Goal: Task Accomplishment & Management: Use online tool/utility

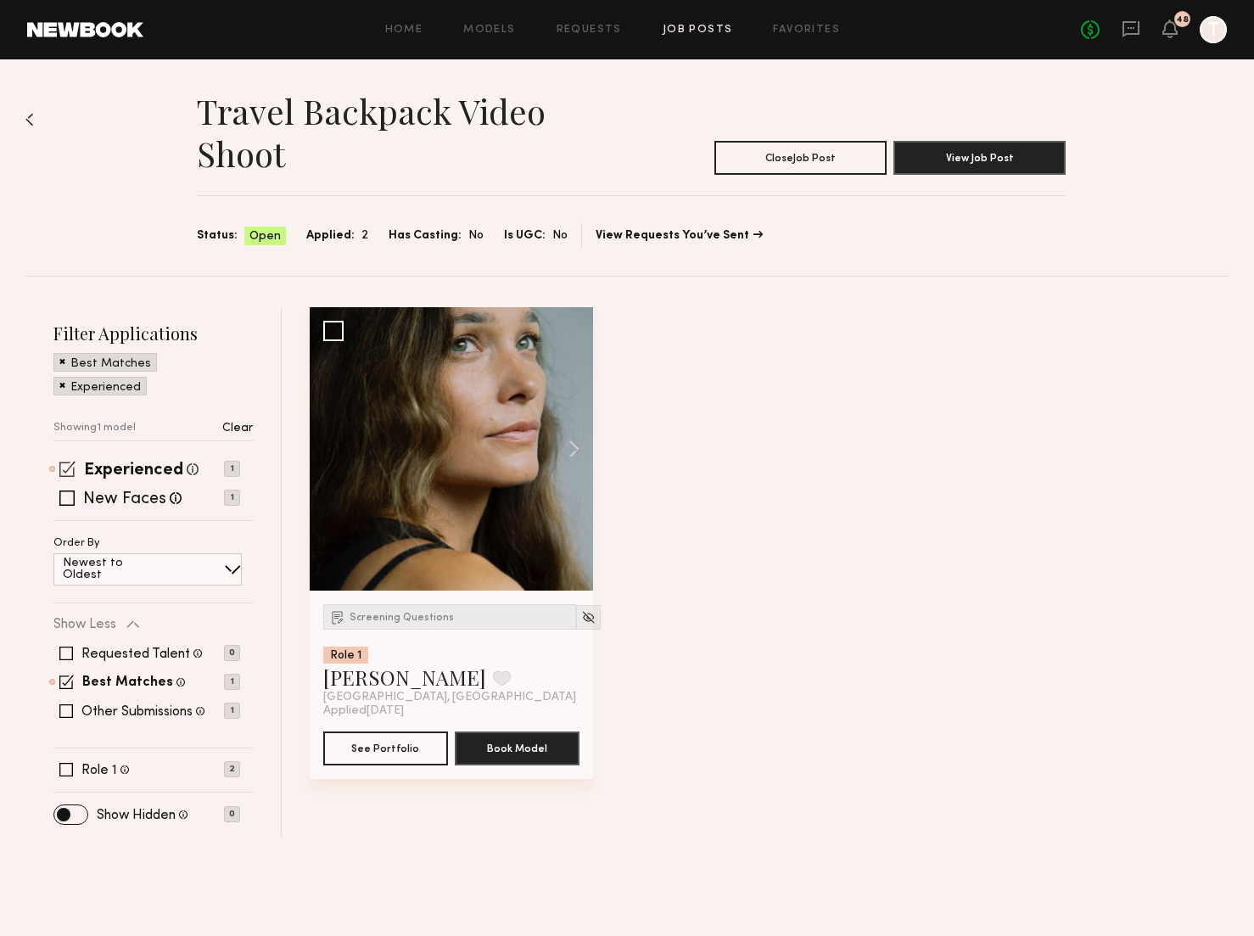
click at [70, 464] on span at bounding box center [67, 469] width 16 height 16
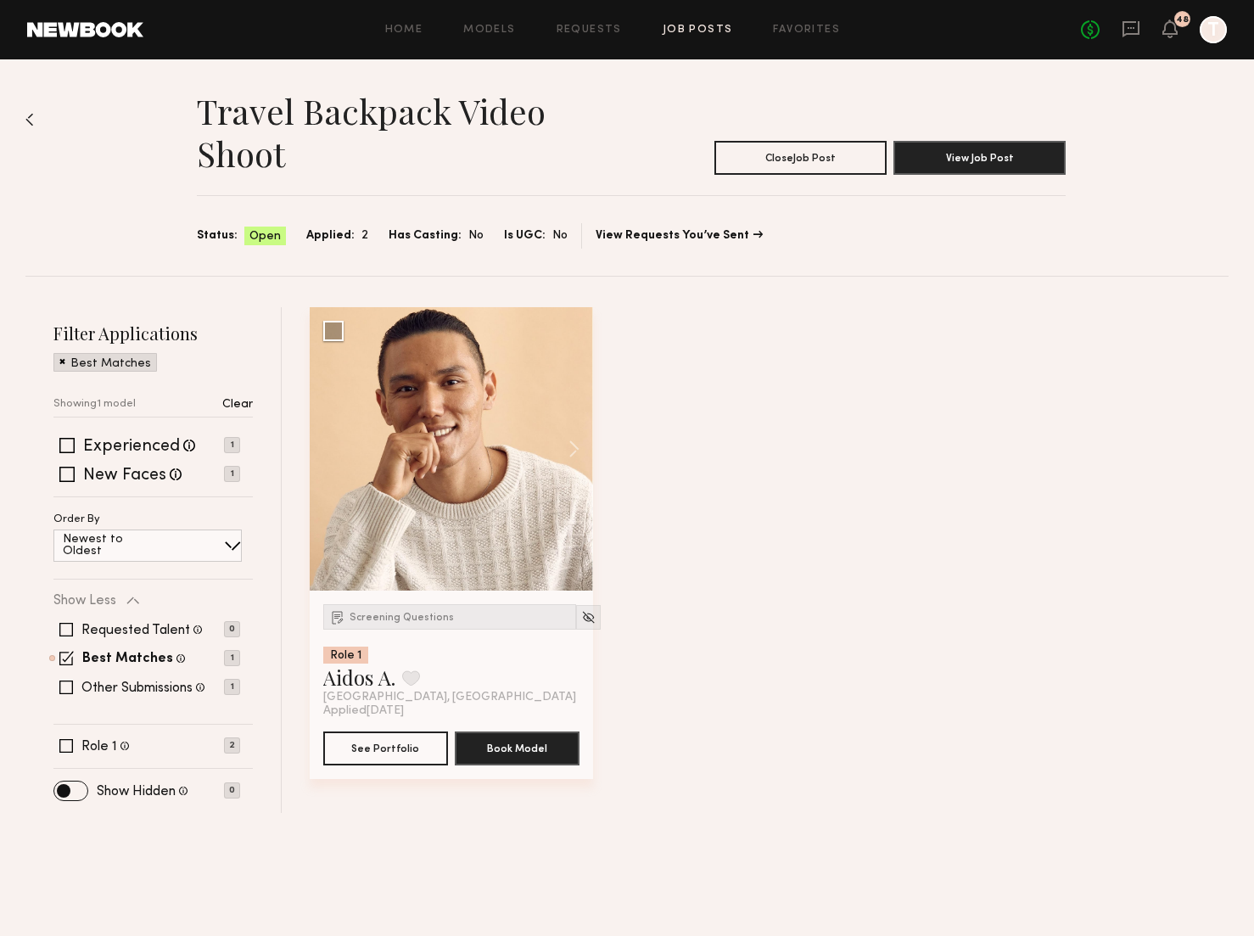
click at [62, 360] on span at bounding box center [62, 360] width 6 height 15
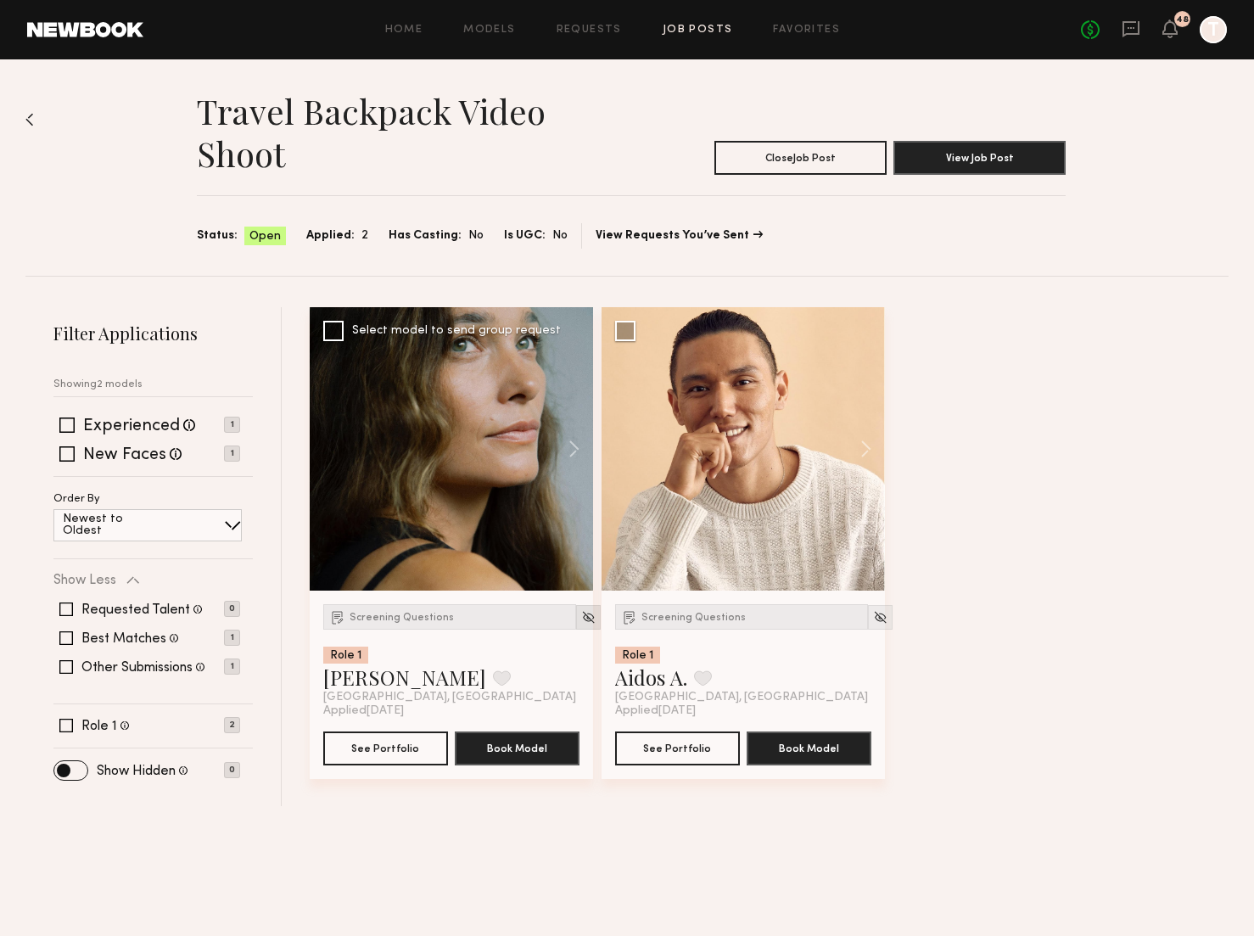
click at [581, 614] on img at bounding box center [588, 617] width 14 height 14
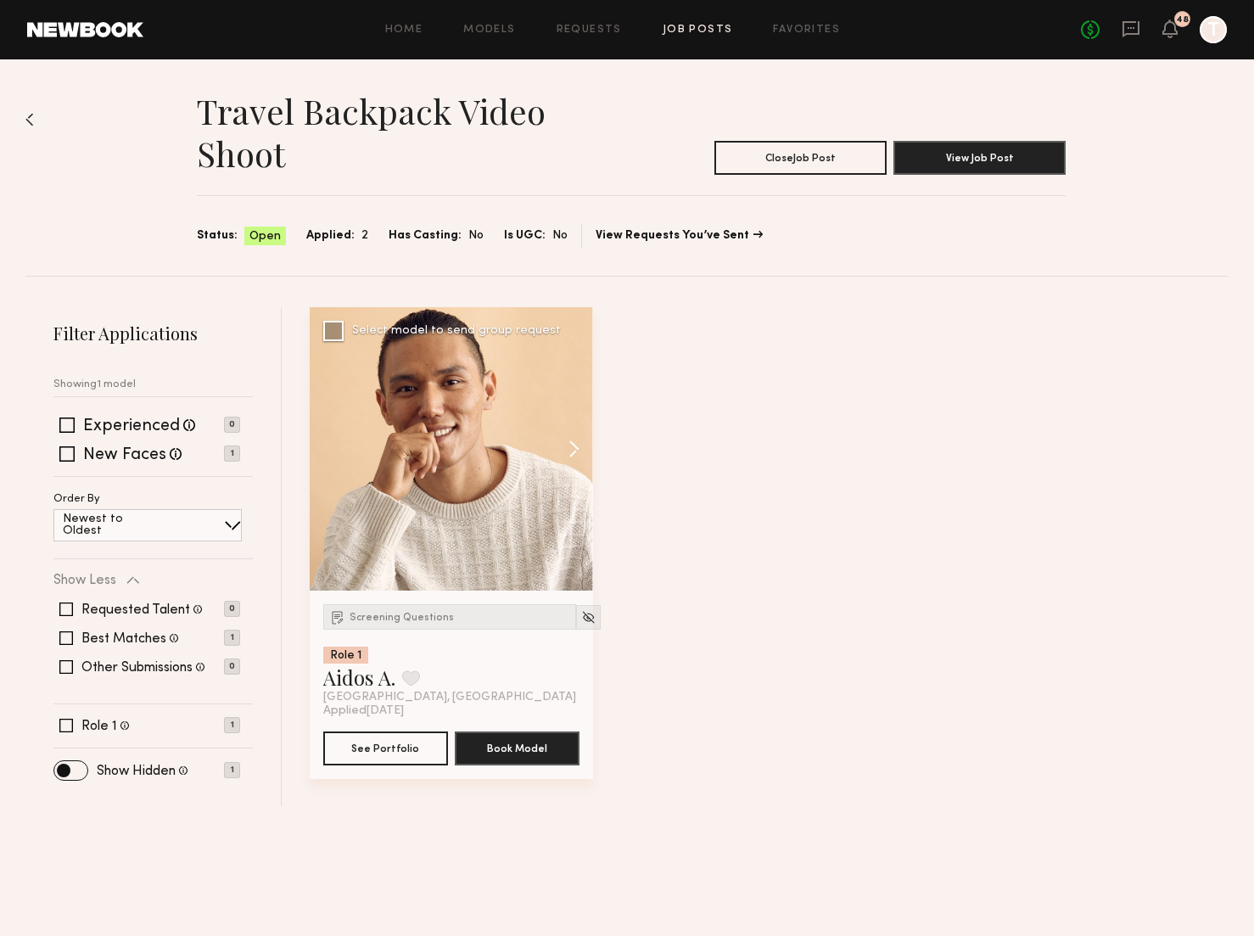
click at [576, 445] on button at bounding box center [566, 448] width 54 height 283
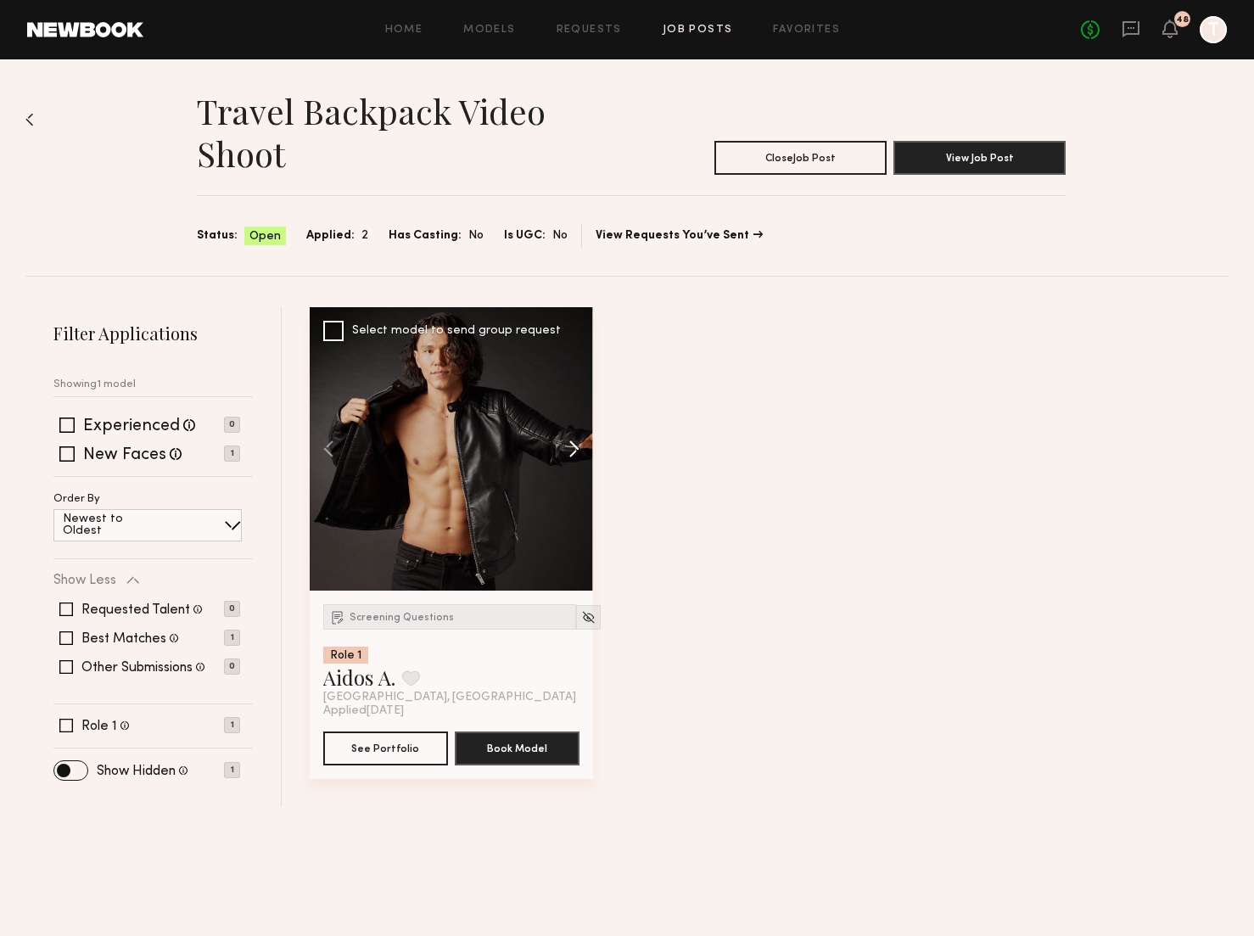
click at [576, 445] on button at bounding box center [566, 448] width 54 height 283
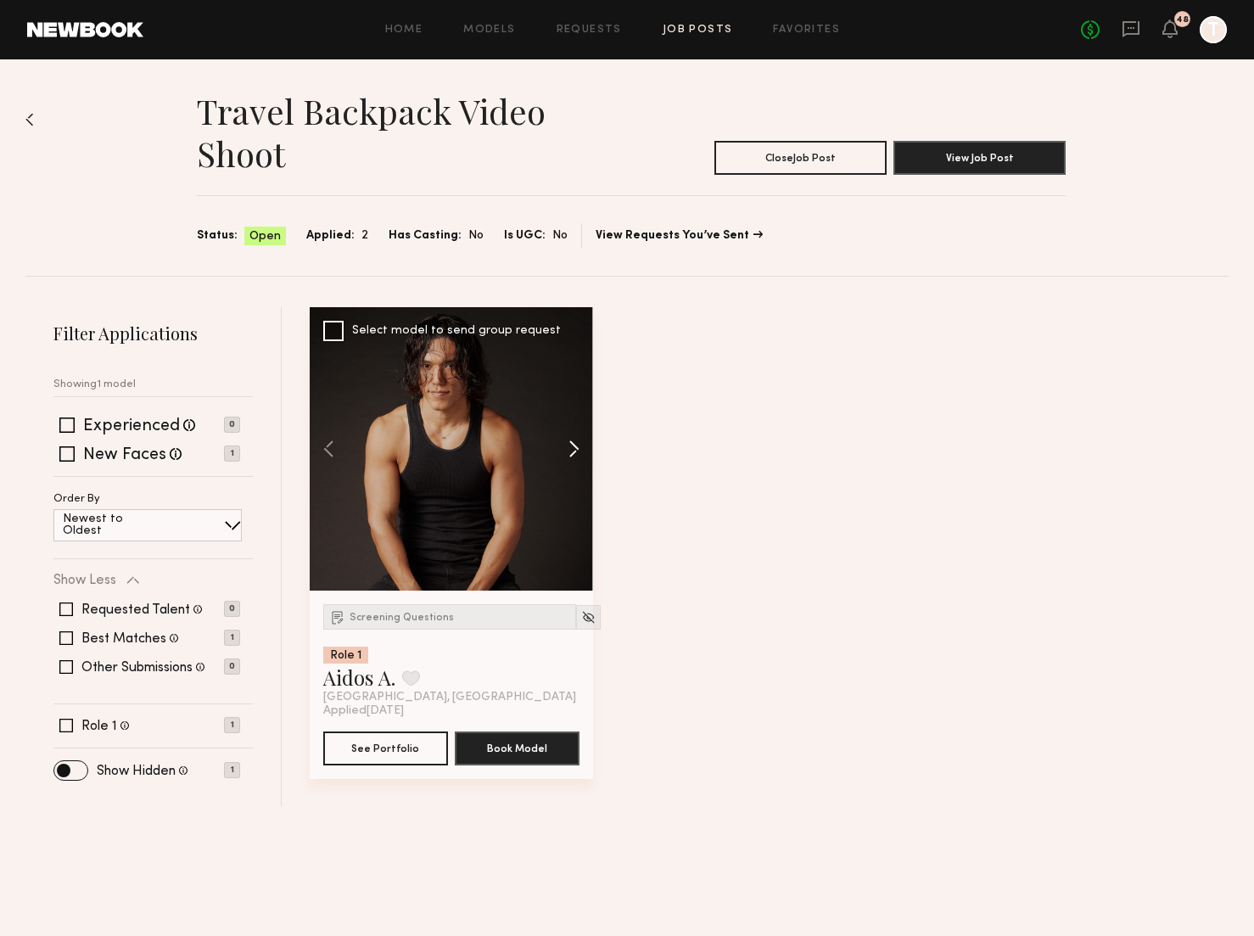
click at [576, 445] on button at bounding box center [566, 448] width 54 height 283
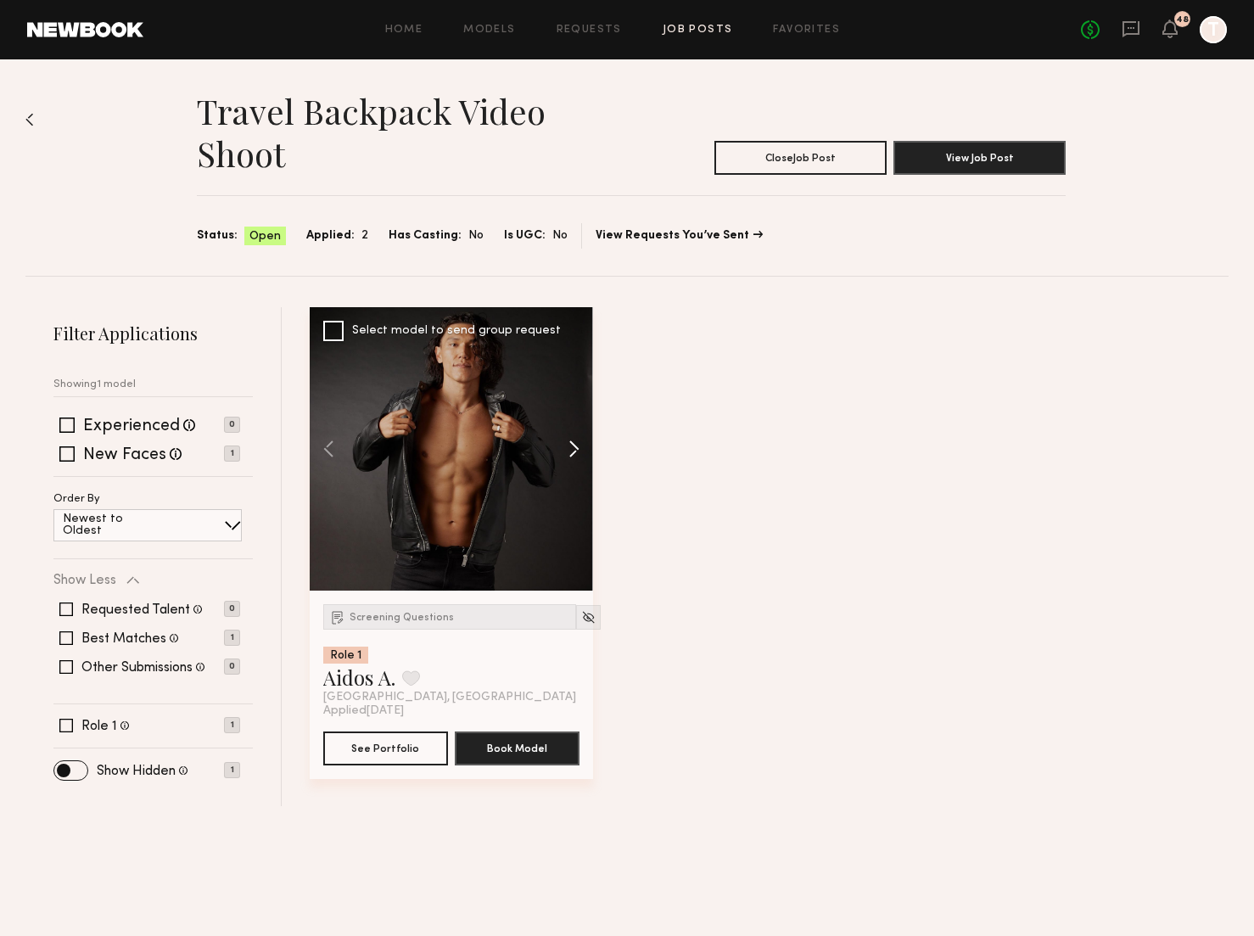
click at [576, 445] on button at bounding box center [566, 448] width 54 height 283
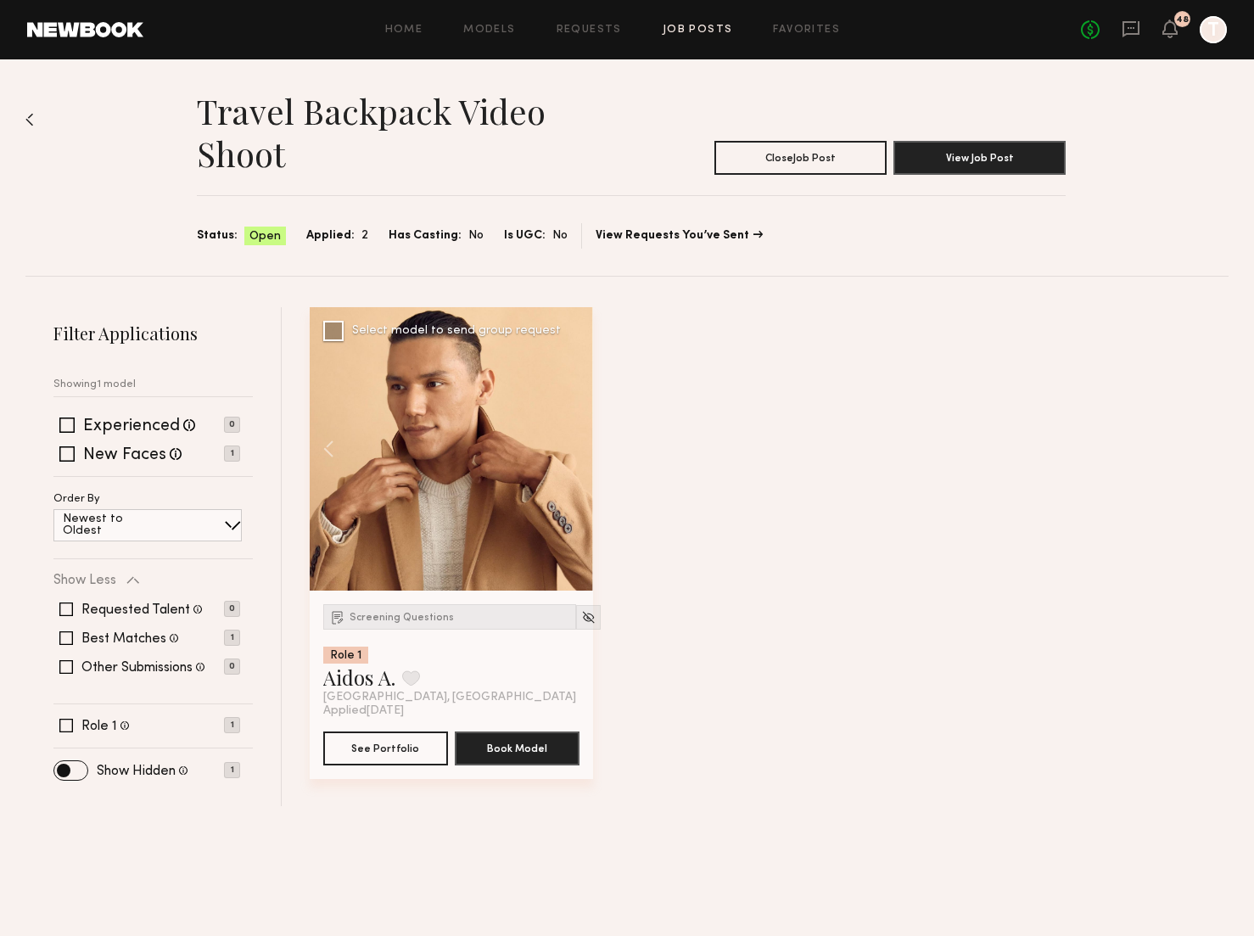
click at [576, 445] on div at bounding box center [451, 448] width 283 height 283
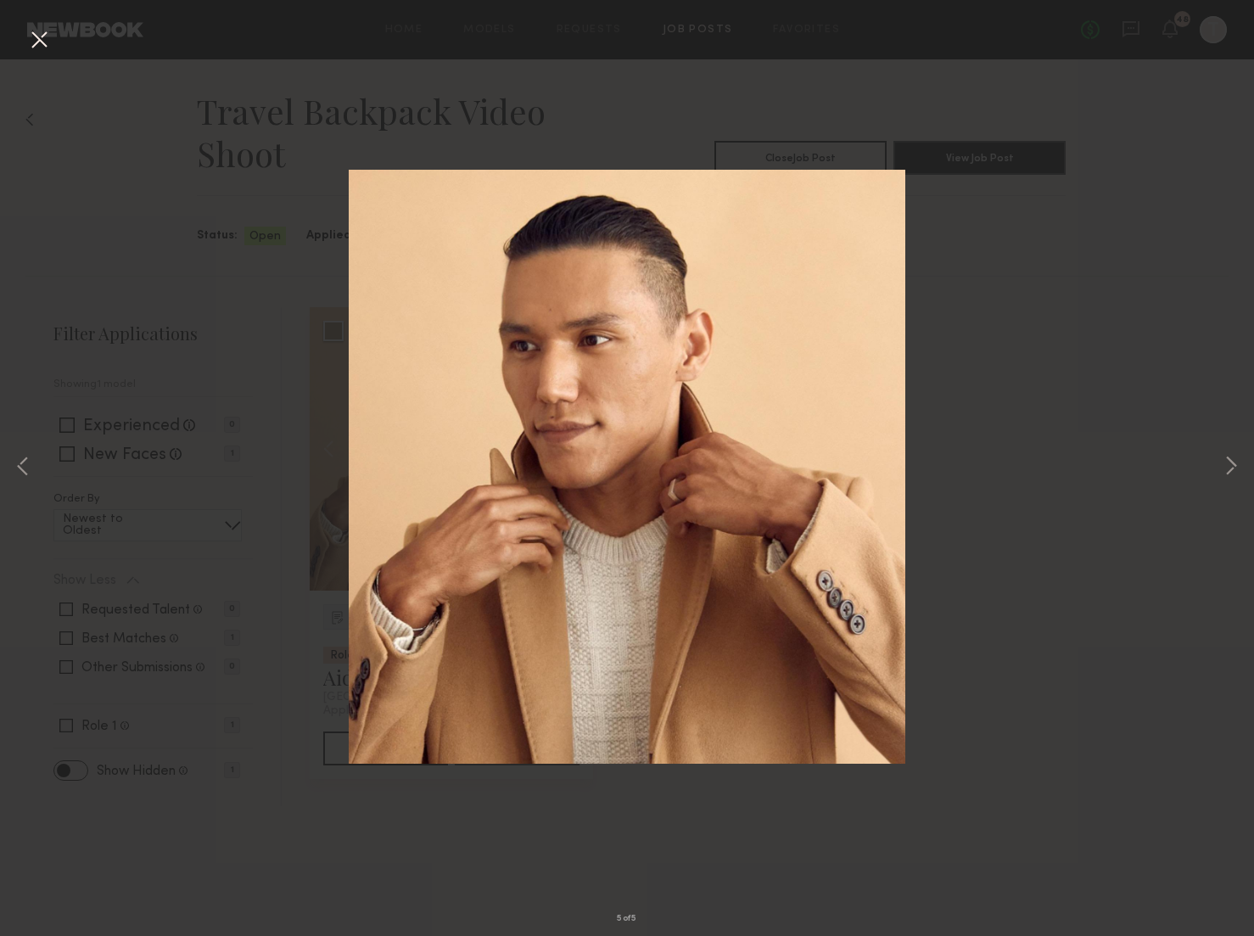
click at [44, 42] on button at bounding box center [38, 40] width 27 height 31
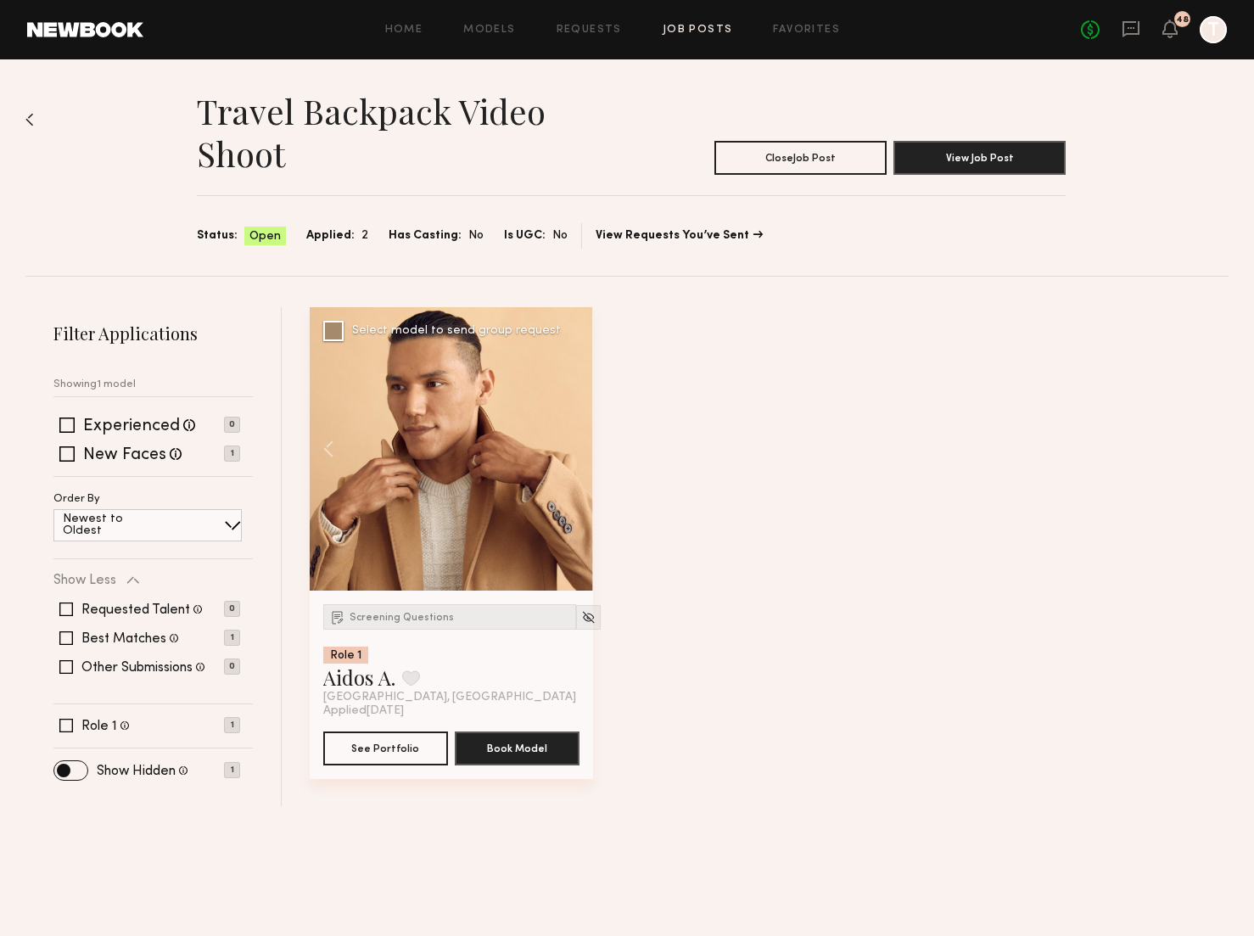
click at [74, 33] on link at bounding box center [85, 29] width 116 height 15
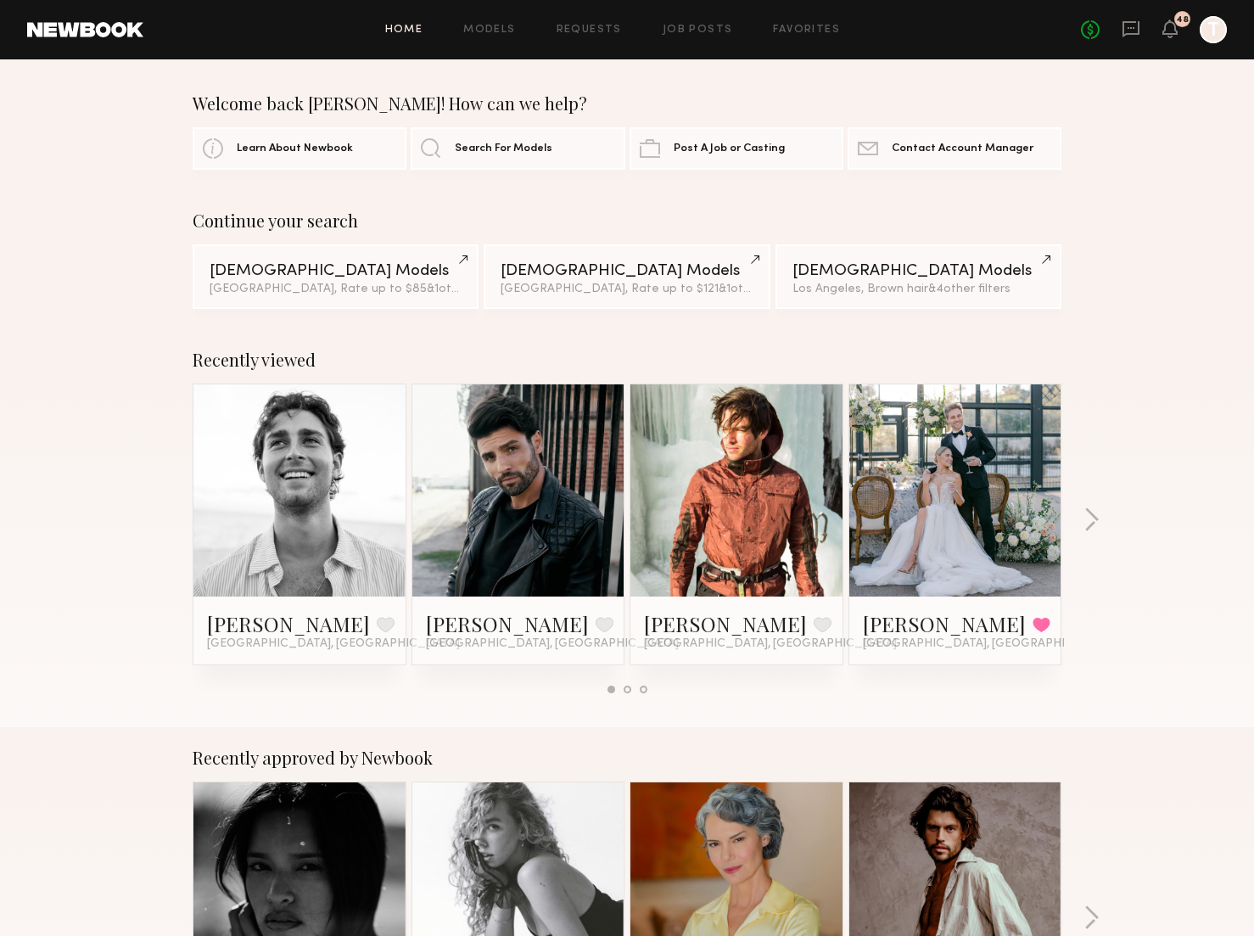
click at [681, 23] on div "Home Models Requests Job Posts Favorites Sign Out No fees up to $5,000 48 T" at bounding box center [684, 29] width 1083 height 27
click at [694, 20] on div "Home Models Requests Job Posts Favorites Sign Out No fees up to $5,000 48 T" at bounding box center [684, 29] width 1083 height 27
click at [693, 30] on link "Job Posts" at bounding box center [697, 30] width 70 height 11
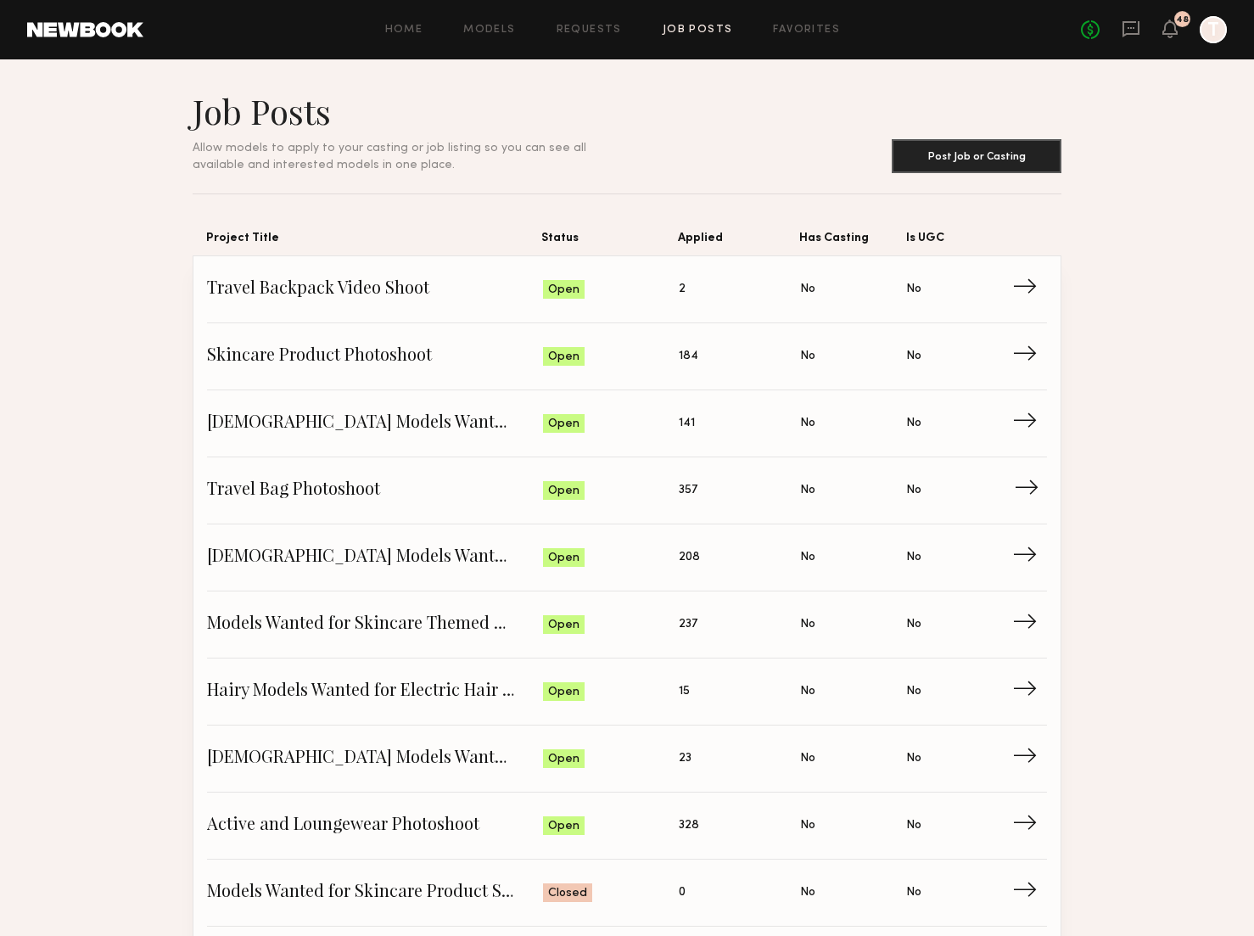
click at [326, 490] on span "Travel Bag Photoshoot" at bounding box center [375, 490] width 336 height 25
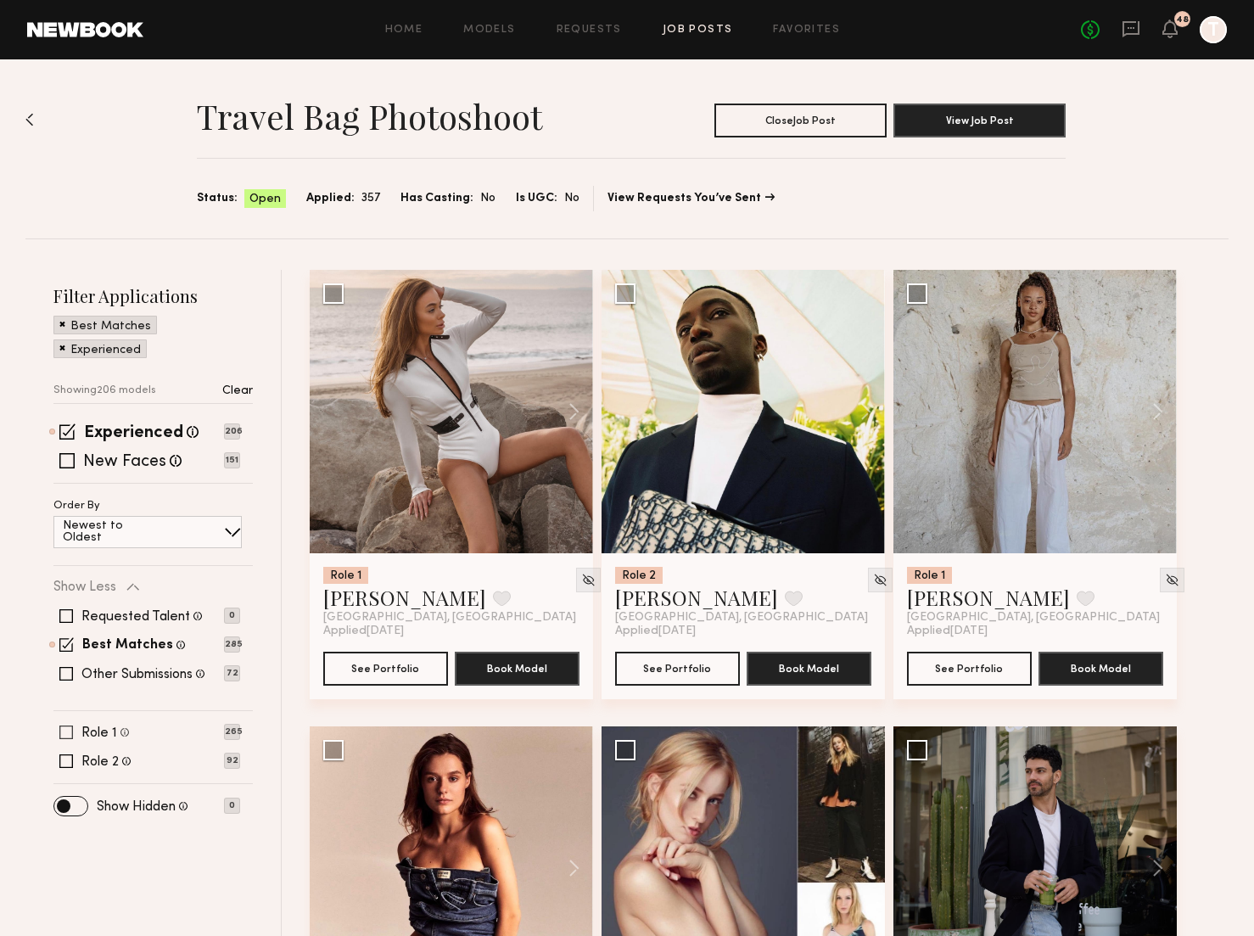
click at [68, 729] on span at bounding box center [66, 732] width 14 height 14
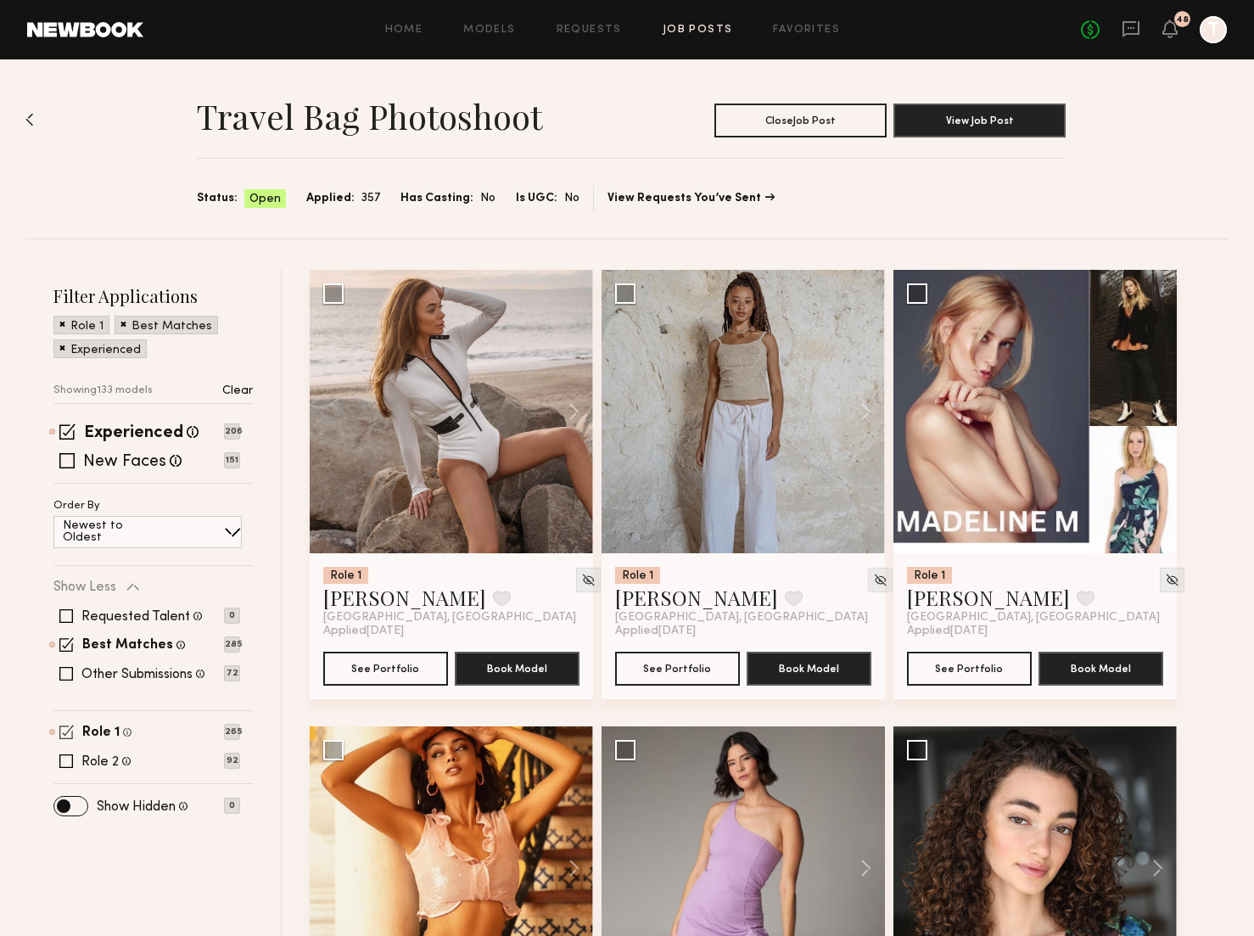
click at [68, 729] on span at bounding box center [66, 731] width 14 height 14
click at [66, 757] on span at bounding box center [66, 761] width 14 height 14
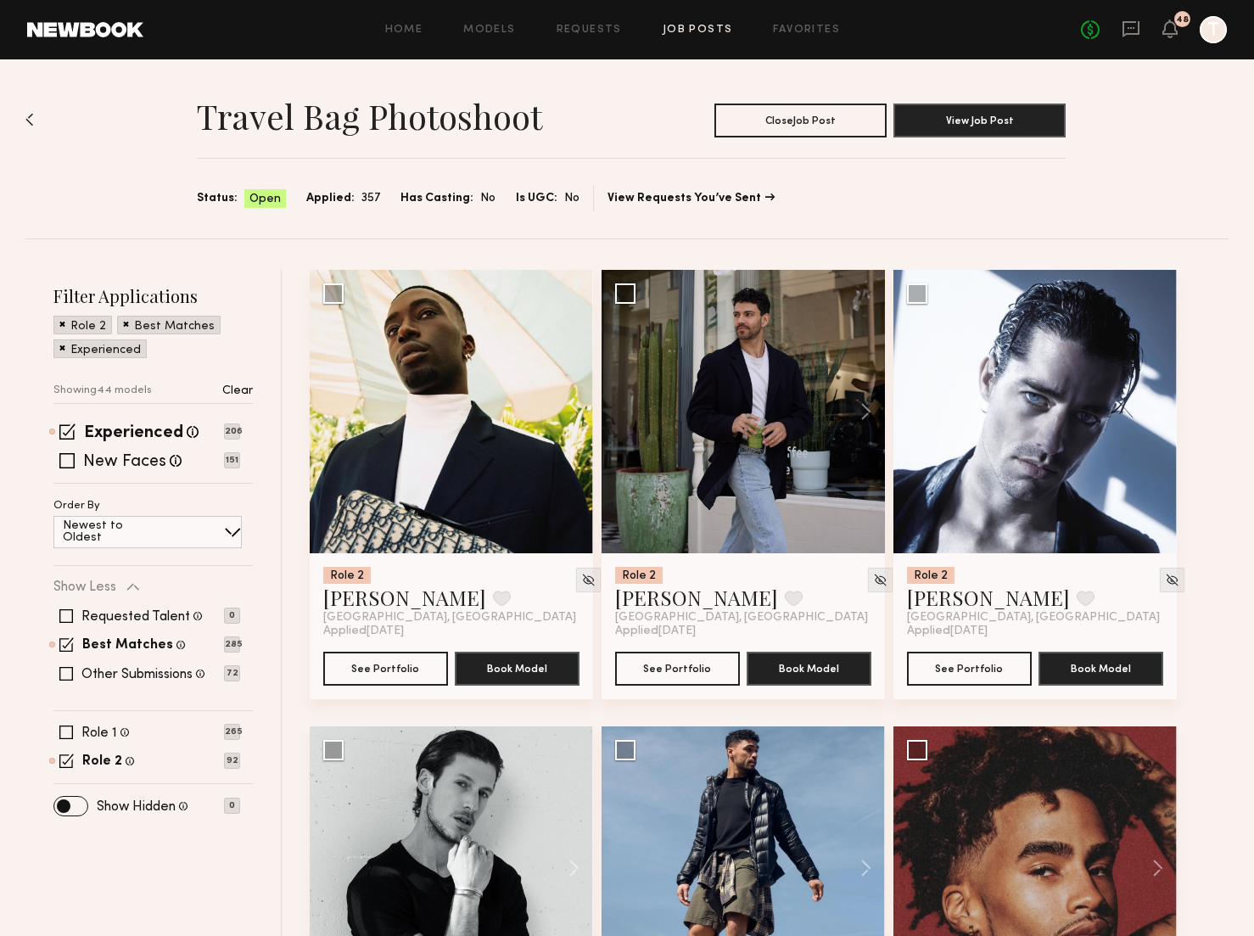
click at [61, 346] on span at bounding box center [62, 346] width 6 height 15
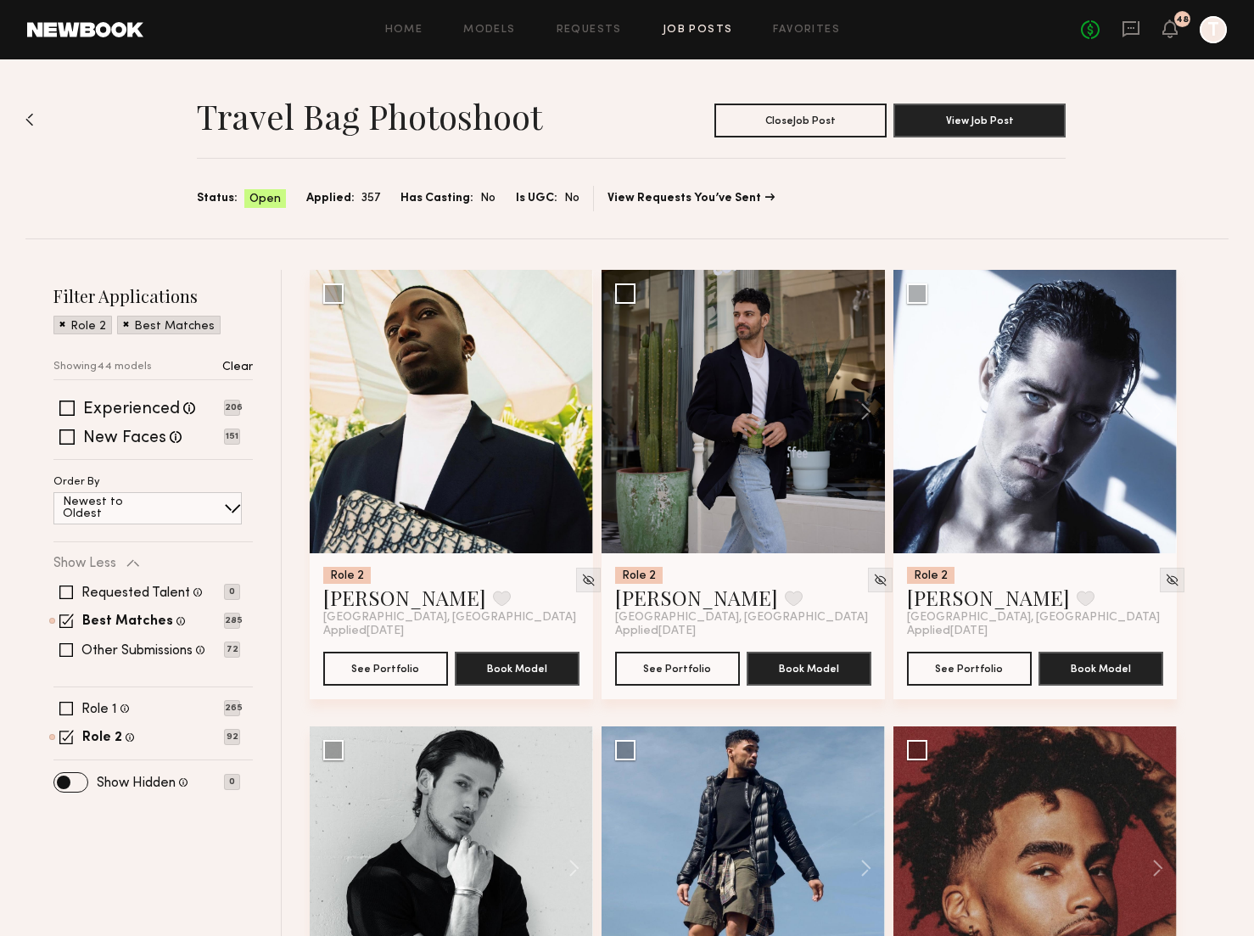
click at [124, 321] on span at bounding box center [126, 323] width 6 height 15
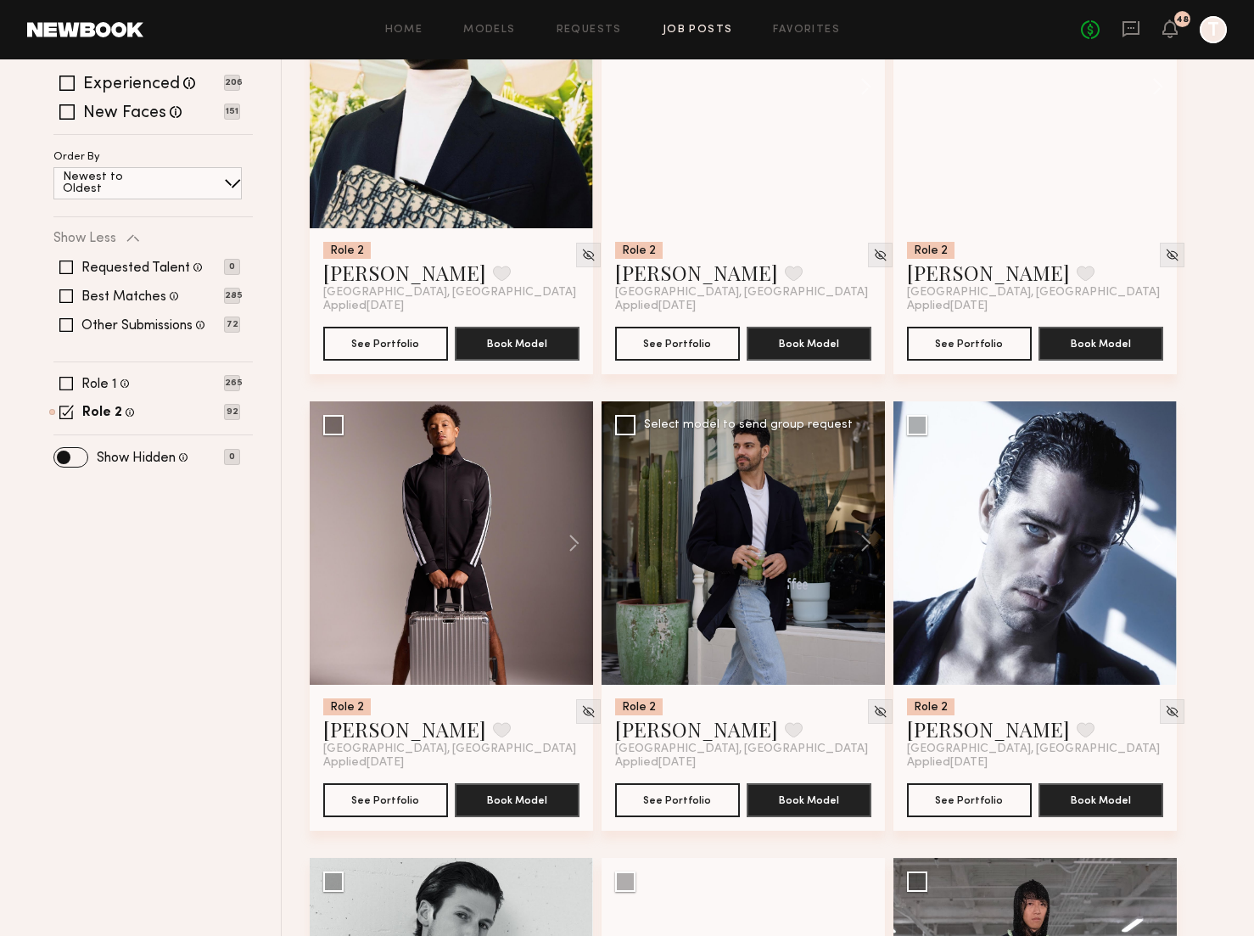
scroll to position [332, 0]
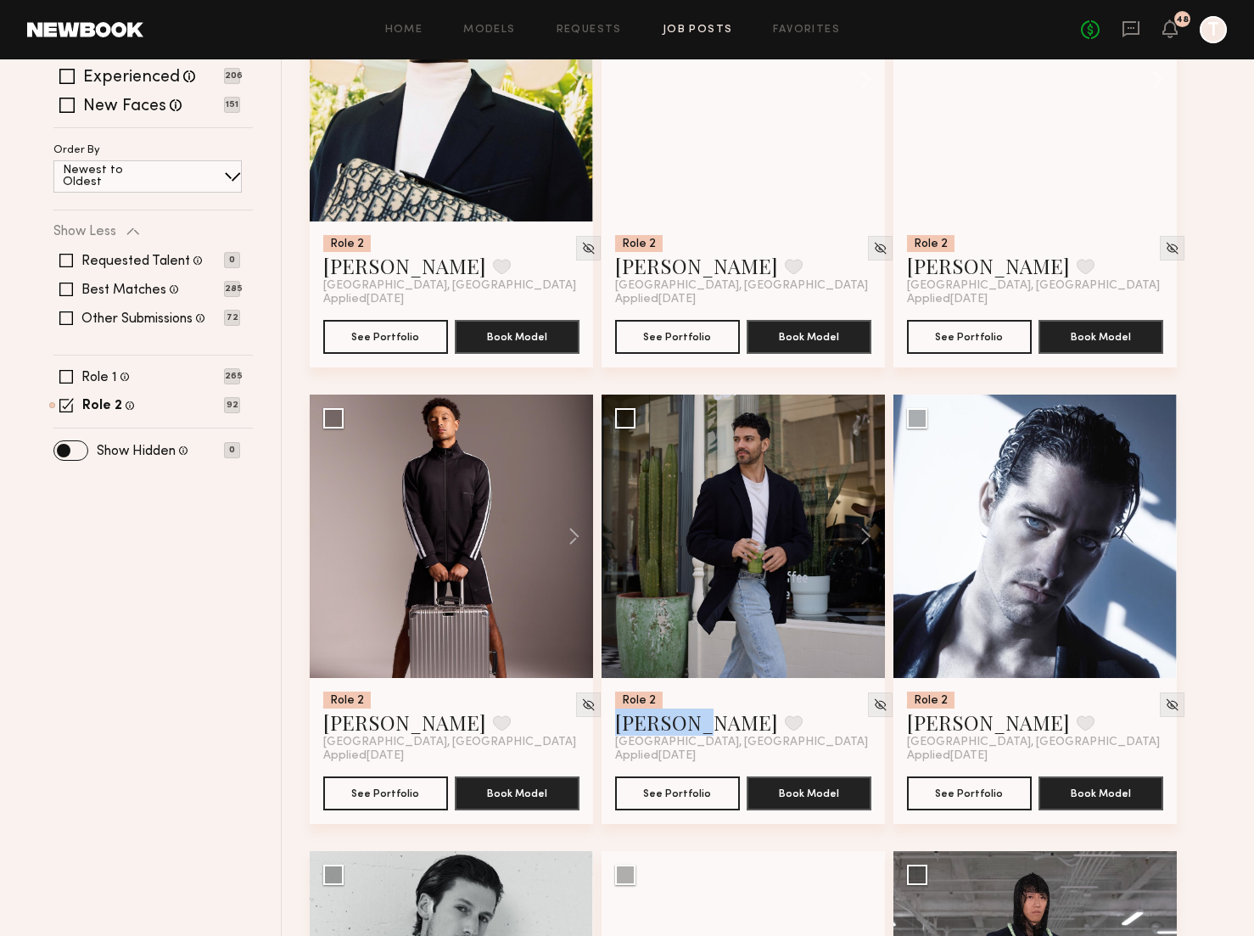
drag, startPoint x: 665, startPoint y: 726, endPoint x: 422, endPoint y: 126, distance: 647.2
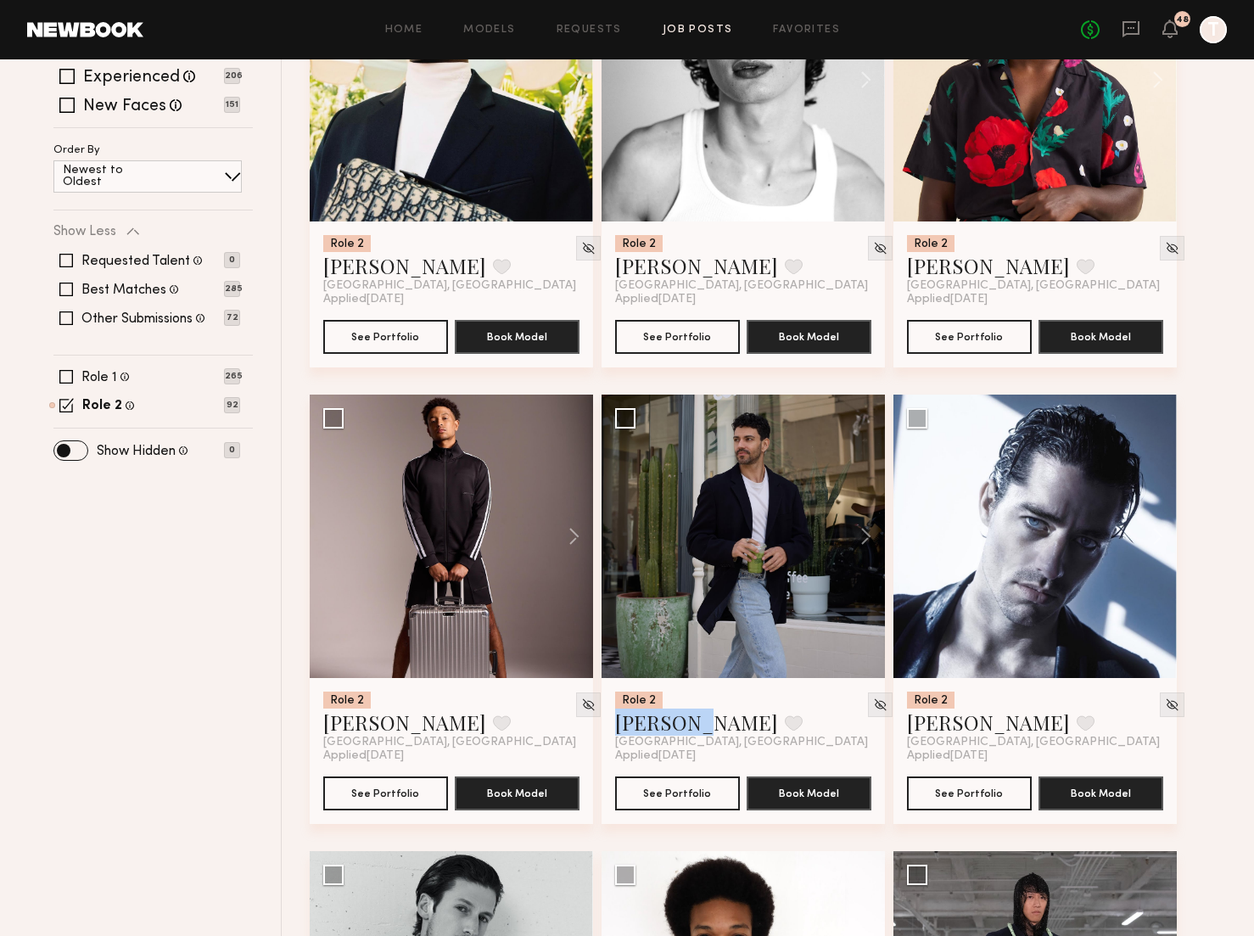
click at [760, 704] on div "Role 2 Tyler A. Favorite Los Angeles, CA" at bounding box center [743, 720] width 256 height 58
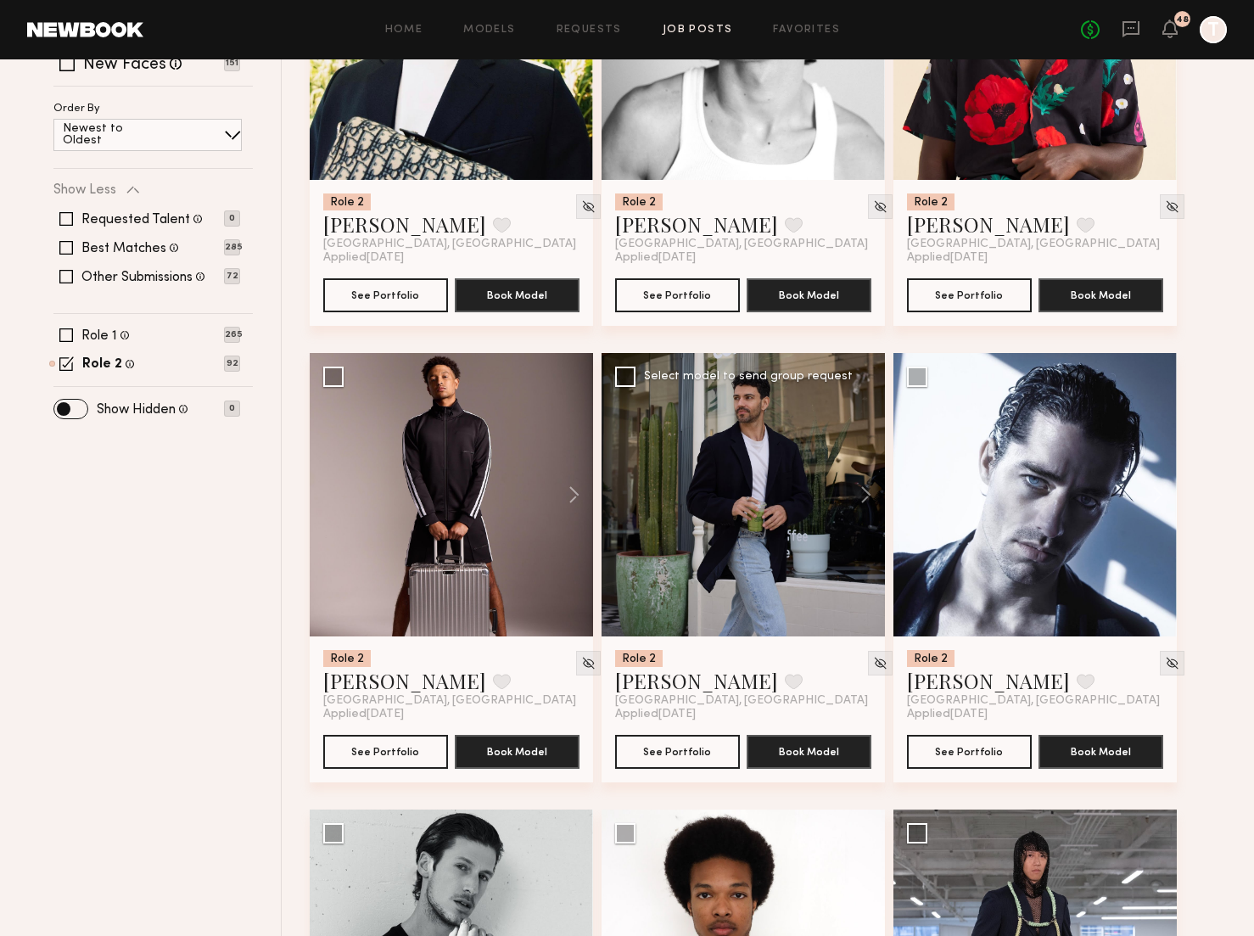
scroll to position [377, 0]
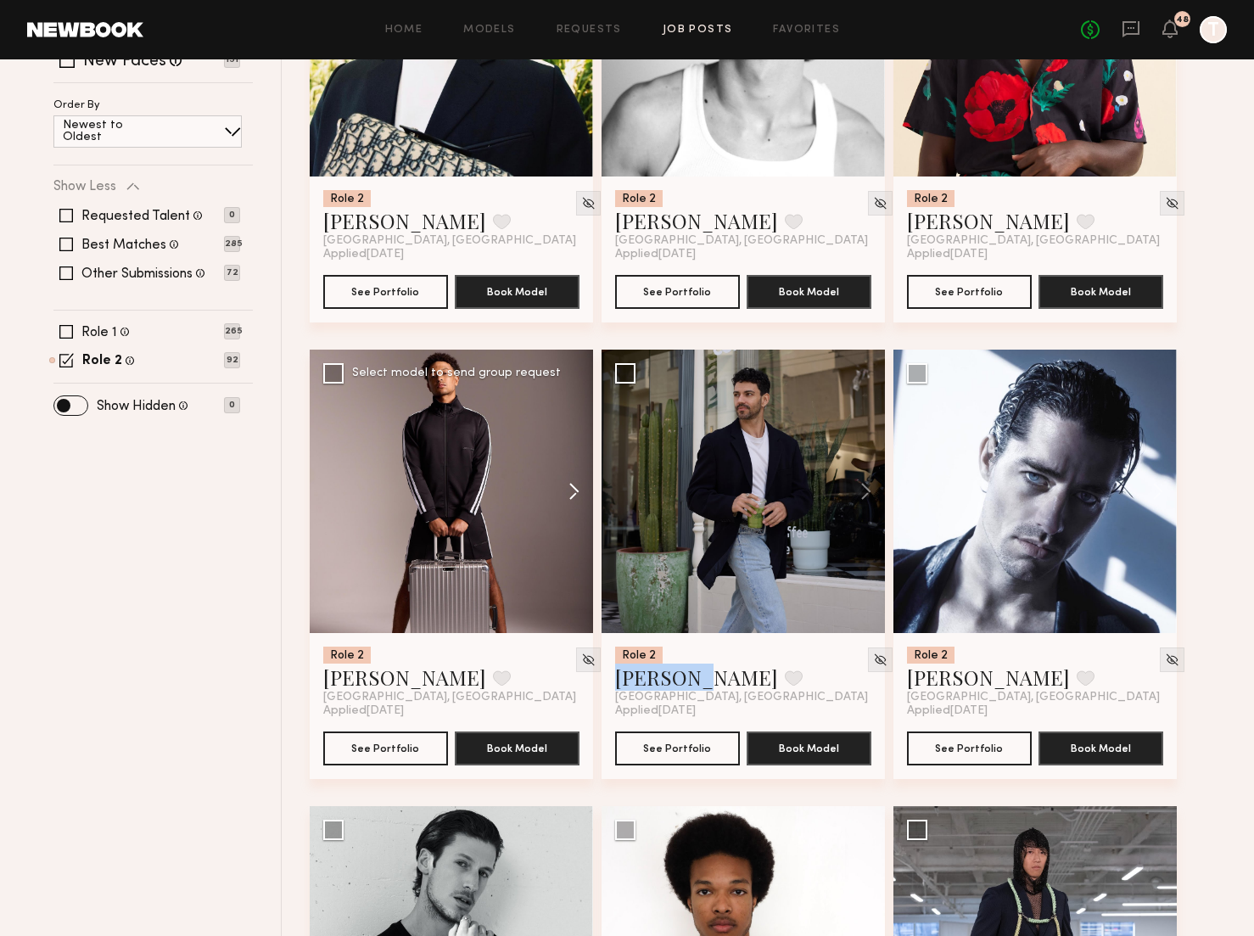
click at [567, 500] on button at bounding box center [566, 490] width 54 height 283
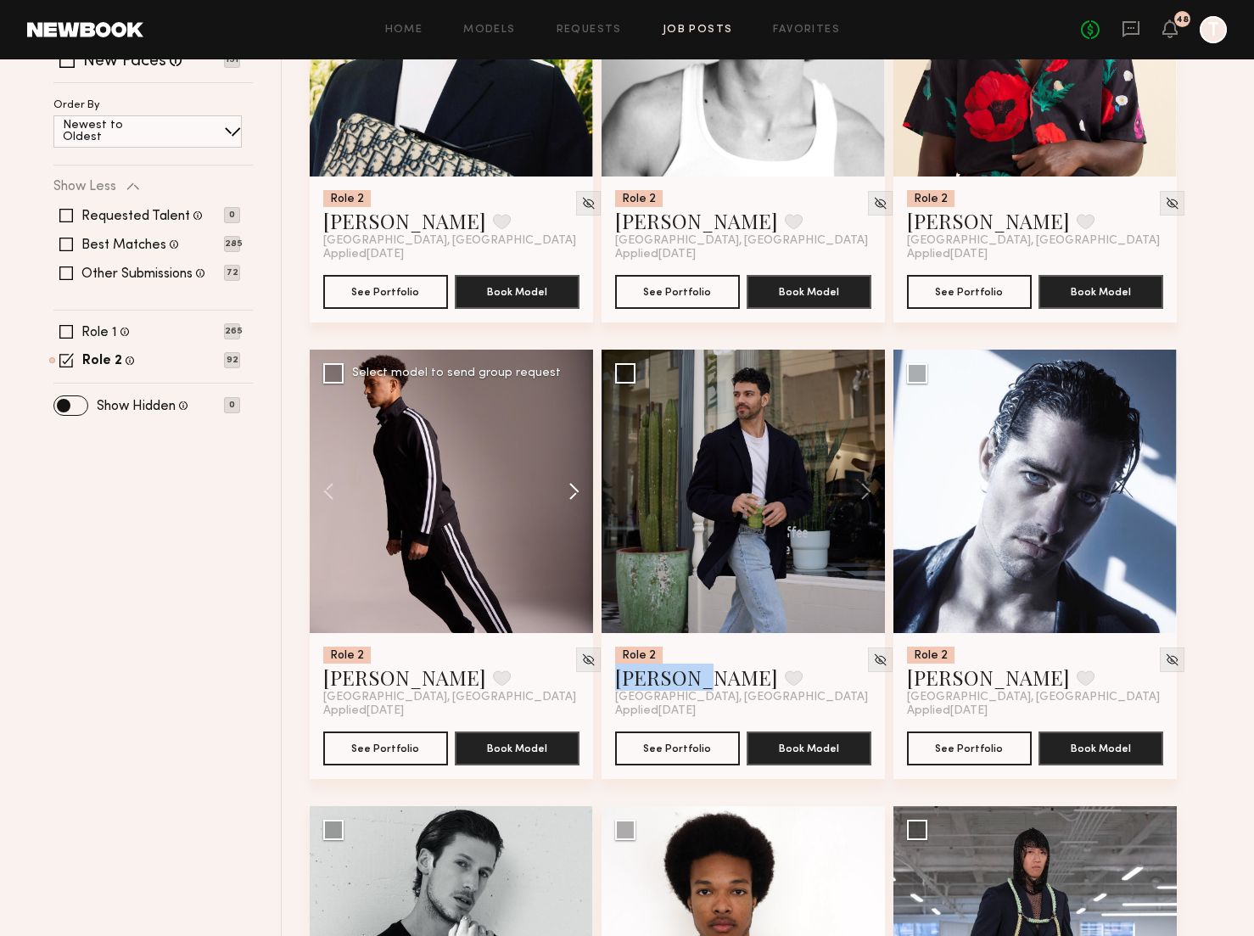
click at [567, 500] on button at bounding box center [566, 490] width 54 height 283
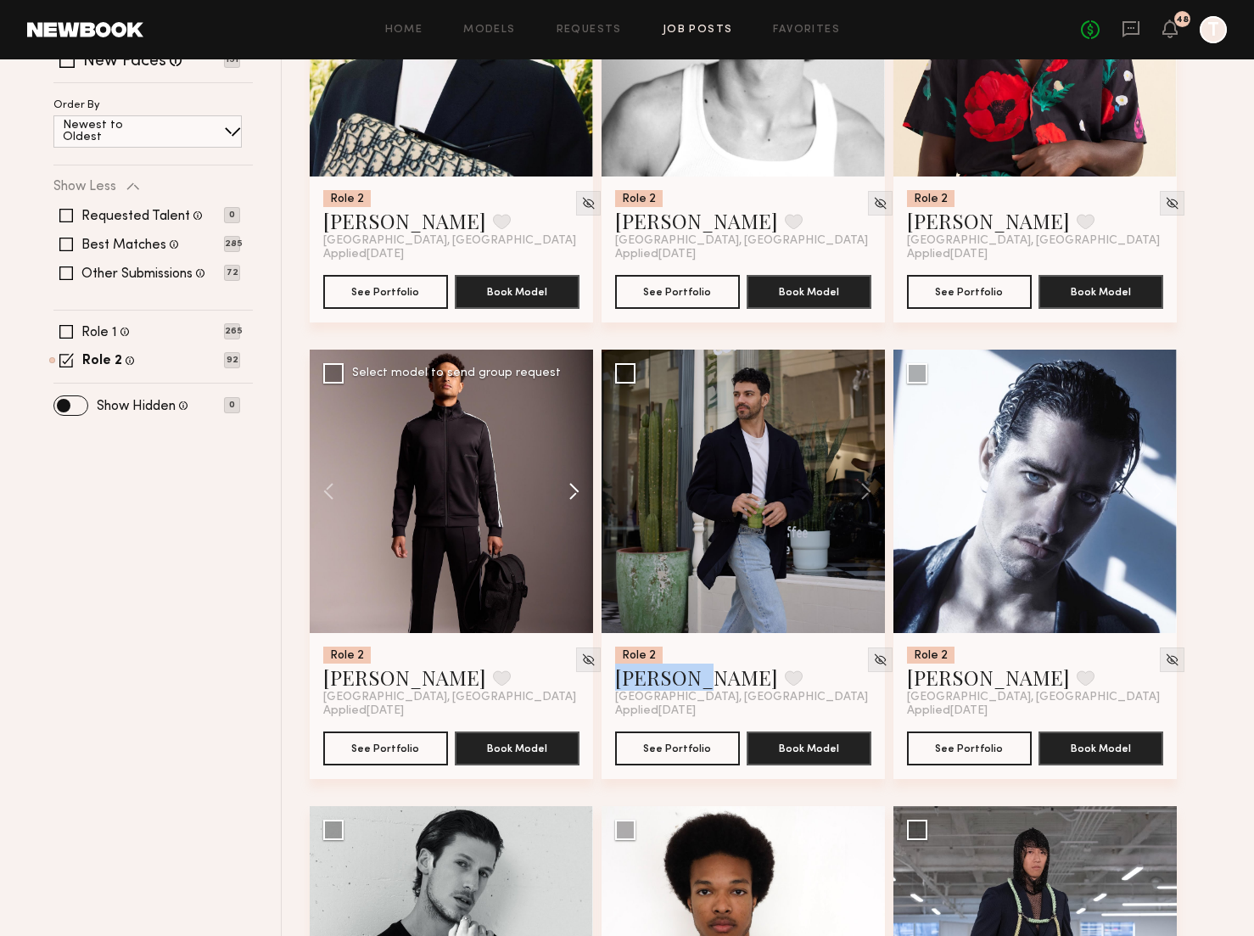
click at [567, 500] on button at bounding box center [566, 490] width 54 height 283
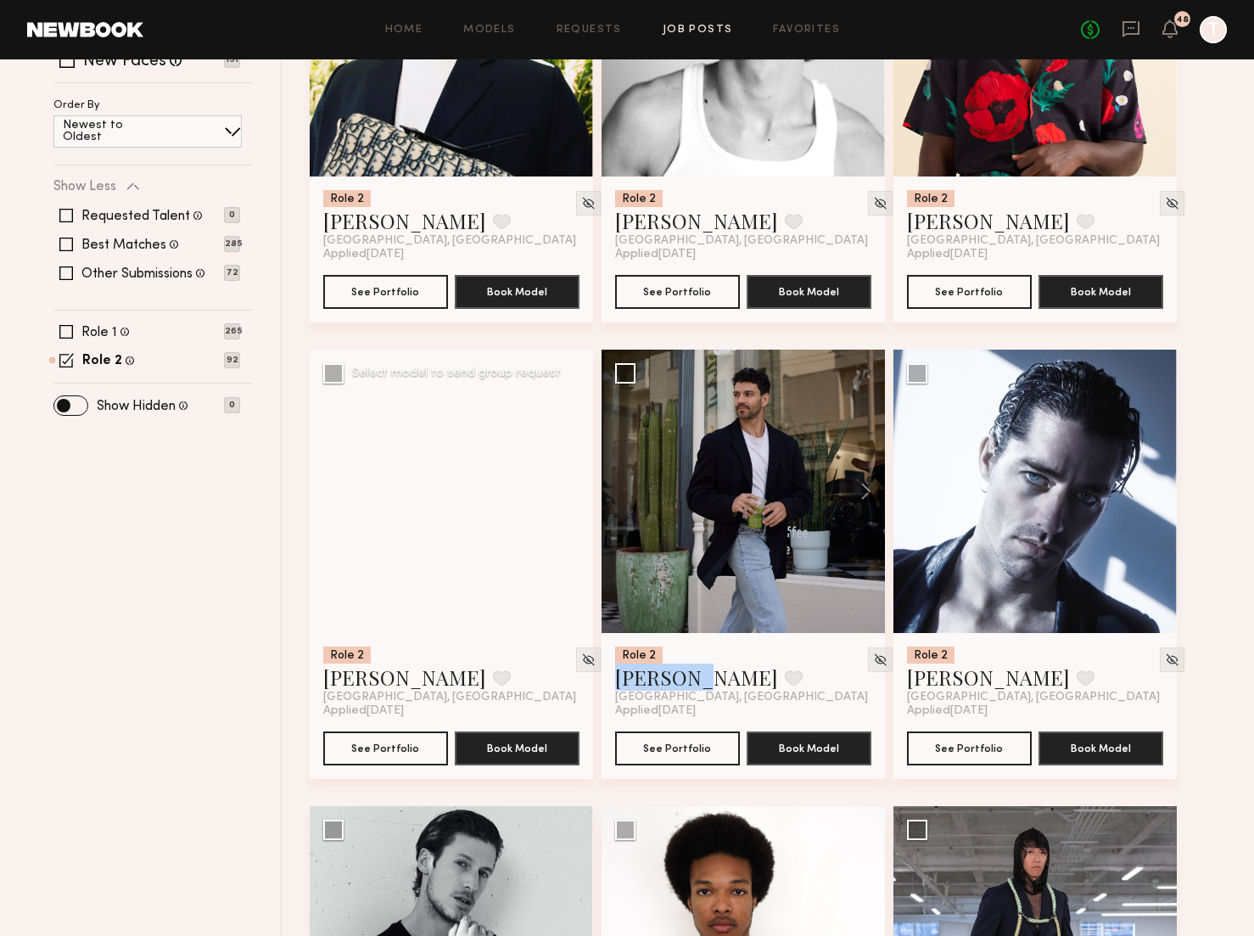
click at [567, 500] on div at bounding box center [451, 490] width 283 height 283
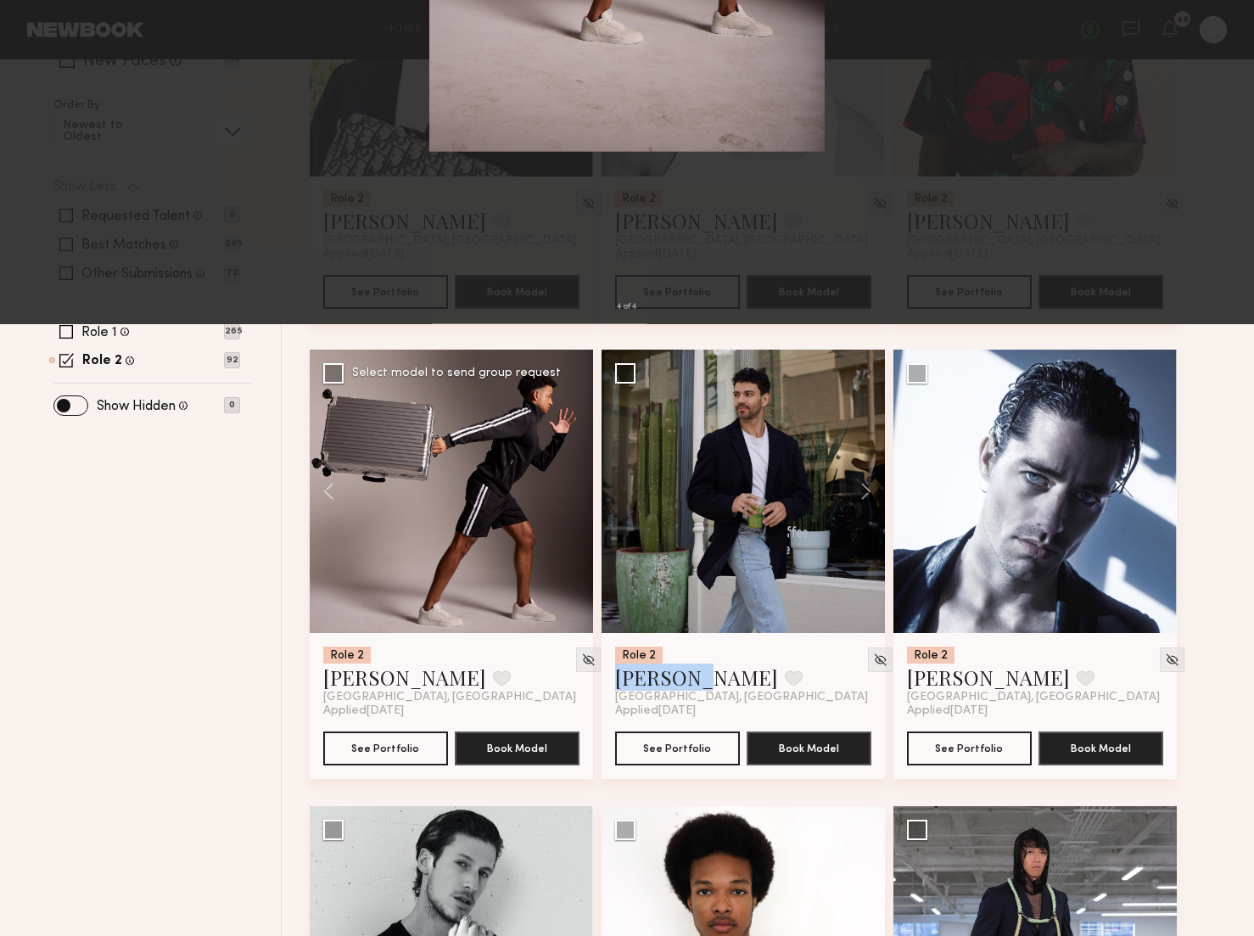
click at [28, 462] on button at bounding box center [23, 467] width 20 height 748
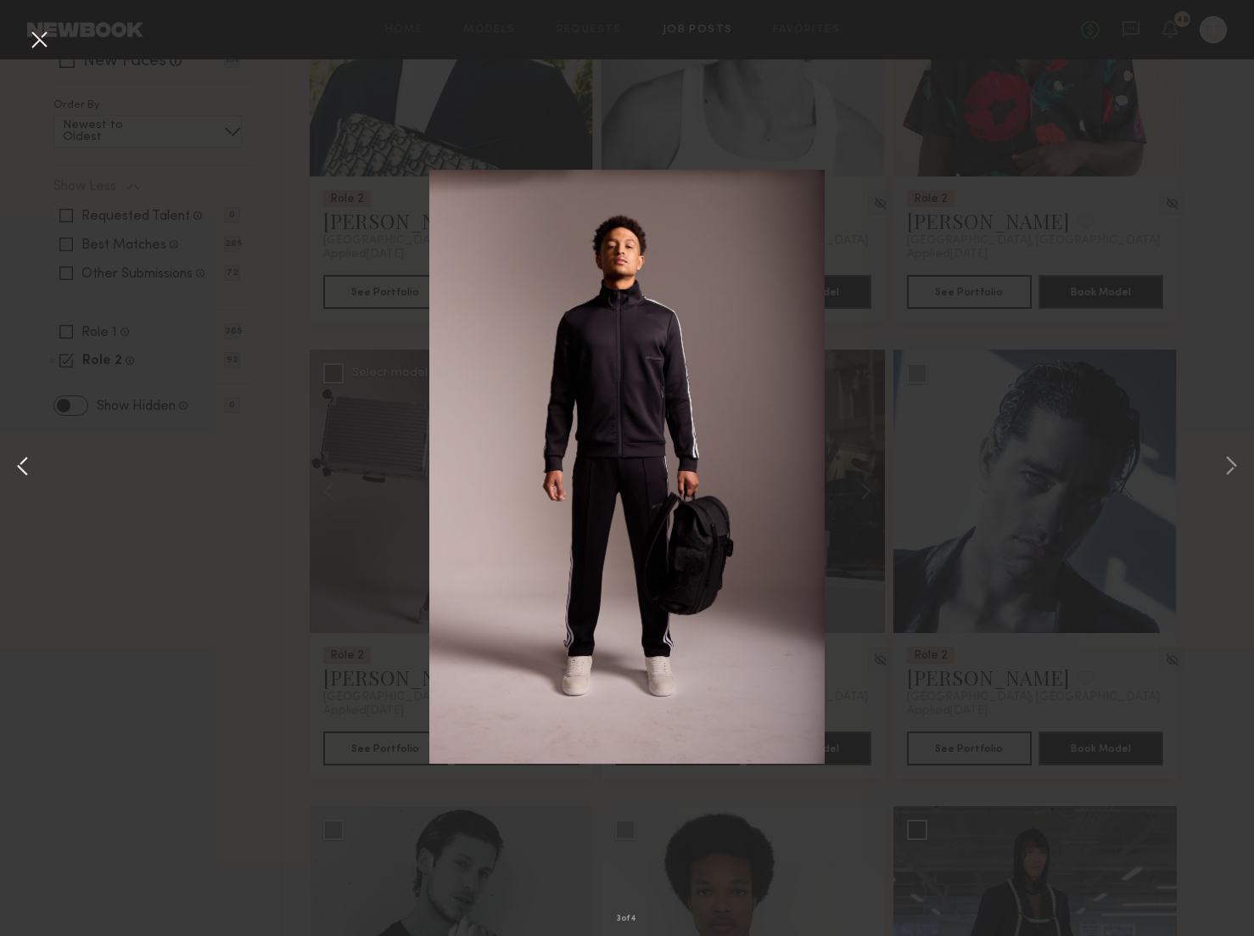
click at [28, 462] on button at bounding box center [23, 467] width 20 height 748
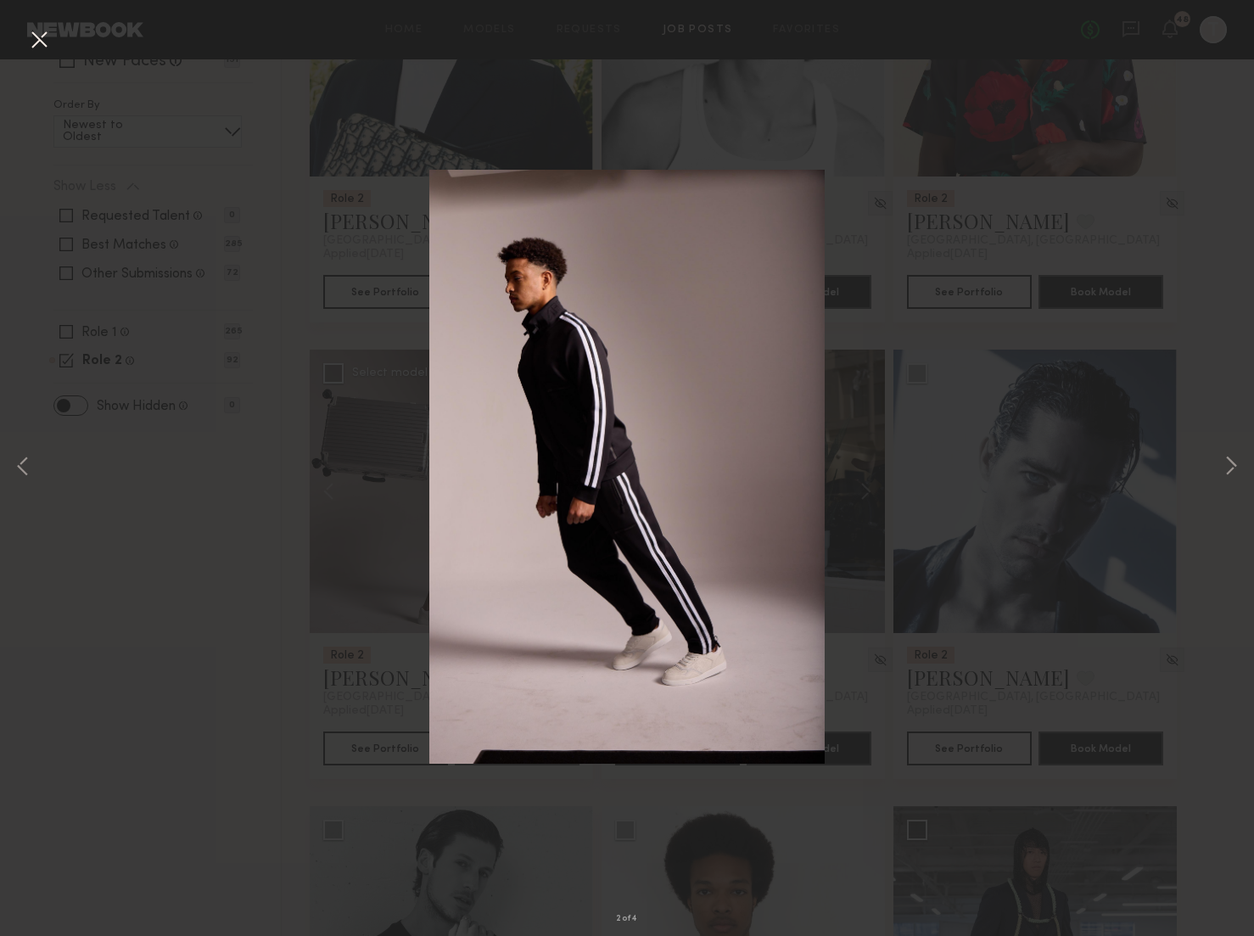
click at [38, 41] on button at bounding box center [38, 40] width 27 height 31
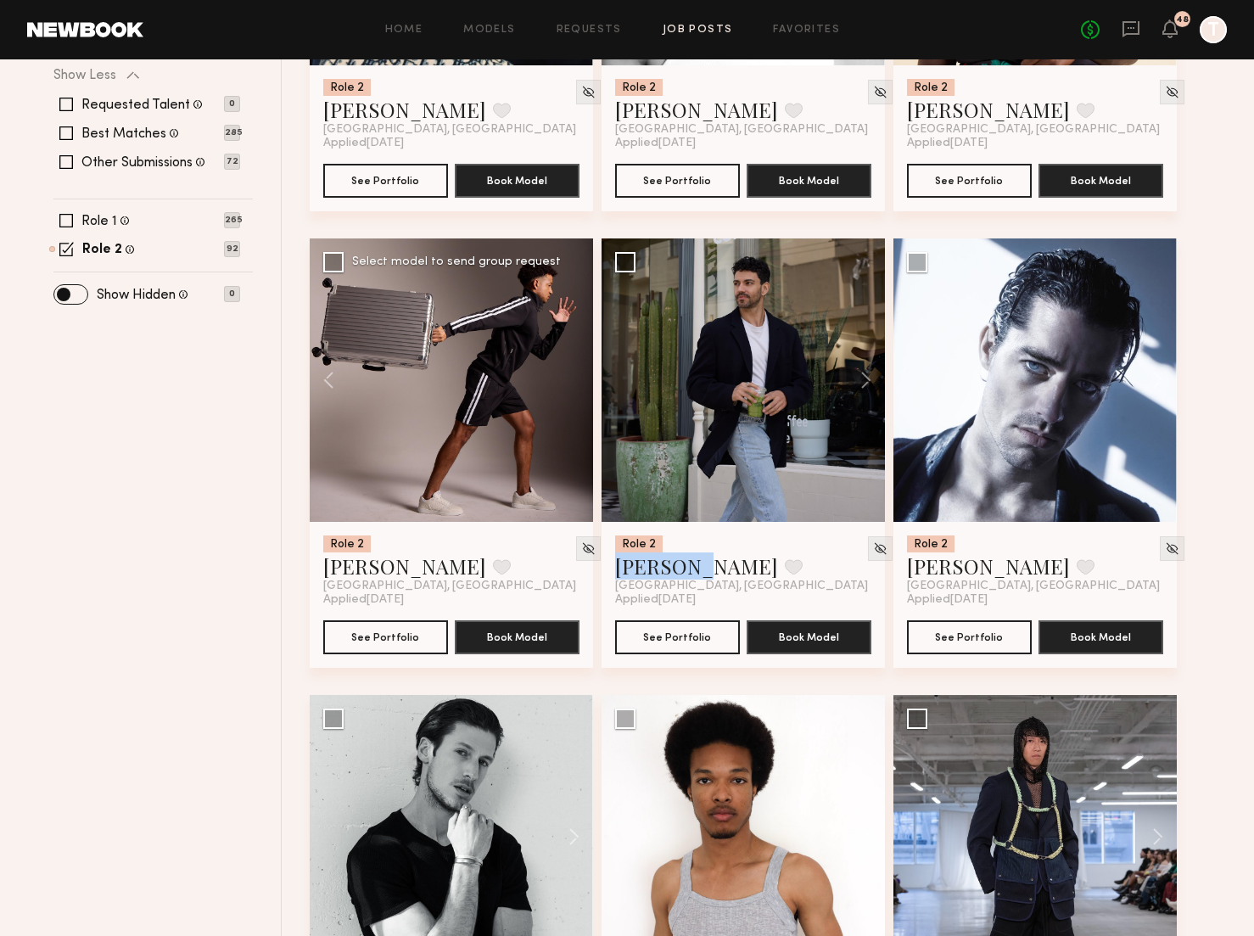
scroll to position [505, 0]
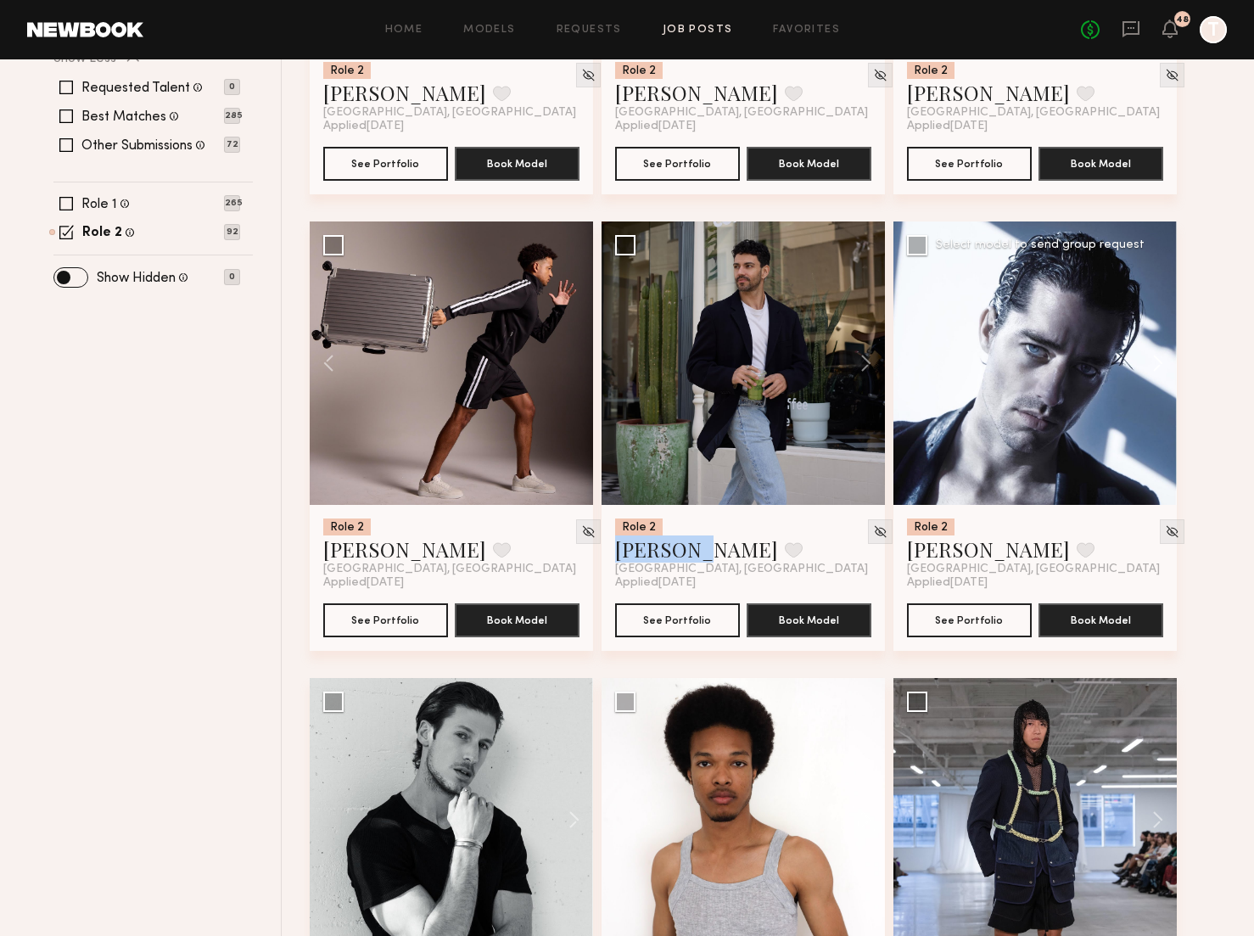
click at [1156, 358] on button at bounding box center [1149, 362] width 54 height 283
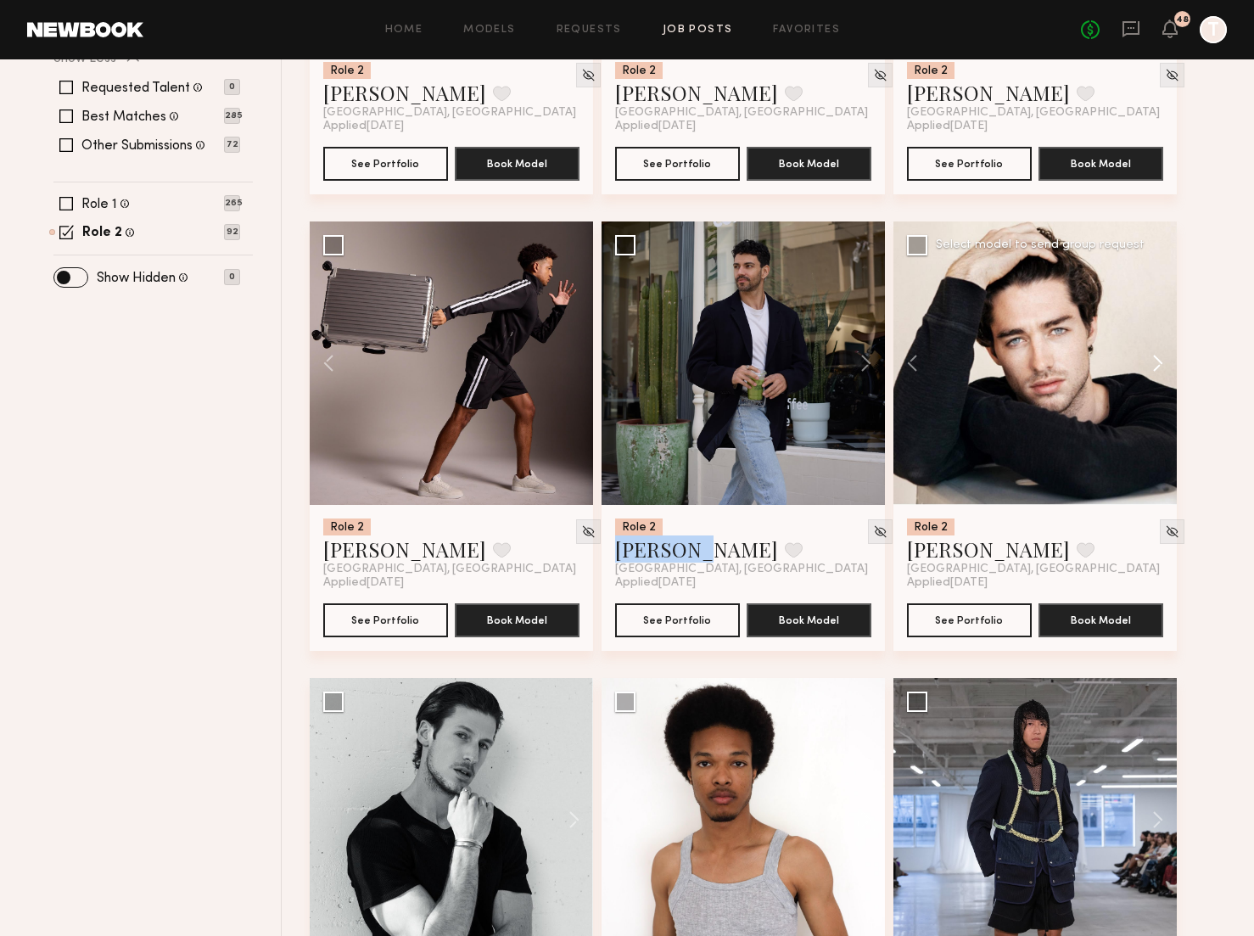
click at [1156, 358] on button at bounding box center [1149, 362] width 54 height 283
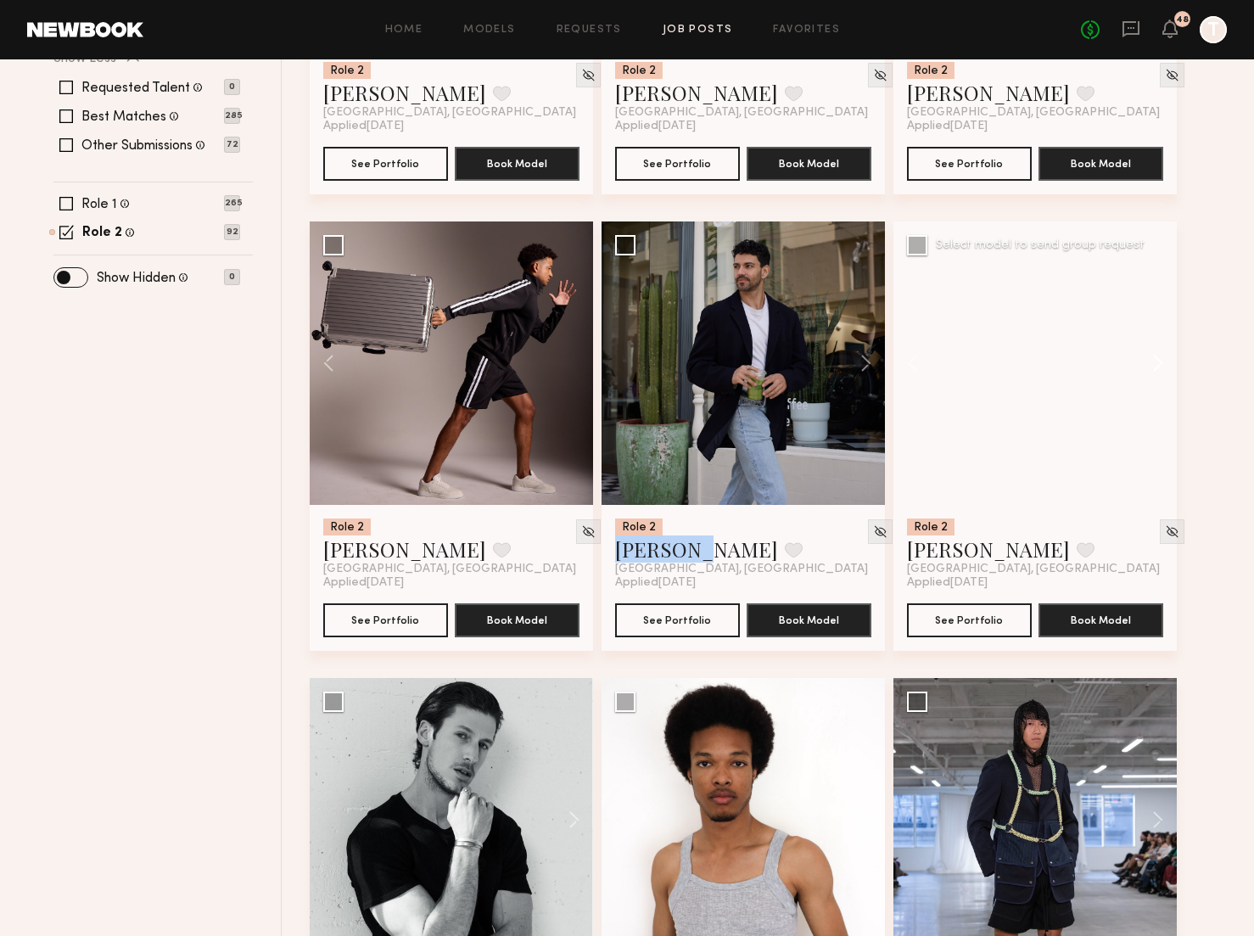
click at [1156, 358] on button at bounding box center [1149, 362] width 54 height 283
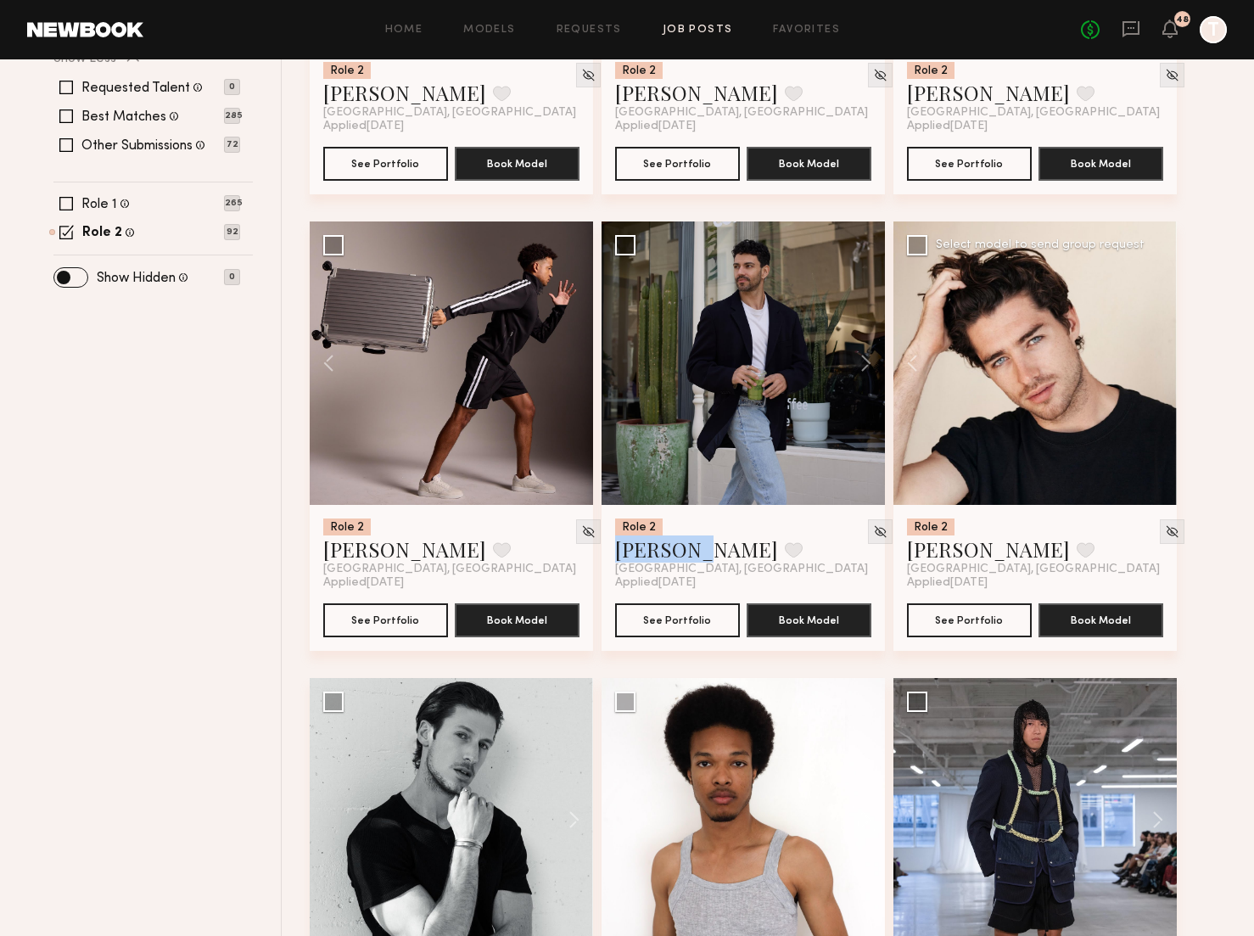
click at [1156, 358] on div at bounding box center [1034, 362] width 283 height 283
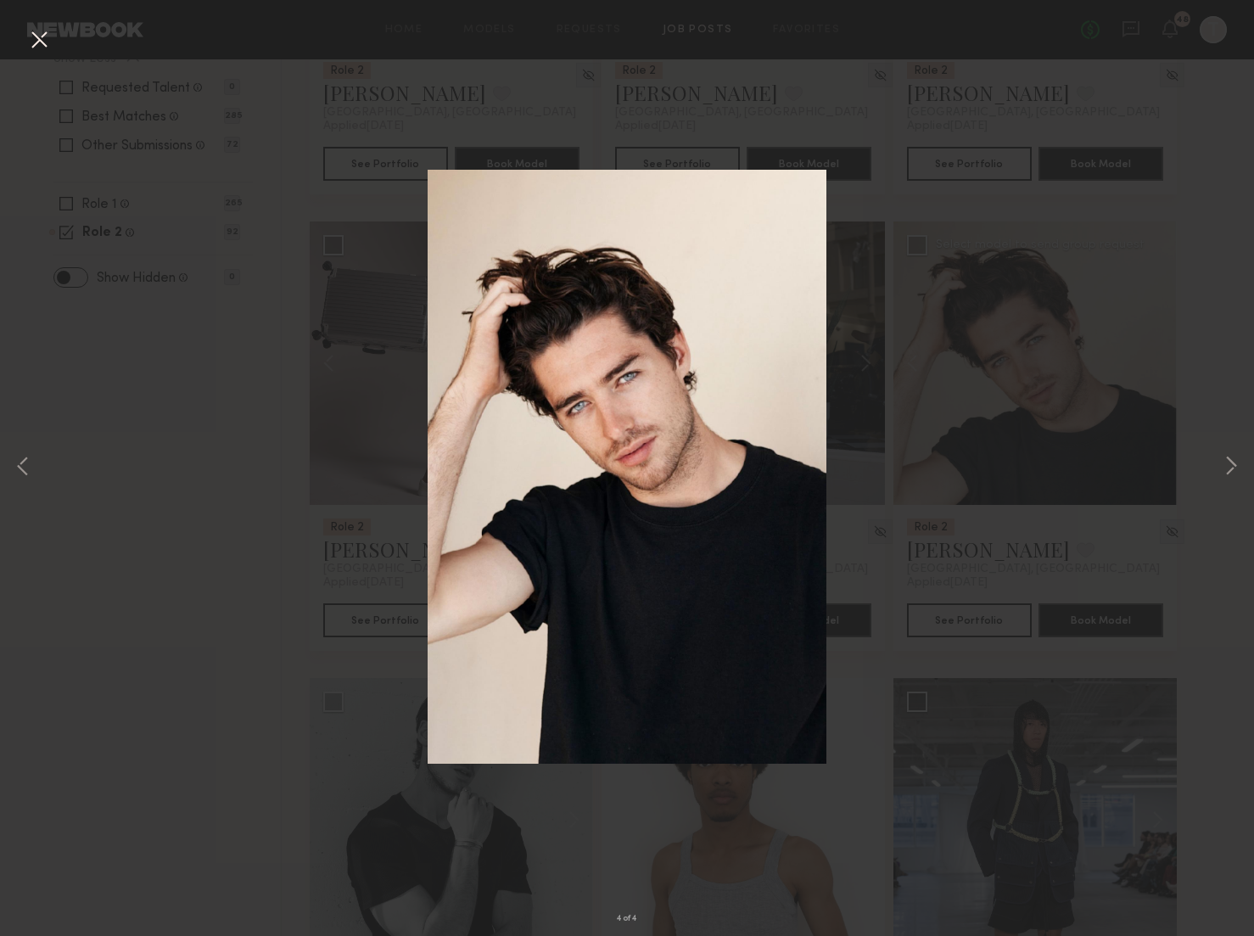
click at [43, 38] on button at bounding box center [38, 40] width 27 height 31
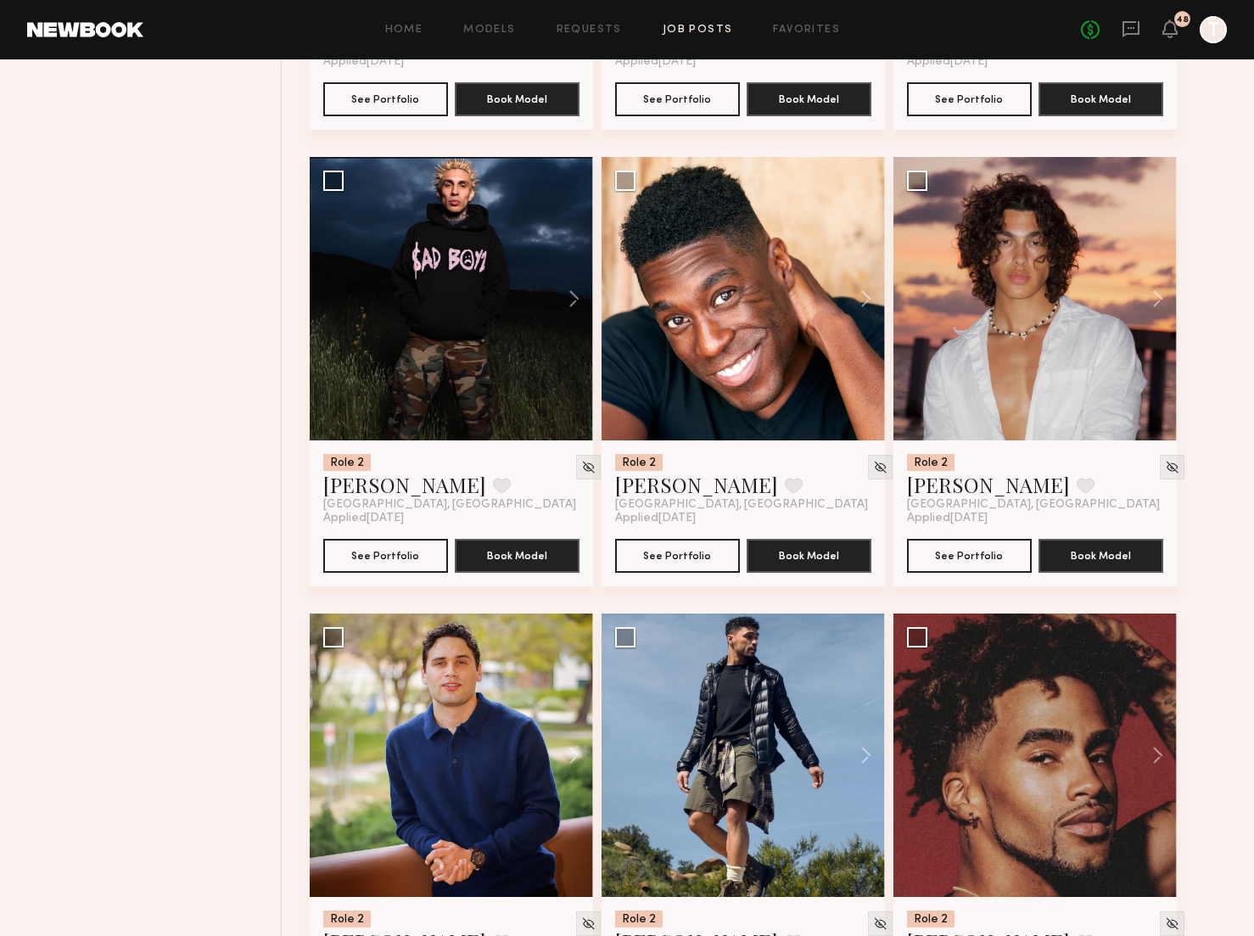
scroll to position [1488, 0]
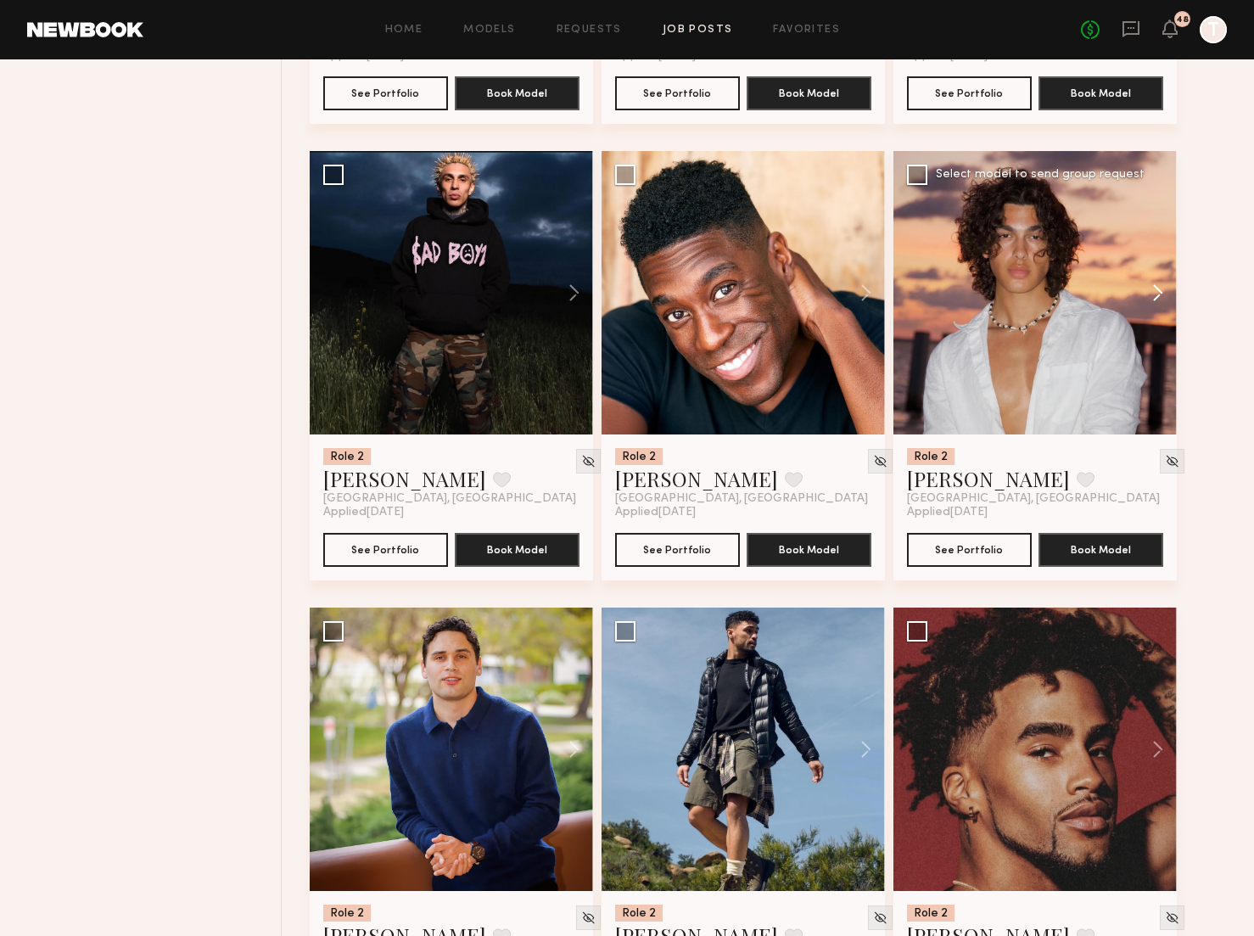
click at [1154, 290] on button at bounding box center [1149, 292] width 54 height 283
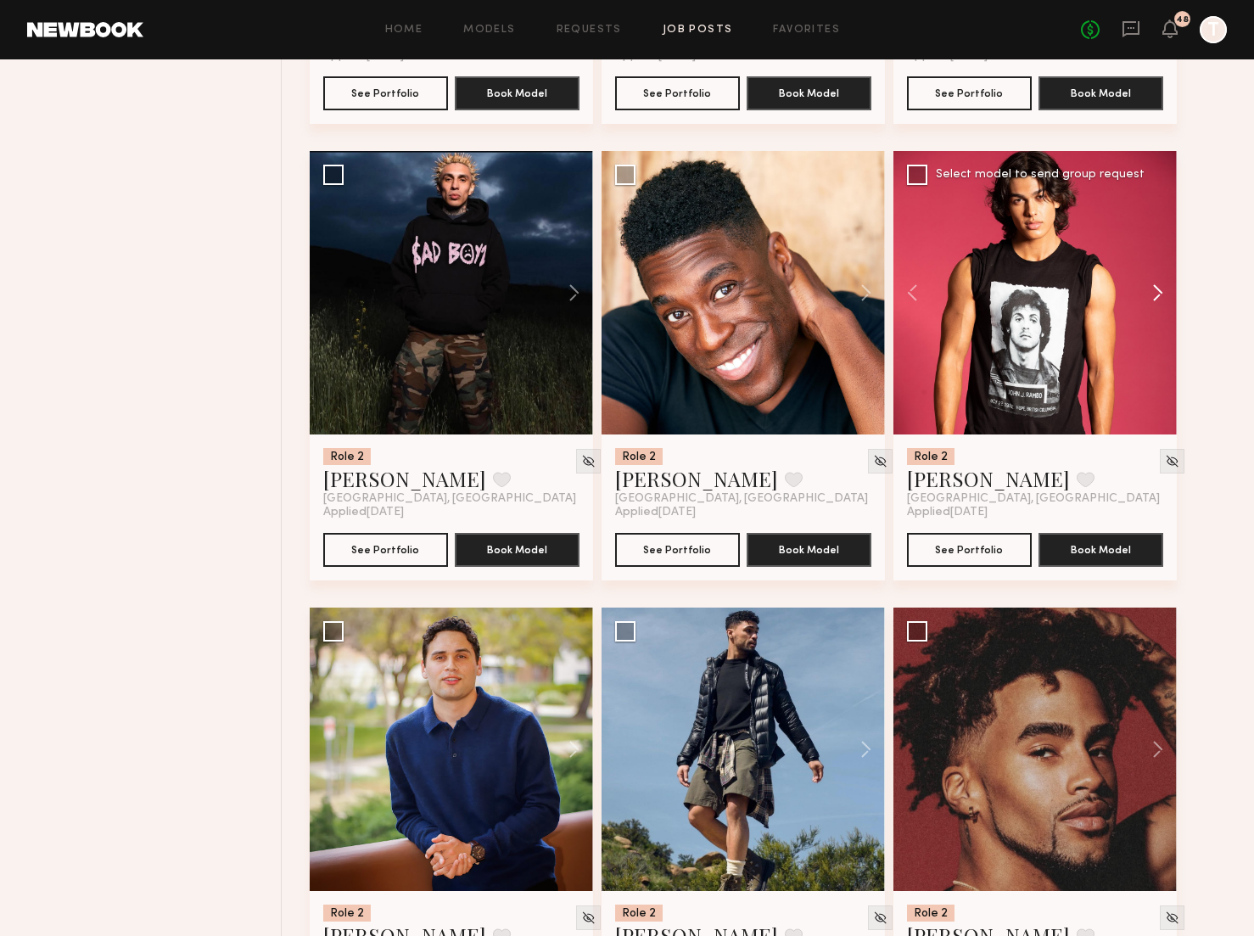
click at [1154, 290] on button at bounding box center [1149, 292] width 54 height 283
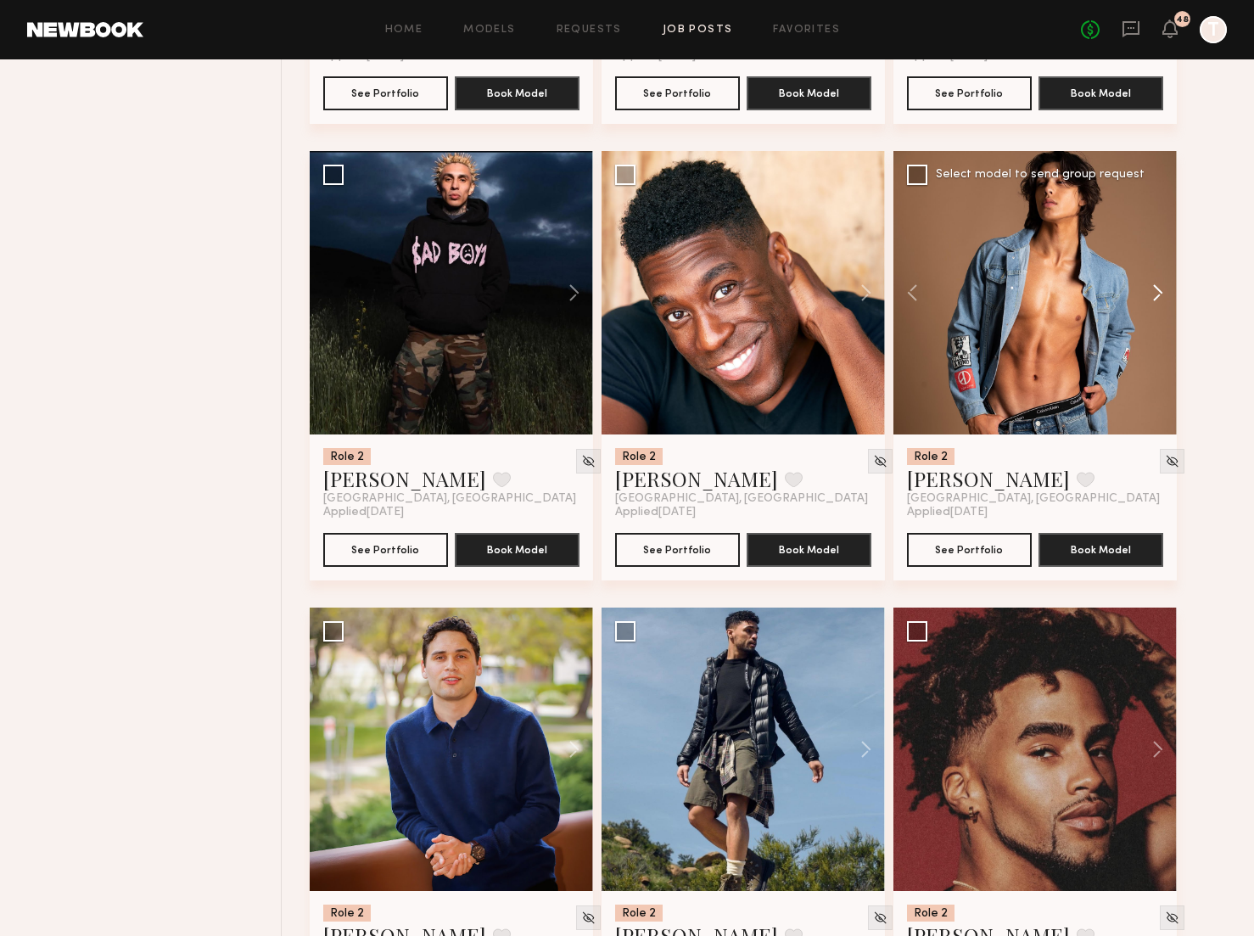
click at [1154, 290] on button at bounding box center [1149, 292] width 54 height 283
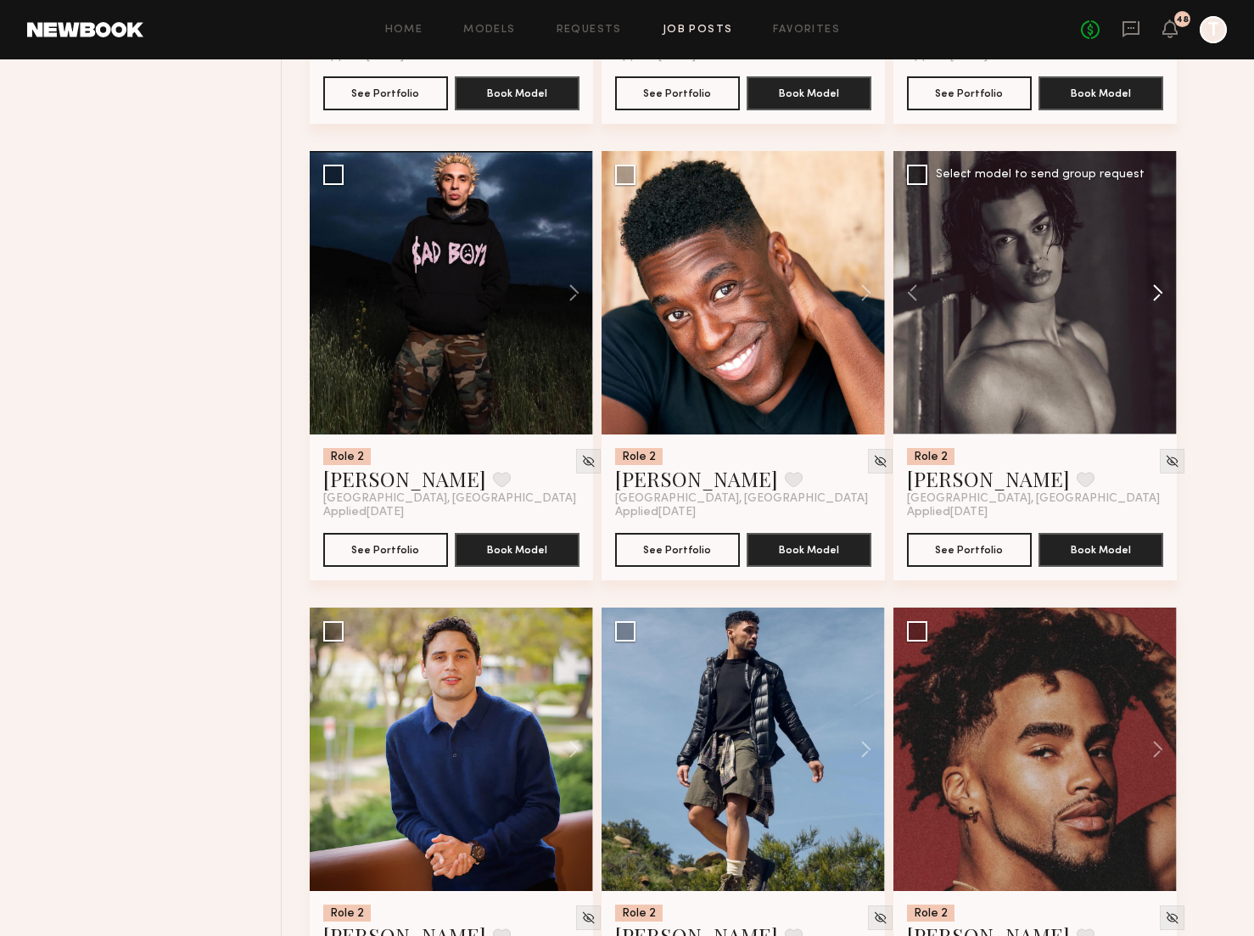
click at [1154, 290] on button at bounding box center [1149, 292] width 54 height 283
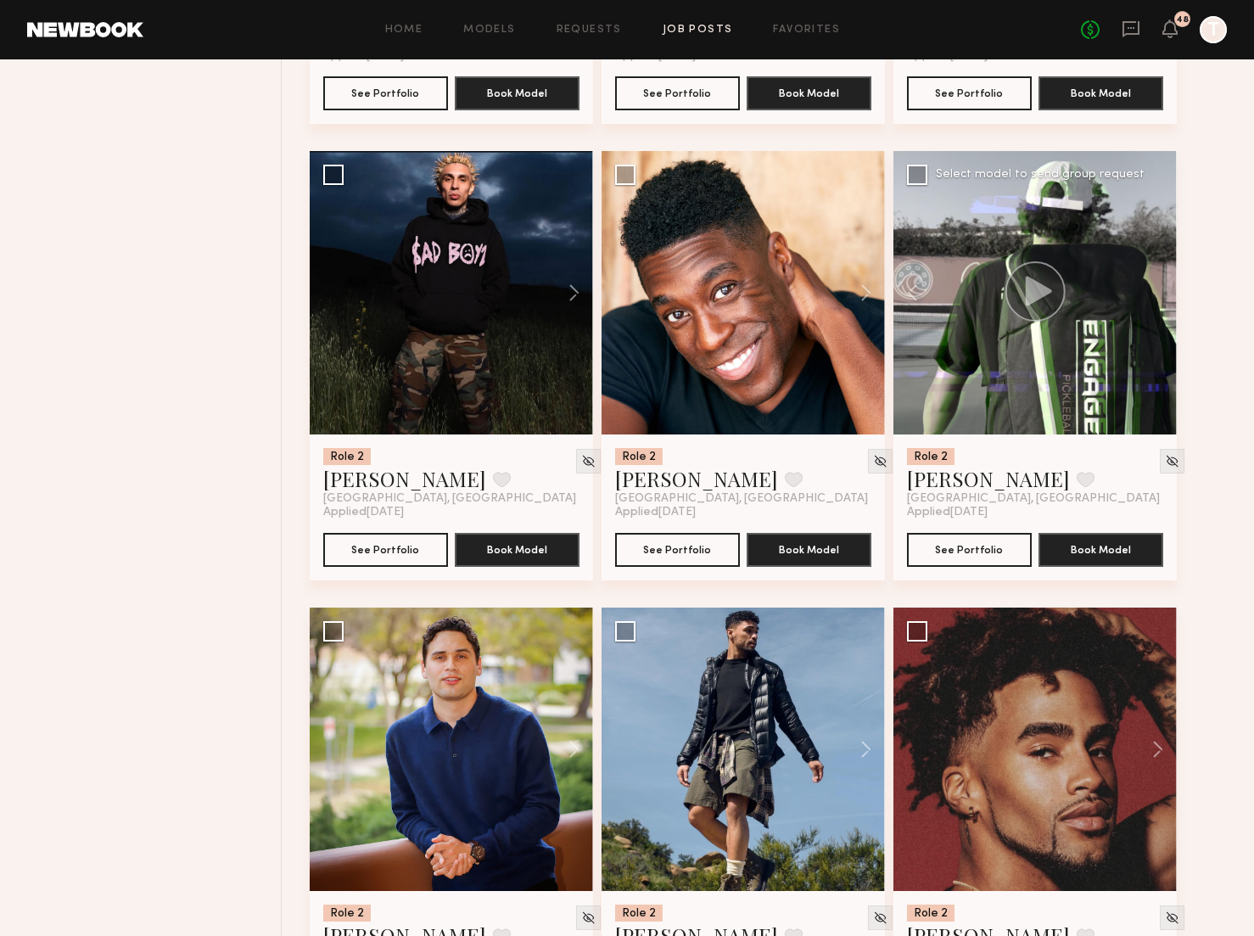
click at [1154, 290] on div at bounding box center [1034, 292] width 283 height 283
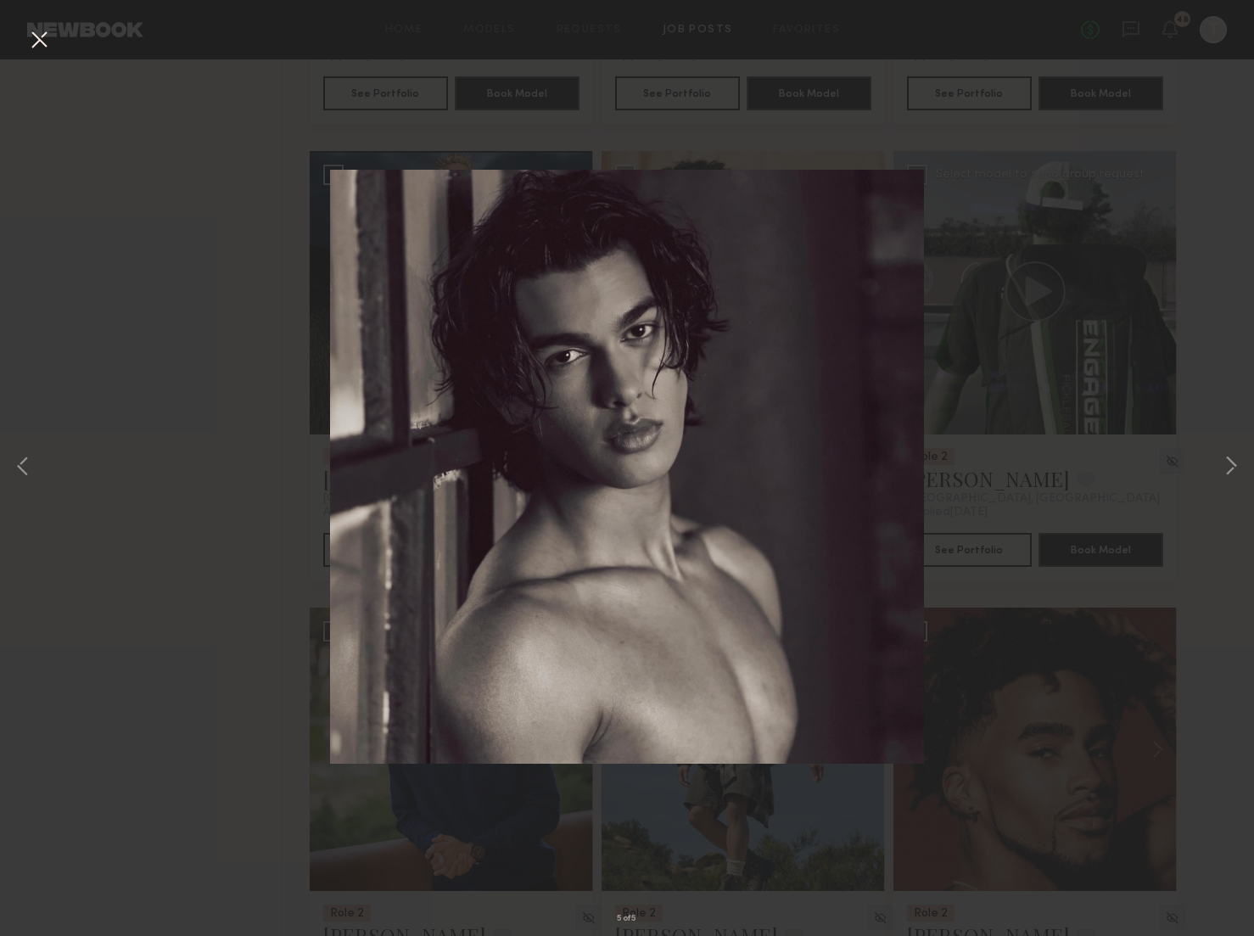
click at [44, 35] on button at bounding box center [38, 40] width 27 height 31
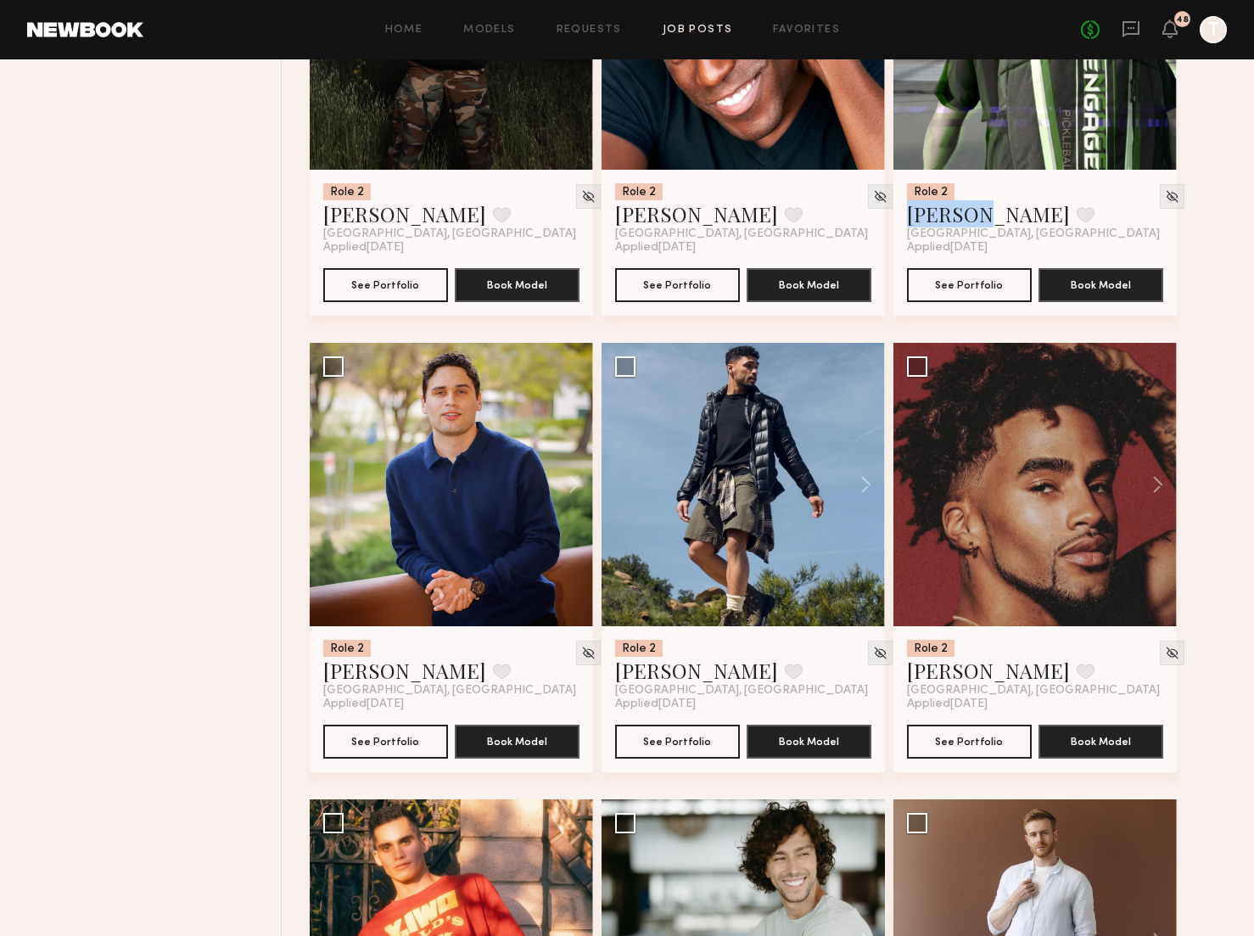
scroll to position [1763, 0]
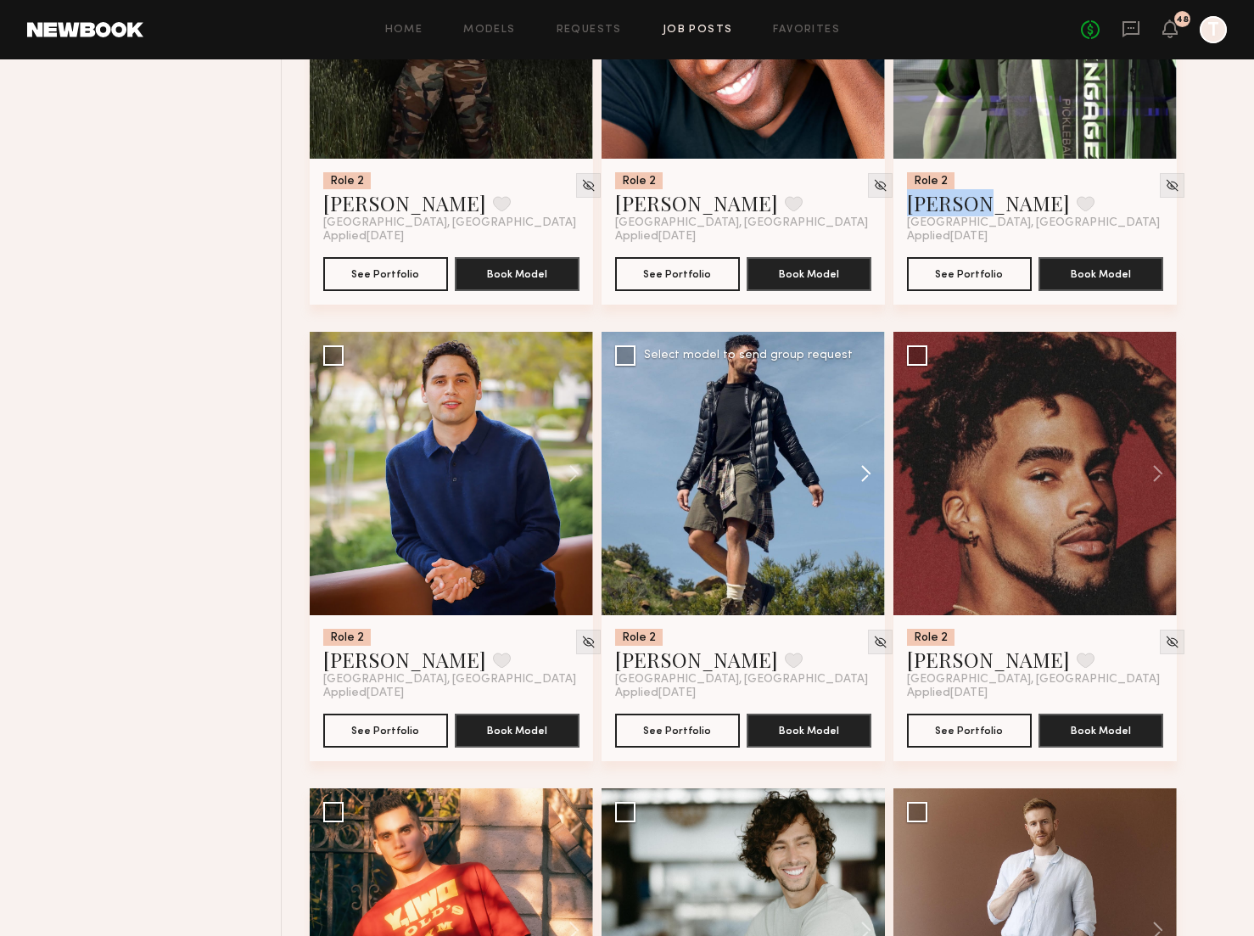
click at [865, 468] on button at bounding box center [857, 473] width 54 height 283
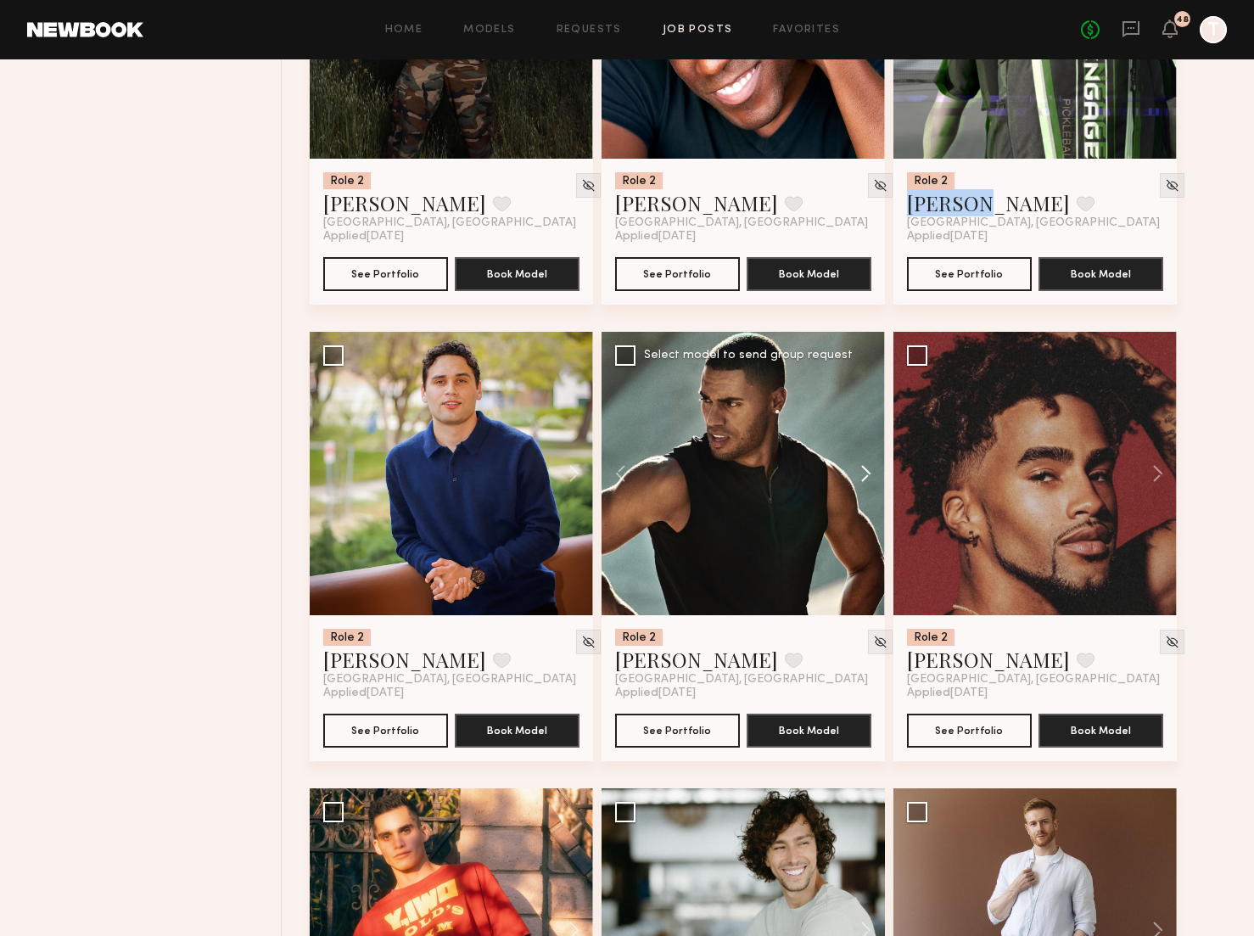
click at [865, 468] on button at bounding box center [857, 473] width 54 height 283
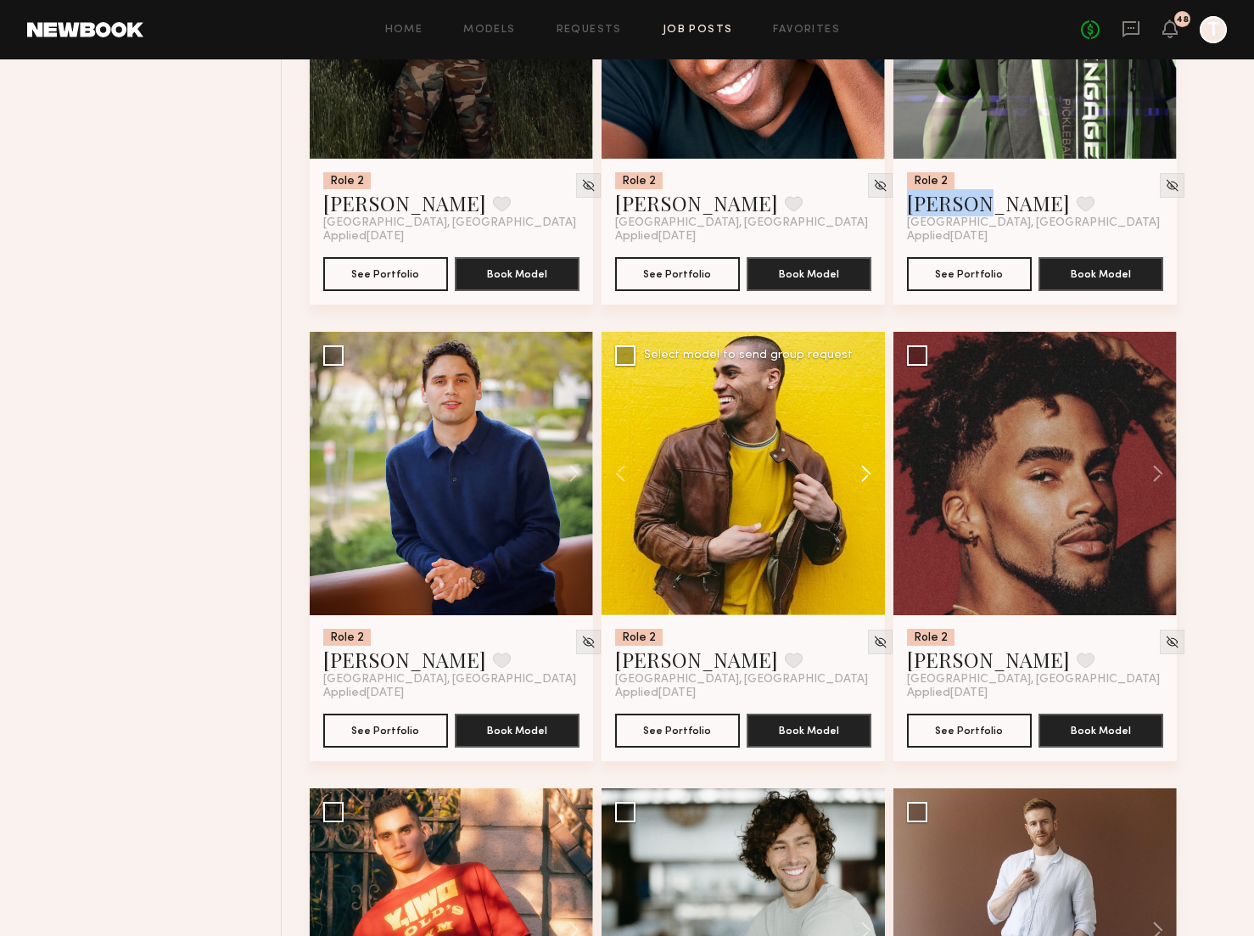
click at [865, 468] on button at bounding box center [857, 473] width 54 height 283
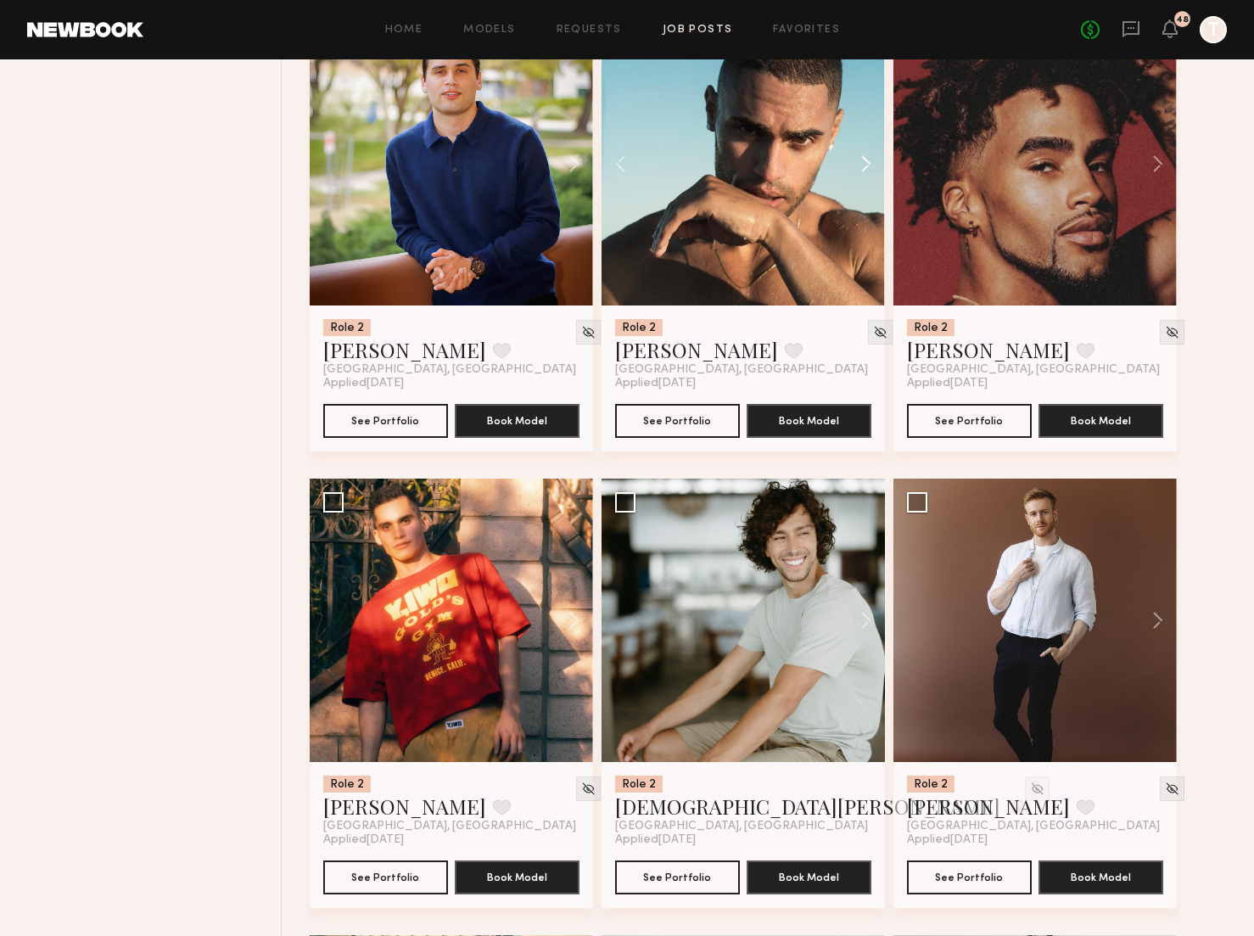
scroll to position [2332, 0]
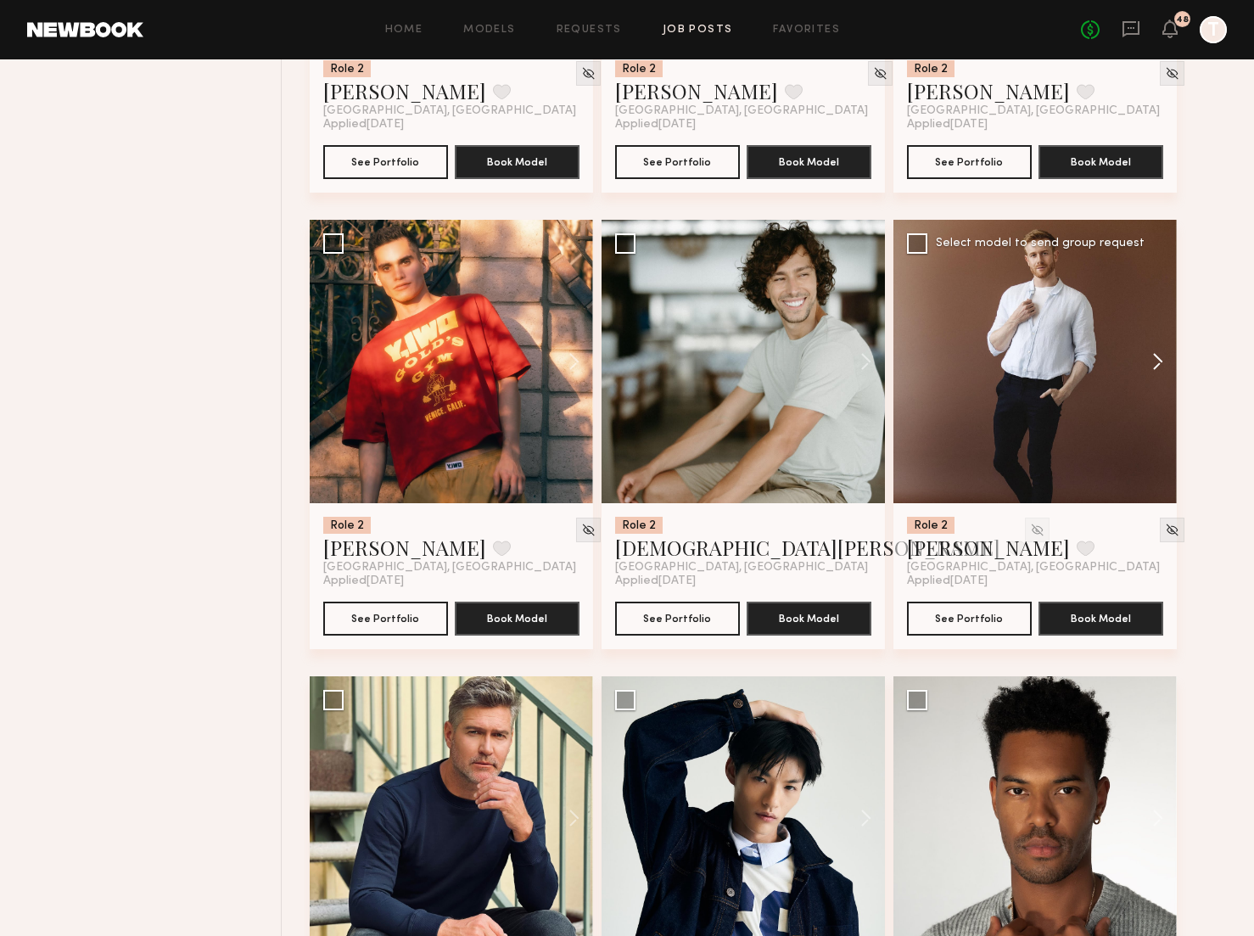
click at [1155, 355] on button at bounding box center [1149, 361] width 54 height 283
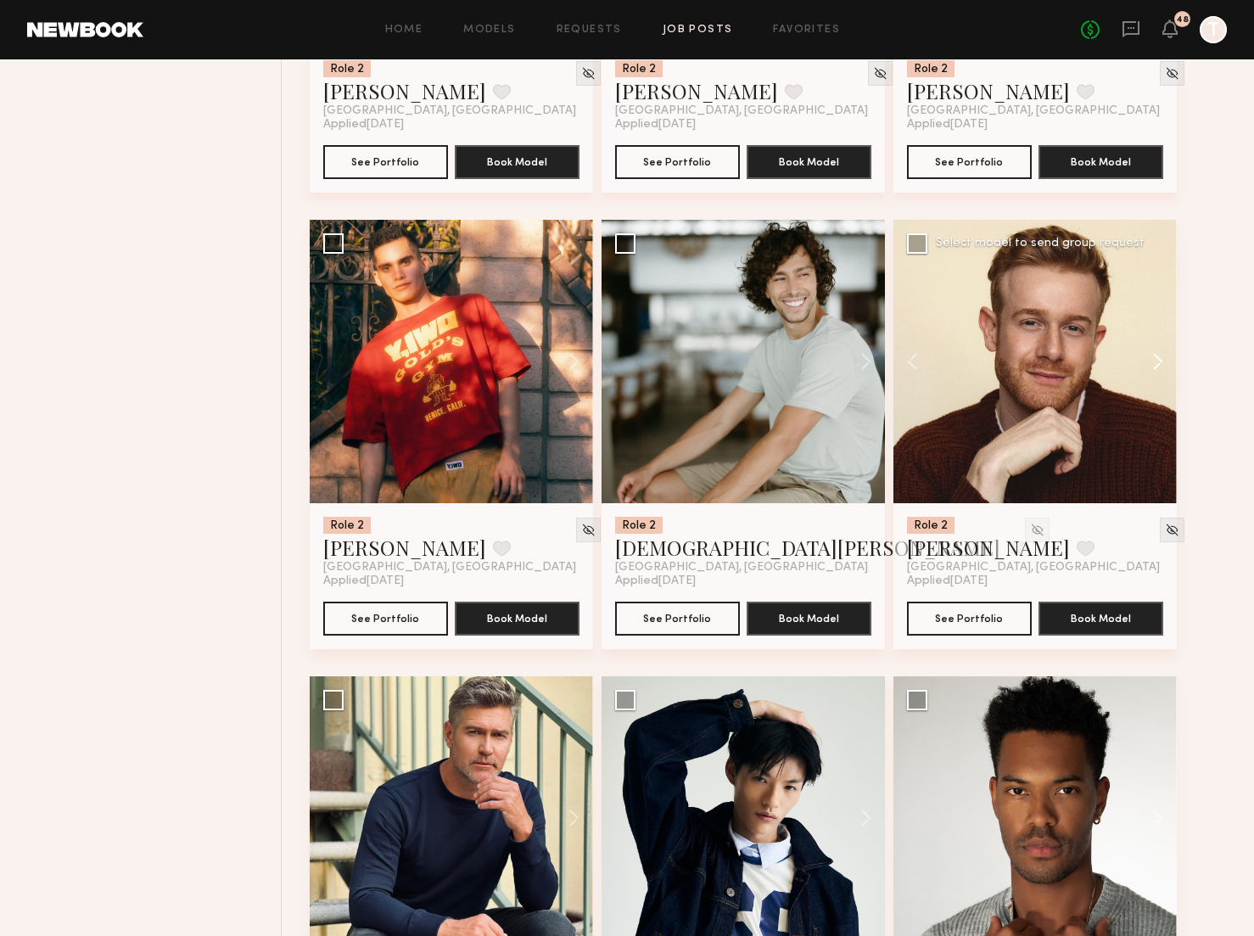
click at [1155, 355] on button at bounding box center [1149, 361] width 54 height 283
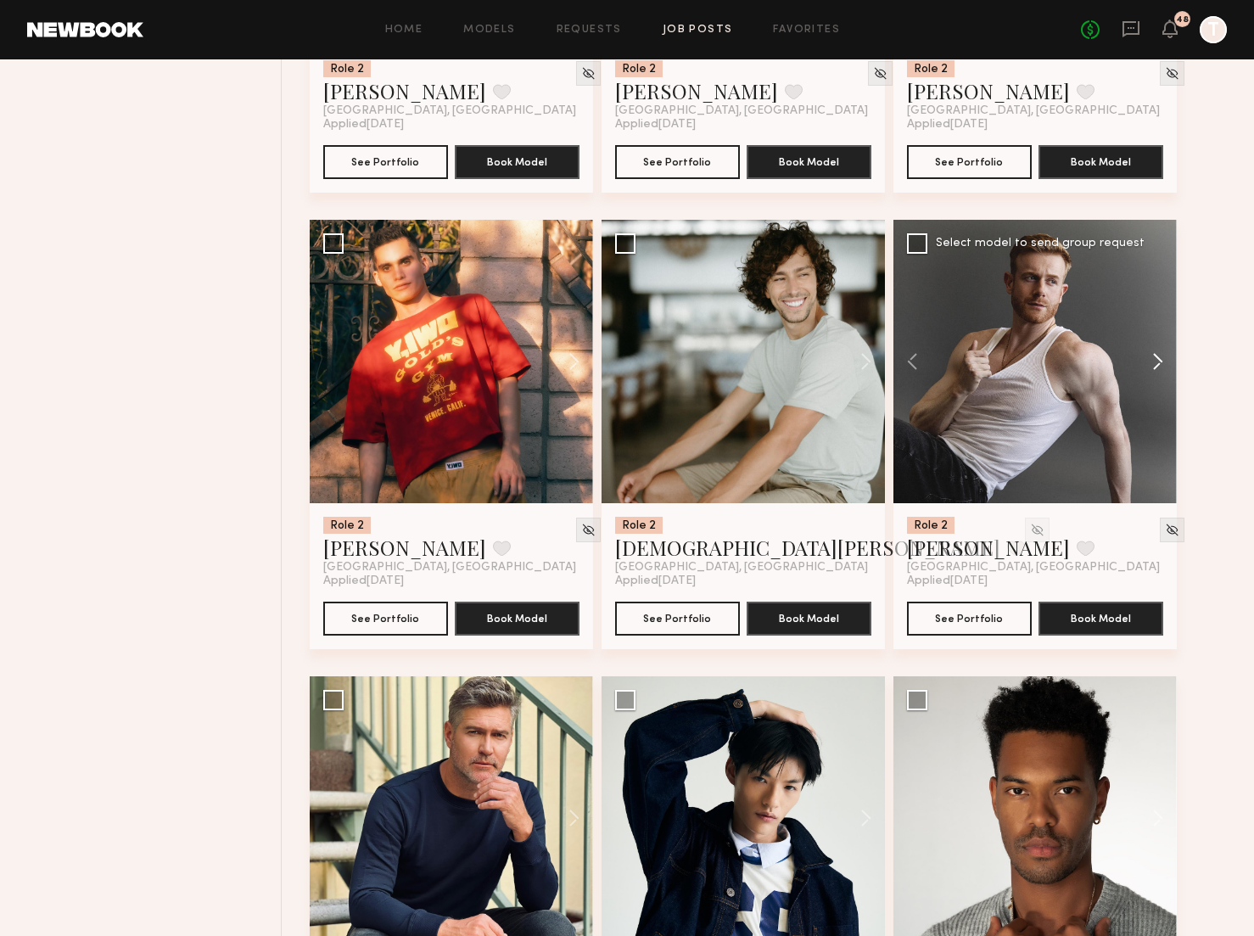
click at [1155, 355] on button at bounding box center [1149, 361] width 54 height 283
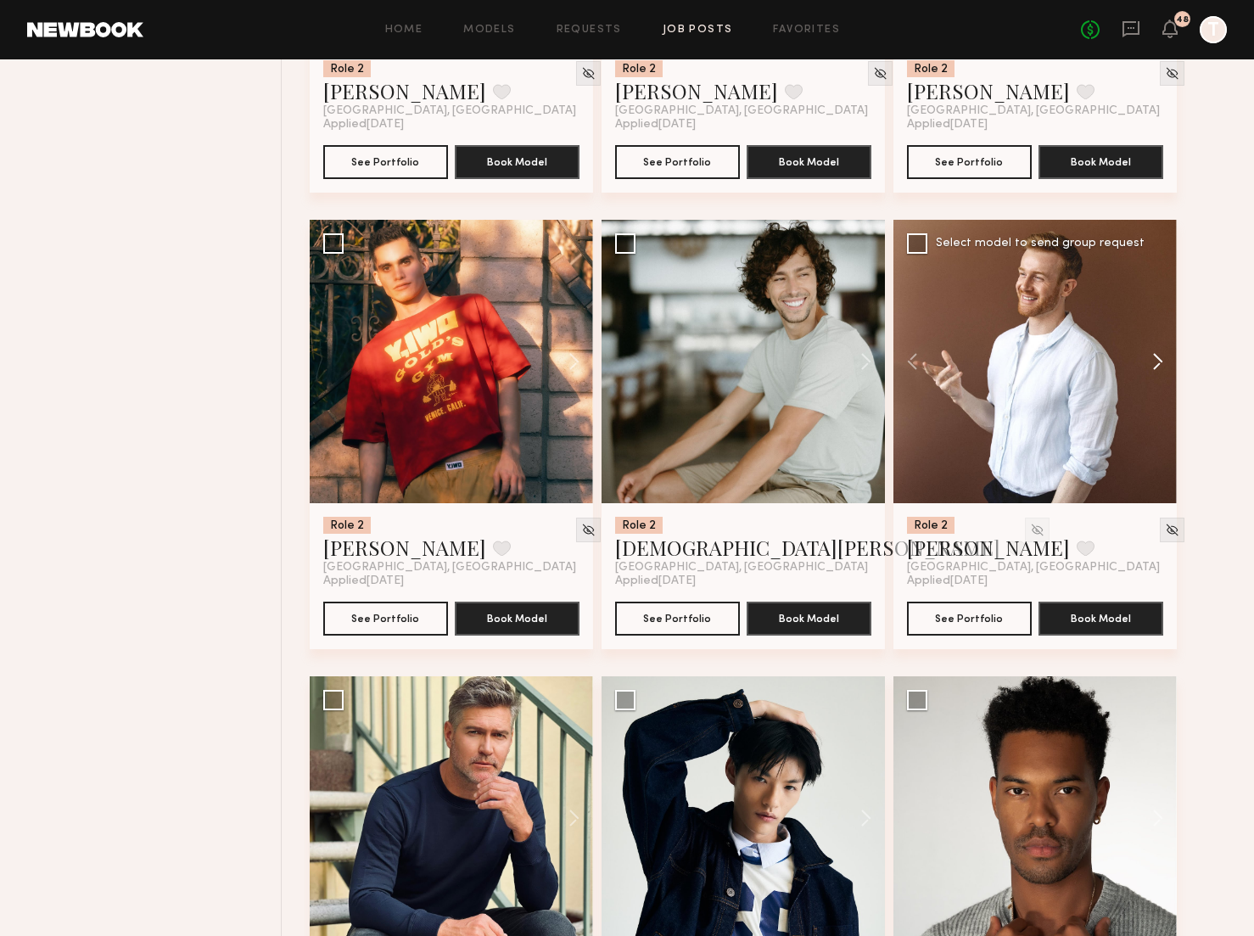
click at [1155, 355] on button at bounding box center [1149, 361] width 54 height 283
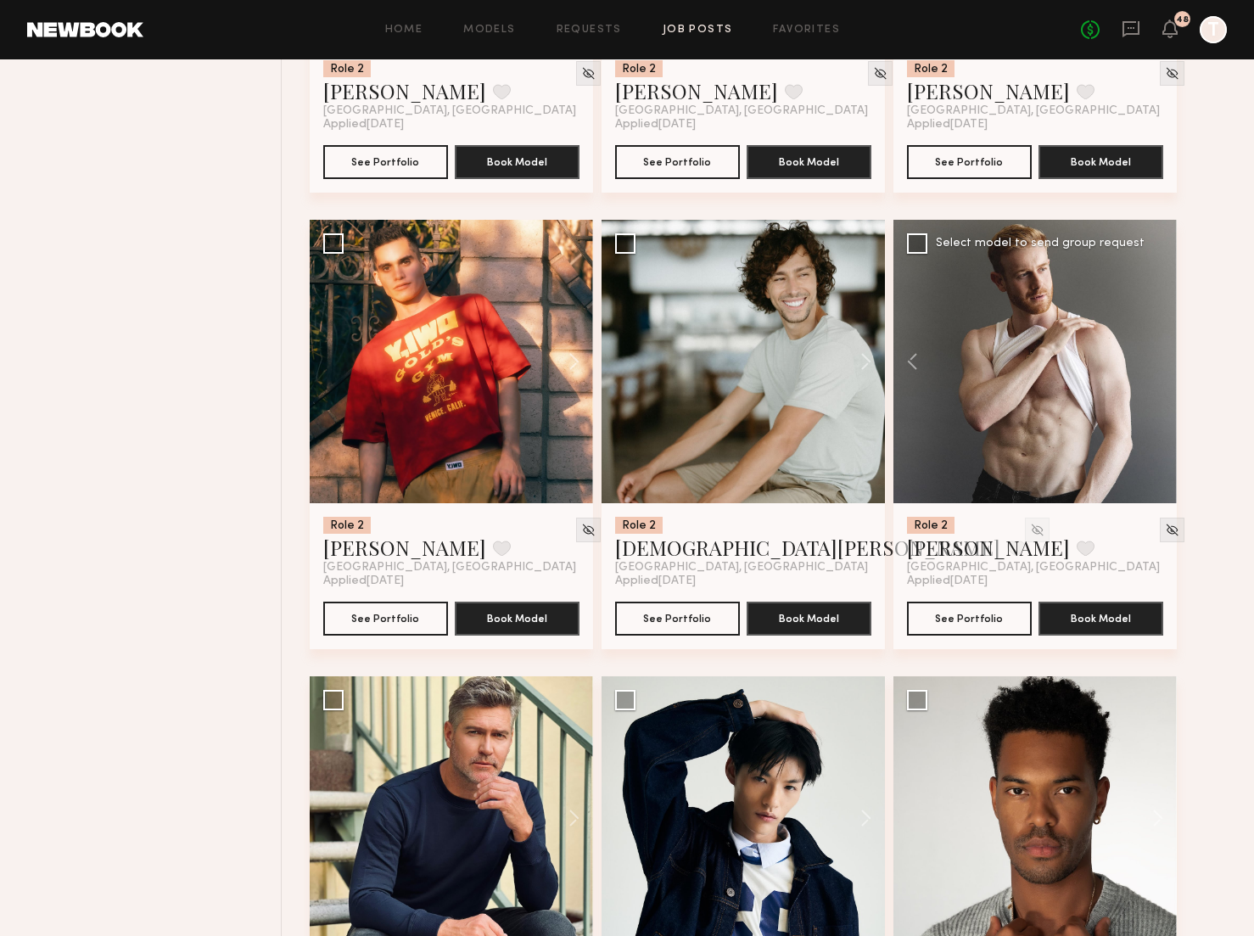
click at [1155, 355] on div at bounding box center [1034, 361] width 283 height 283
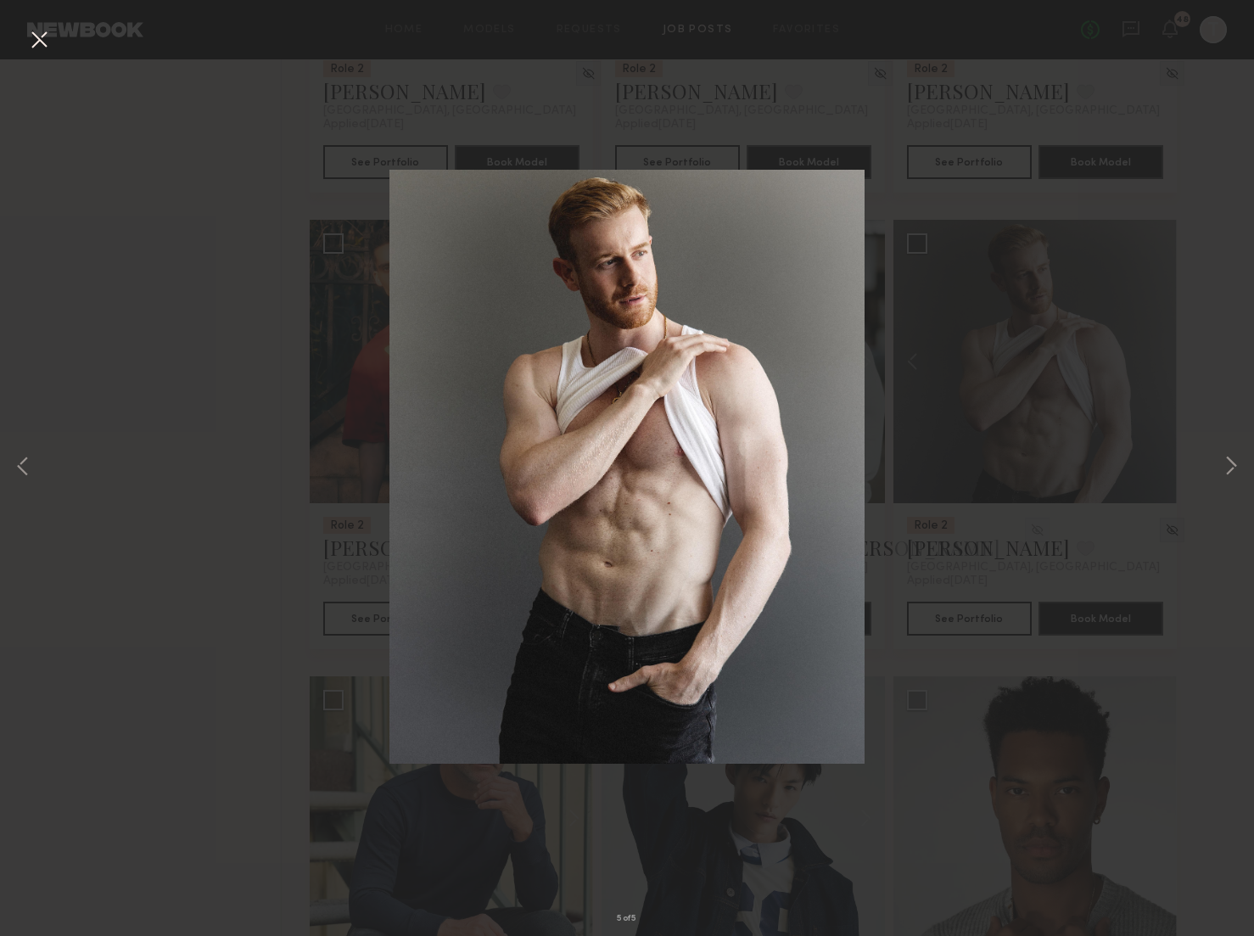
click at [46, 39] on button at bounding box center [38, 40] width 27 height 31
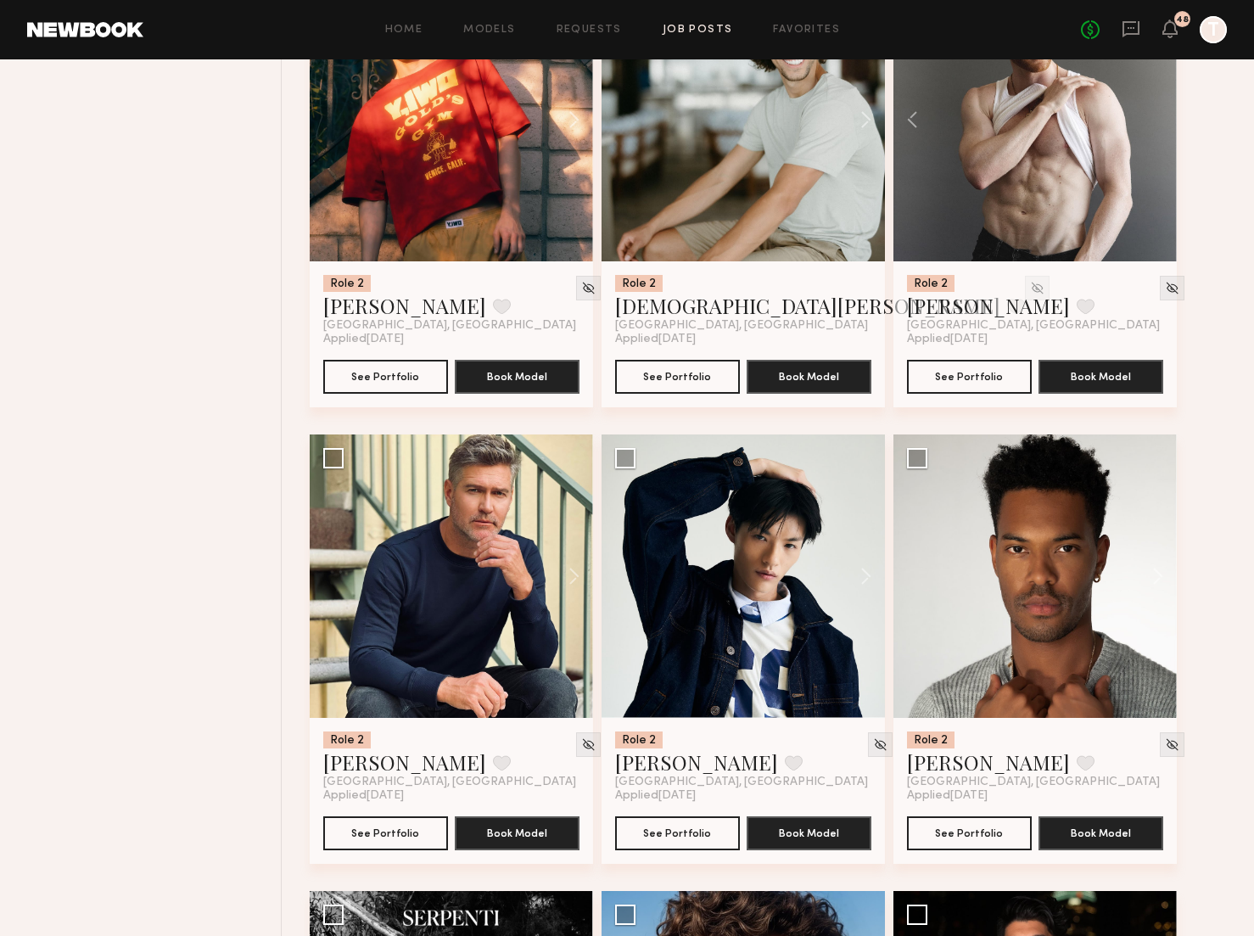
scroll to position [2579, 0]
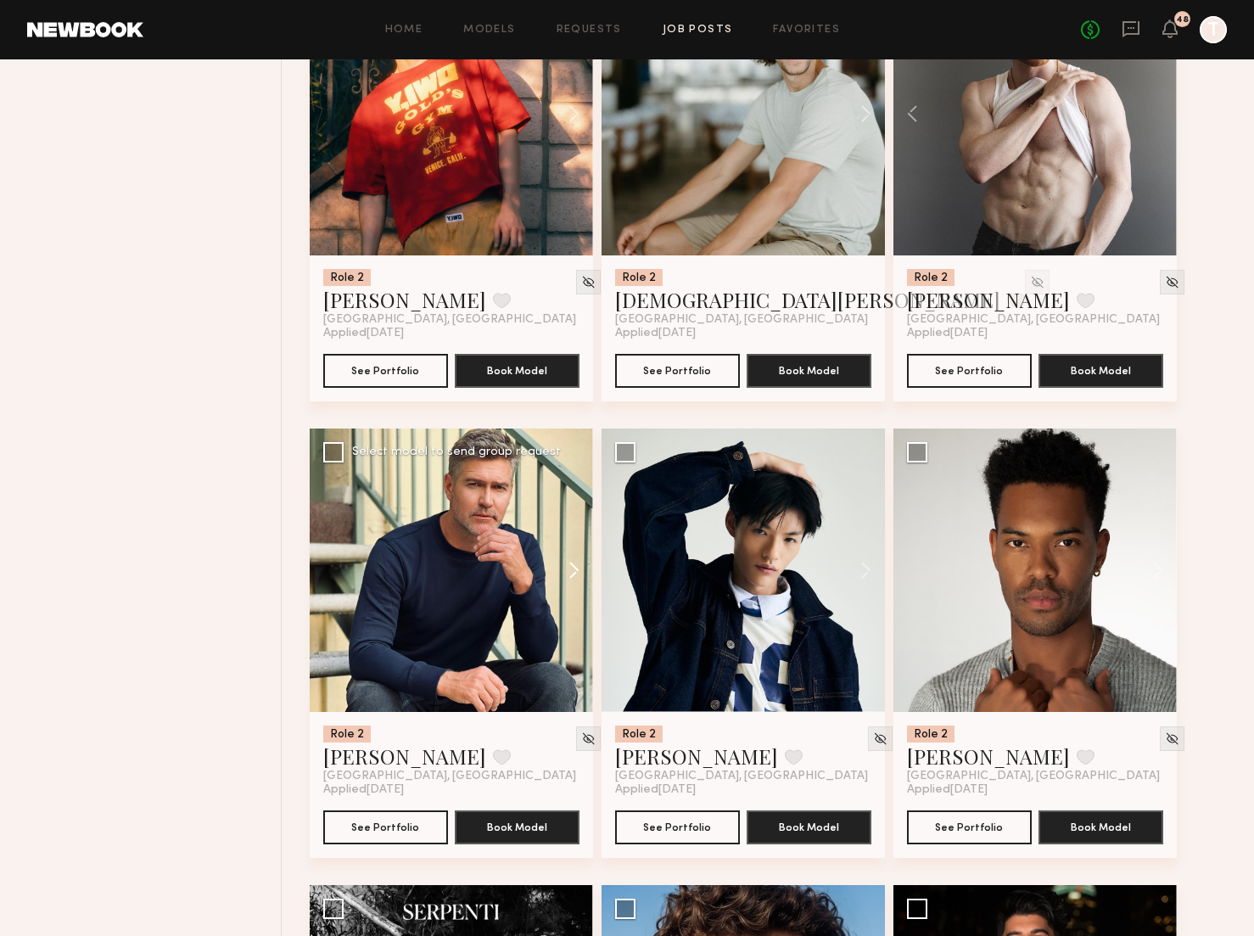
click at [572, 568] on button at bounding box center [566, 569] width 54 height 283
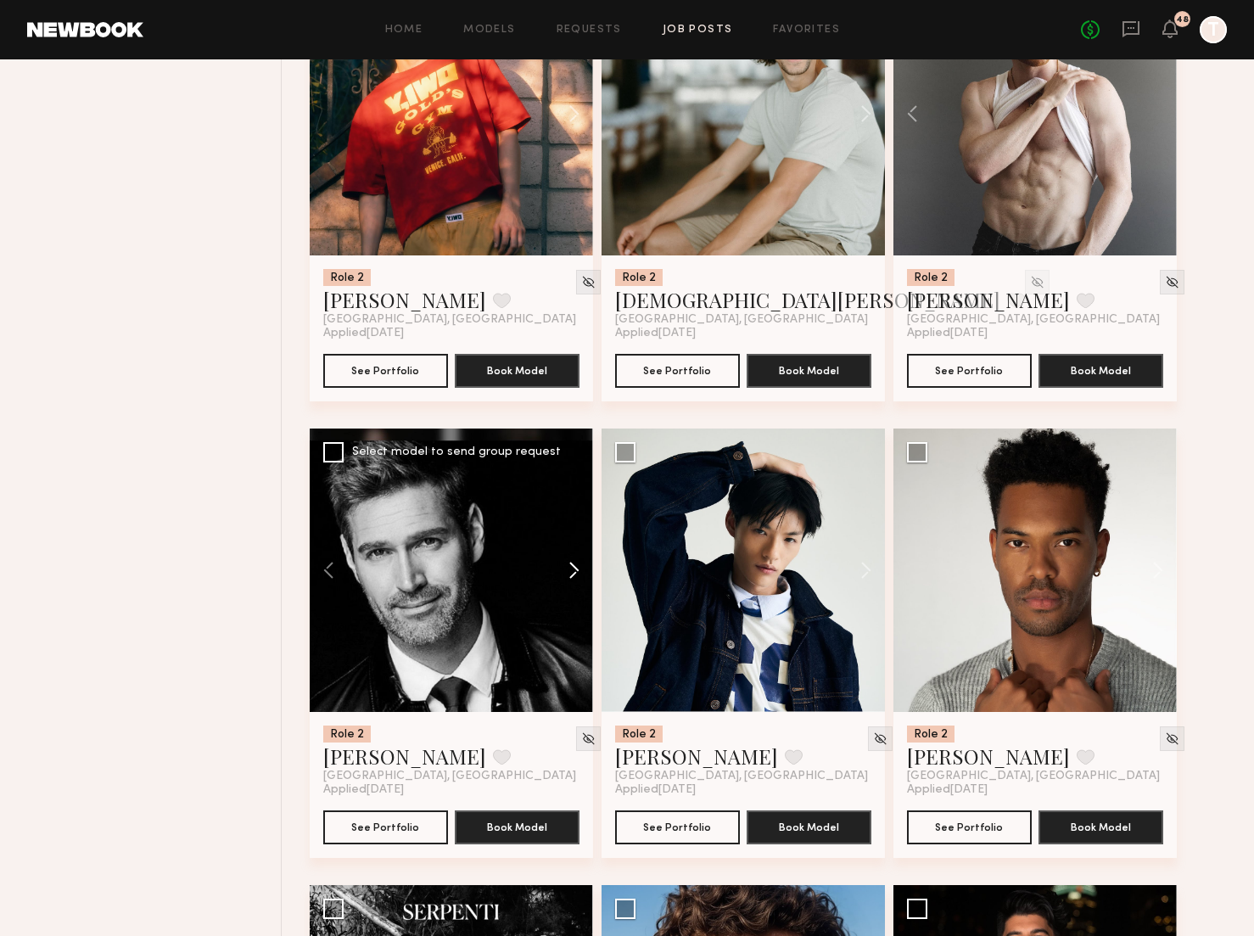
click at [572, 568] on button at bounding box center [566, 569] width 54 height 283
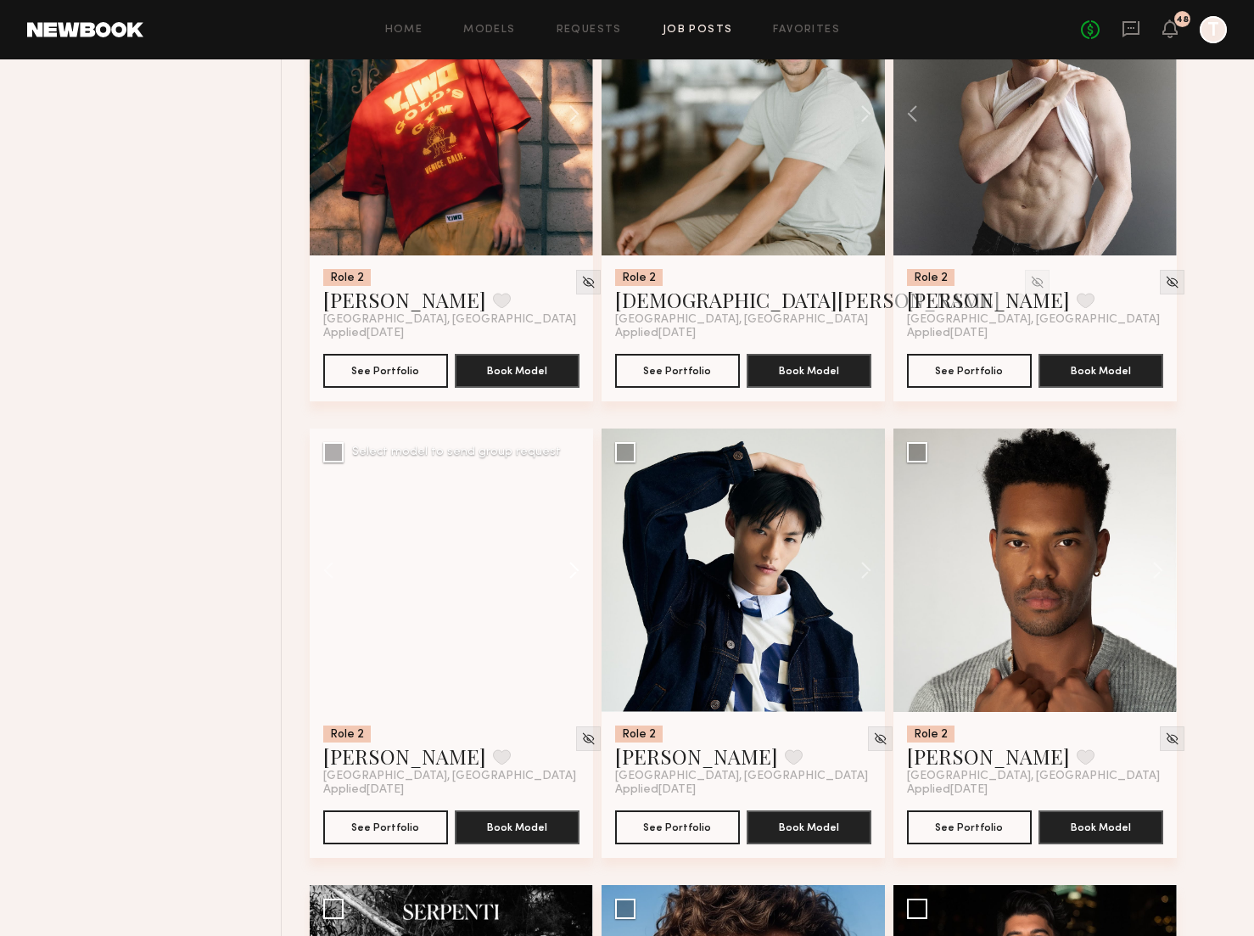
click at [572, 568] on button at bounding box center [566, 569] width 54 height 283
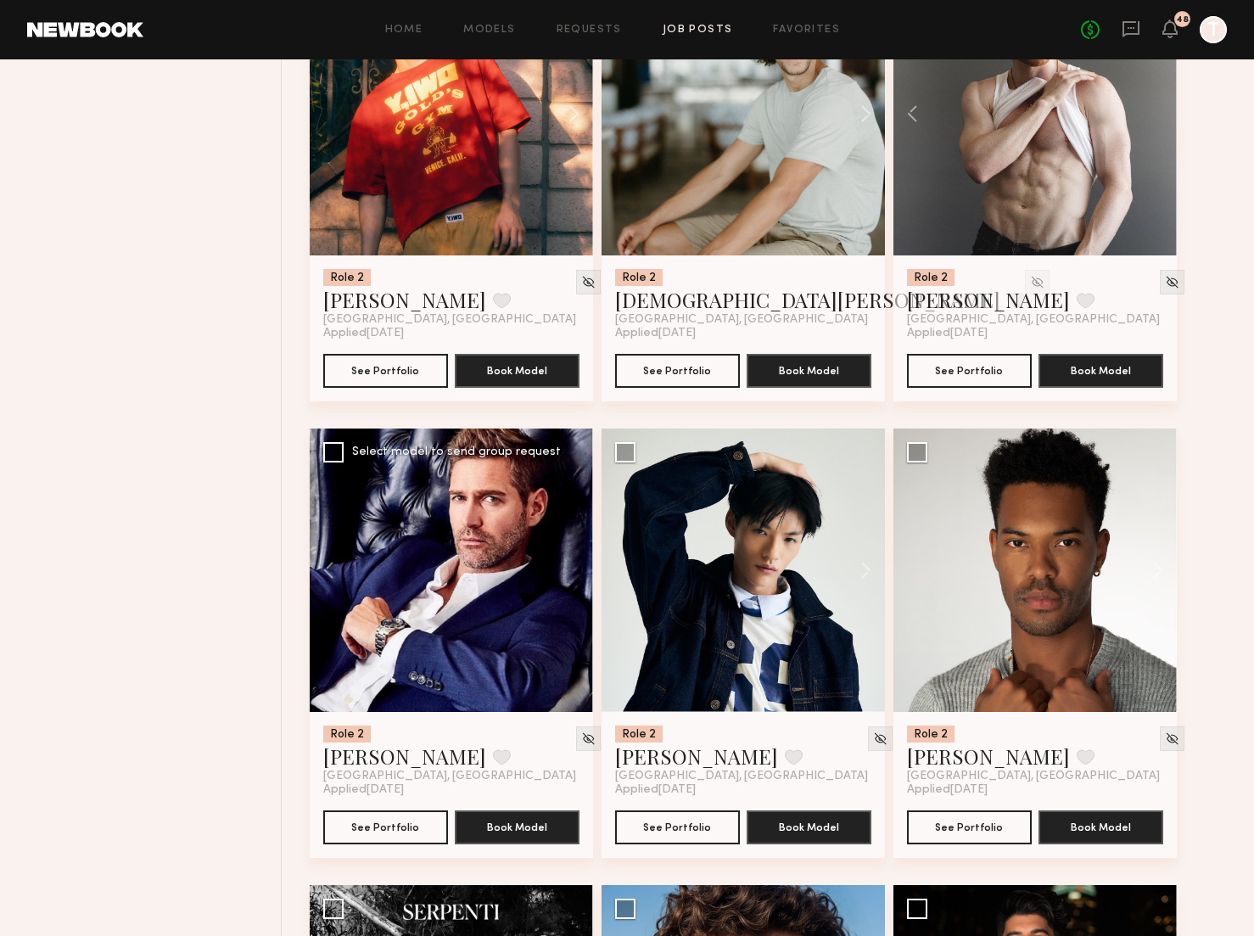
click at [572, 568] on div at bounding box center [451, 569] width 283 height 283
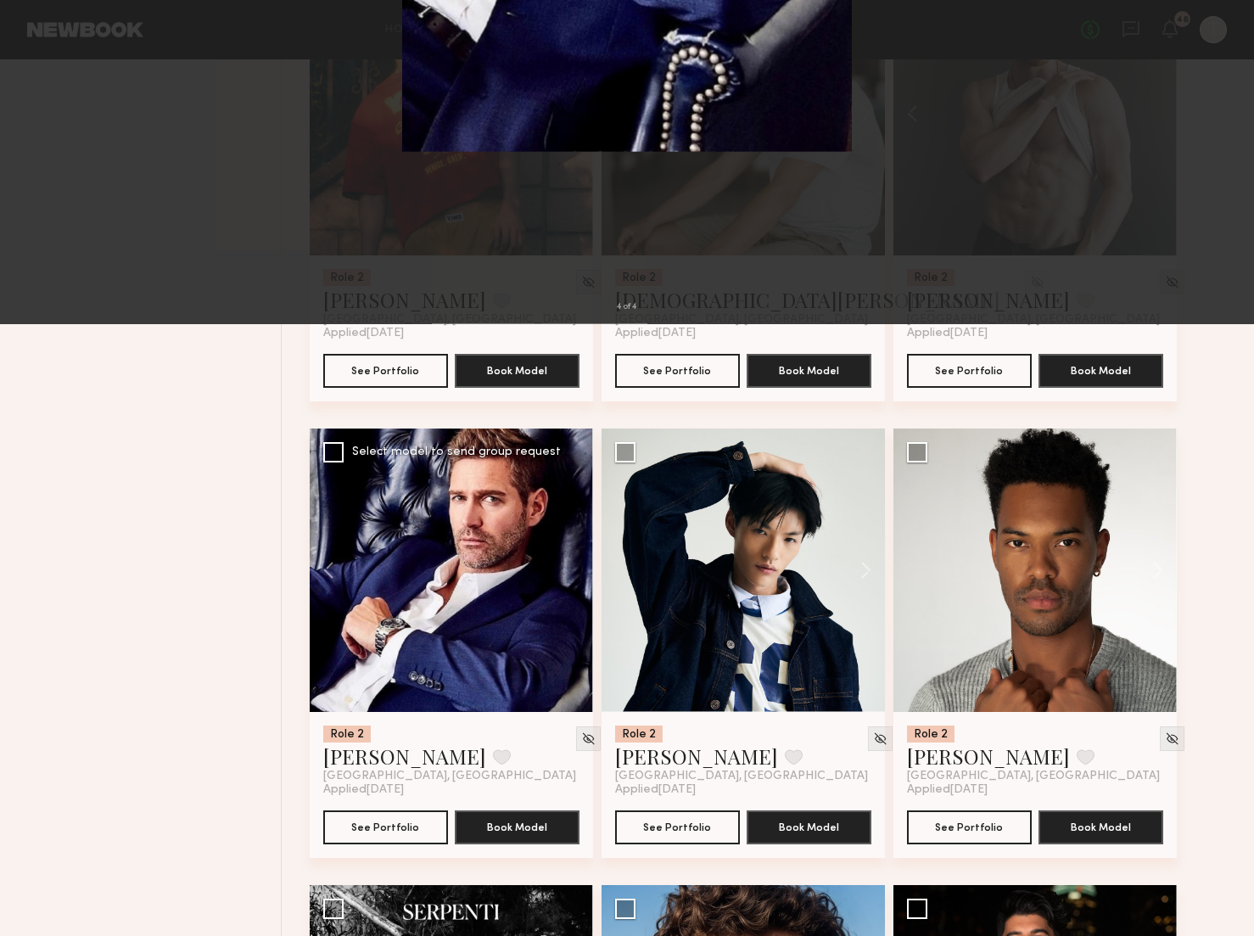
click at [45, 47] on button at bounding box center [38, 40] width 27 height 31
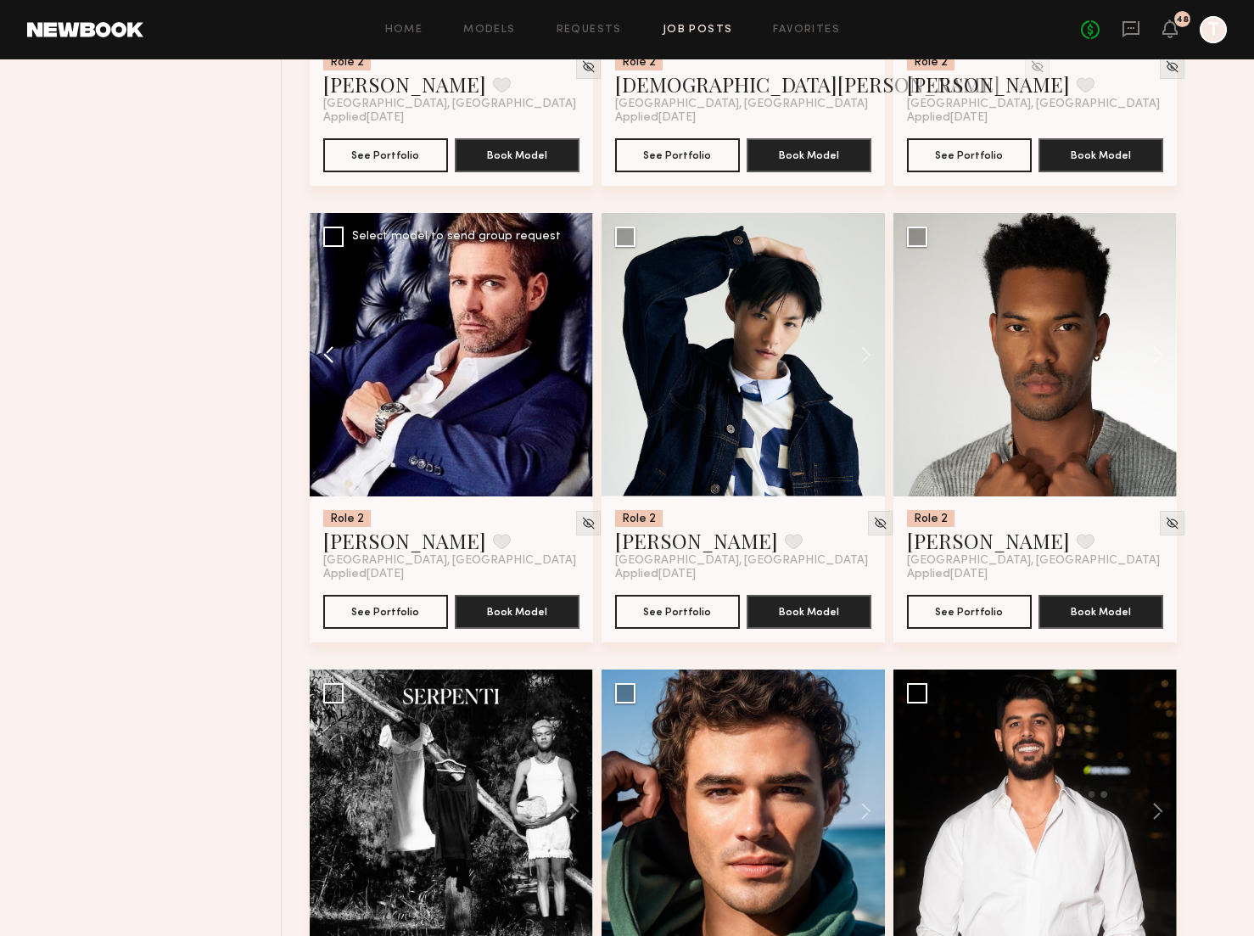
scroll to position [2819, 0]
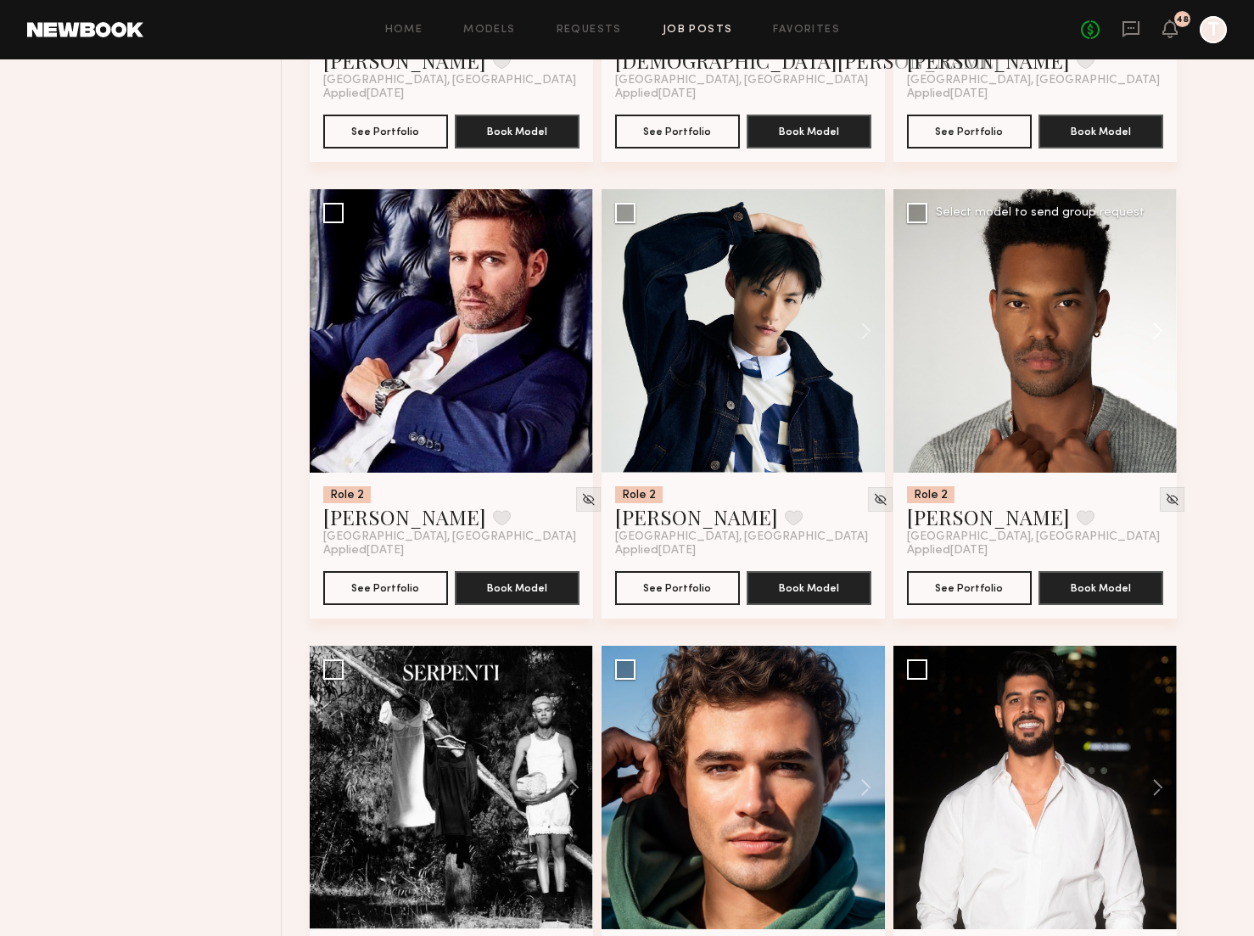
click at [1154, 333] on button at bounding box center [1149, 330] width 54 height 283
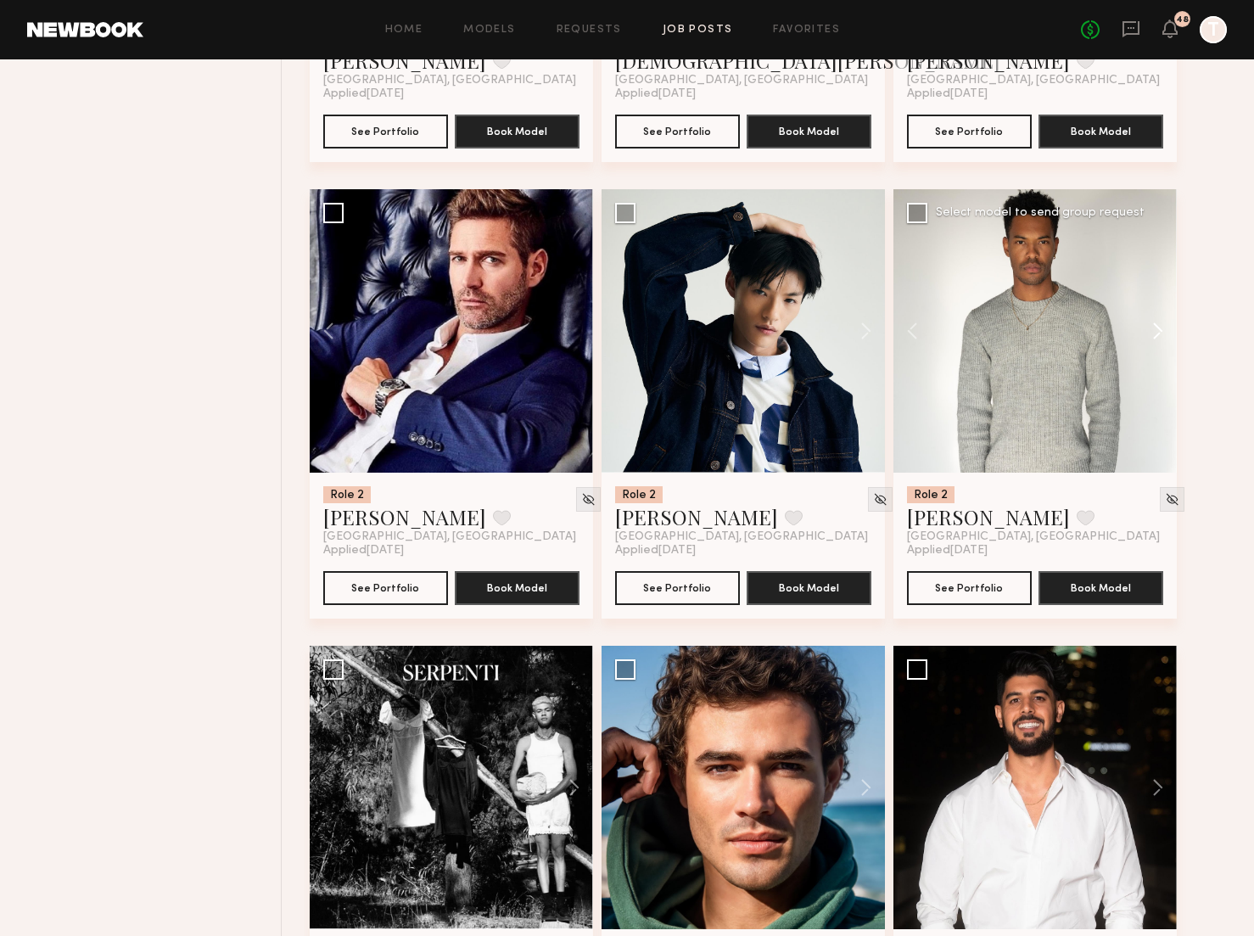
click at [1154, 333] on button at bounding box center [1149, 330] width 54 height 283
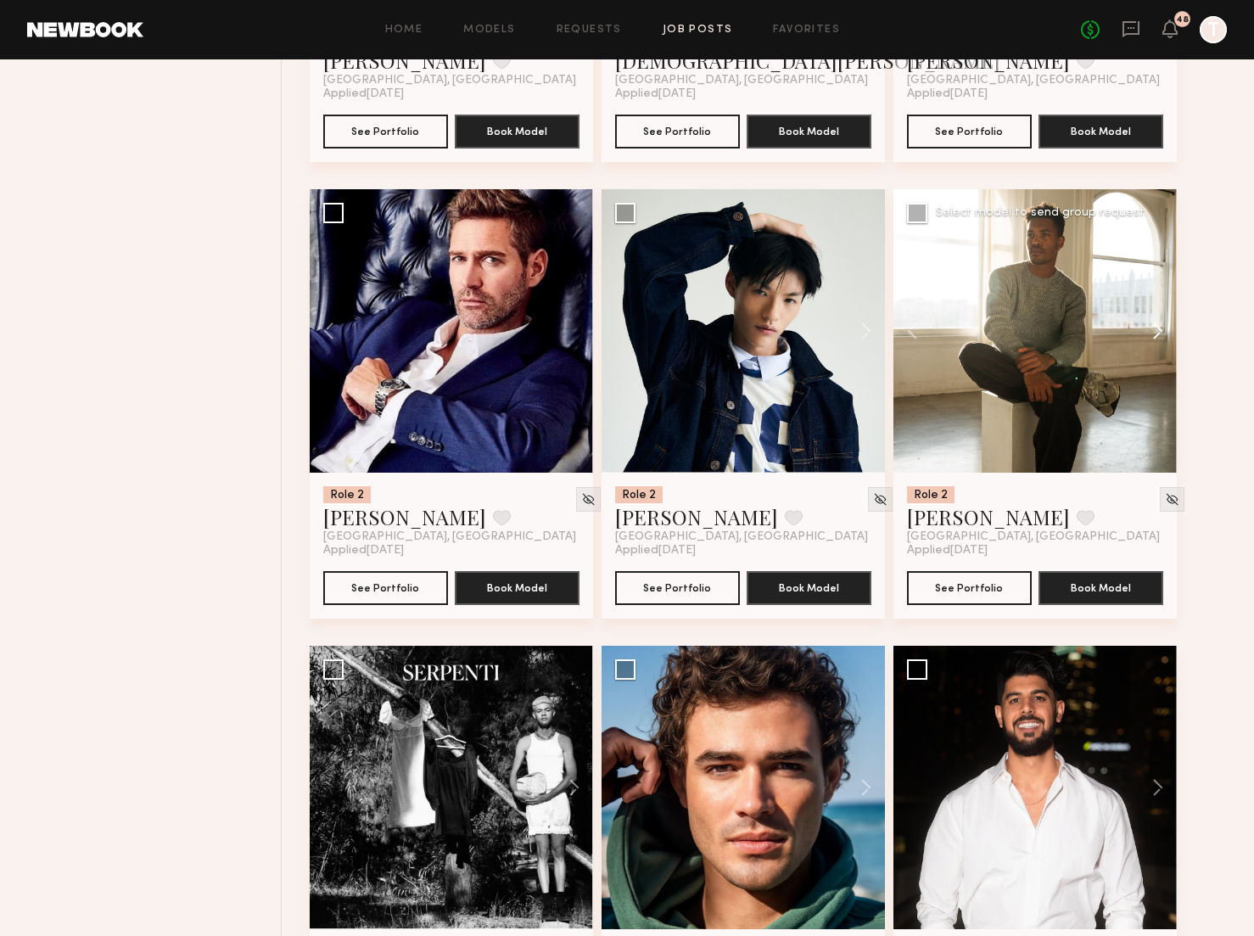
click at [1154, 333] on button at bounding box center [1149, 330] width 54 height 283
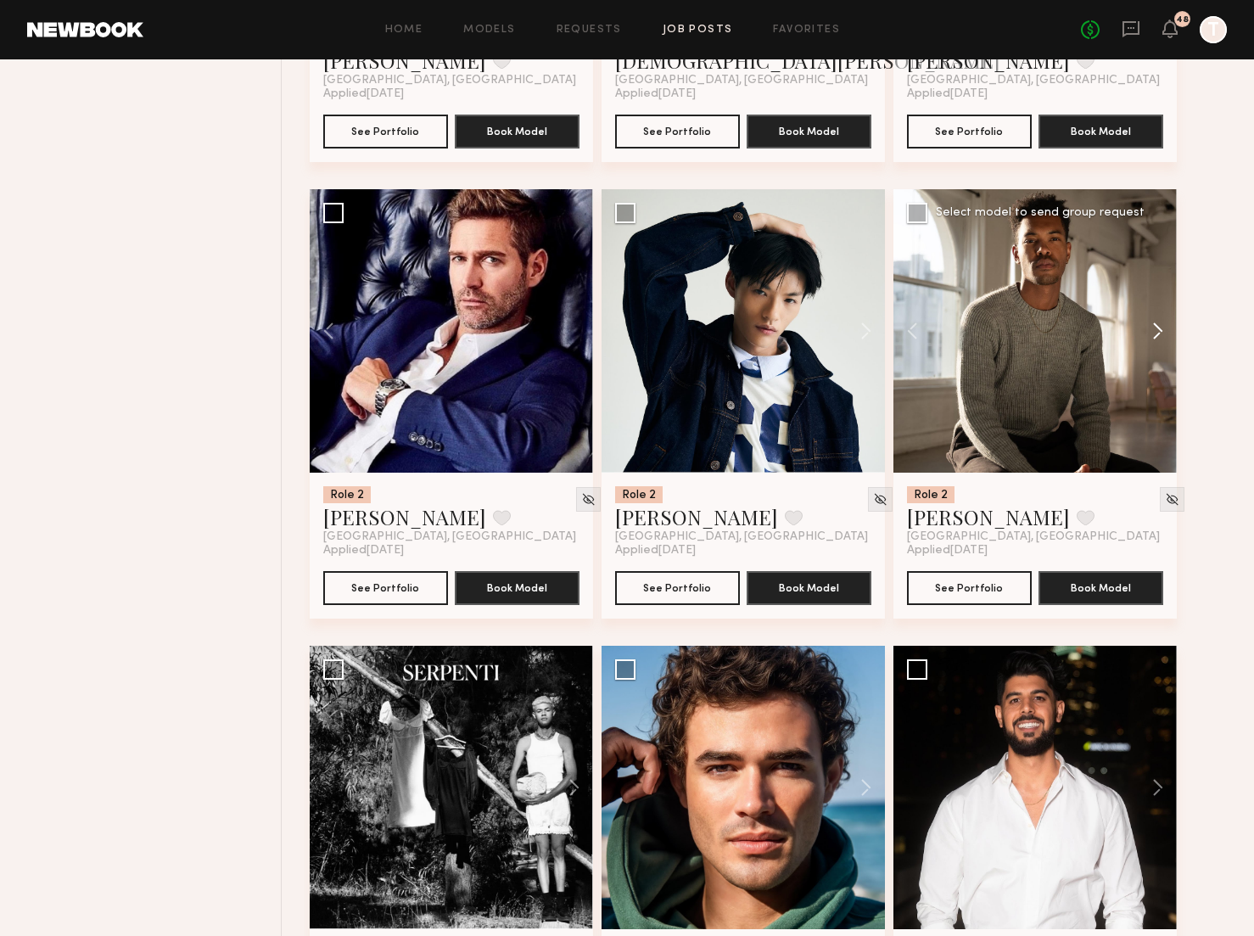
click at [1154, 333] on button at bounding box center [1149, 330] width 54 height 283
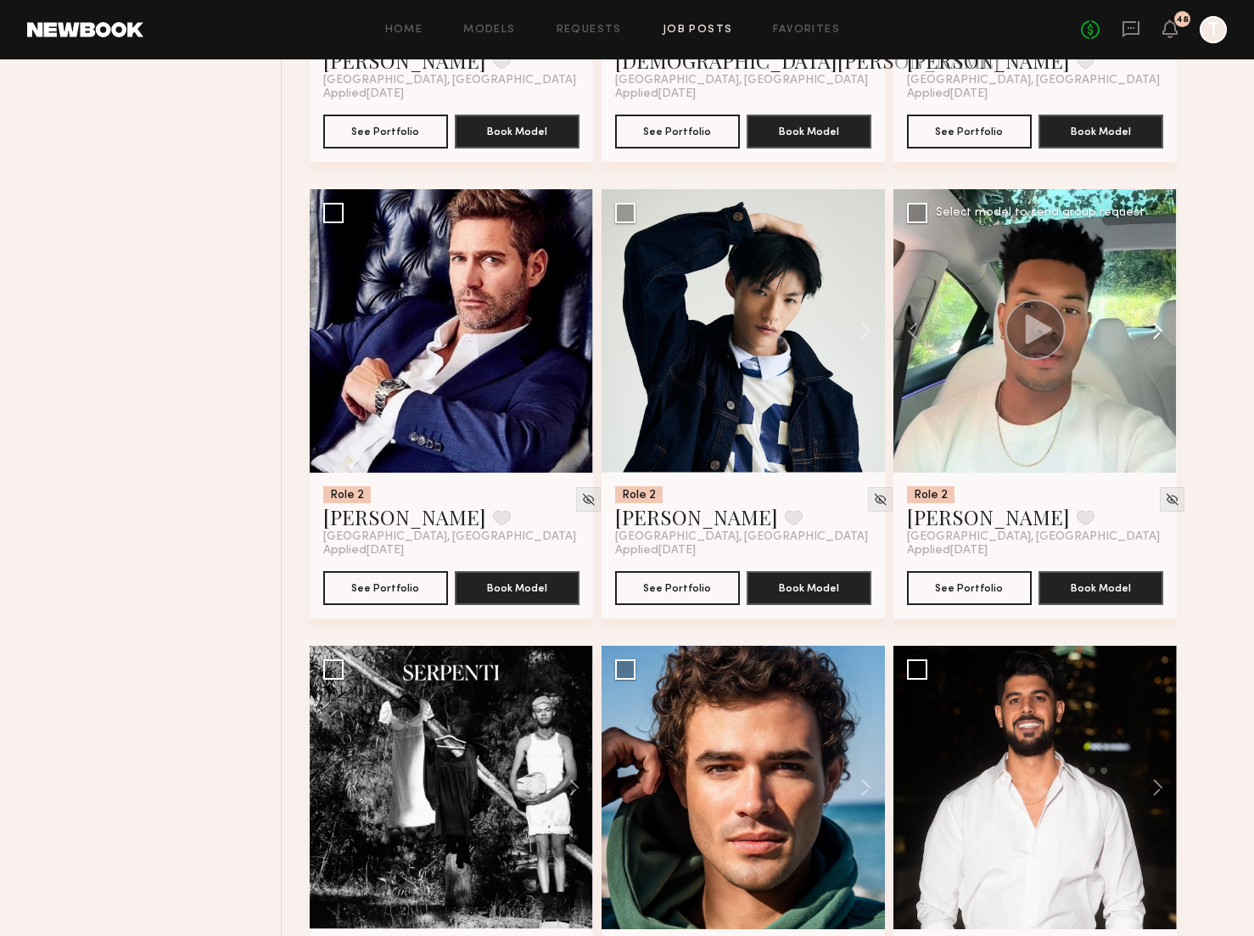
click at [1154, 333] on button at bounding box center [1149, 330] width 54 height 283
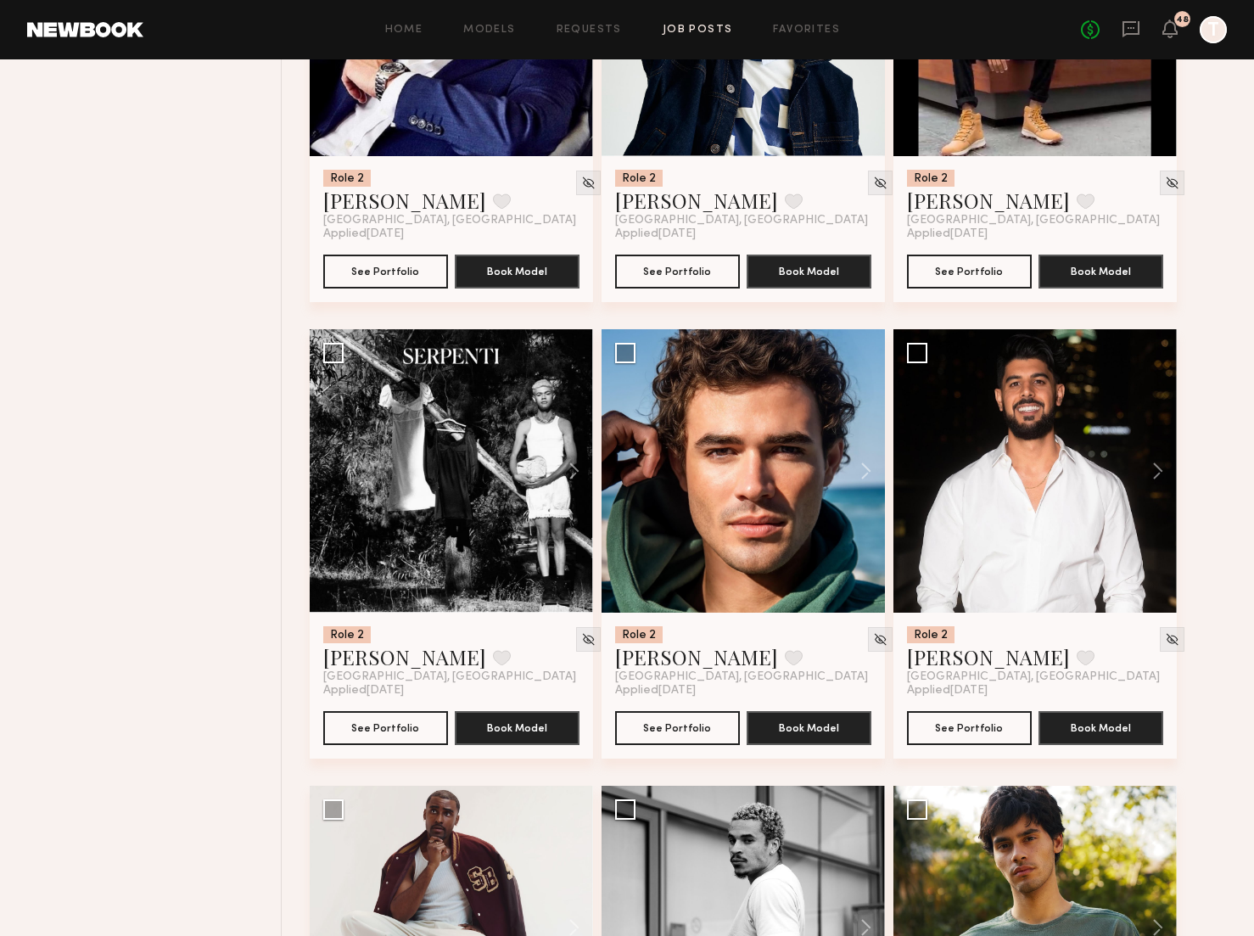
scroll to position [3153, 0]
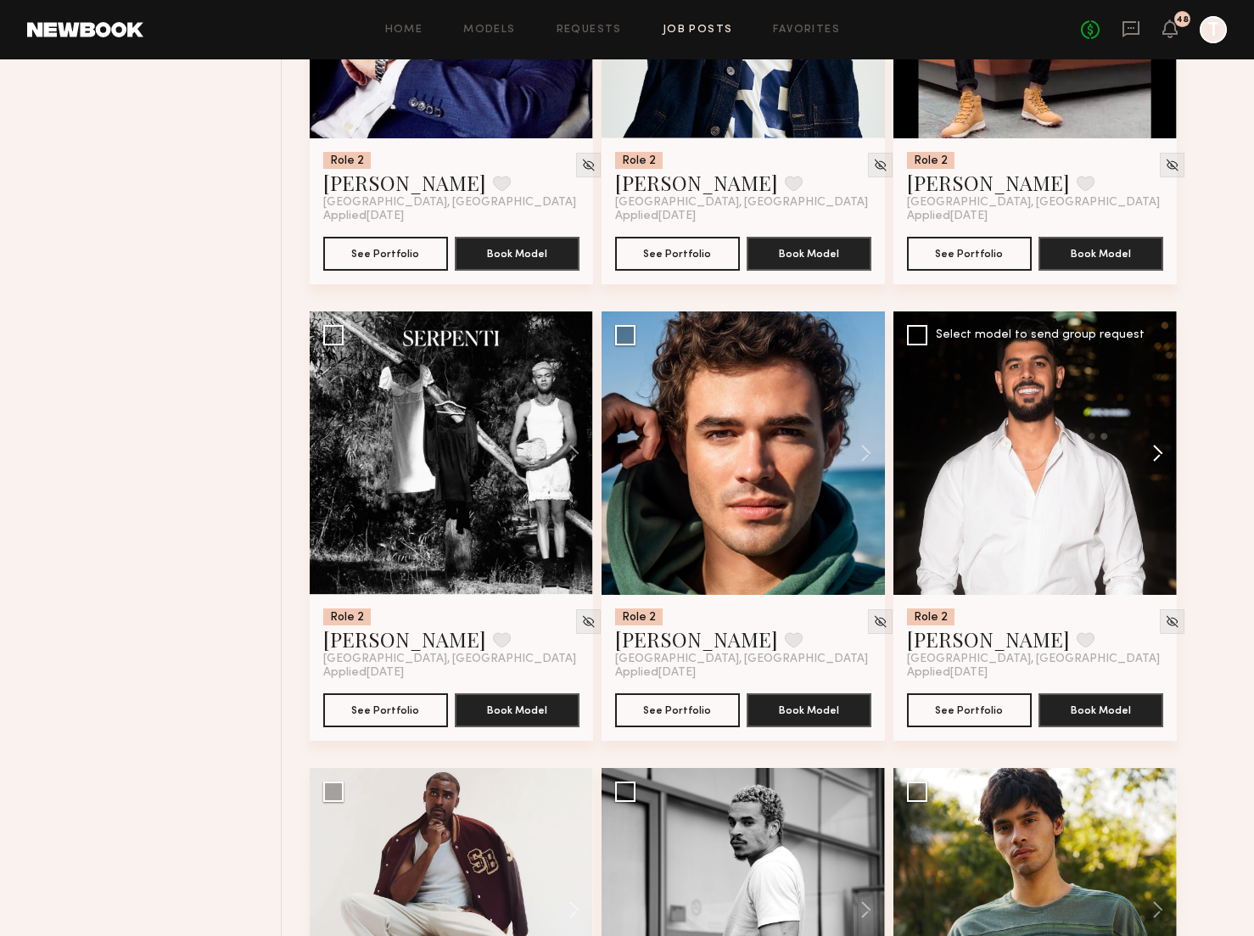
click at [1149, 457] on button at bounding box center [1149, 452] width 54 height 283
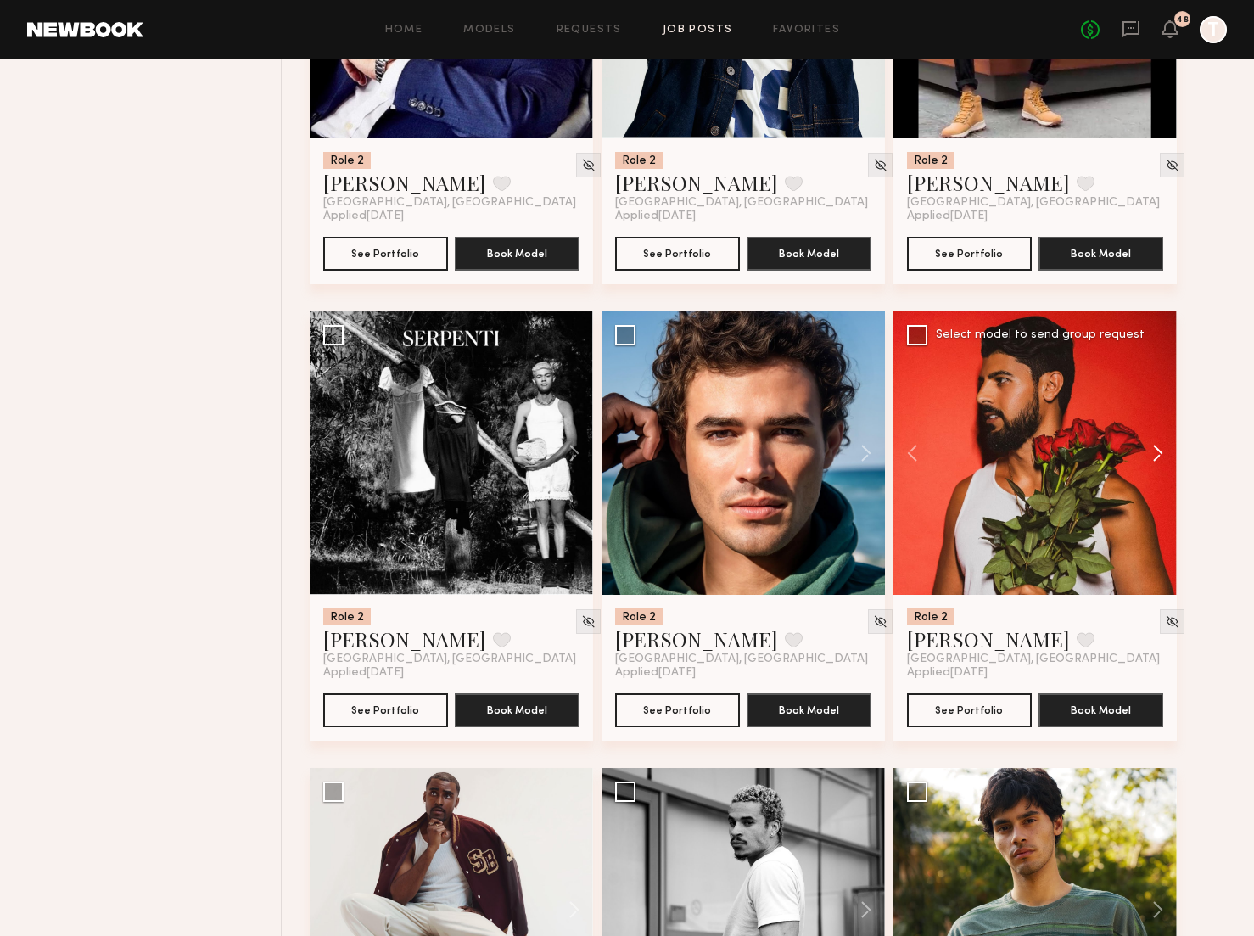
click at [1149, 457] on button at bounding box center [1149, 452] width 54 height 283
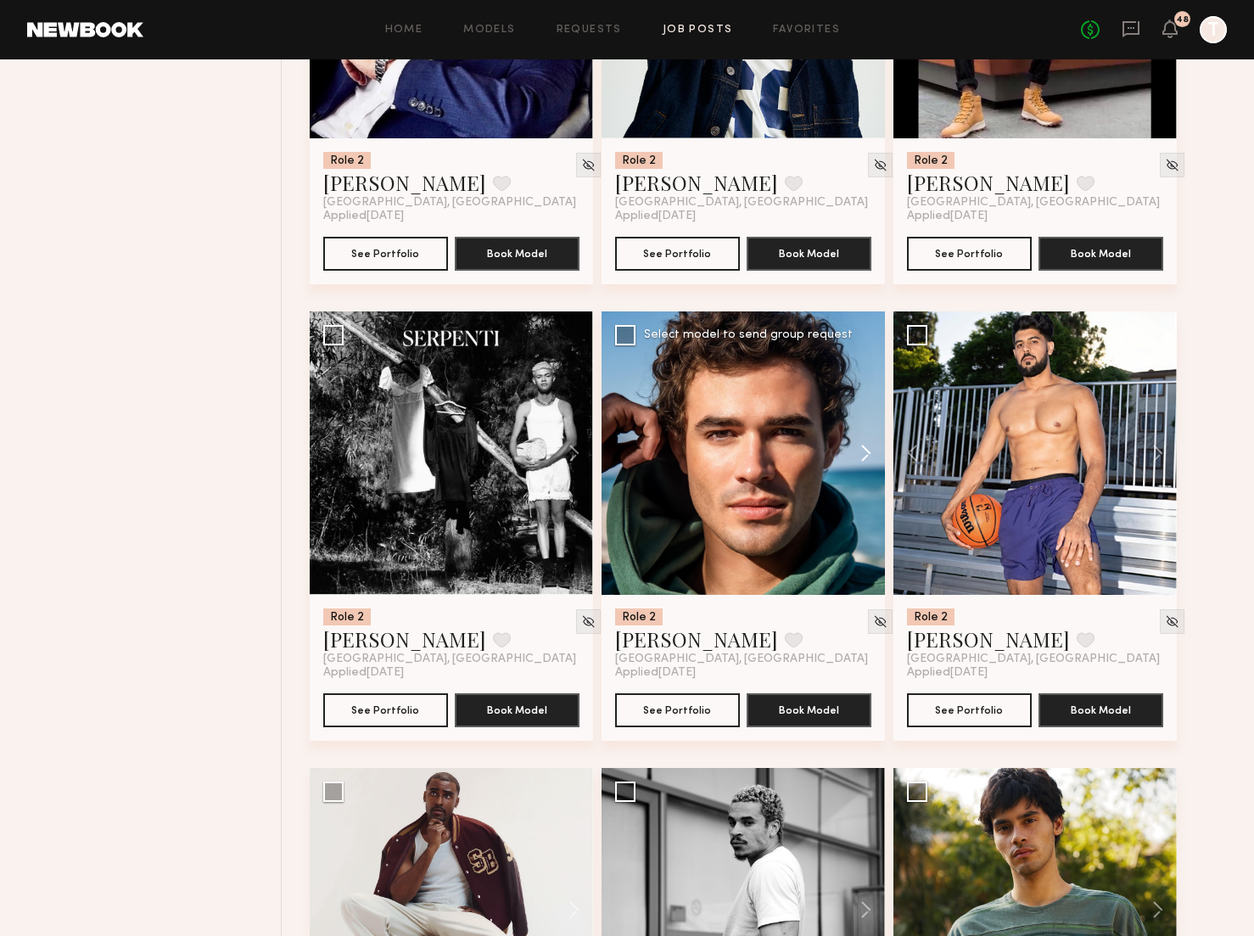
click at [866, 445] on button at bounding box center [857, 452] width 54 height 283
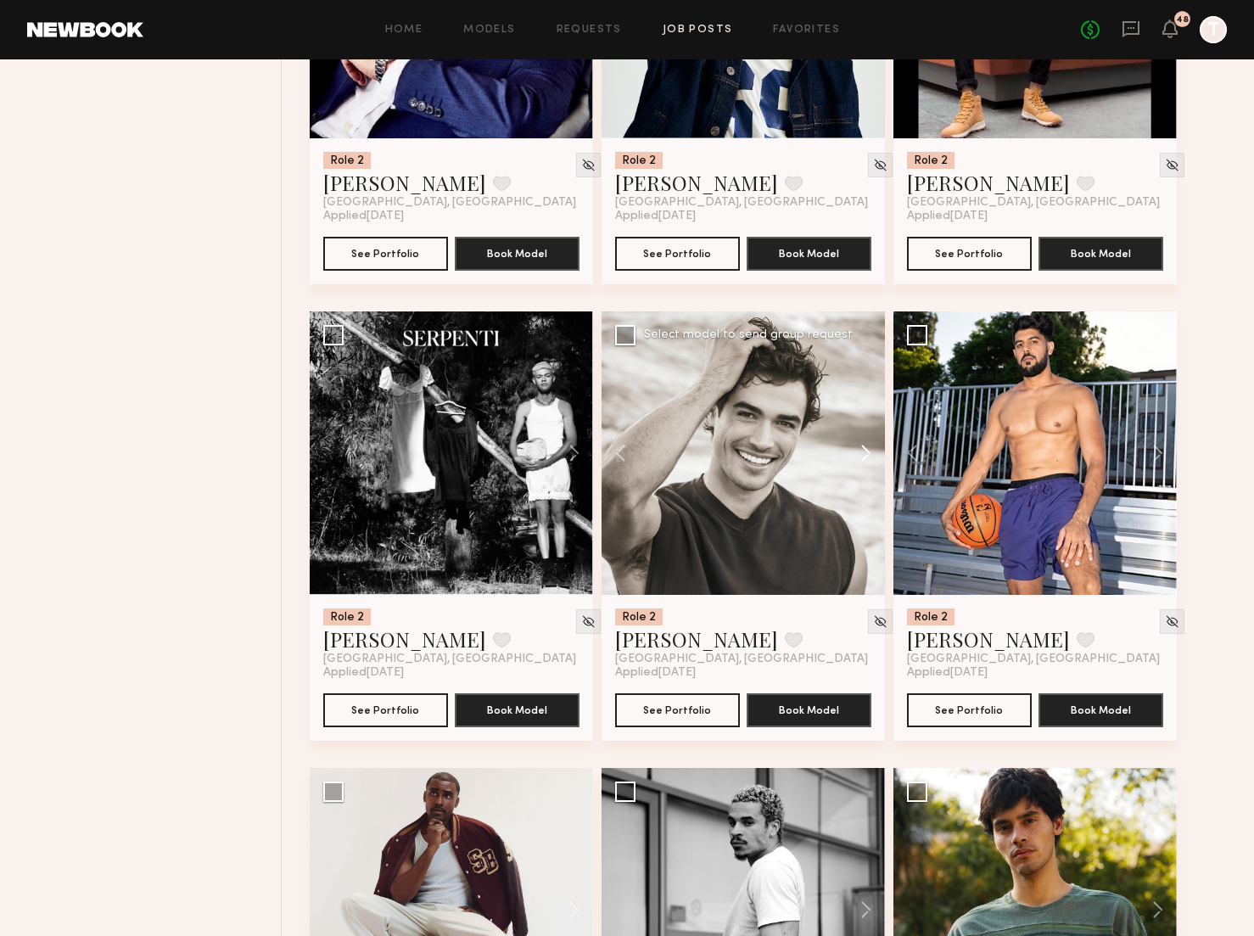
click at [866, 445] on button at bounding box center [857, 452] width 54 height 283
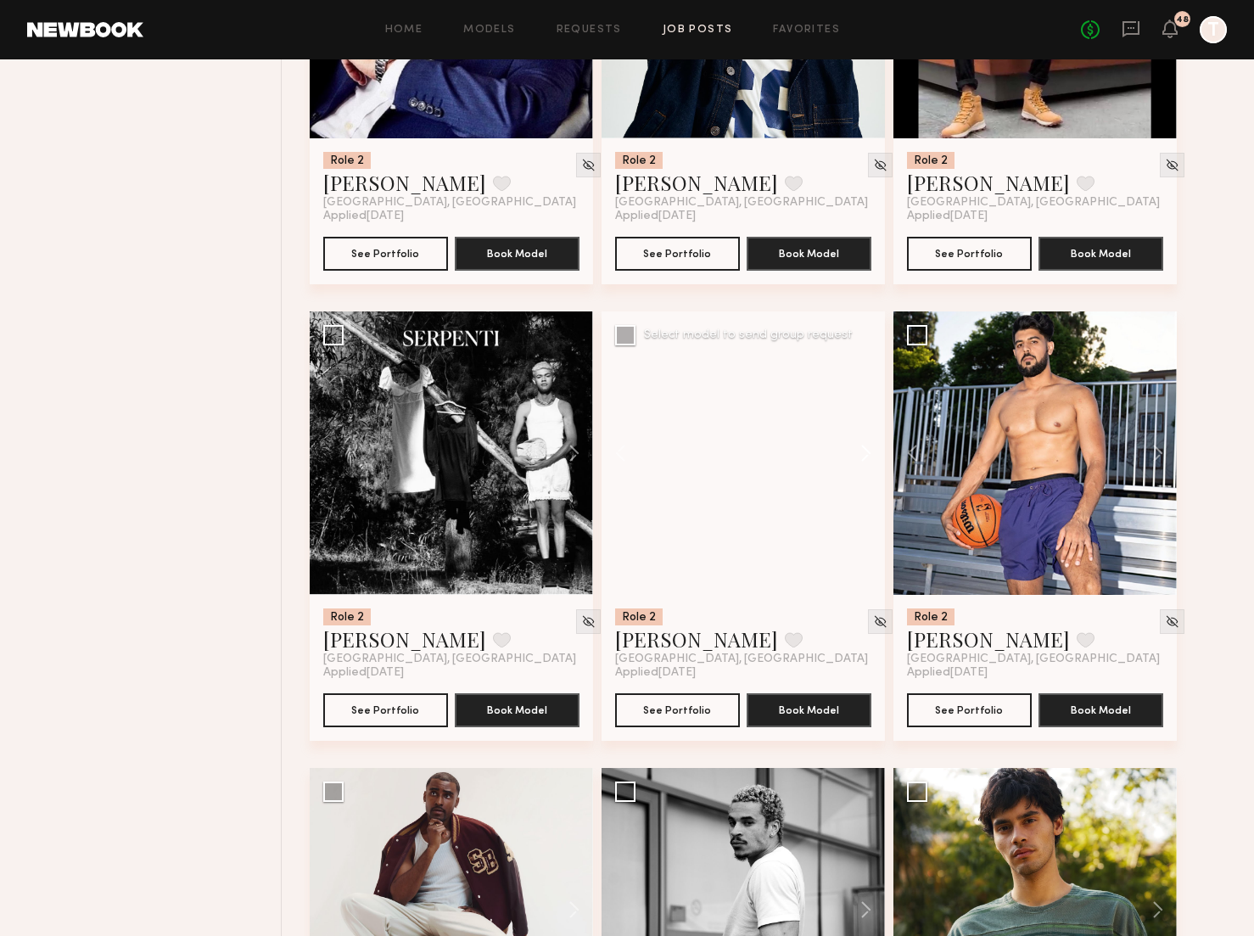
click at [866, 445] on button at bounding box center [857, 452] width 54 height 283
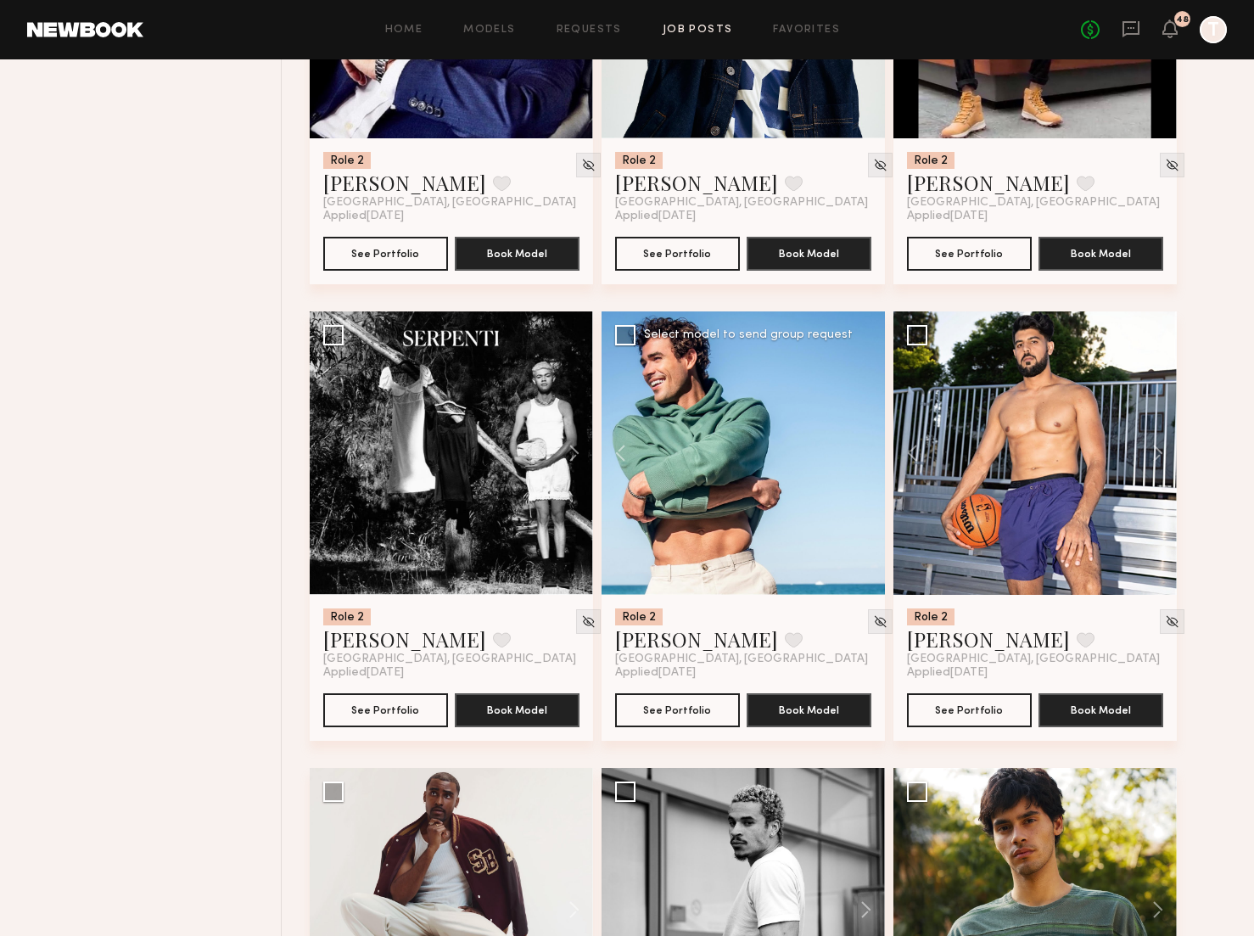
click at [866, 445] on div at bounding box center [742, 452] width 283 height 283
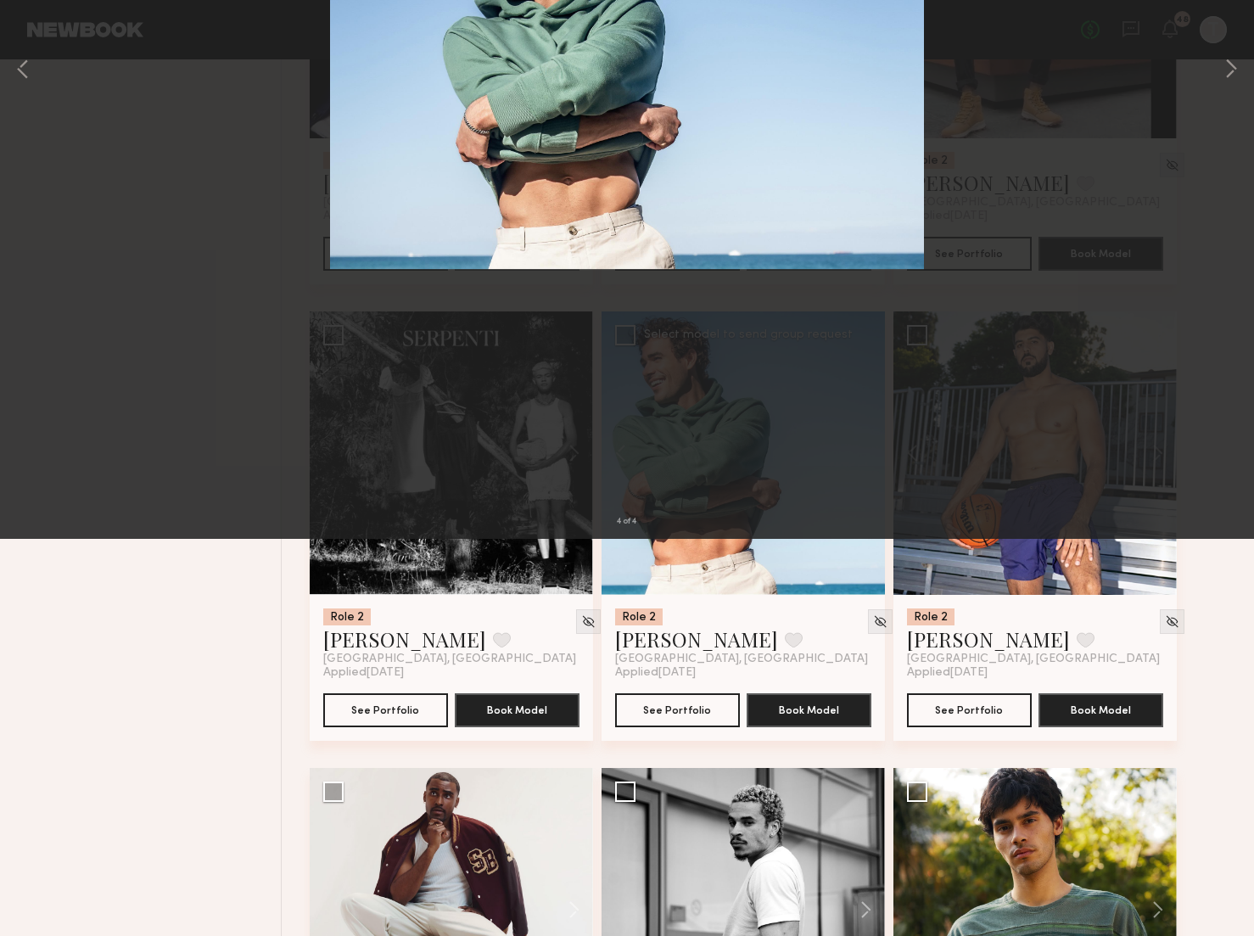
click at [38, 33] on button at bounding box center [38, 40] width 27 height 31
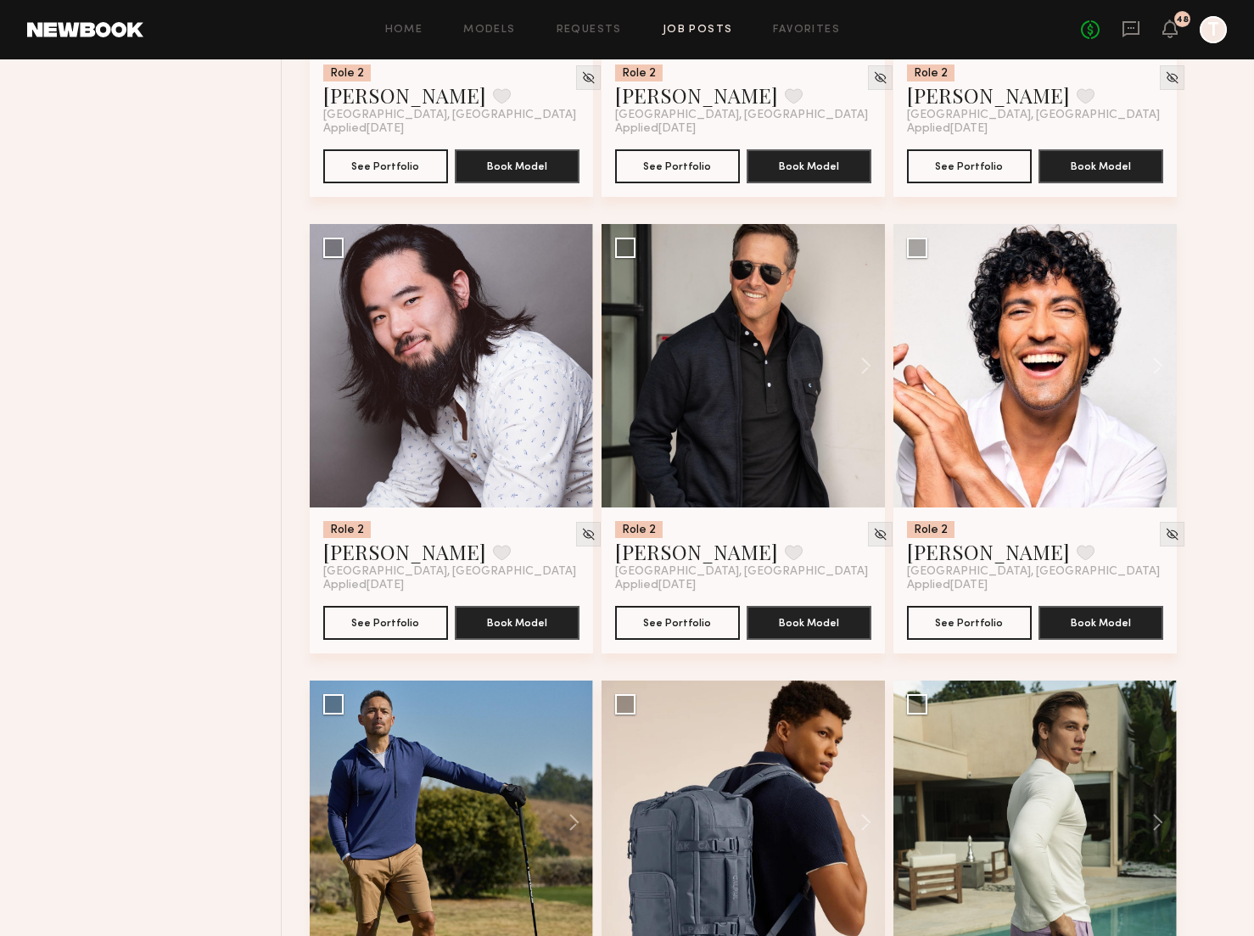
scroll to position [4610, 0]
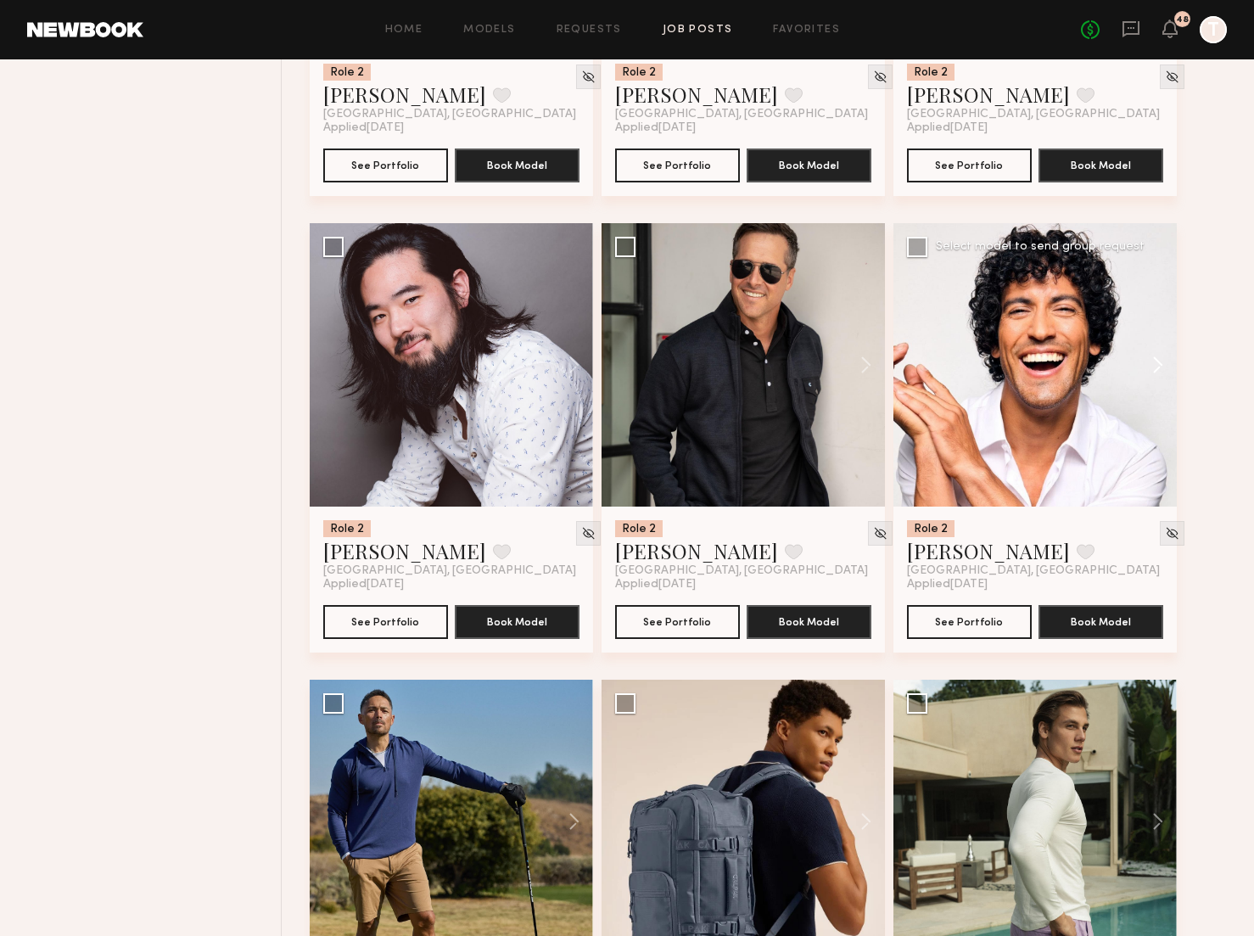
click at [1159, 368] on button at bounding box center [1149, 364] width 54 height 283
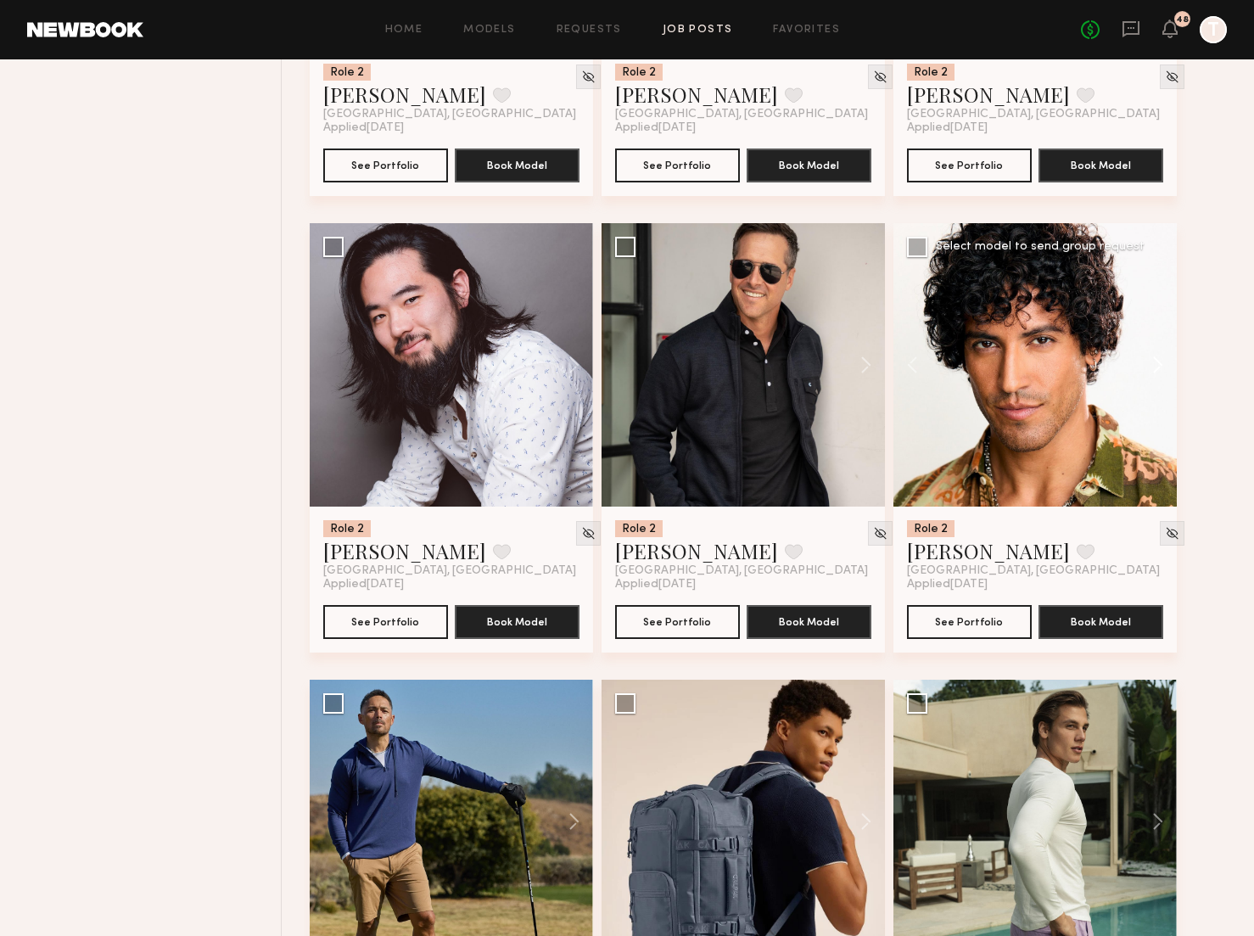
click at [1159, 368] on button at bounding box center [1149, 364] width 54 height 283
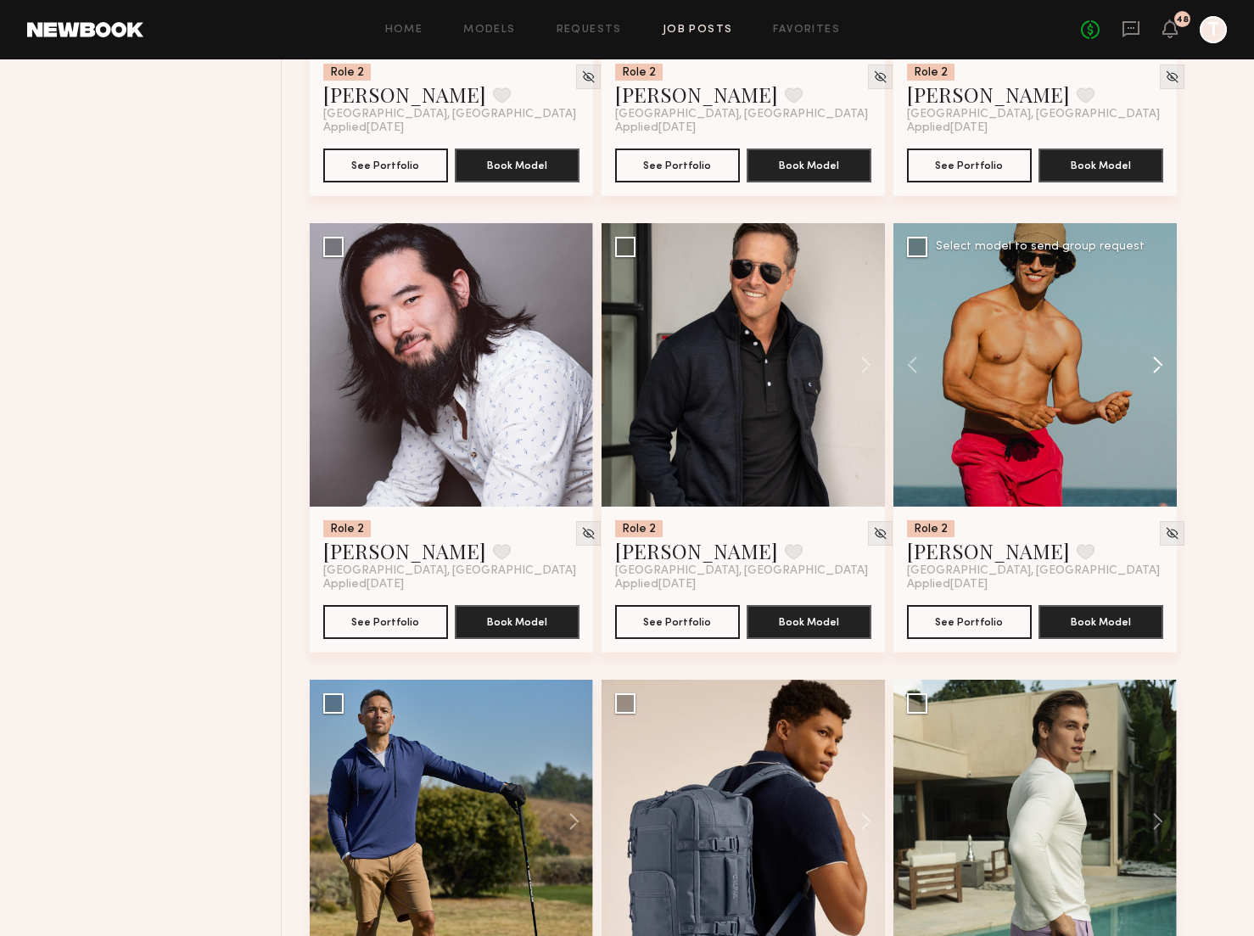
click at [1159, 368] on button at bounding box center [1149, 364] width 54 height 283
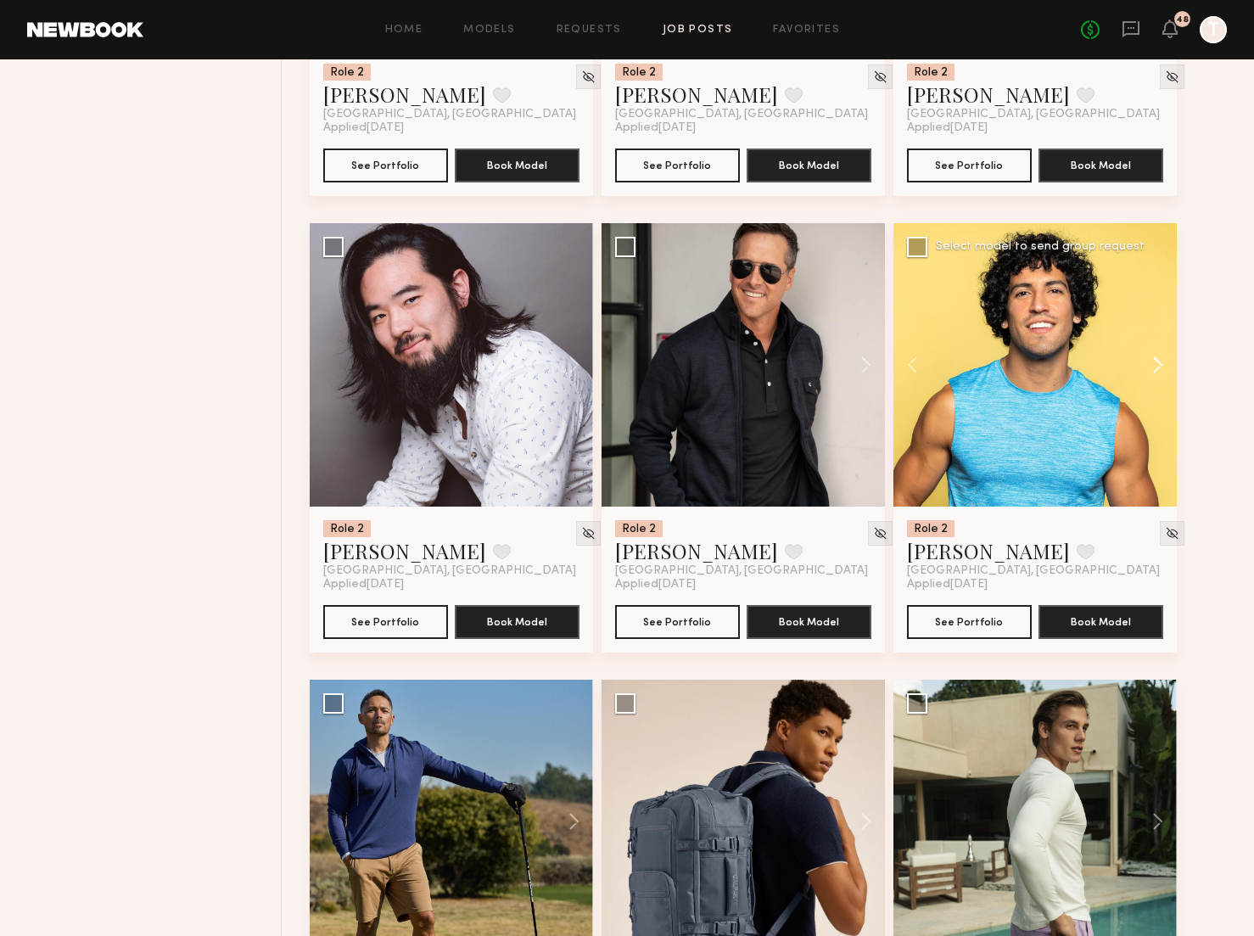
click at [1159, 368] on button at bounding box center [1149, 364] width 54 height 283
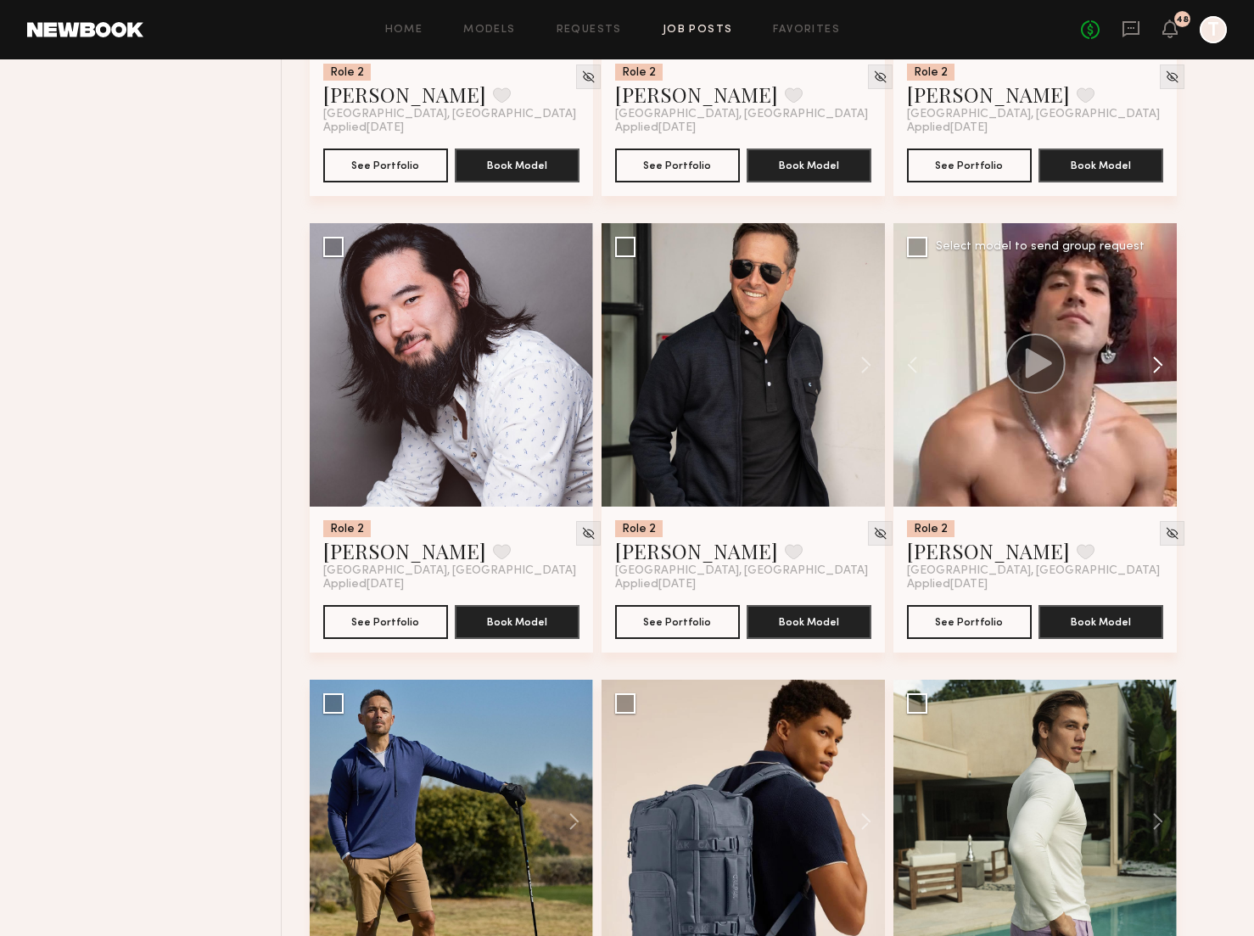
click at [1159, 368] on button at bounding box center [1149, 364] width 54 height 283
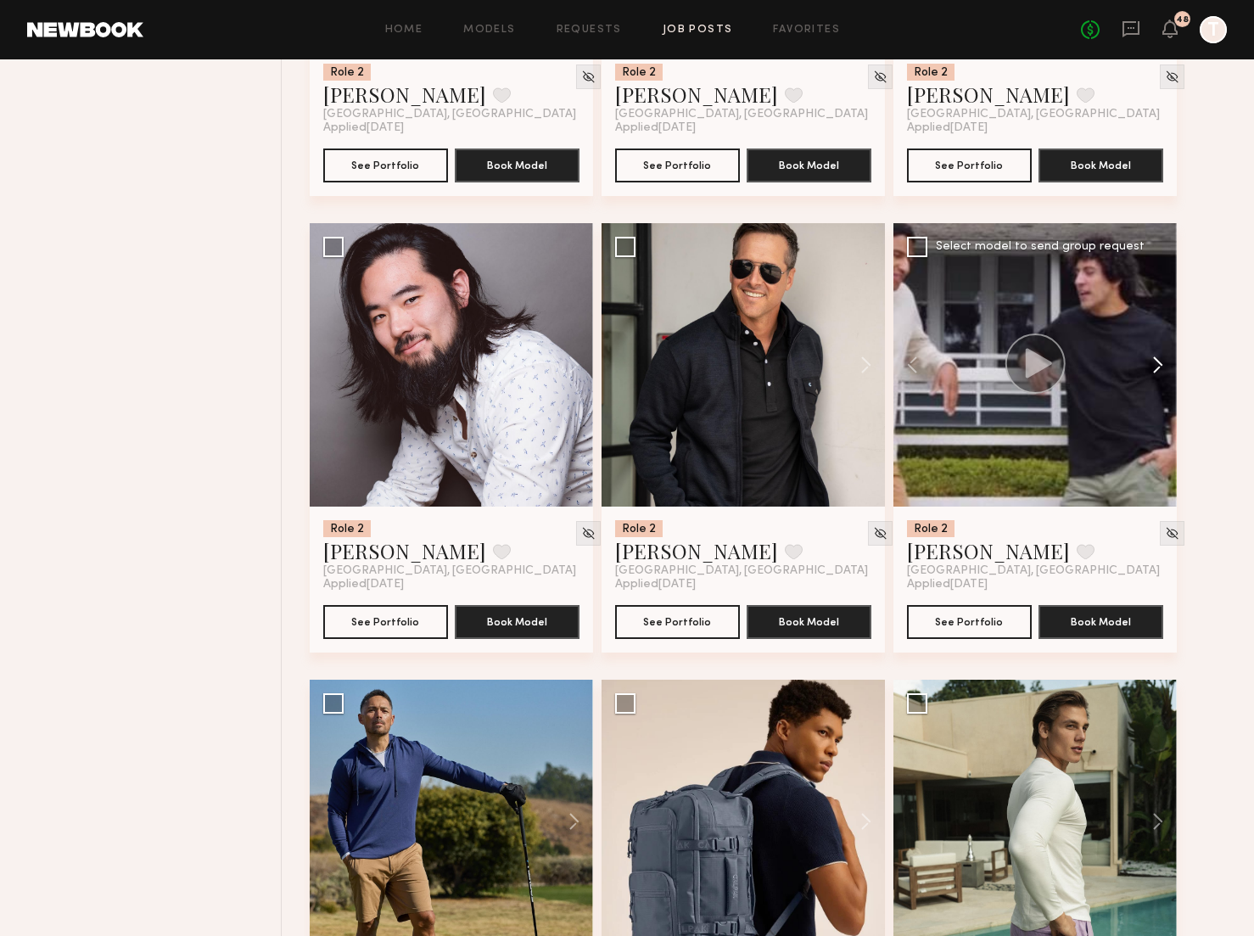
click at [1159, 368] on button at bounding box center [1149, 364] width 54 height 283
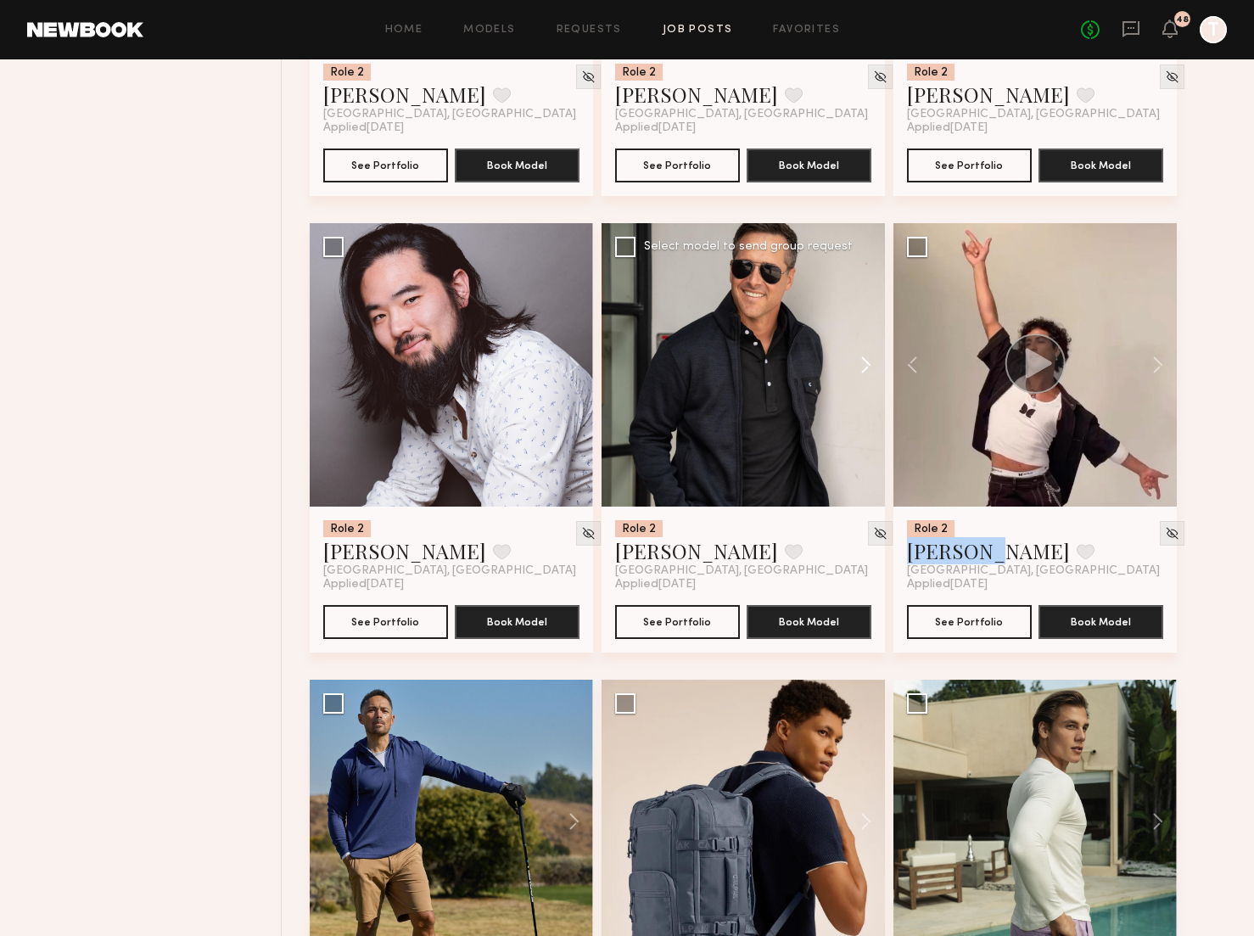
click at [863, 367] on button at bounding box center [857, 364] width 54 height 283
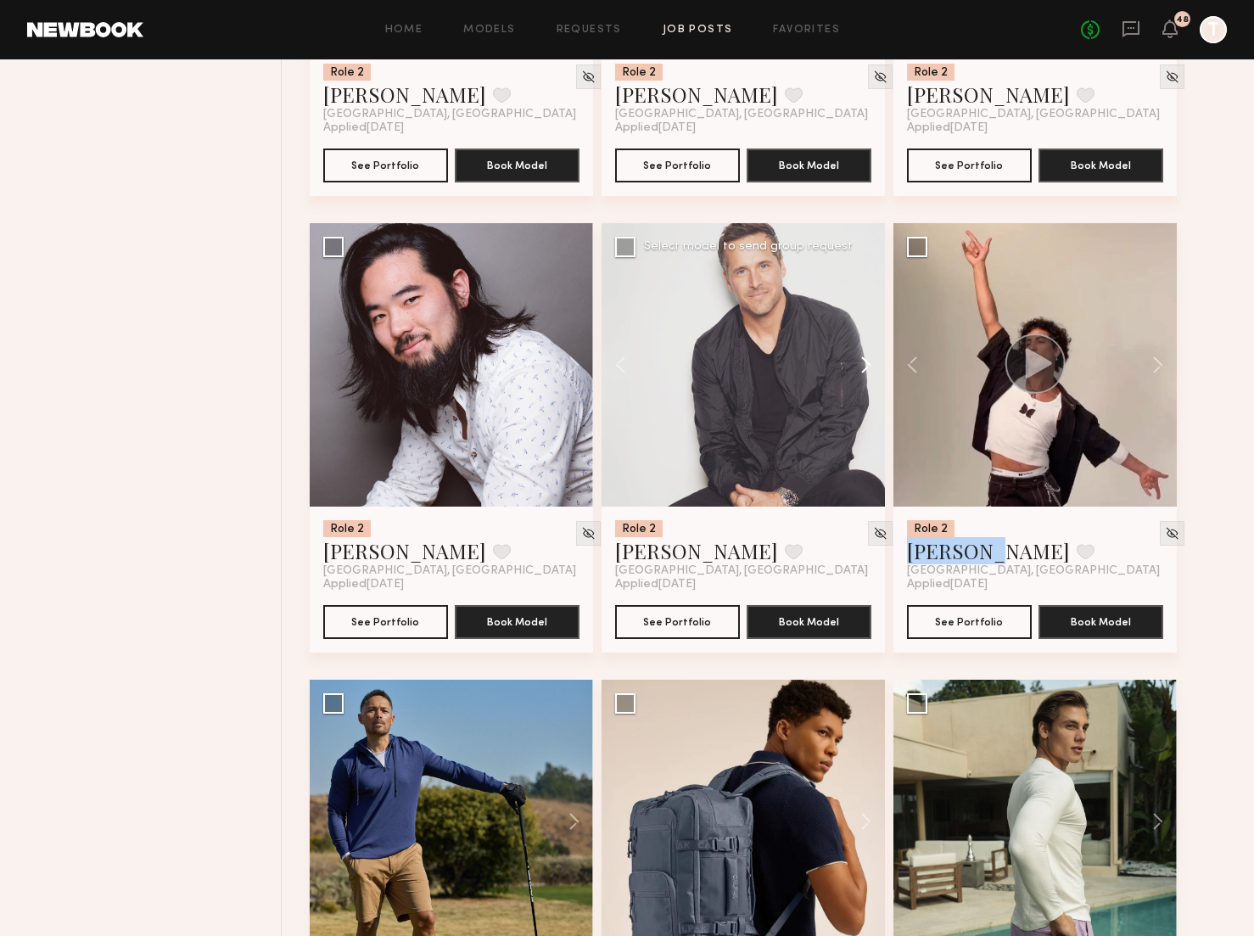
click at [863, 367] on button at bounding box center [857, 364] width 54 height 283
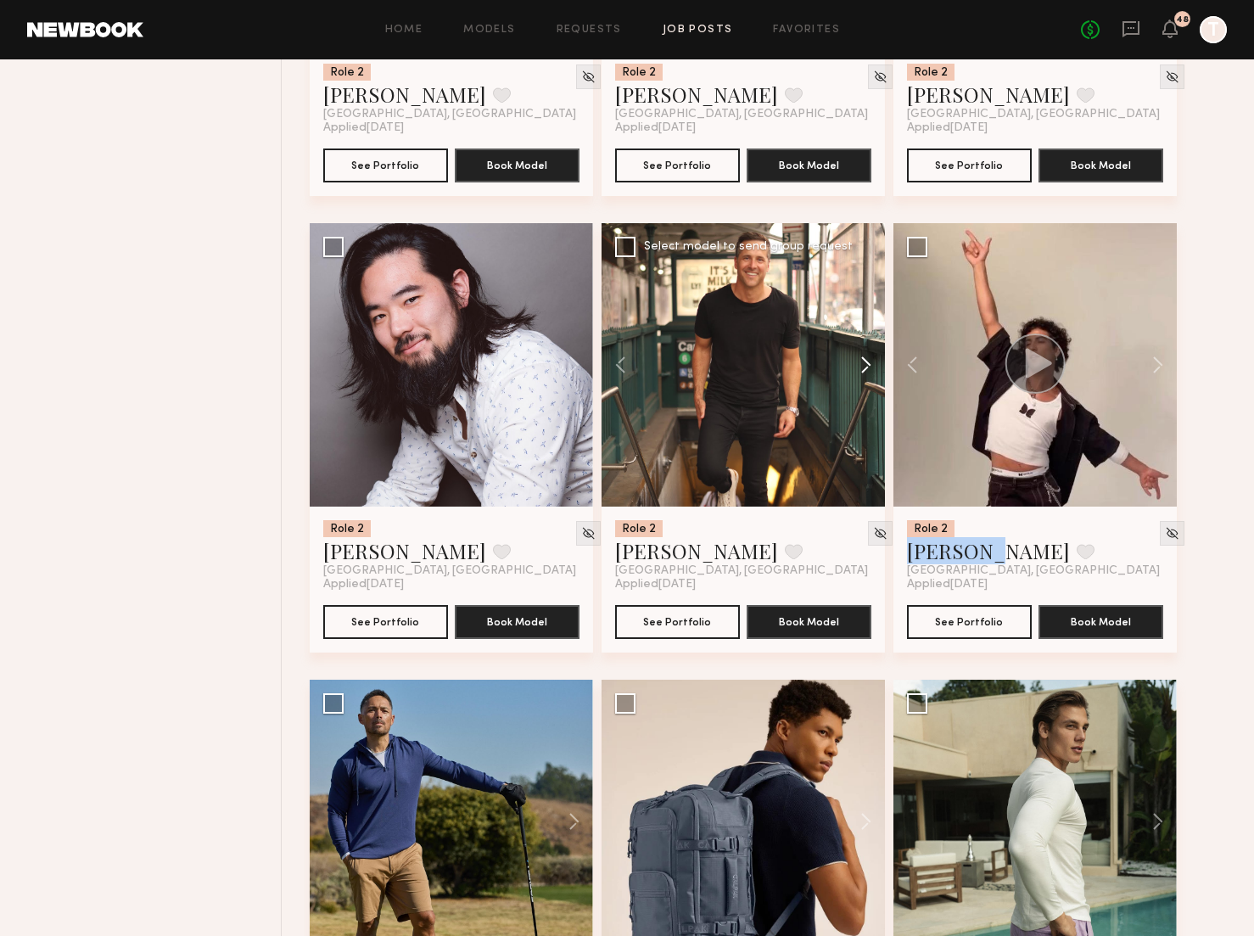
click at [863, 367] on button at bounding box center [857, 364] width 54 height 283
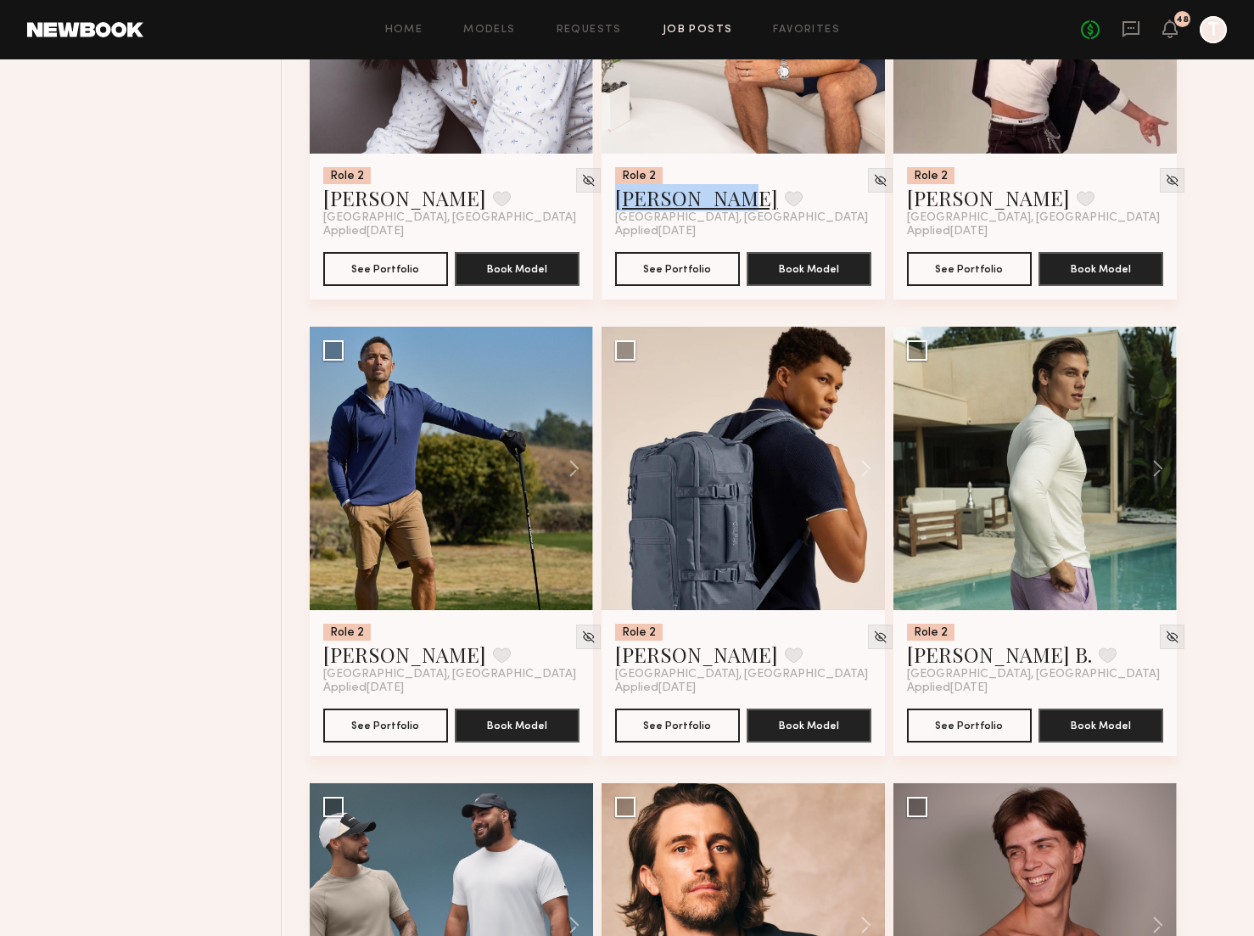
scroll to position [4964, 0]
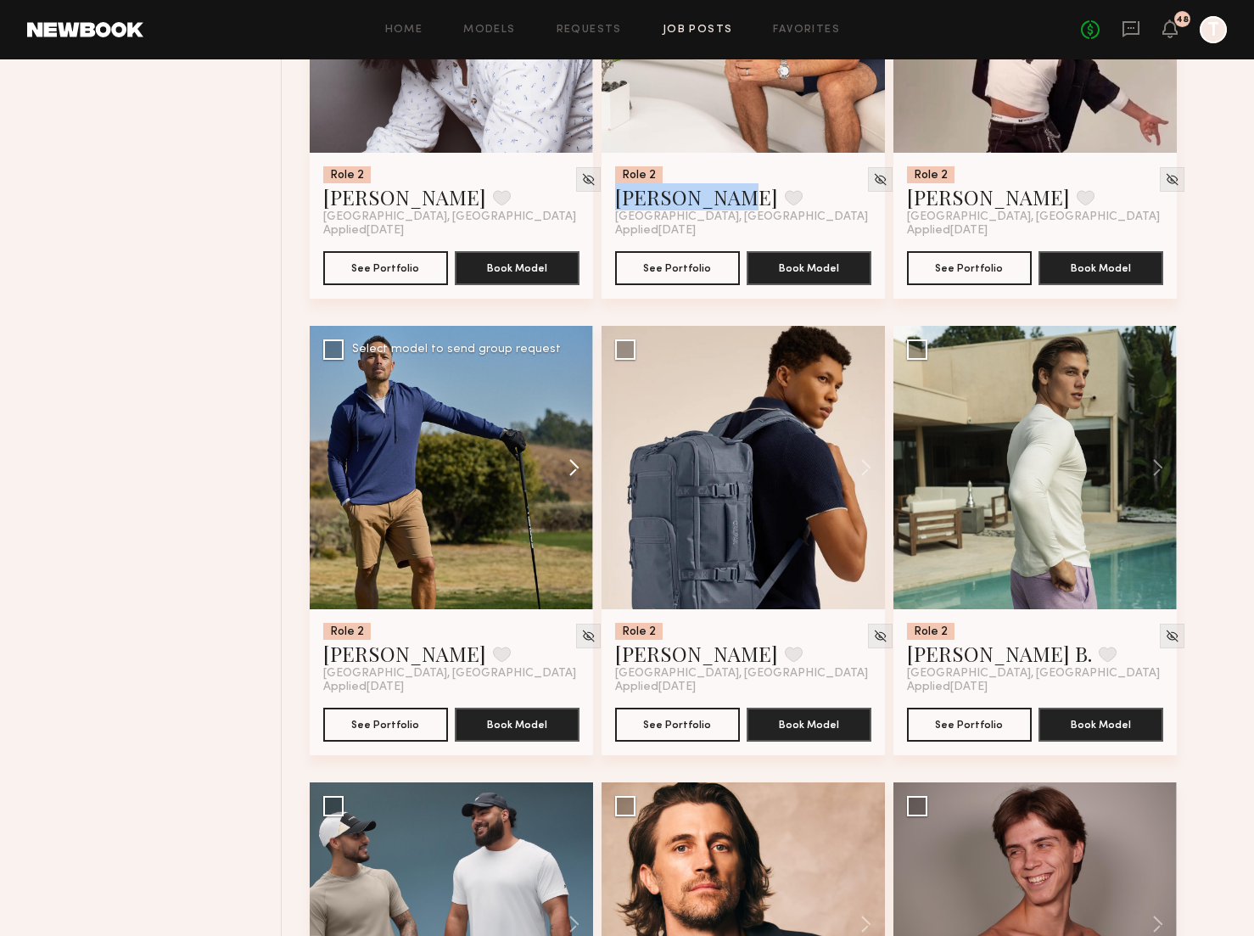
click at [568, 473] on button at bounding box center [566, 467] width 54 height 283
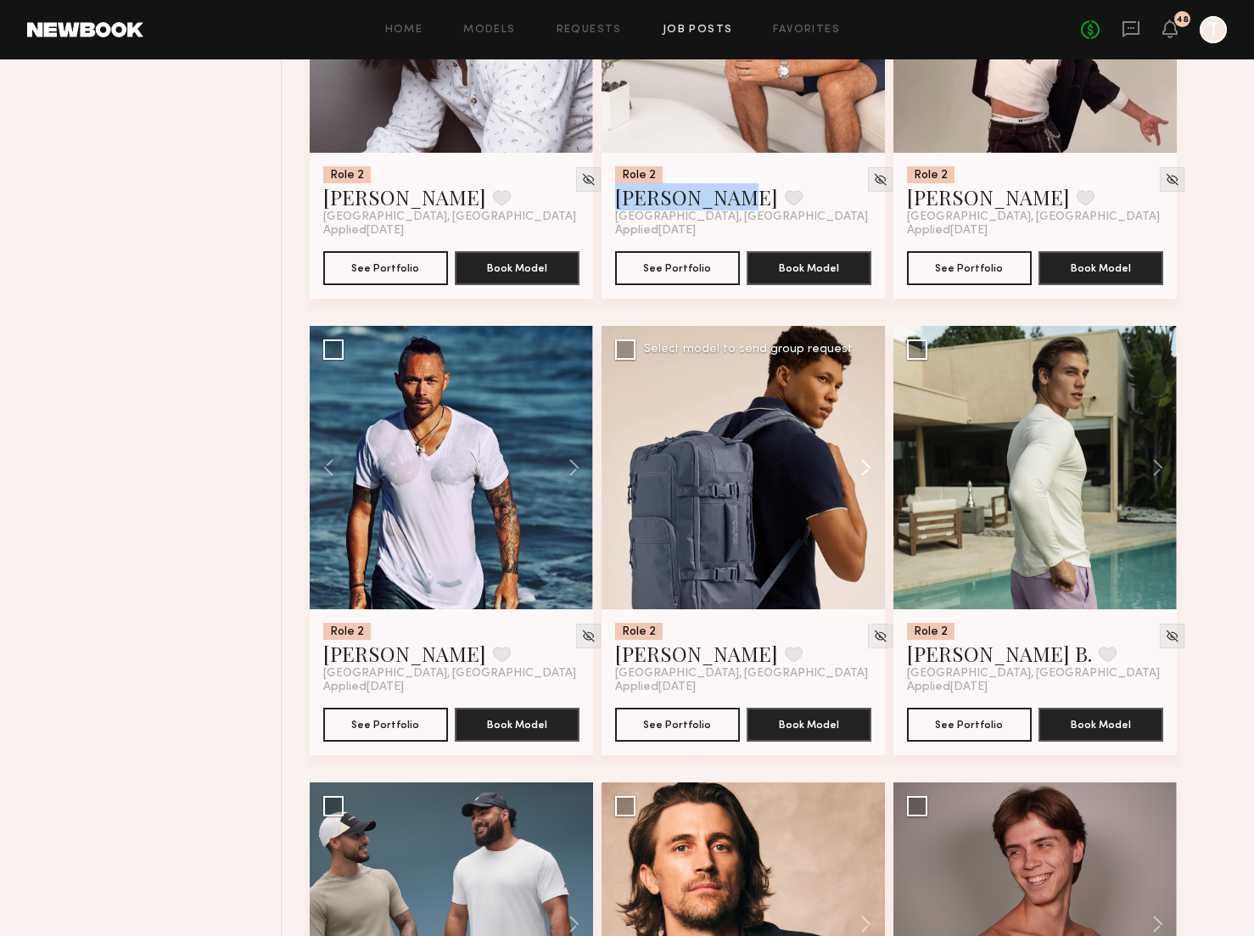
click at [863, 458] on button at bounding box center [857, 467] width 54 height 283
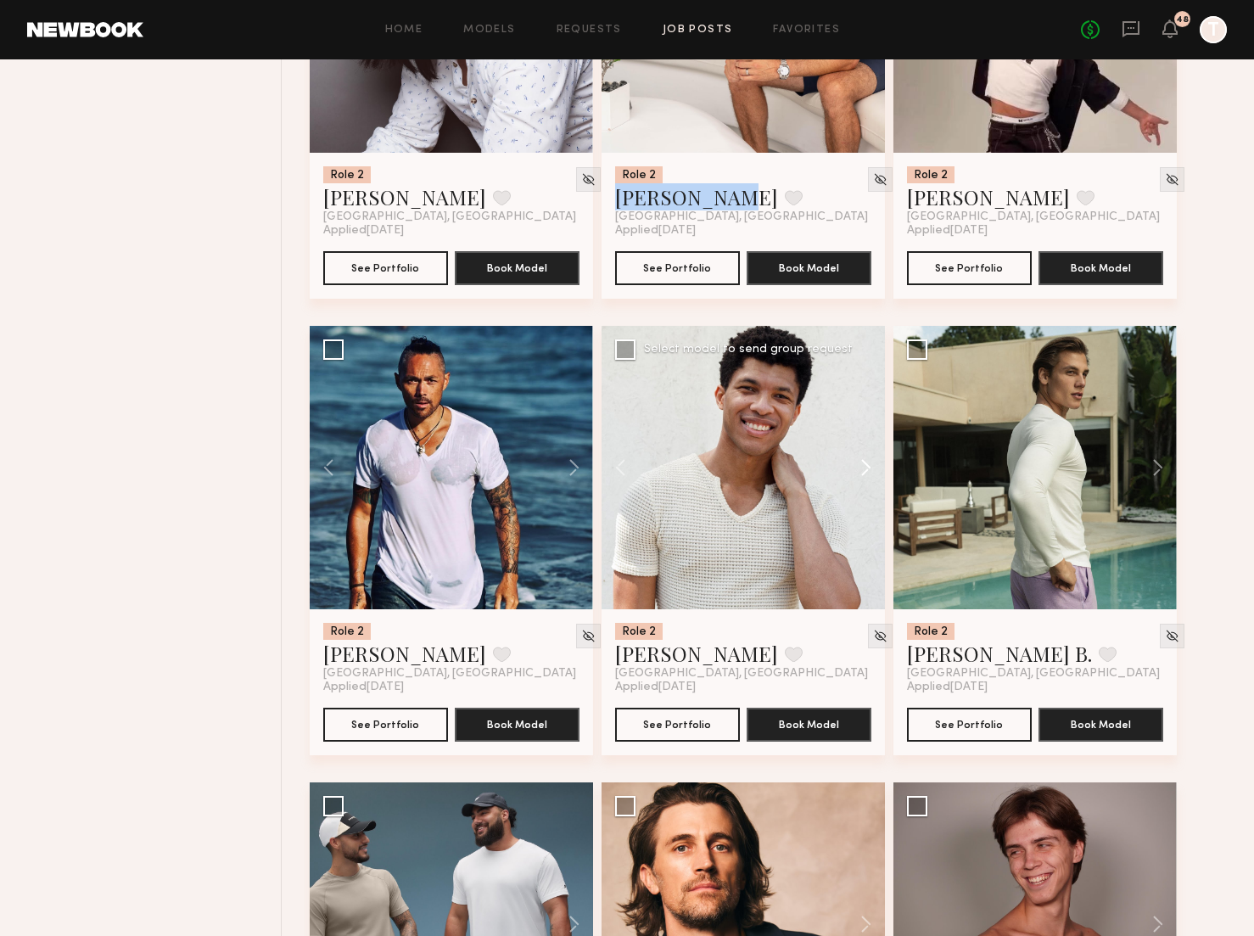
click at [863, 458] on button at bounding box center [857, 467] width 54 height 283
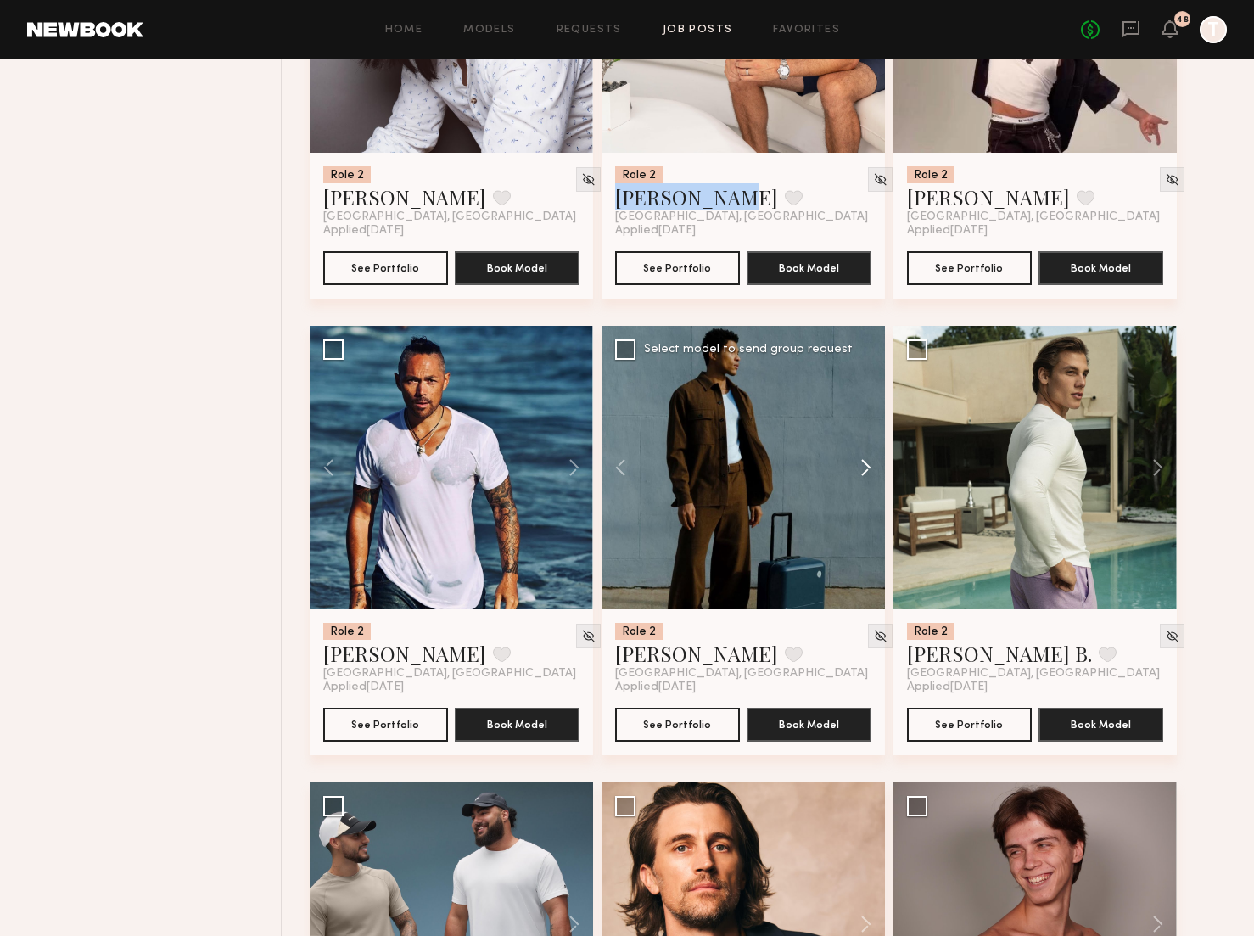
click at [863, 458] on button at bounding box center [857, 467] width 54 height 283
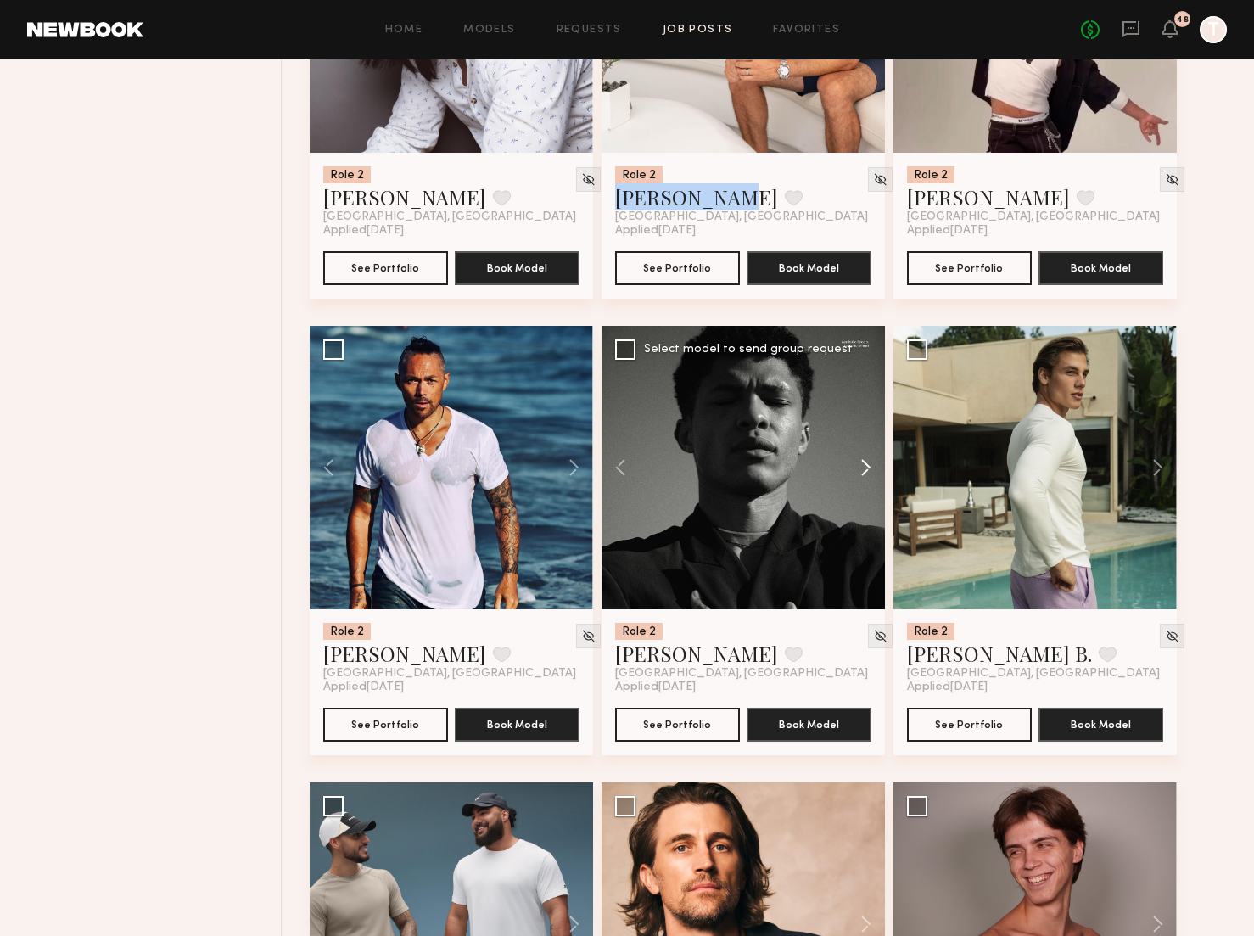
click at [862, 472] on button at bounding box center [857, 467] width 54 height 283
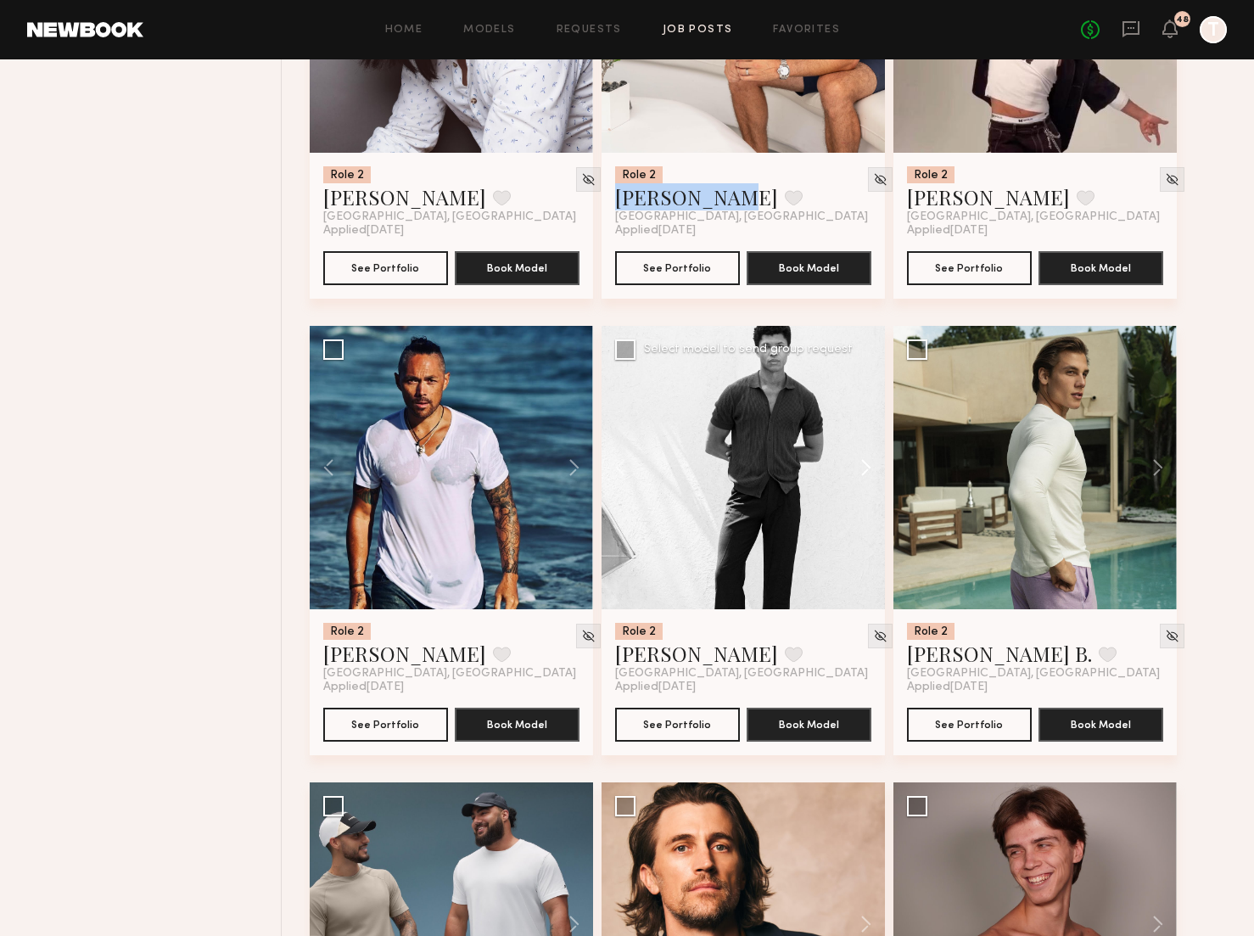
click at [862, 472] on button at bounding box center [857, 467] width 54 height 283
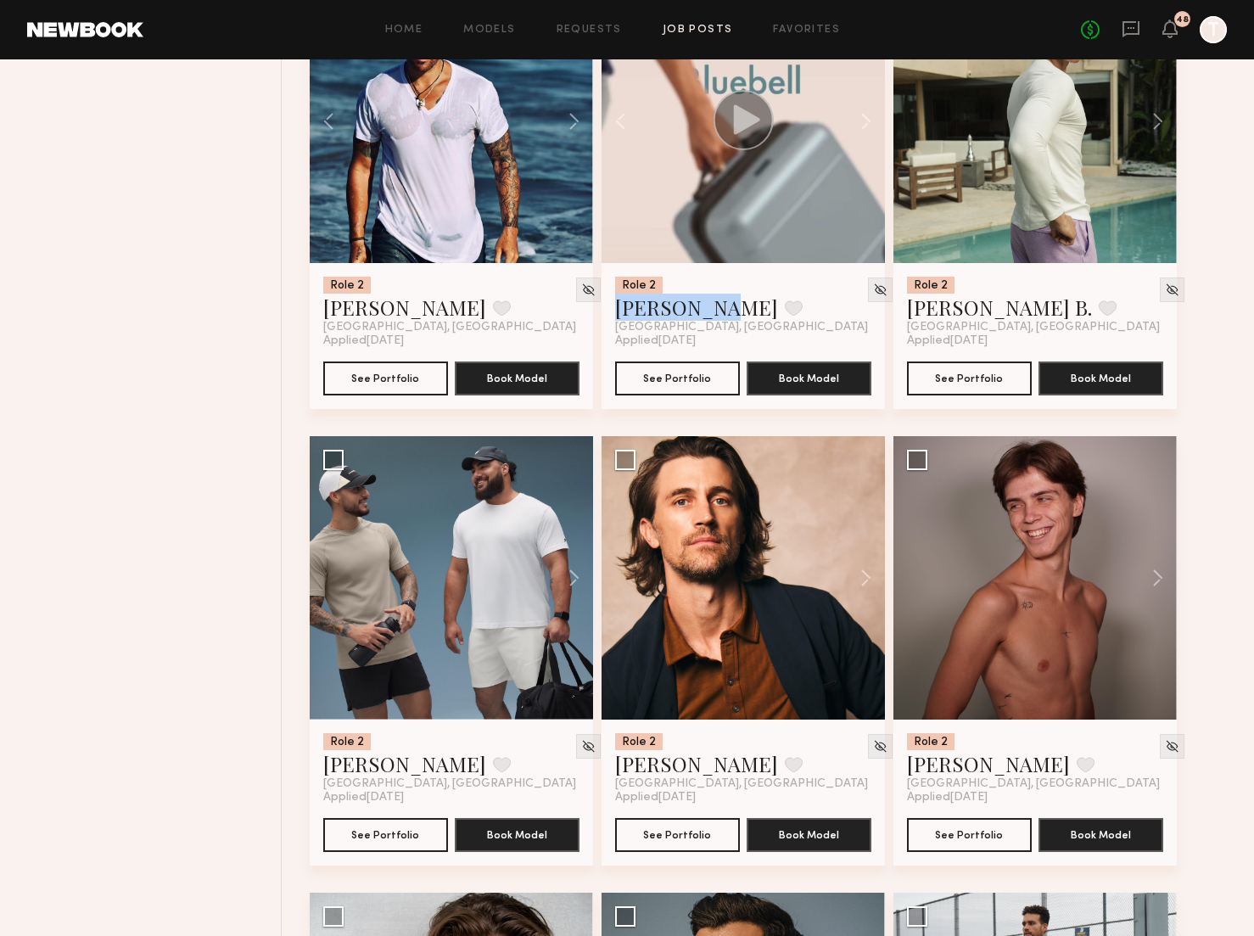
scroll to position [5523, 0]
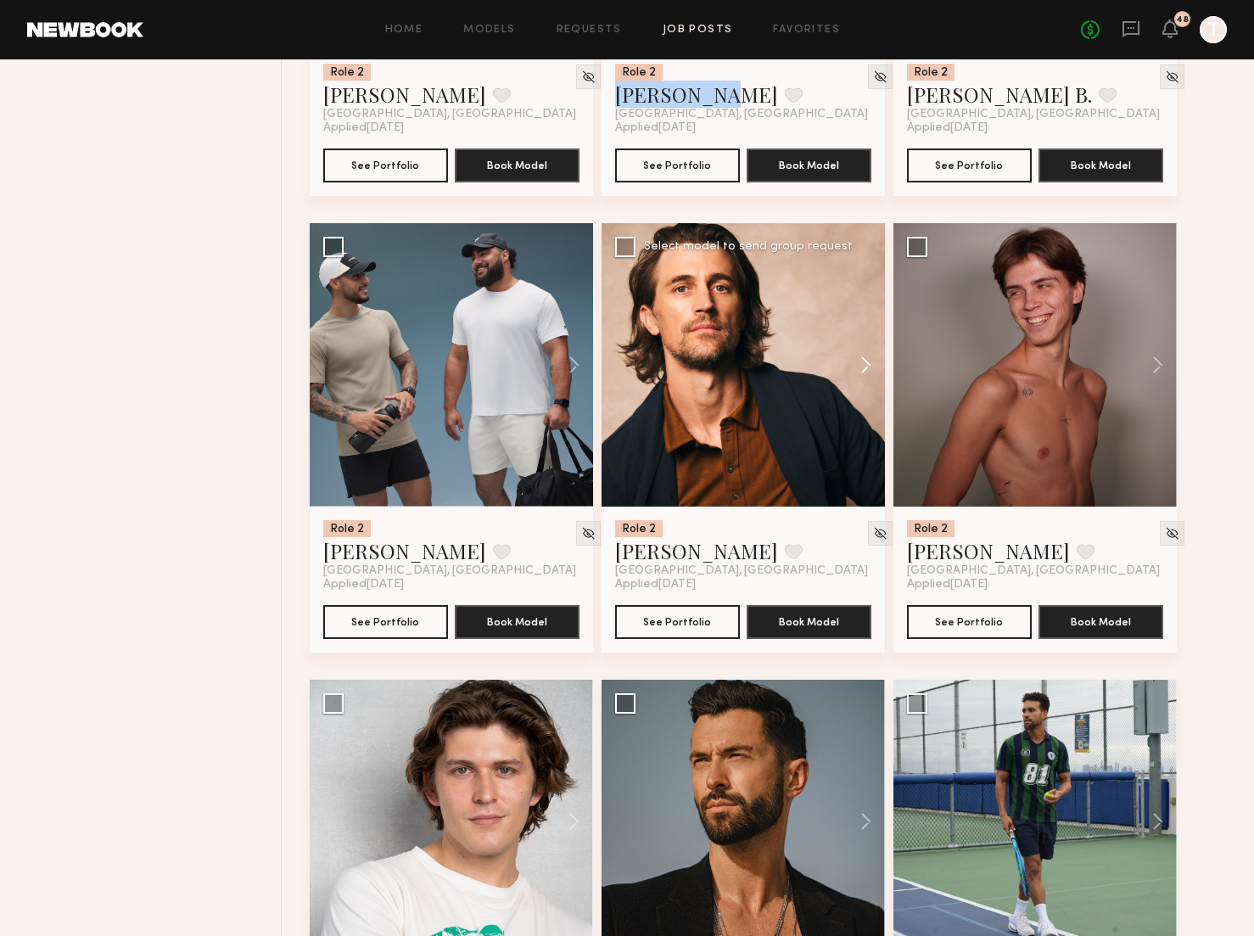
click at [863, 365] on button at bounding box center [857, 364] width 54 height 283
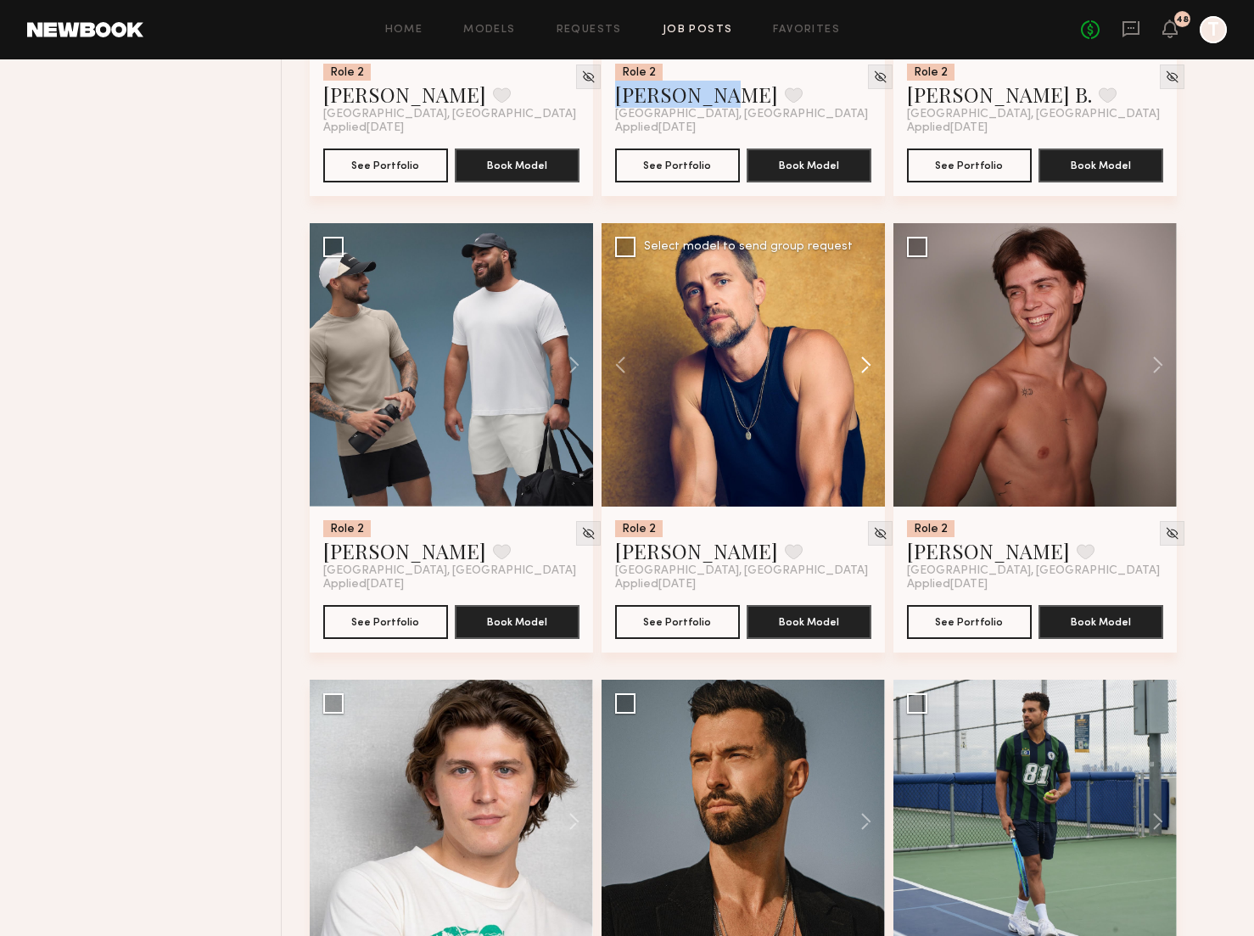
click at [863, 365] on button at bounding box center [857, 364] width 54 height 283
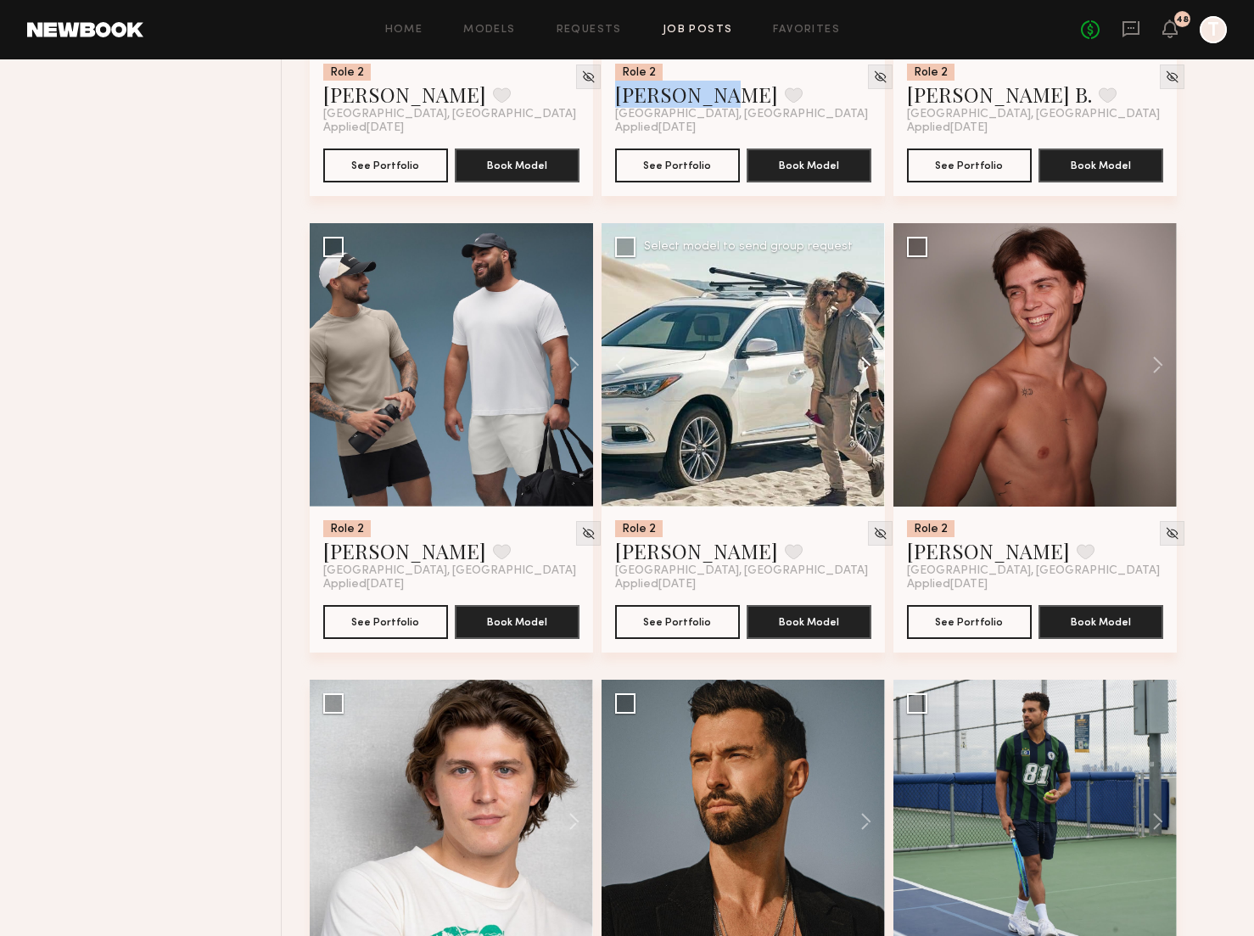
click at [863, 365] on button at bounding box center [857, 364] width 54 height 283
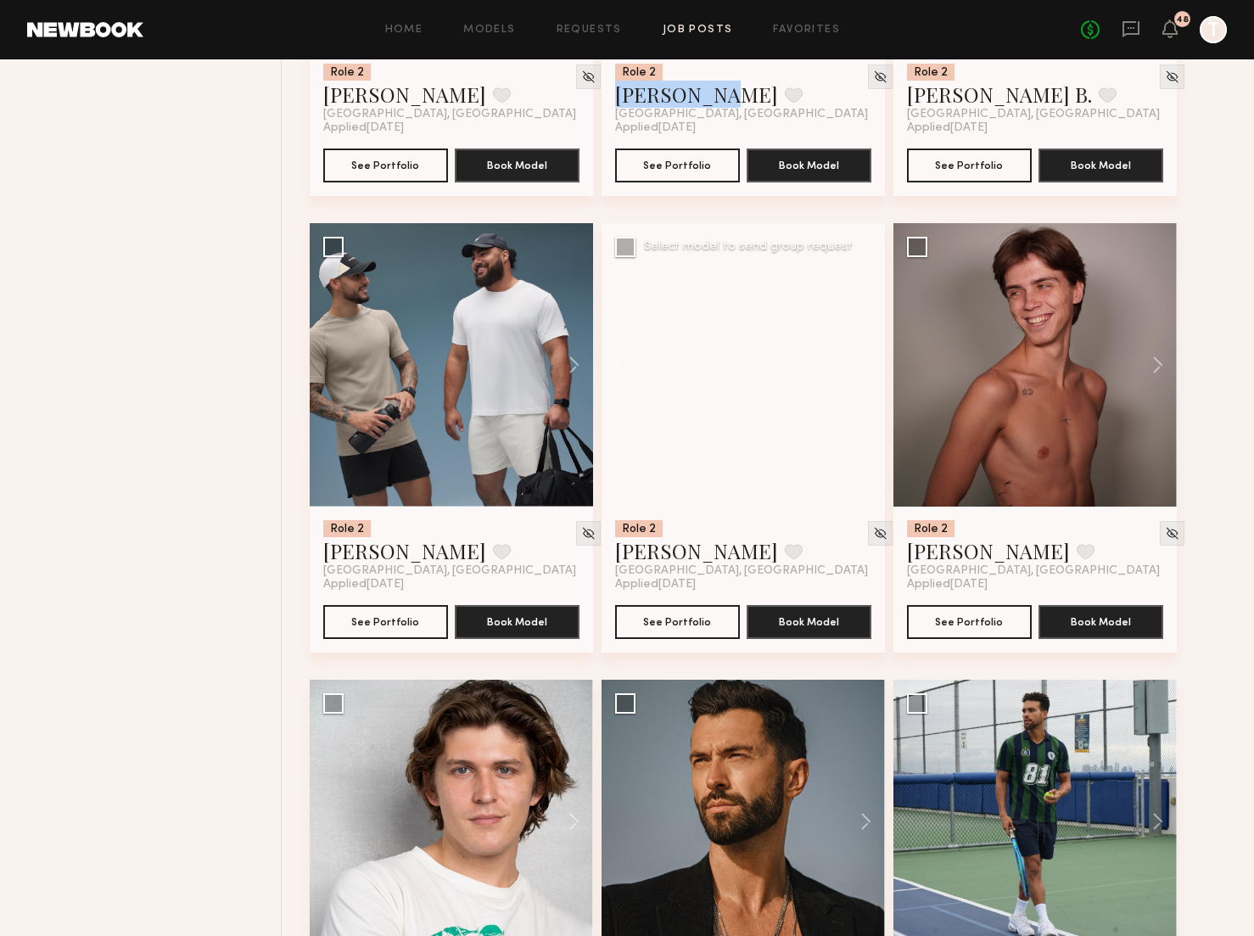
click at [863, 365] on div at bounding box center [742, 364] width 283 height 283
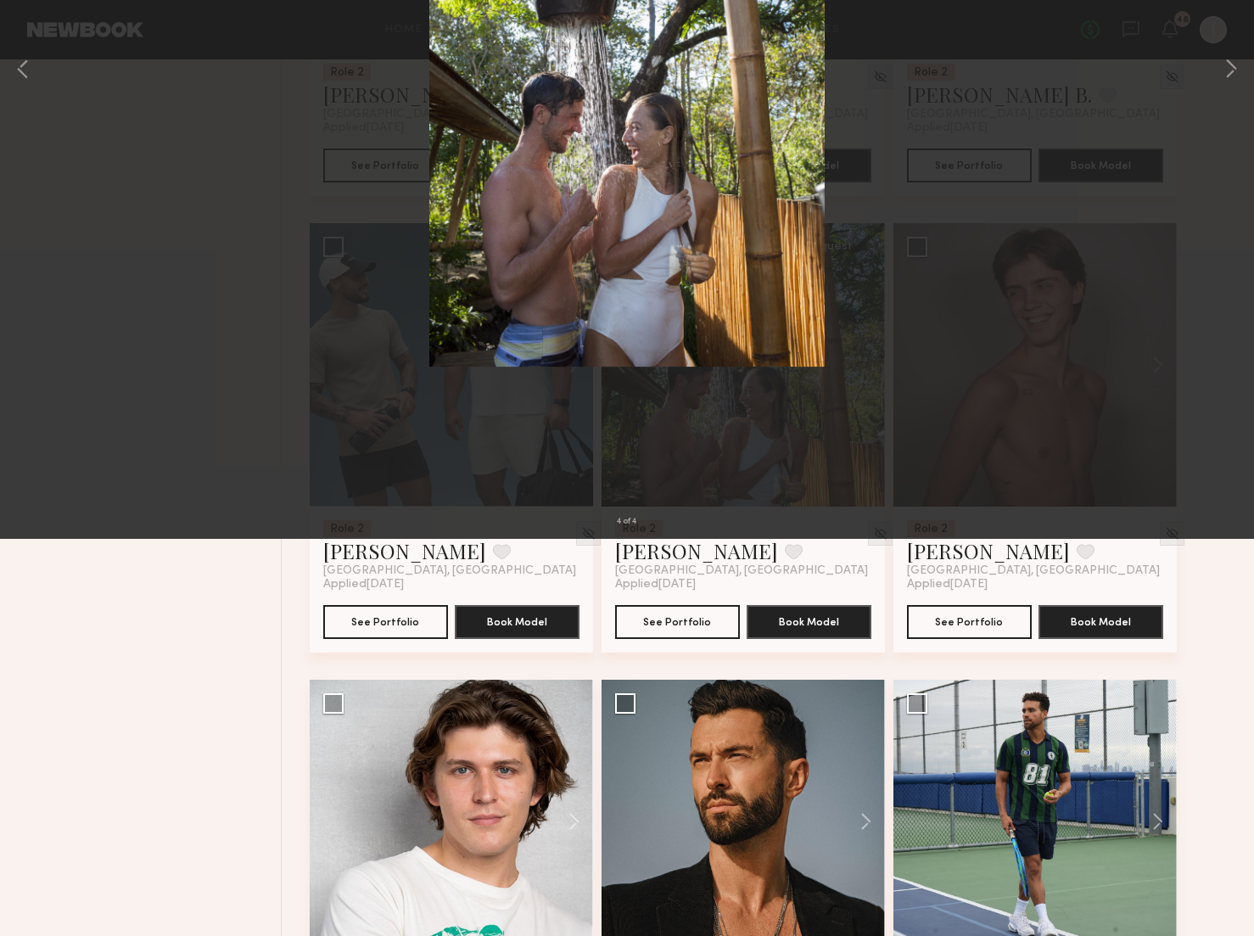
click at [42, 35] on button at bounding box center [38, 40] width 27 height 31
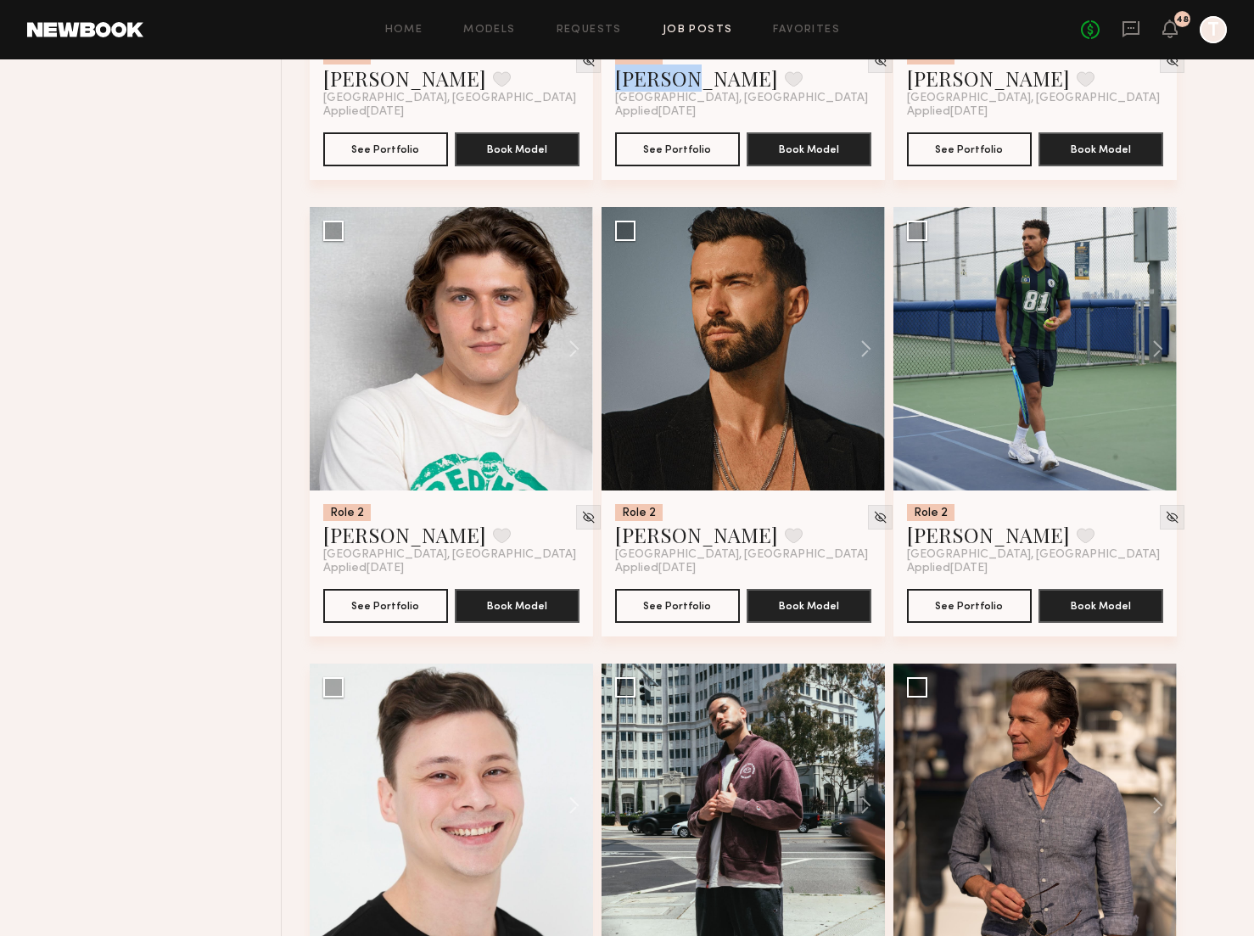
scroll to position [6004, 0]
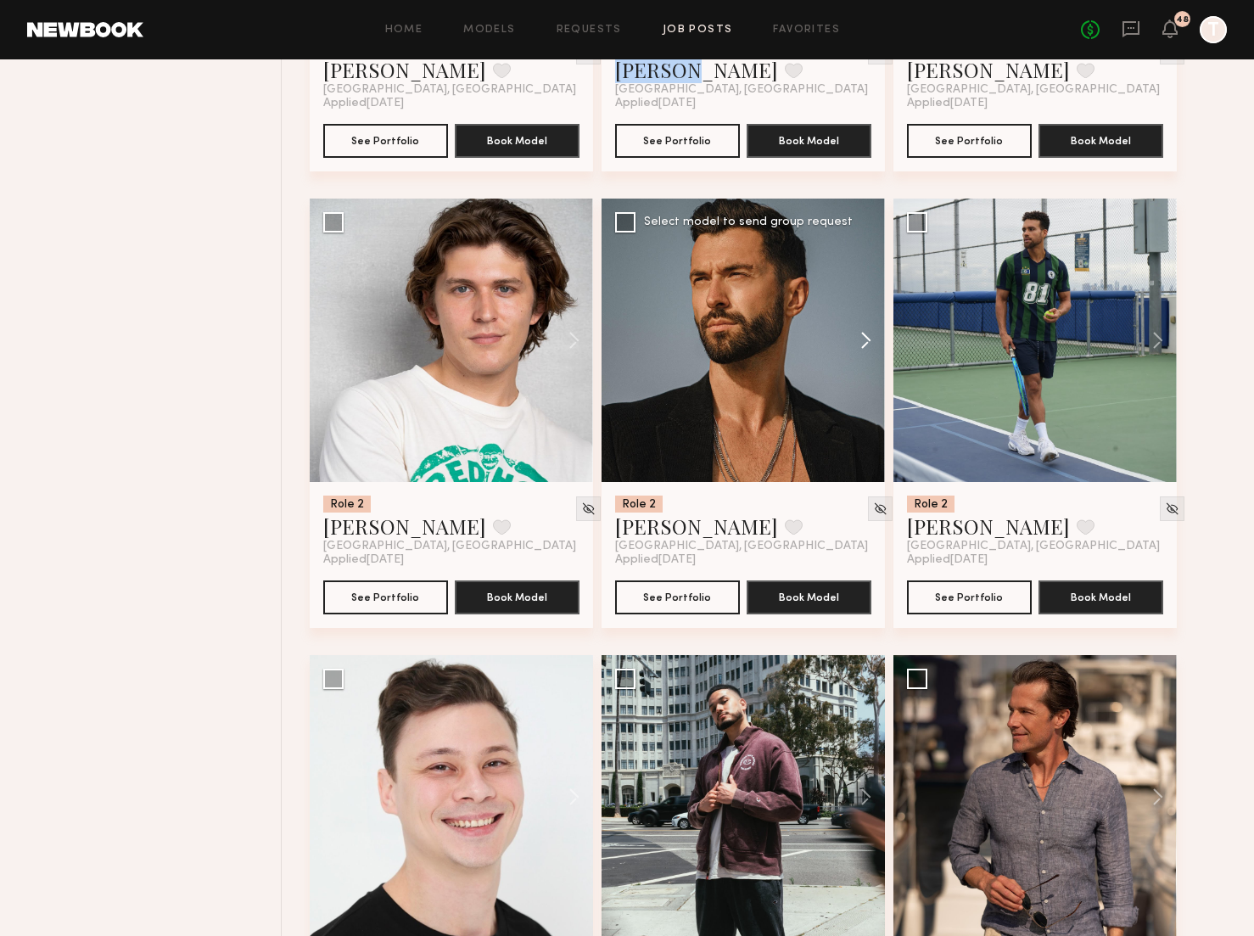
click at [860, 346] on button at bounding box center [857, 339] width 54 height 283
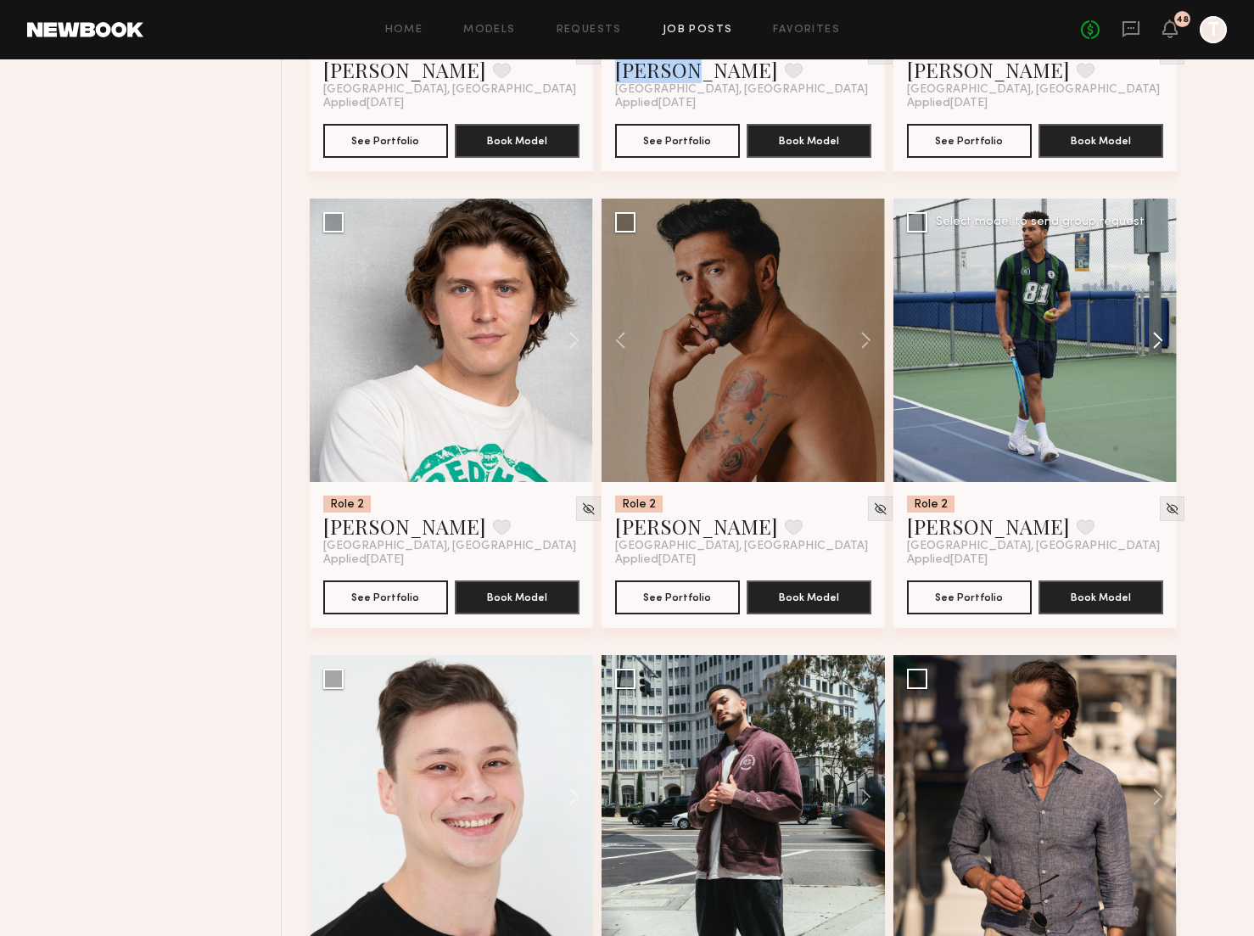
click at [1153, 343] on button at bounding box center [1149, 339] width 54 height 283
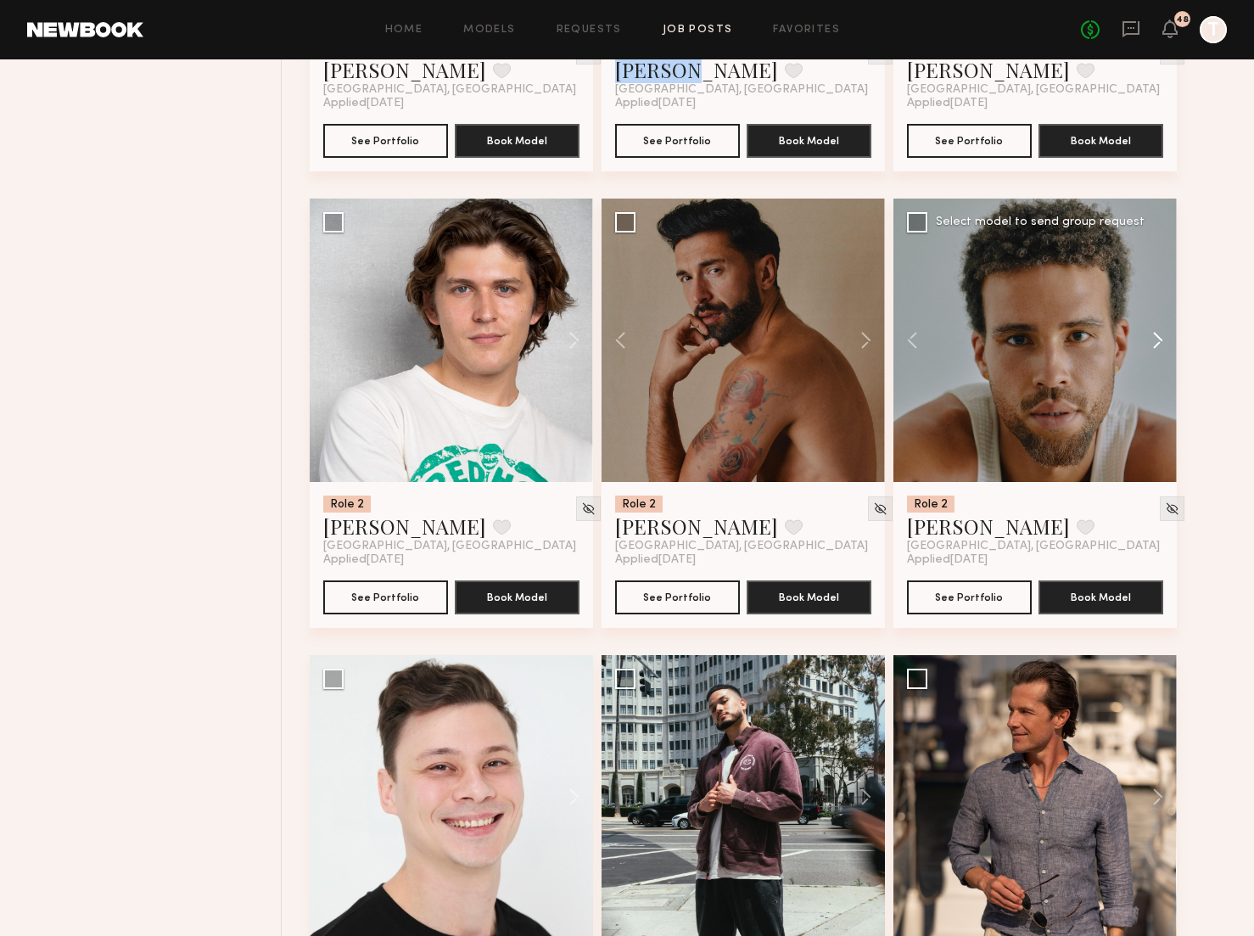
click at [1153, 343] on button at bounding box center [1149, 339] width 54 height 283
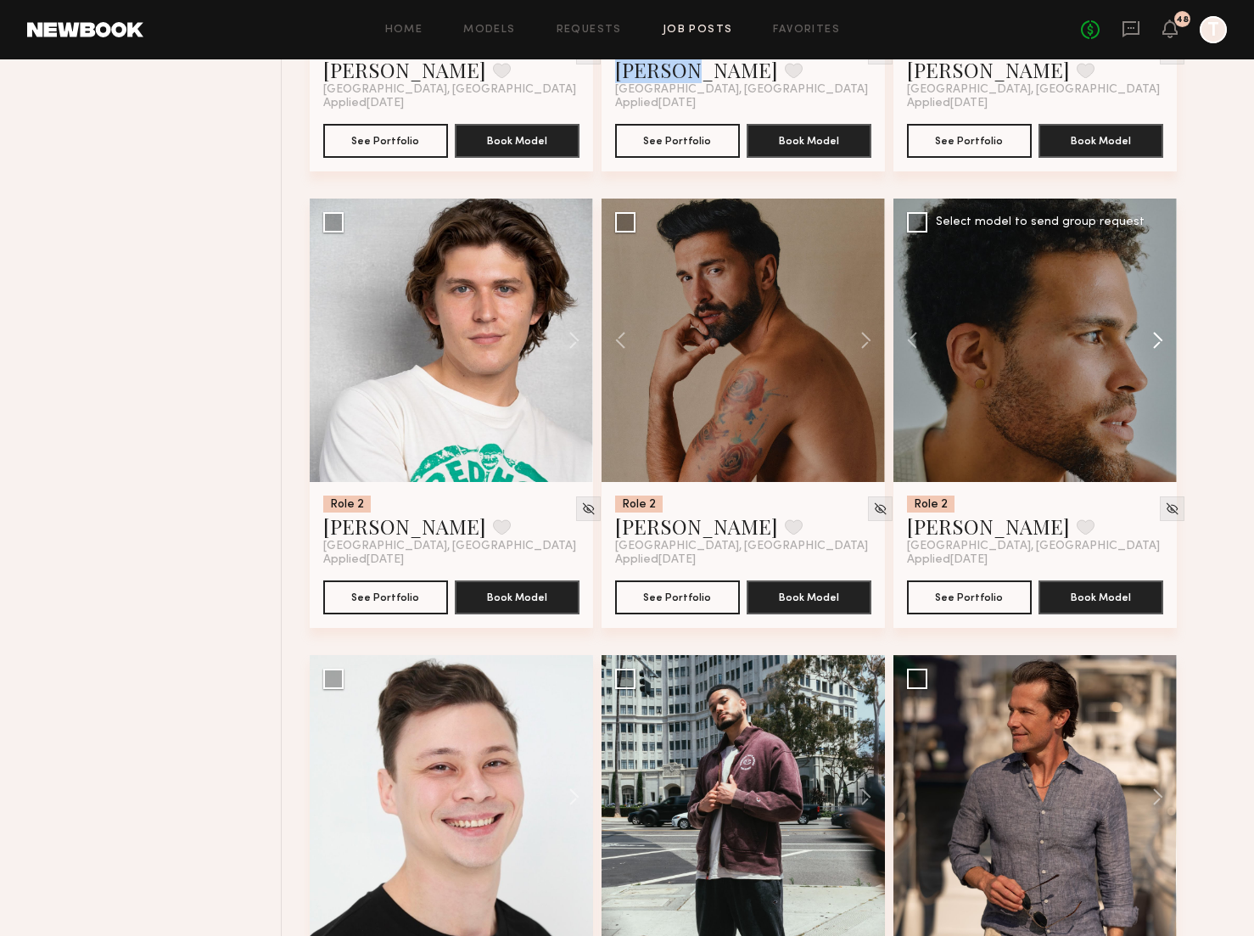
click at [1153, 343] on button at bounding box center [1149, 339] width 54 height 283
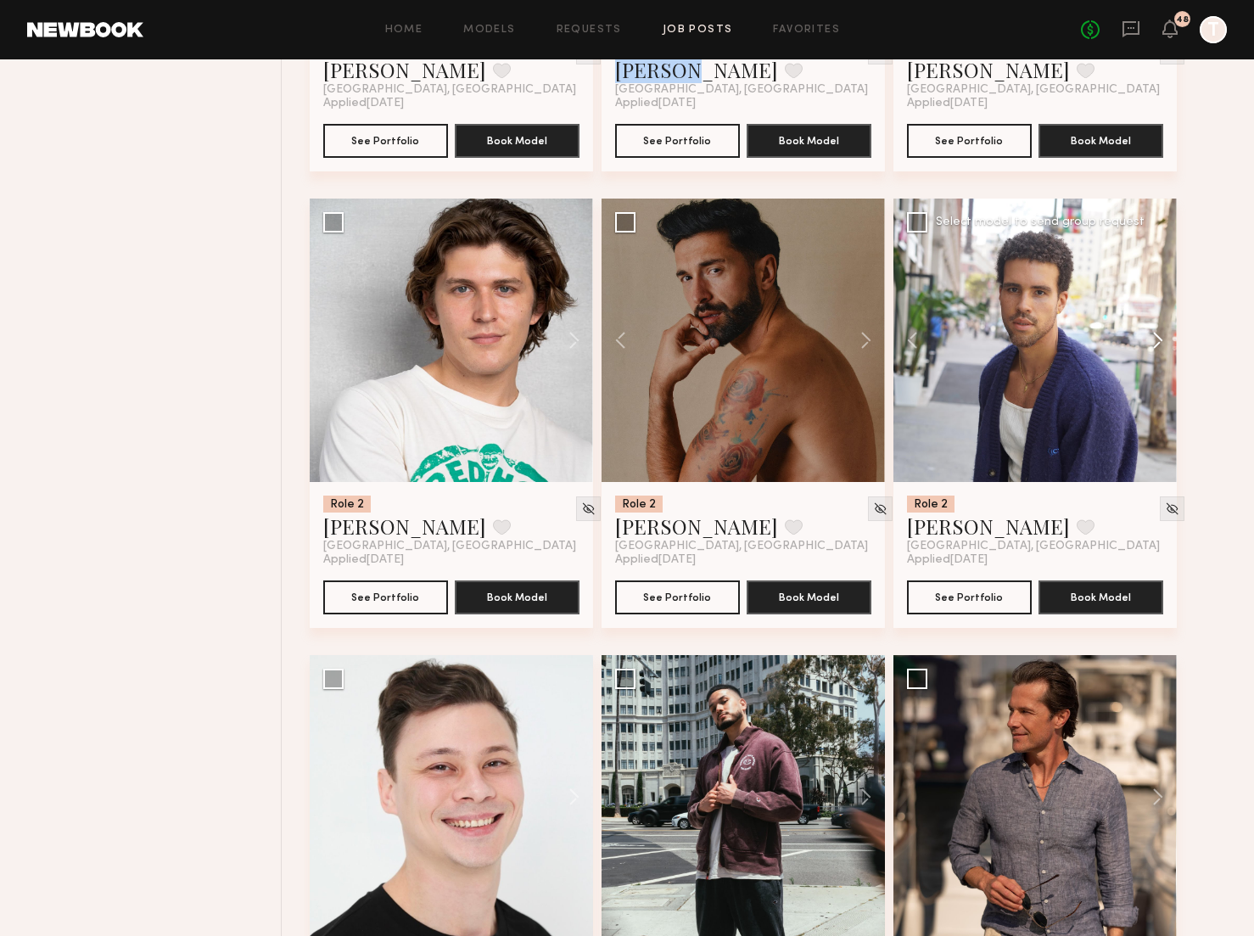
click at [1153, 343] on button at bounding box center [1149, 339] width 54 height 283
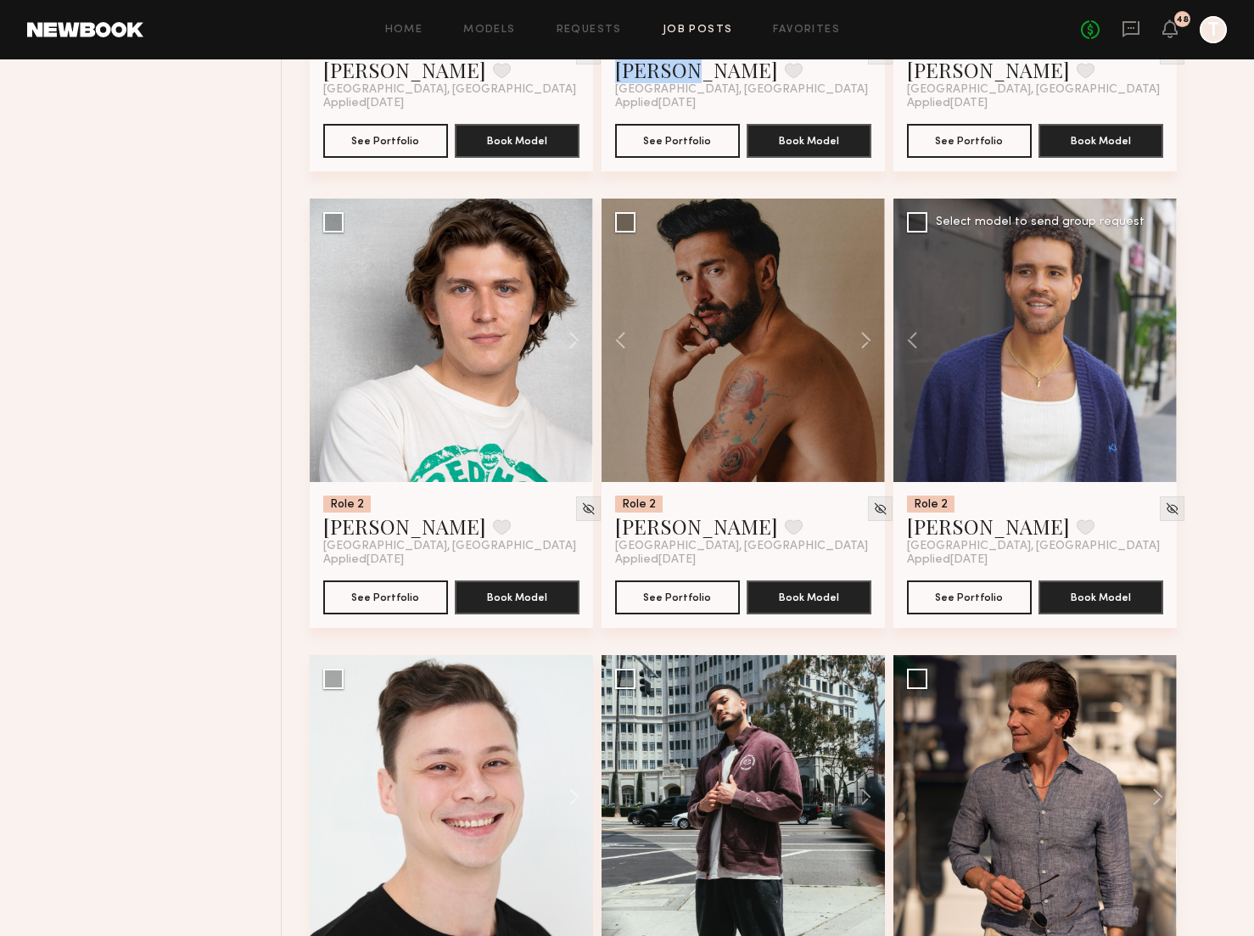
click at [1153, 343] on div at bounding box center [1034, 339] width 283 height 283
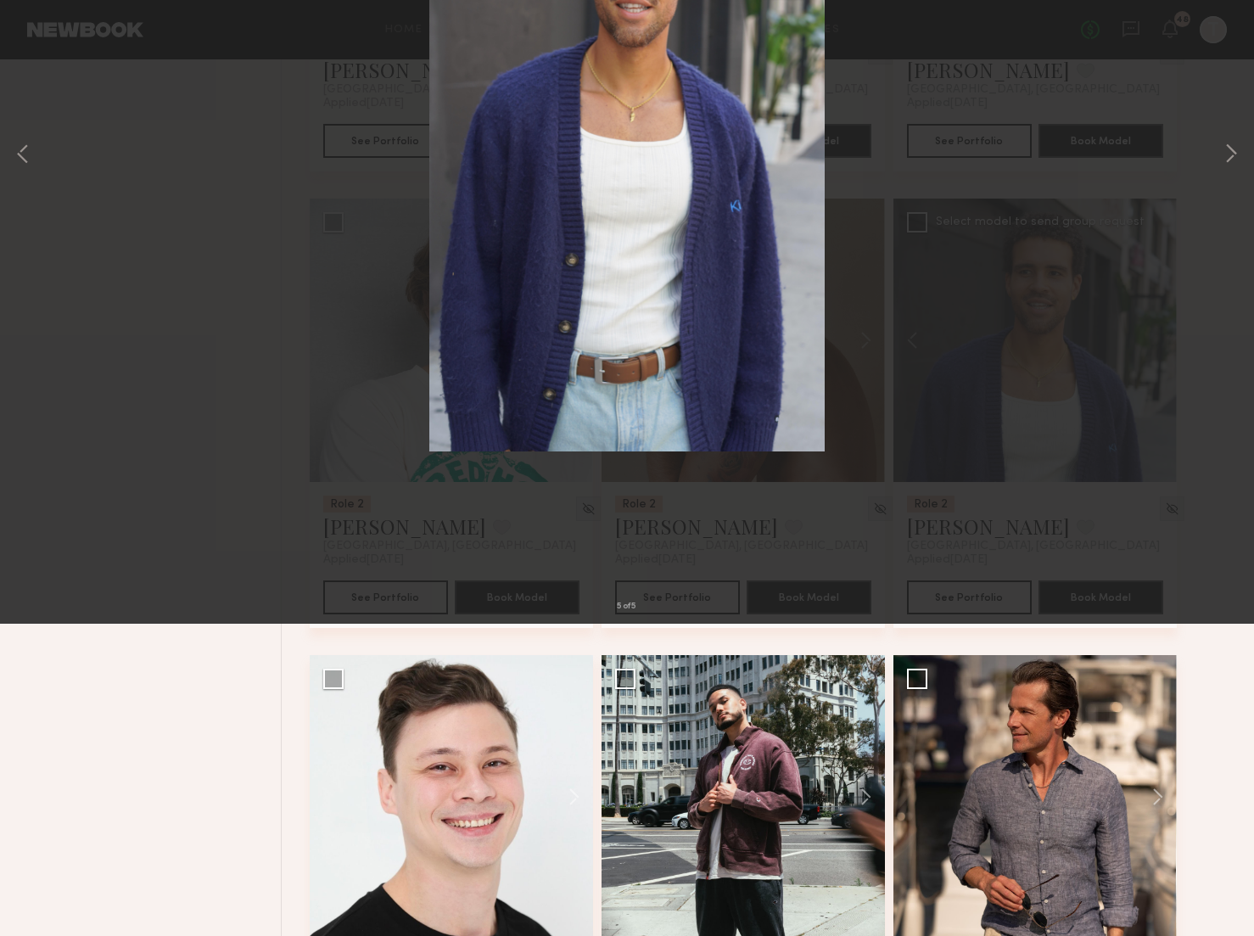
click at [37, 36] on button at bounding box center [38, 40] width 27 height 31
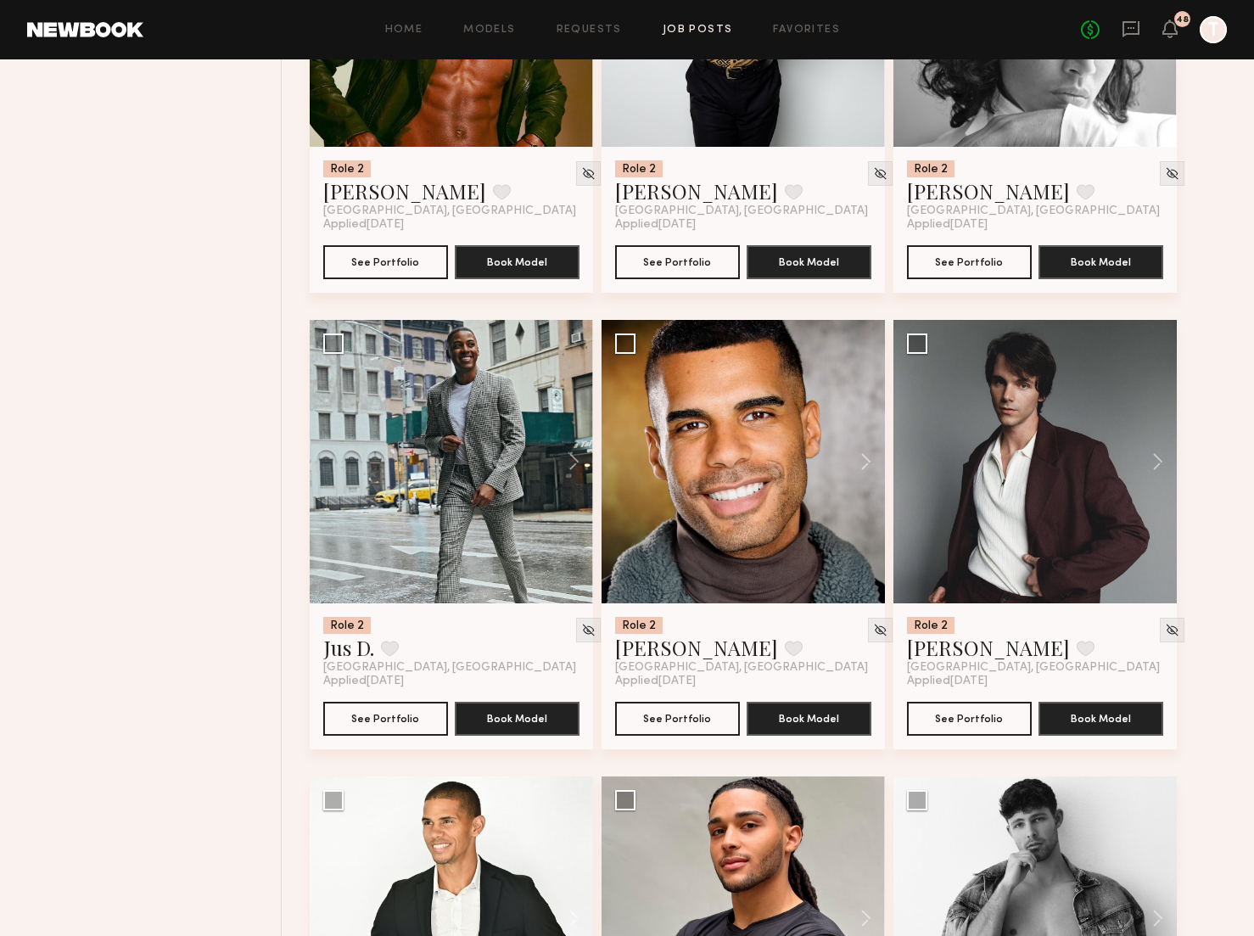
scroll to position [7719, 0]
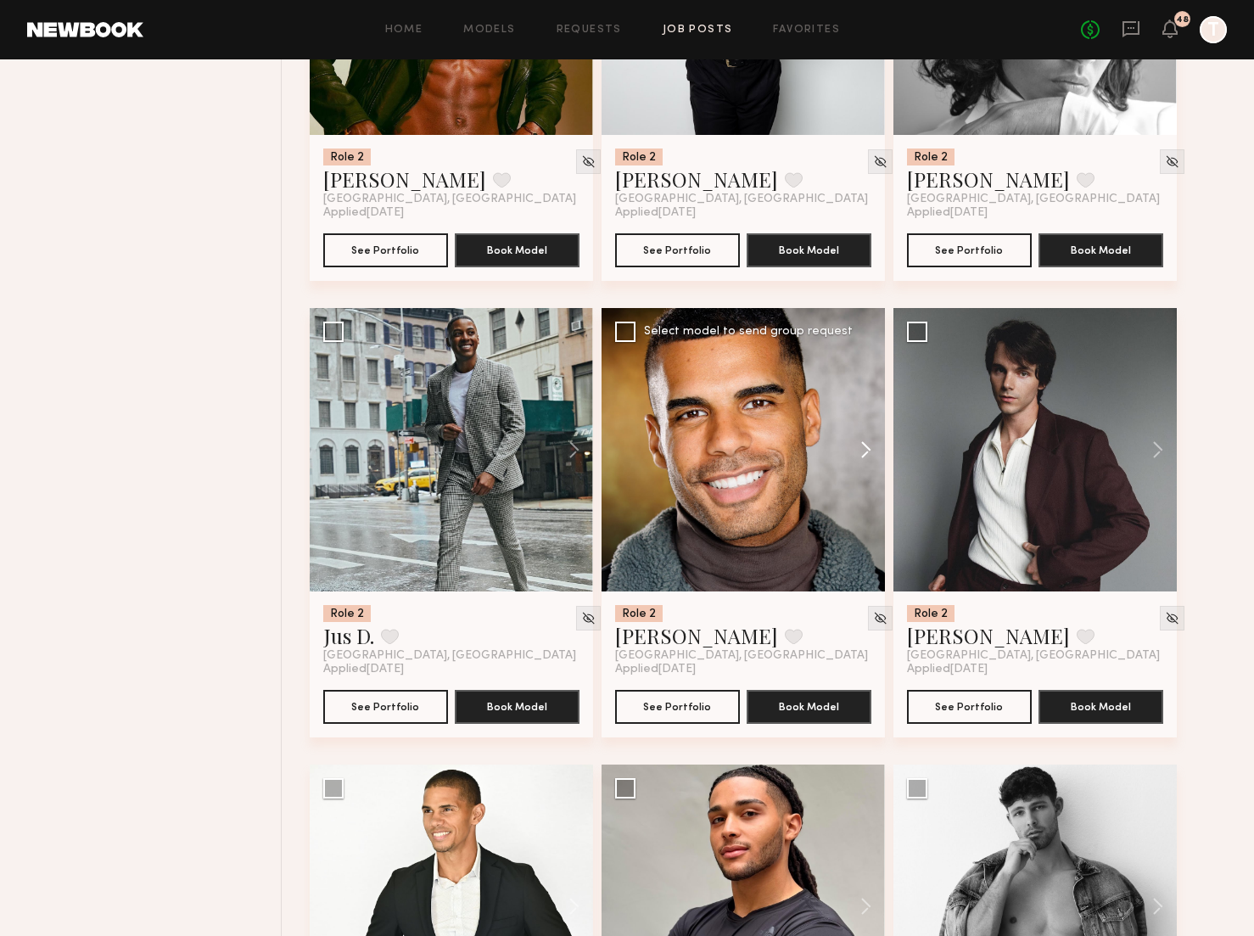
click at [869, 454] on button at bounding box center [857, 449] width 54 height 283
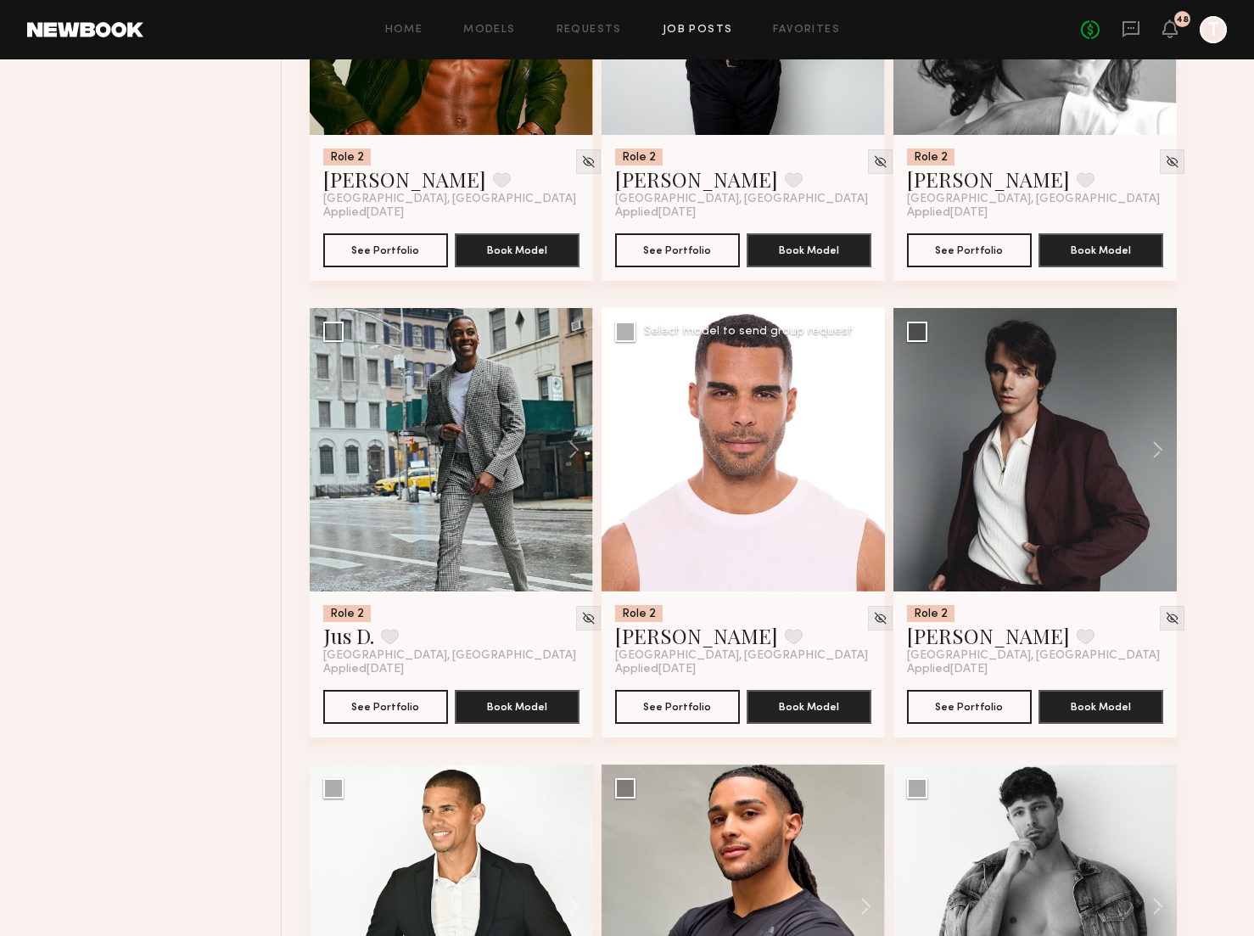
click at [869, 454] on button at bounding box center [857, 449] width 54 height 283
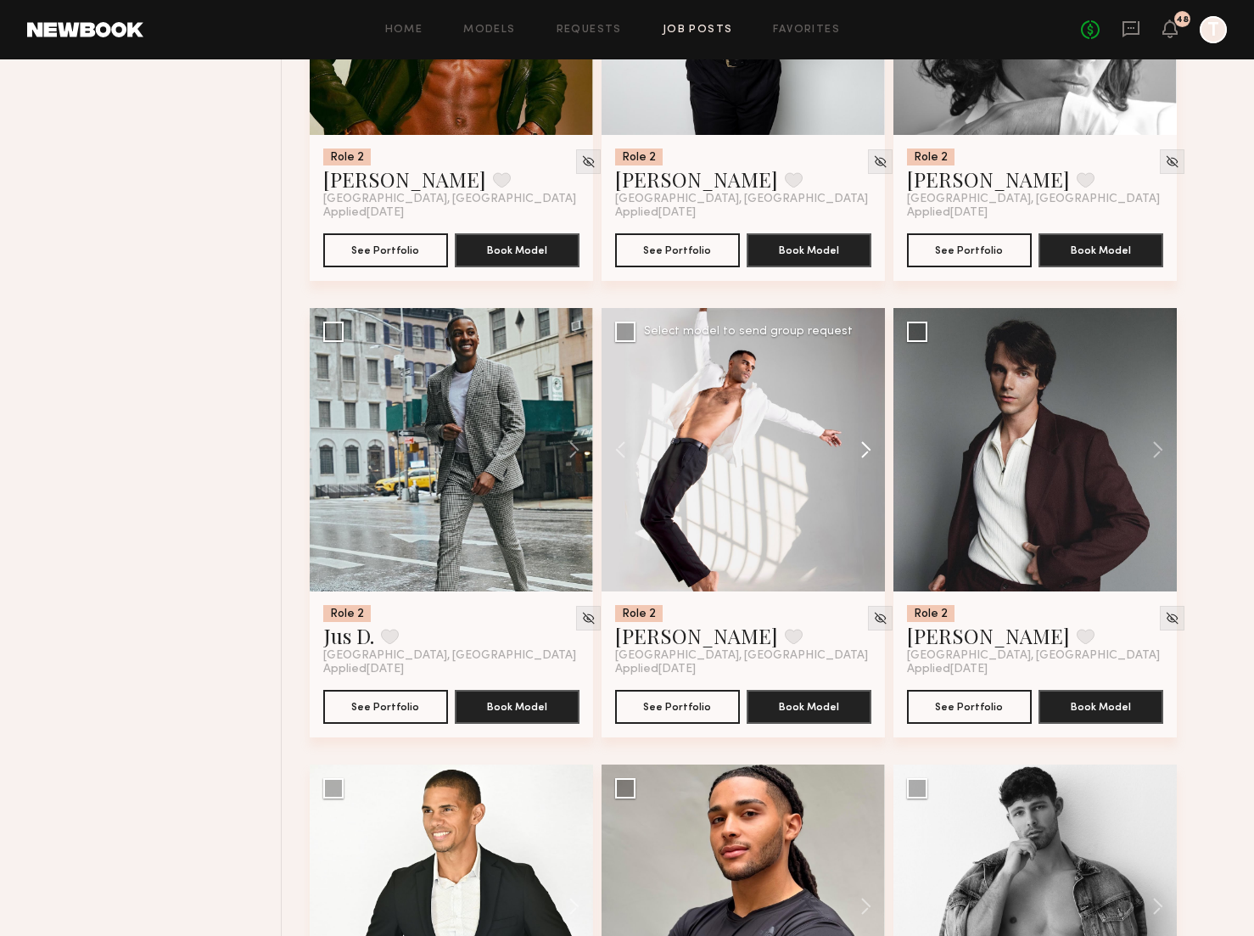
click at [869, 454] on button at bounding box center [857, 449] width 54 height 283
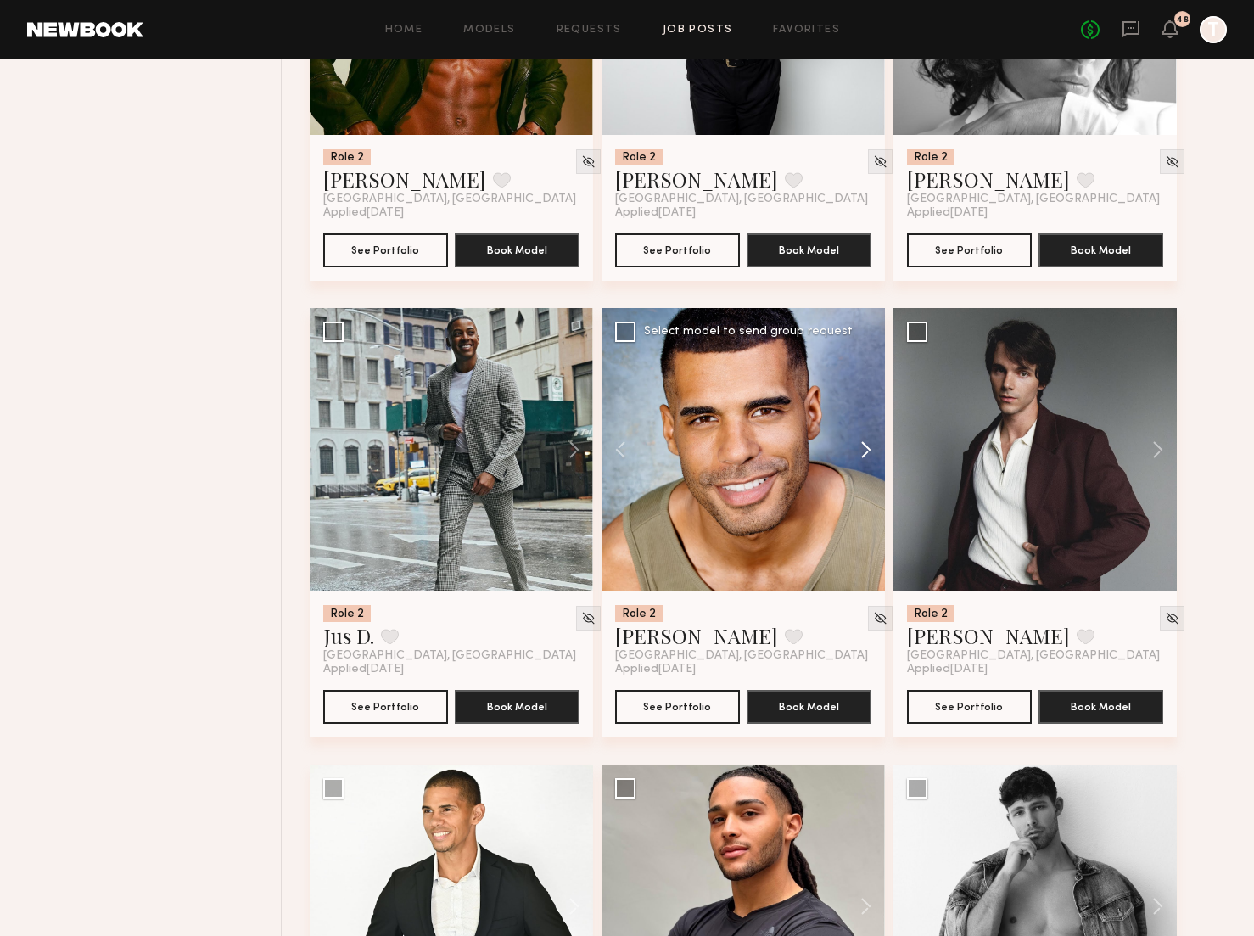
click at [869, 454] on button at bounding box center [857, 449] width 54 height 283
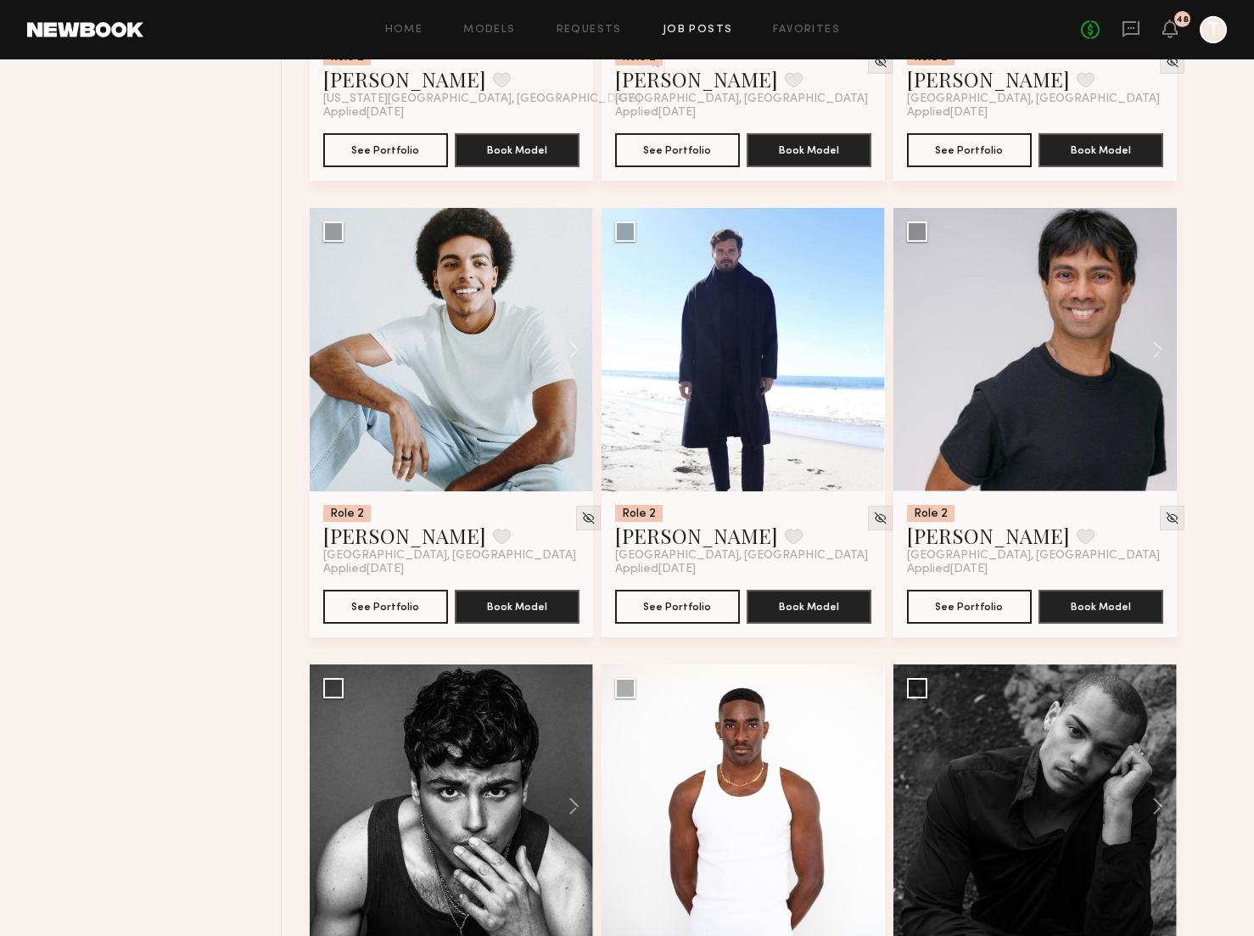
scroll to position [9215, 0]
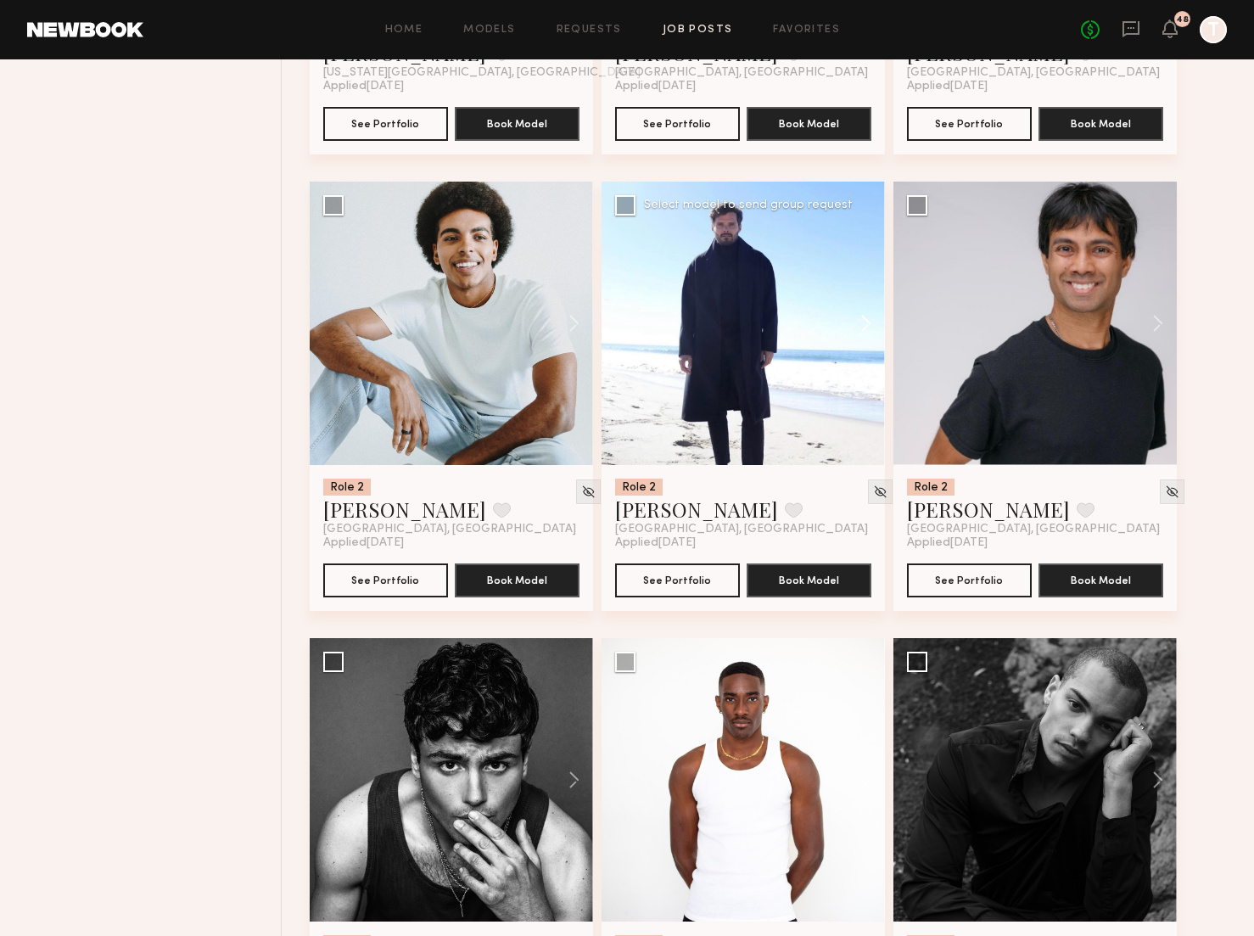
click at [852, 327] on button at bounding box center [857, 323] width 54 height 283
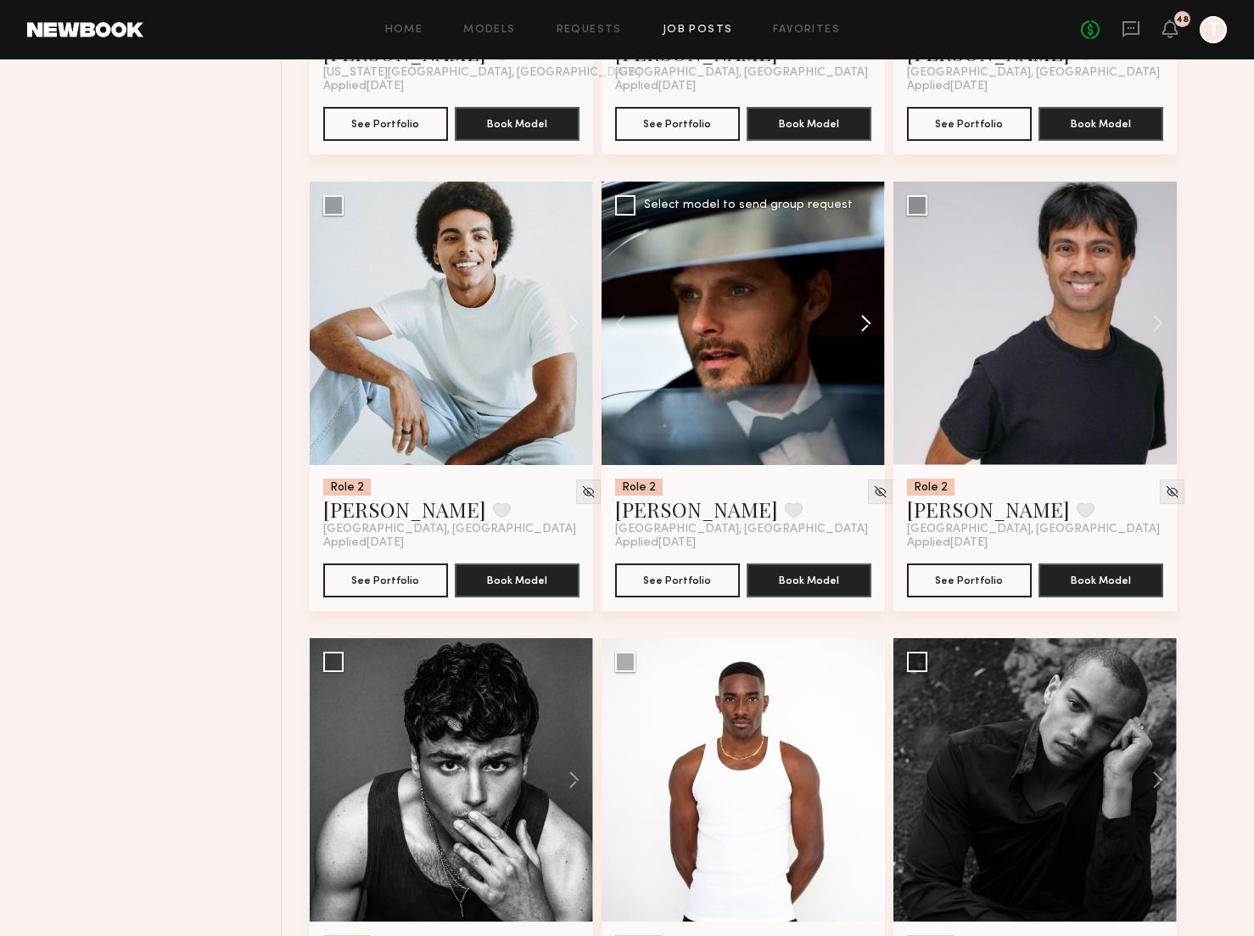
click at [852, 327] on button at bounding box center [857, 323] width 54 height 283
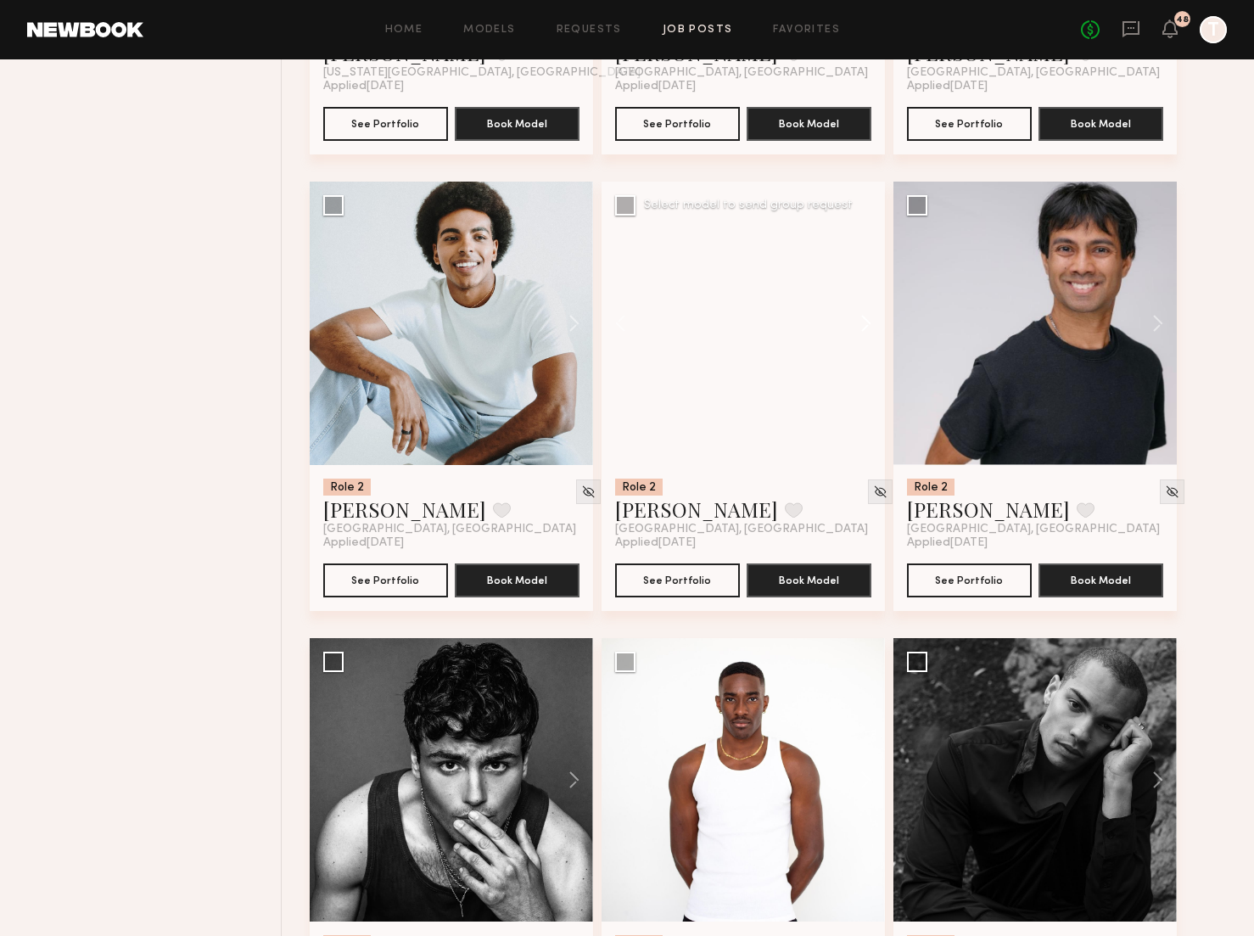
click at [852, 327] on button at bounding box center [857, 323] width 54 height 283
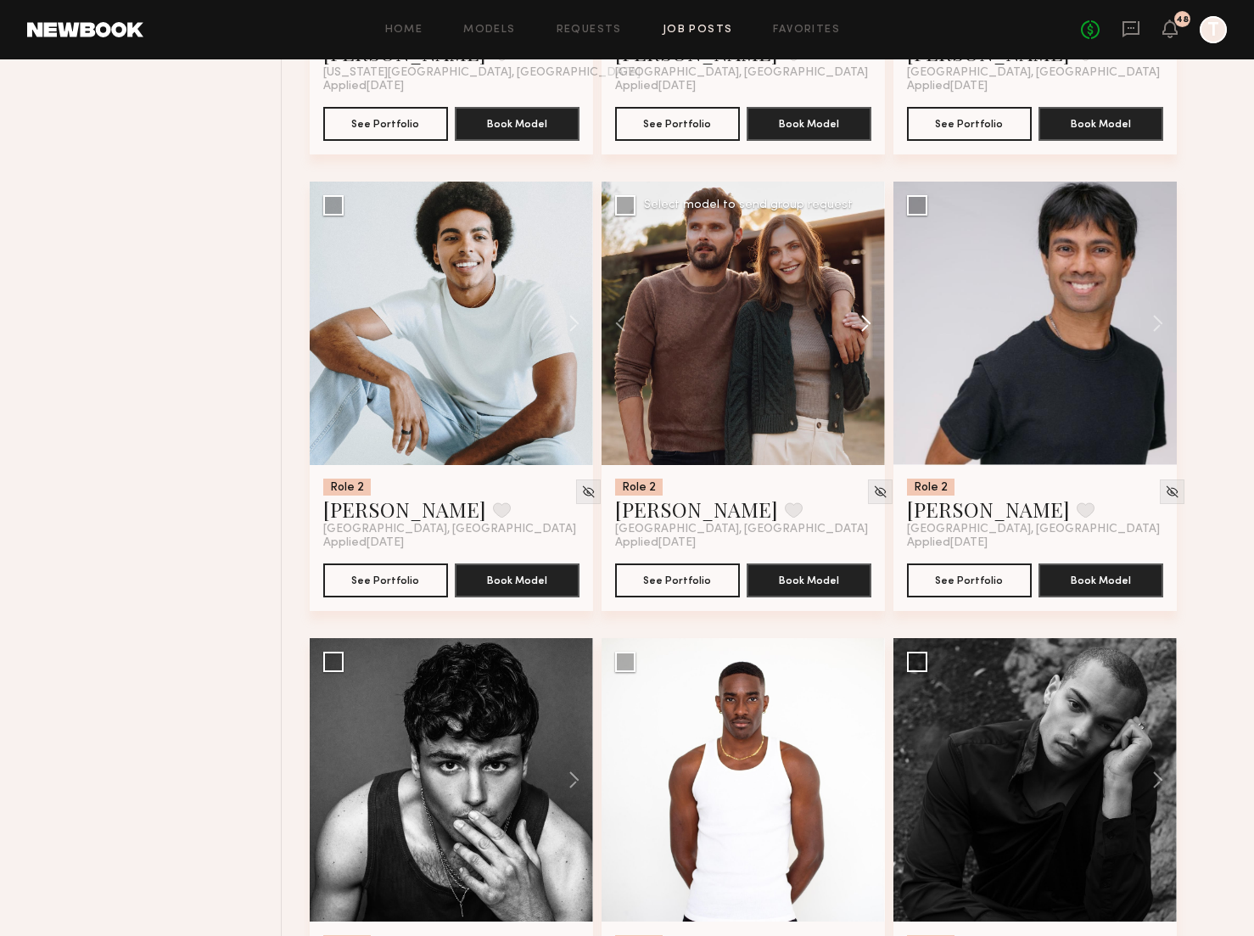
click at [852, 327] on button at bounding box center [857, 323] width 54 height 283
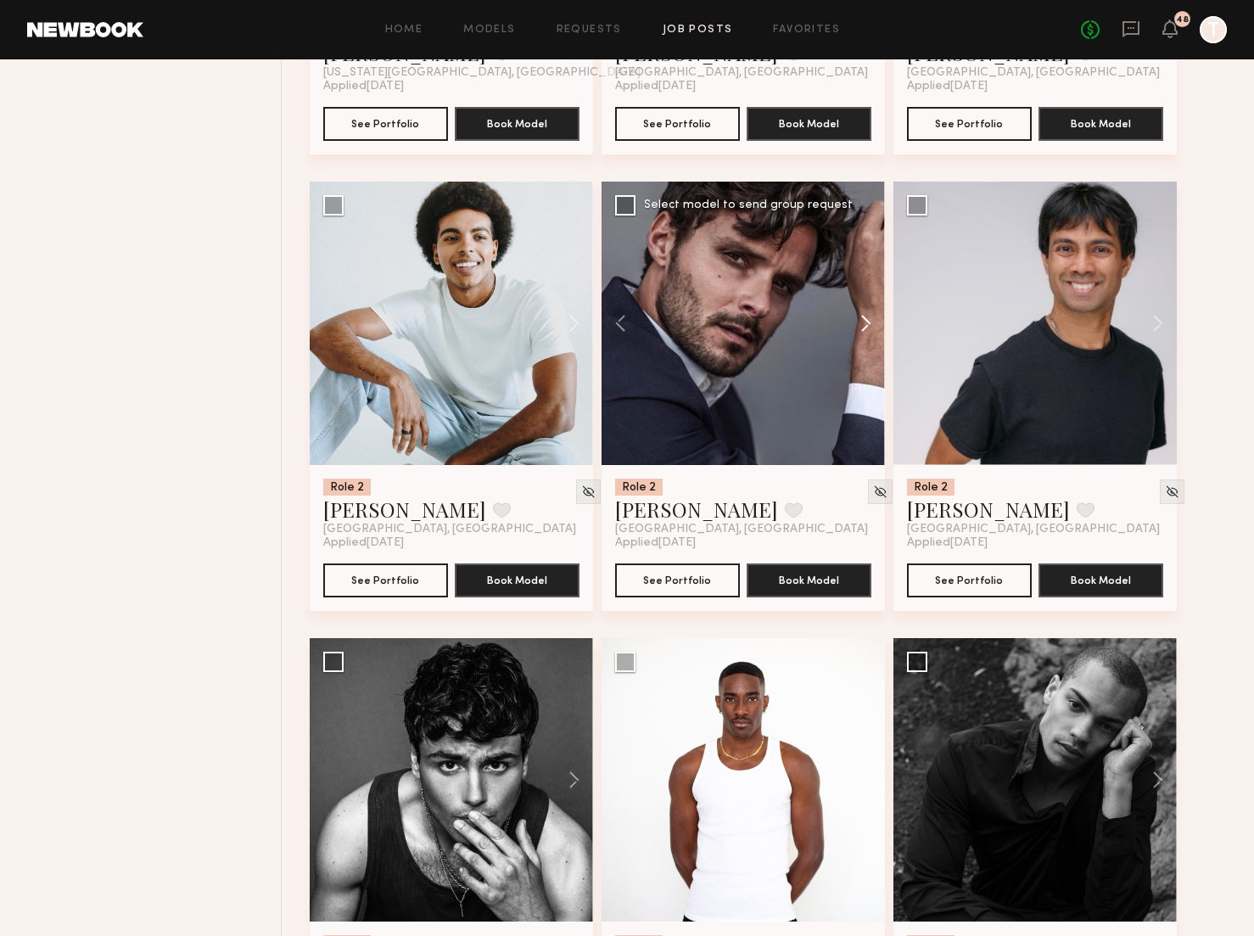
click at [852, 327] on button at bounding box center [857, 323] width 54 height 283
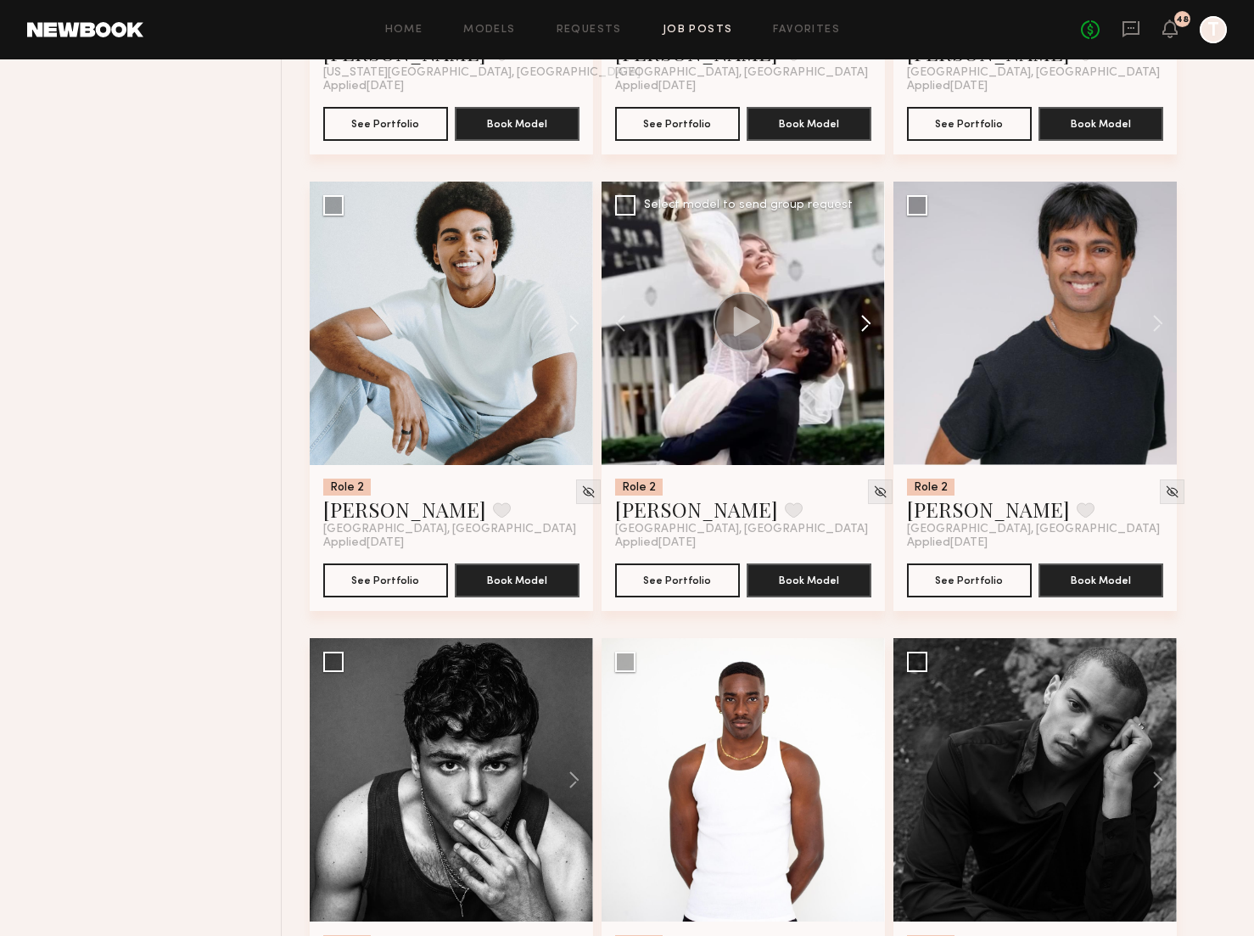
click at [852, 327] on button at bounding box center [857, 323] width 54 height 283
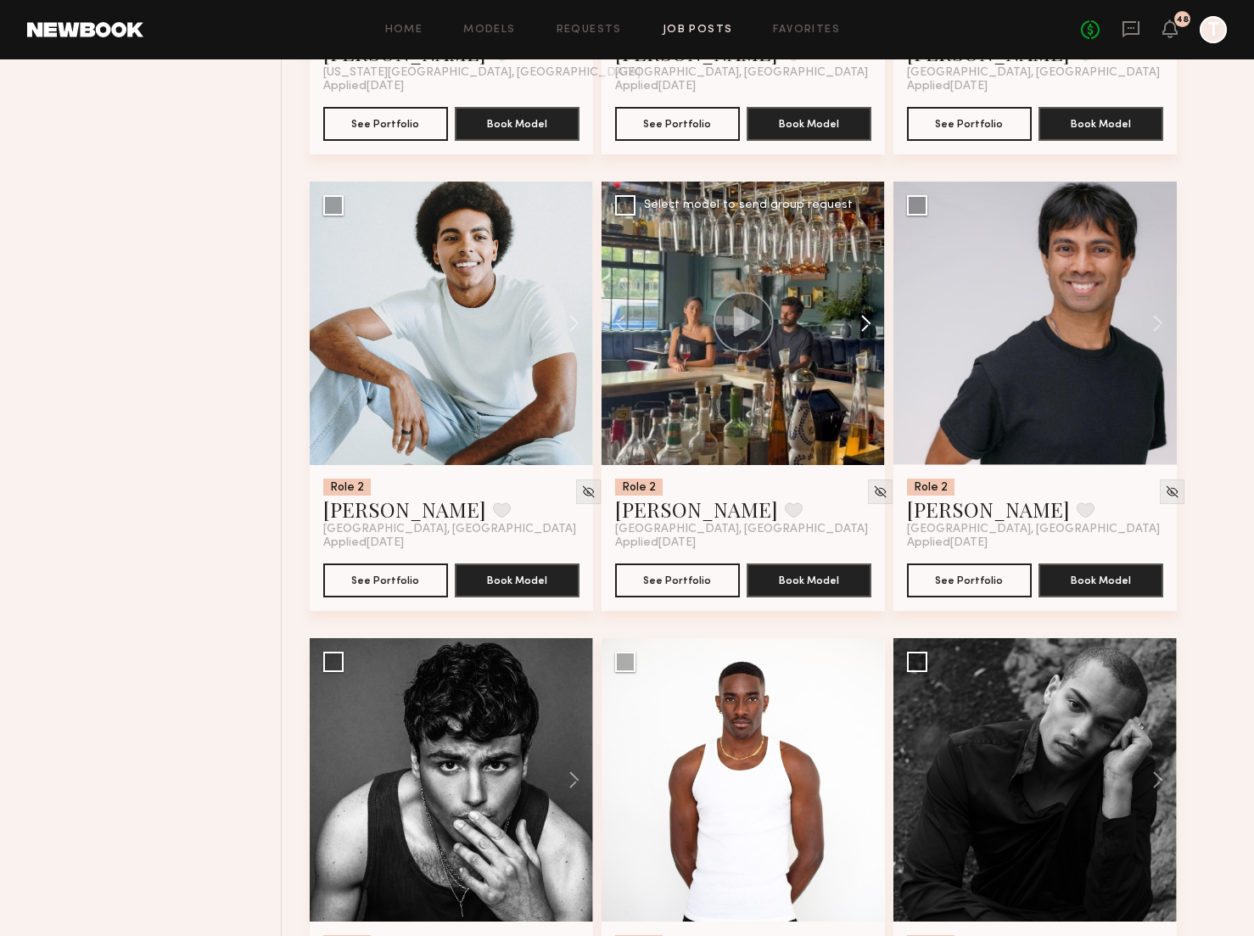
click at [852, 327] on button at bounding box center [857, 323] width 54 height 283
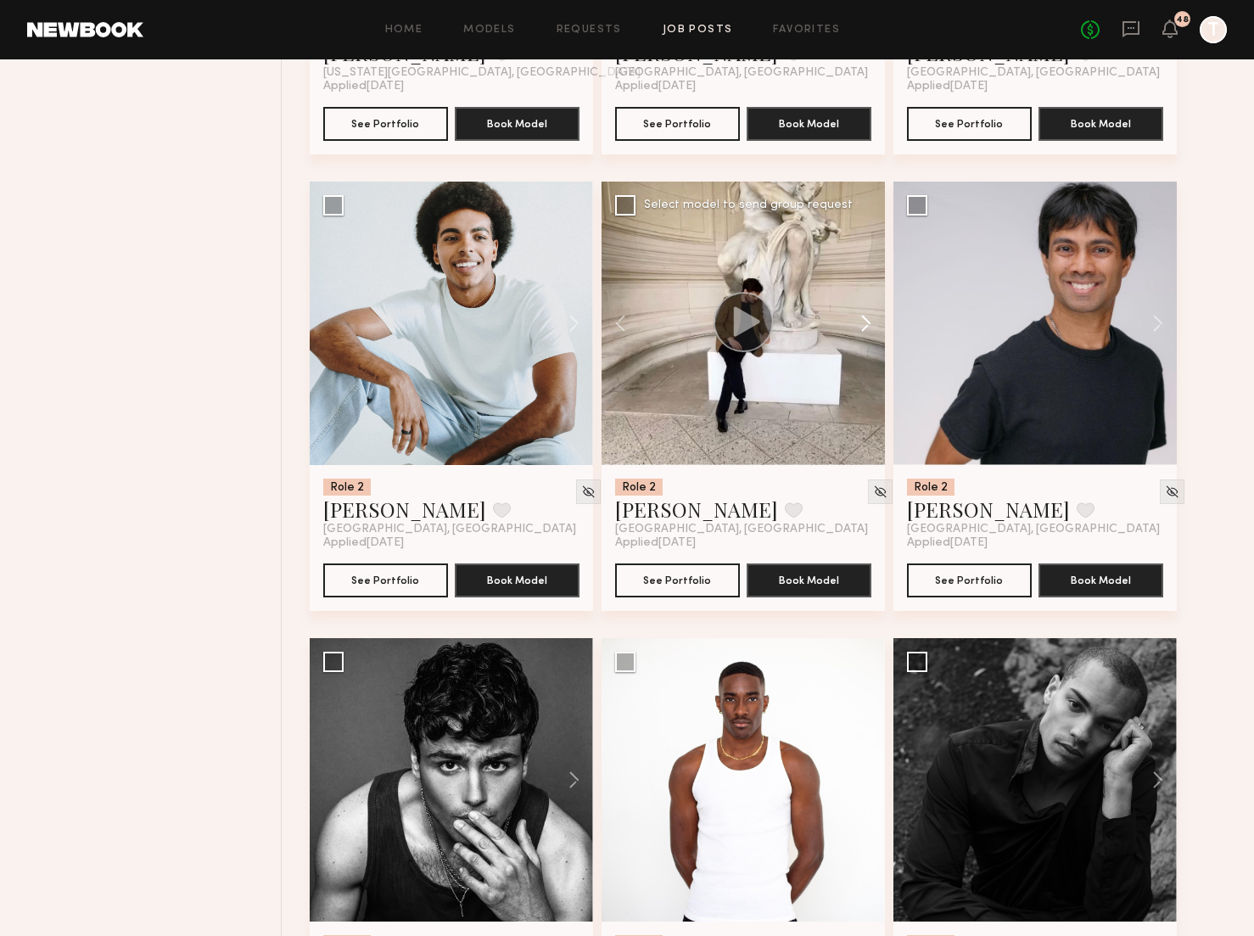
click at [852, 327] on button at bounding box center [857, 323] width 54 height 283
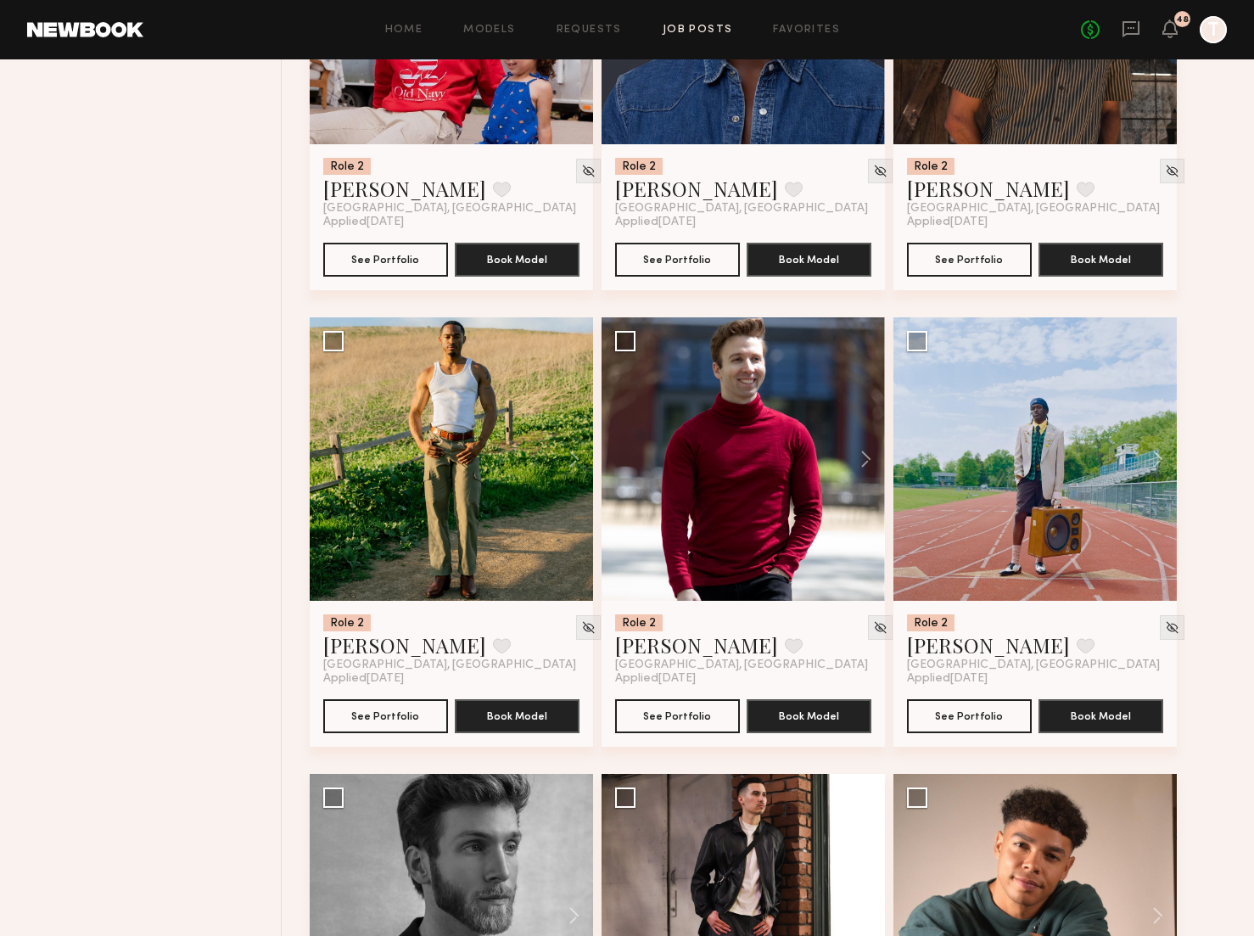
scroll to position [10939, 0]
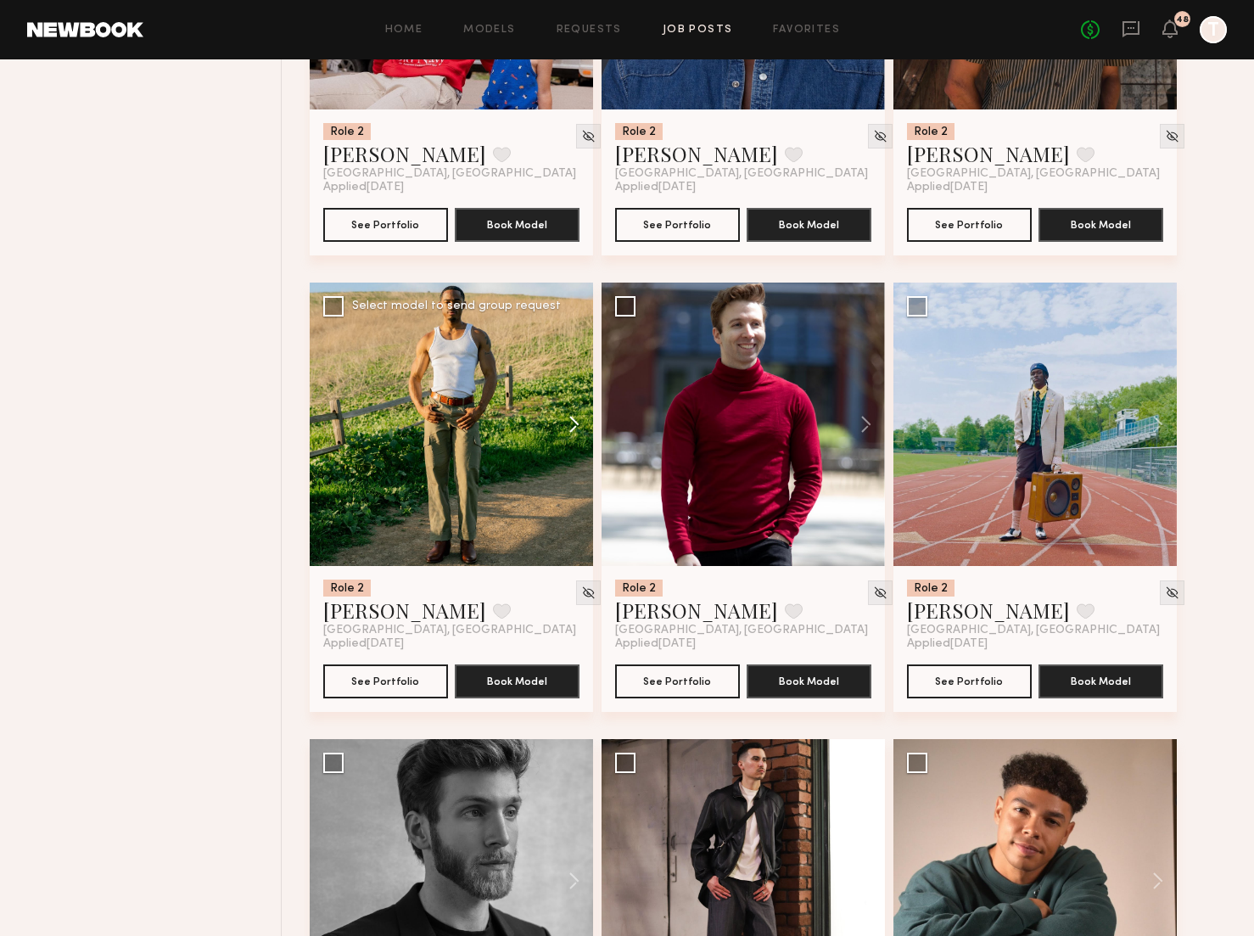
click at [567, 426] on button at bounding box center [566, 423] width 54 height 283
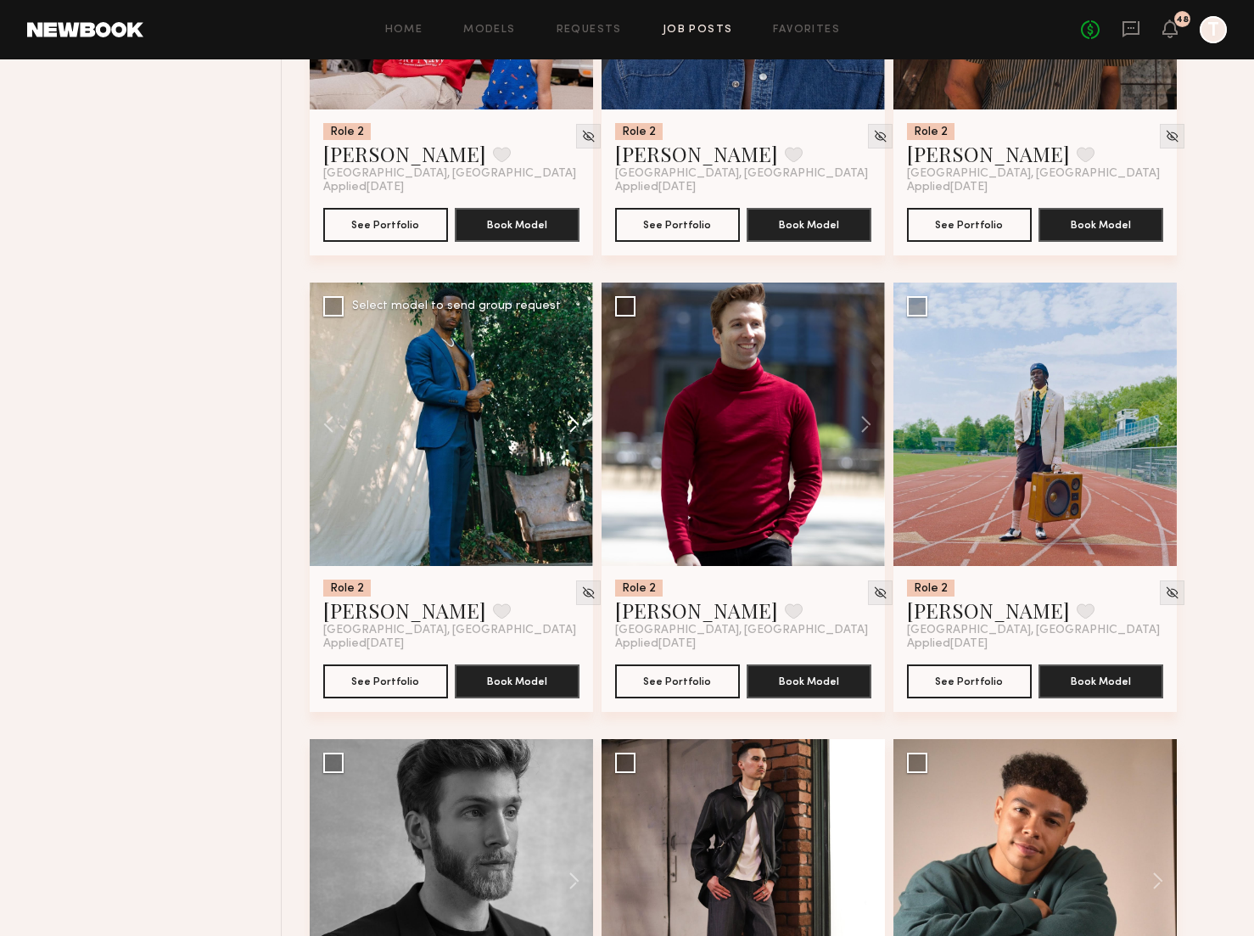
click at [567, 426] on button at bounding box center [566, 423] width 54 height 283
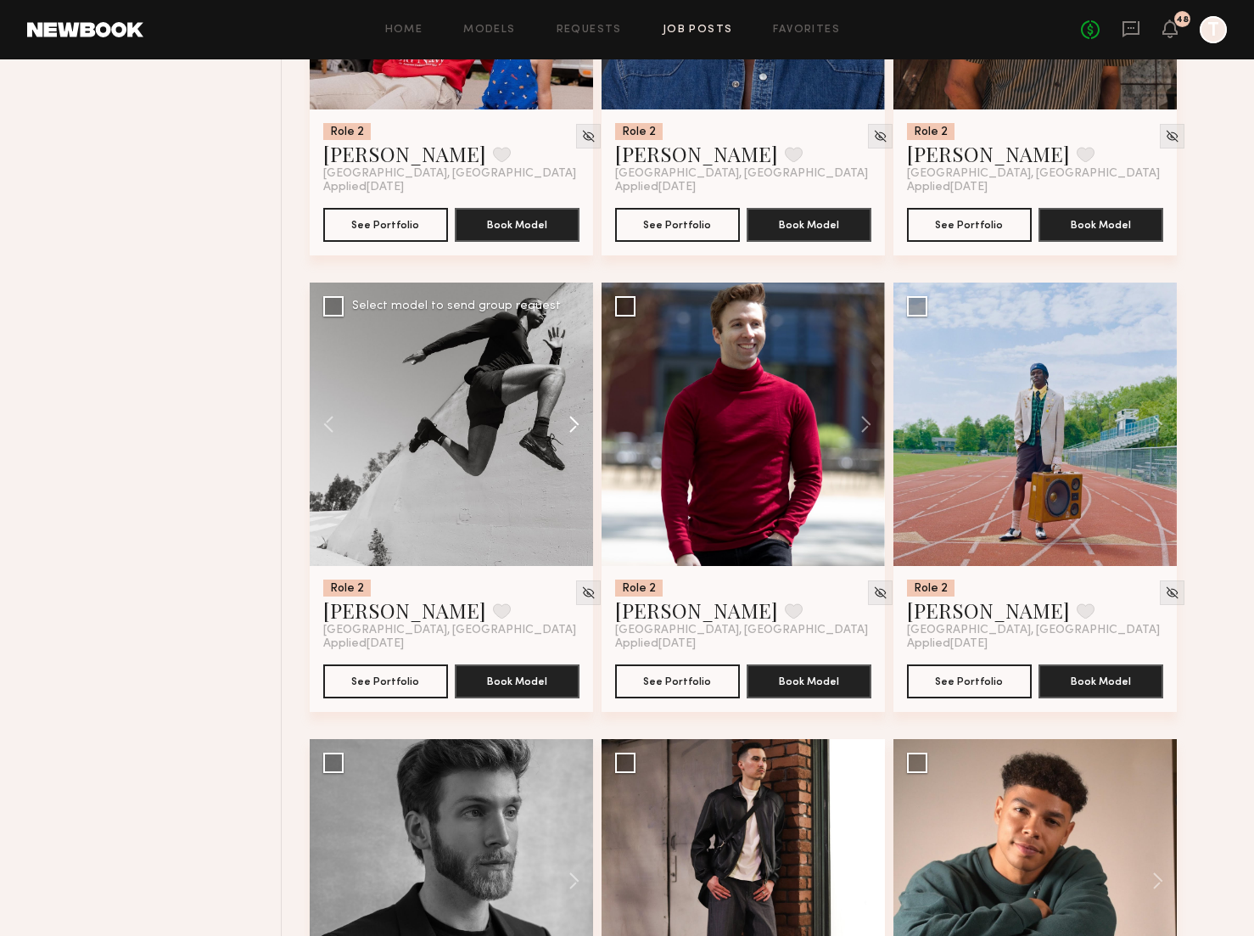
click at [567, 426] on button at bounding box center [566, 423] width 54 height 283
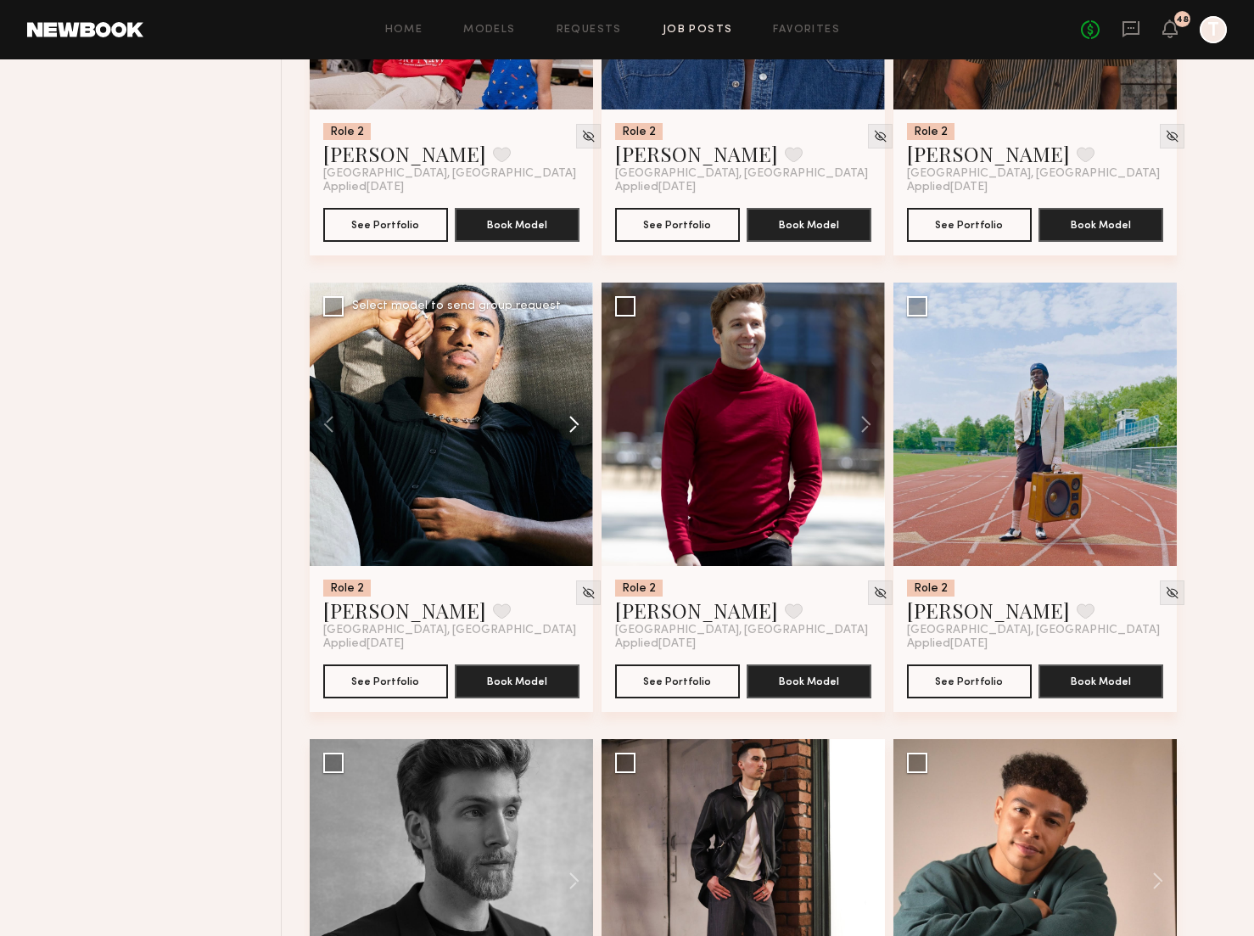
click at [567, 426] on button at bounding box center [566, 423] width 54 height 283
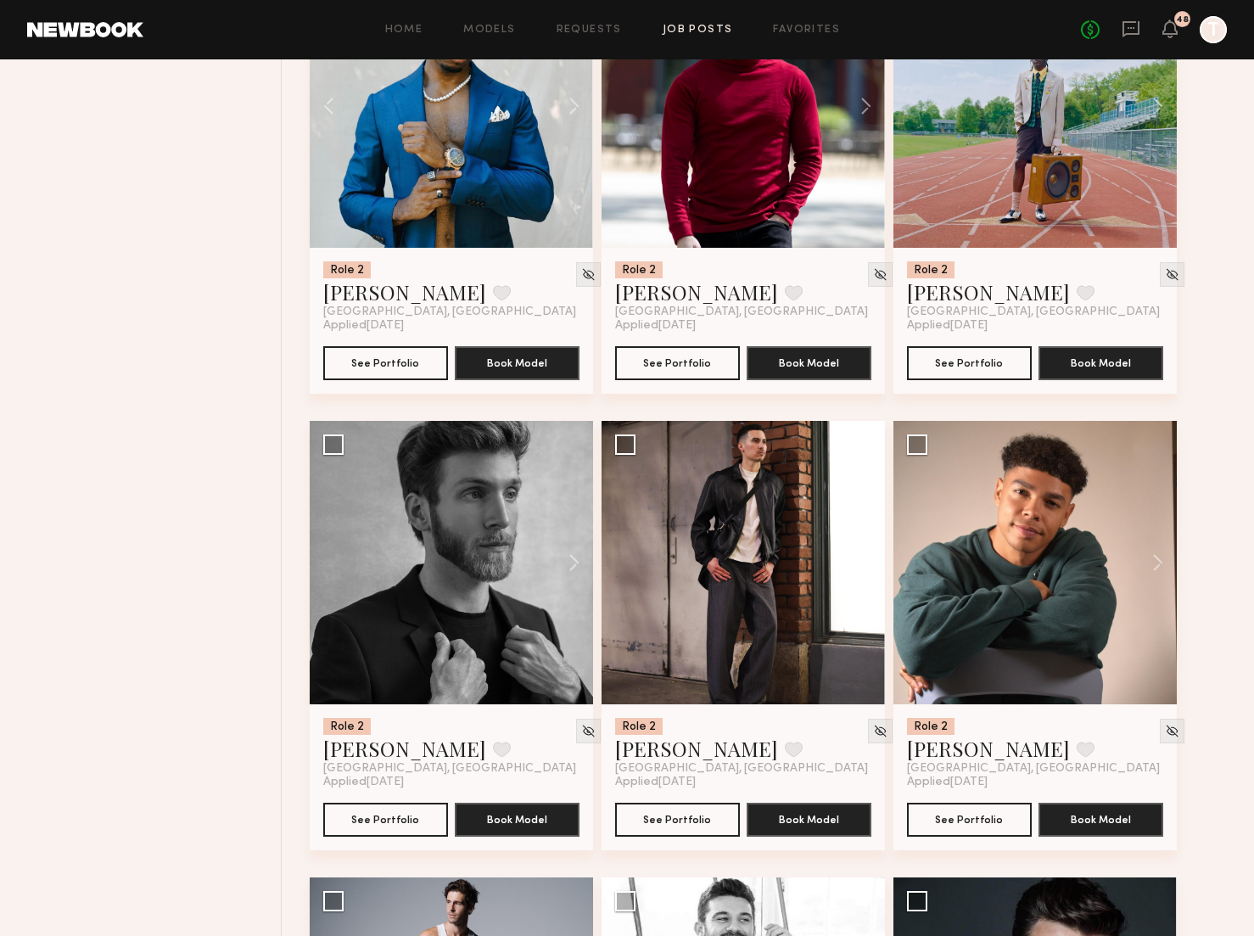
scroll to position [11447, 0]
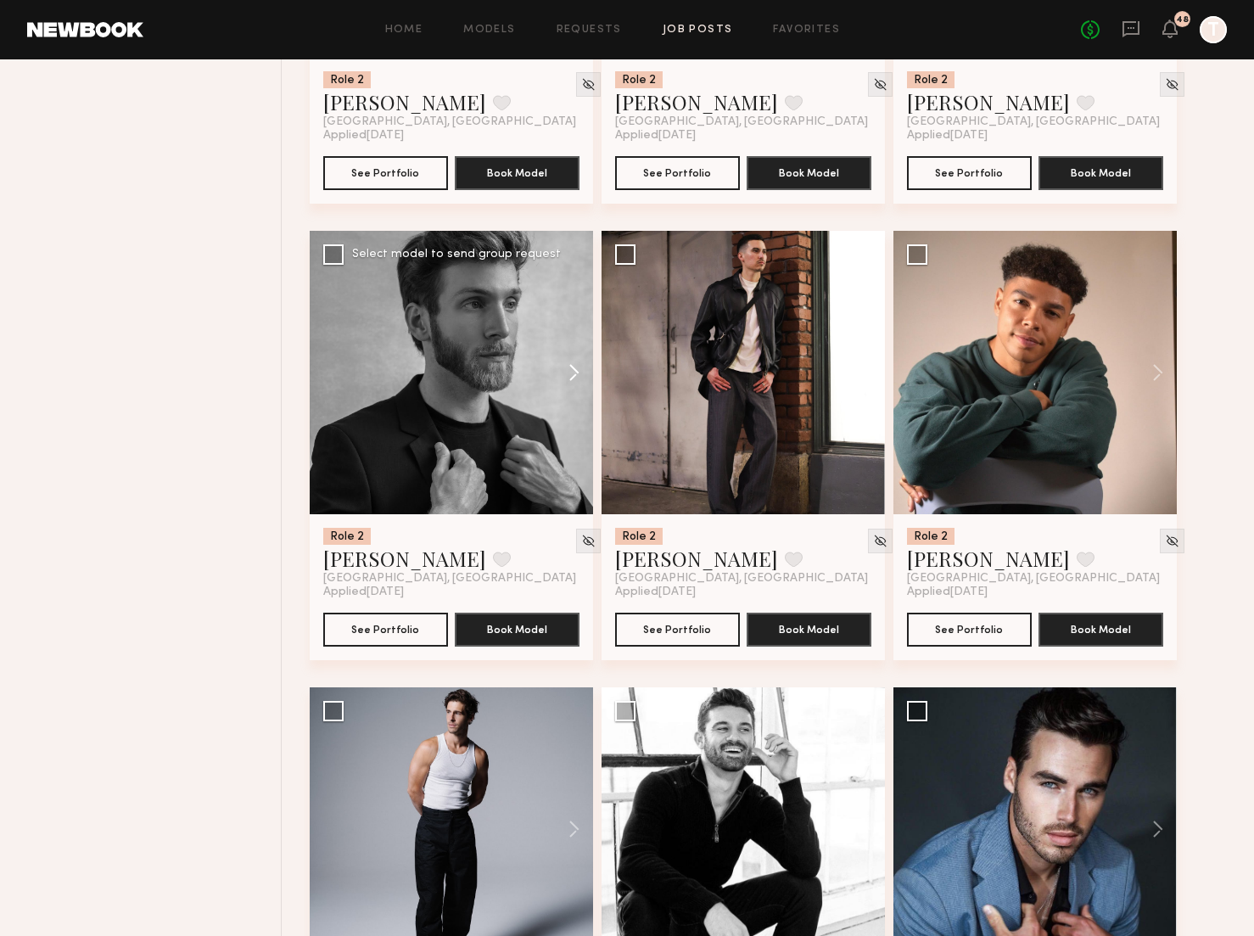
click at [571, 374] on button at bounding box center [566, 372] width 54 height 283
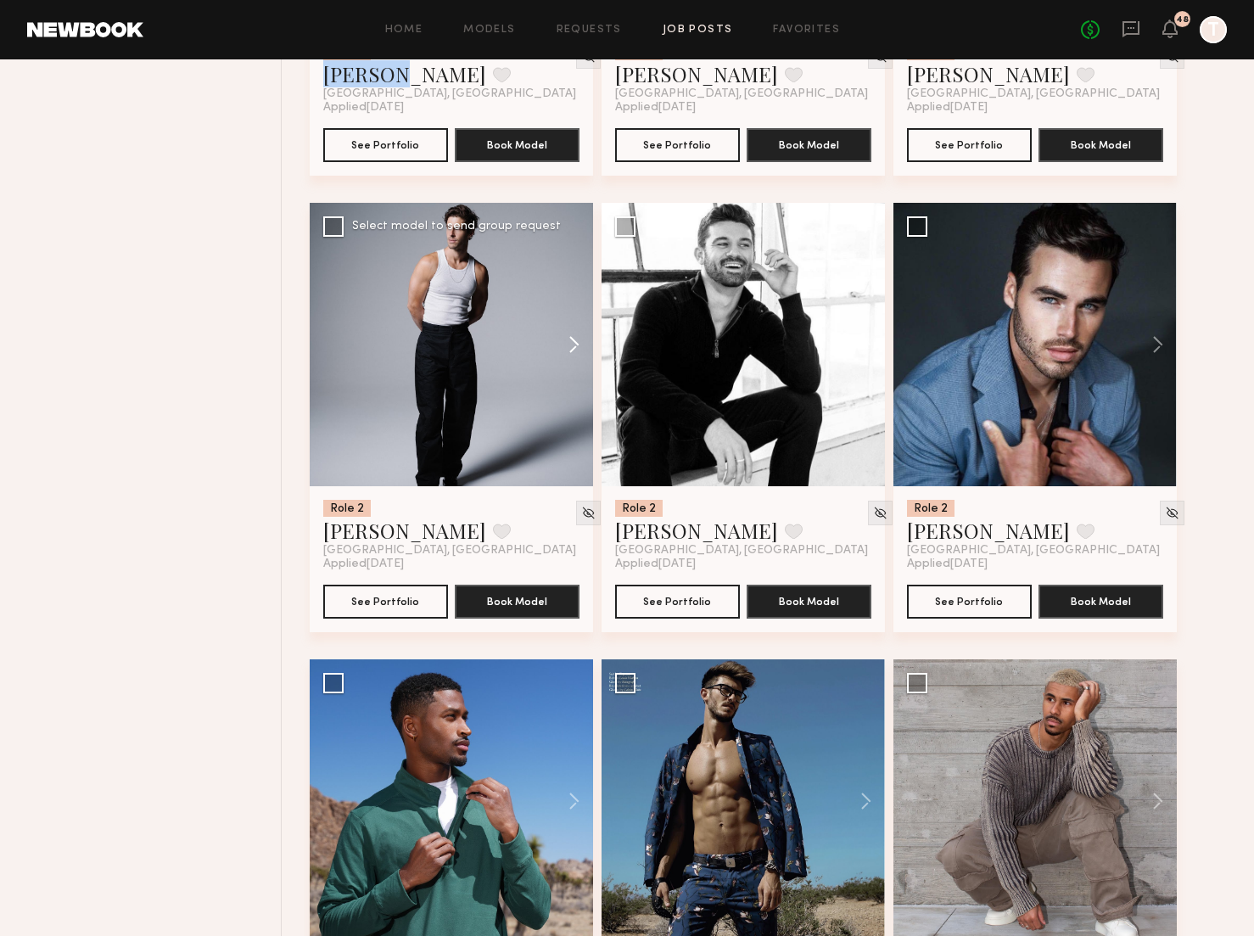
scroll to position [11946, 0]
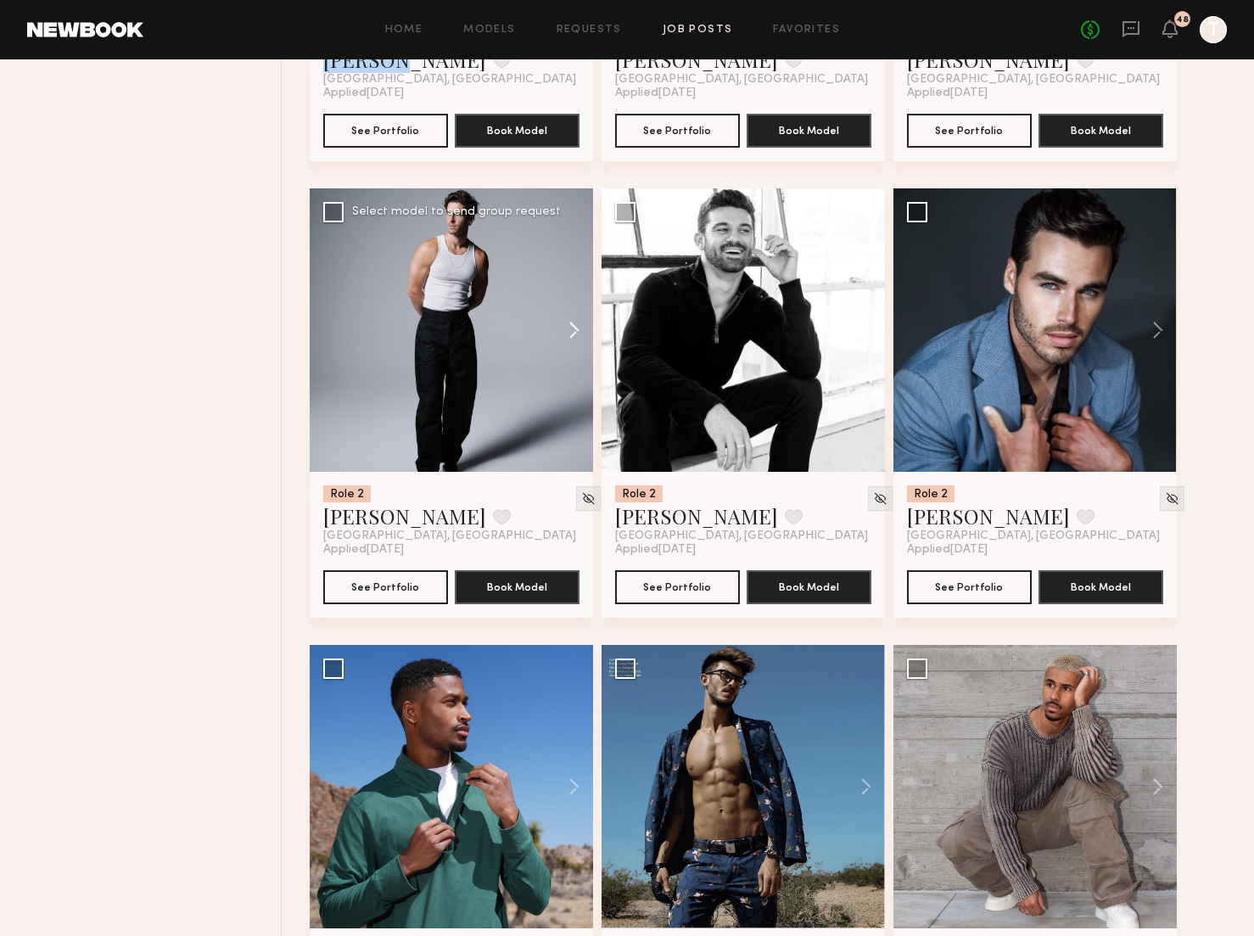
click at [577, 336] on button at bounding box center [566, 329] width 54 height 283
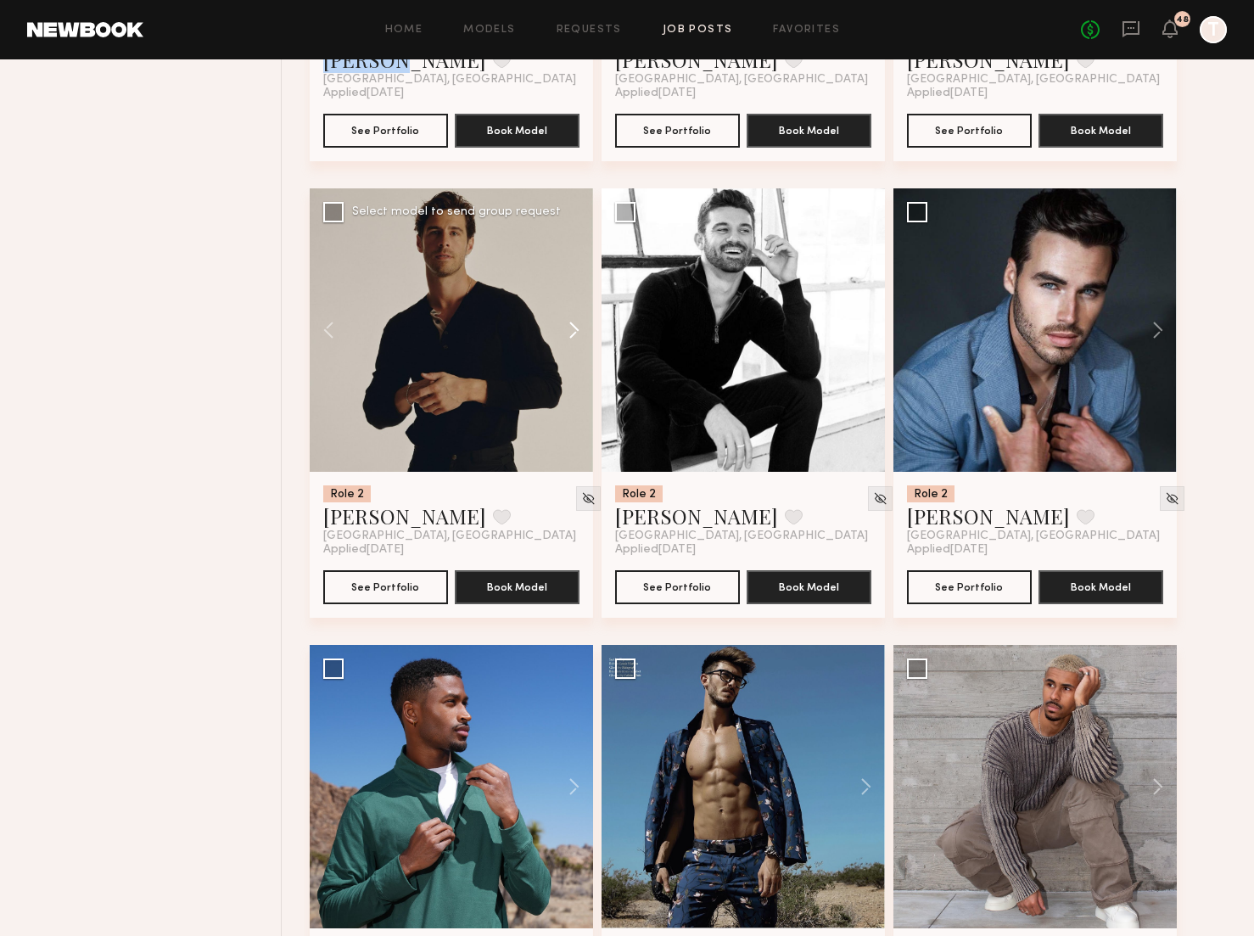
click at [577, 336] on button at bounding box center [566, 329] width 54 height 283
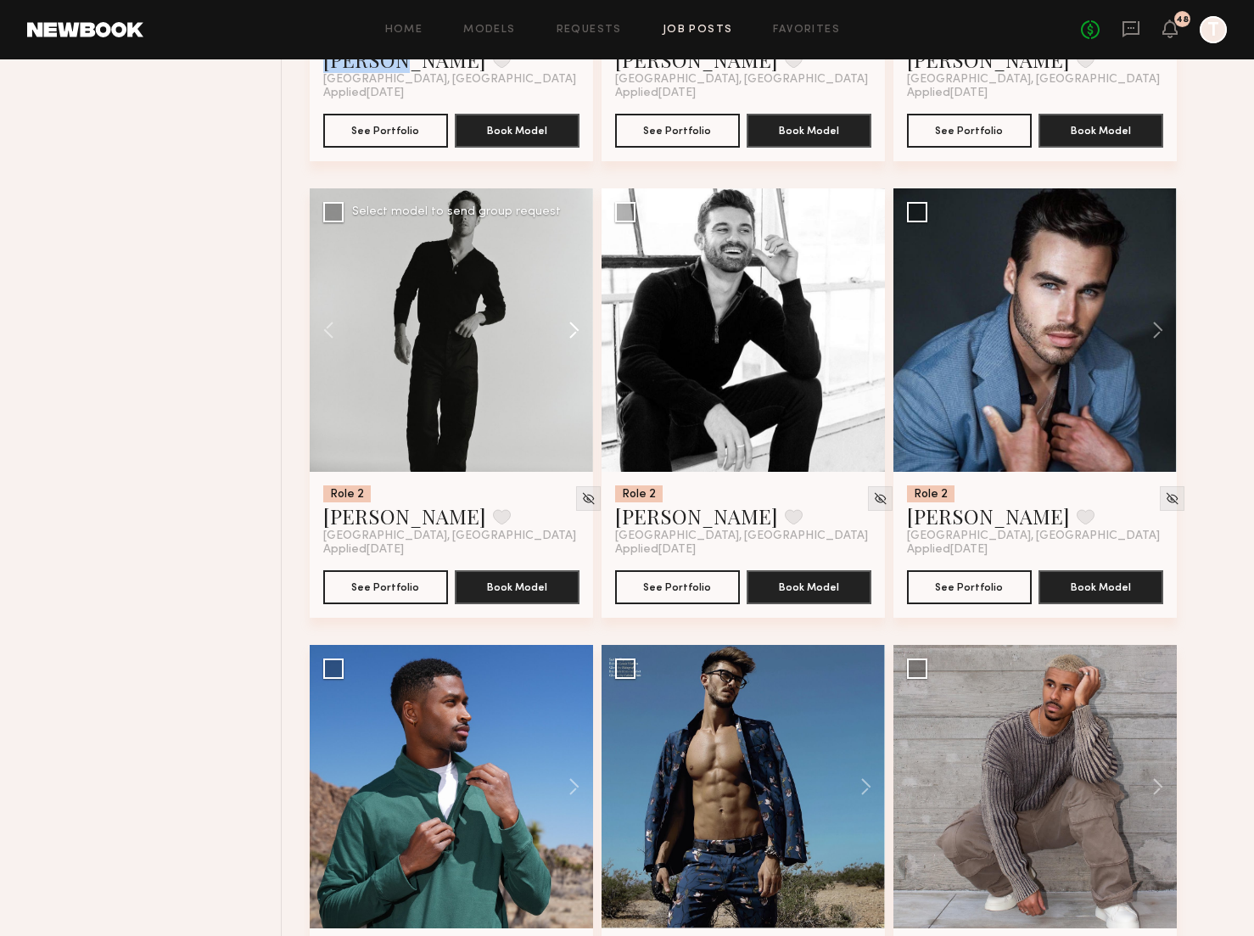
click at [577, 336] on button at bounding box center [566, 329] width 54 height 283
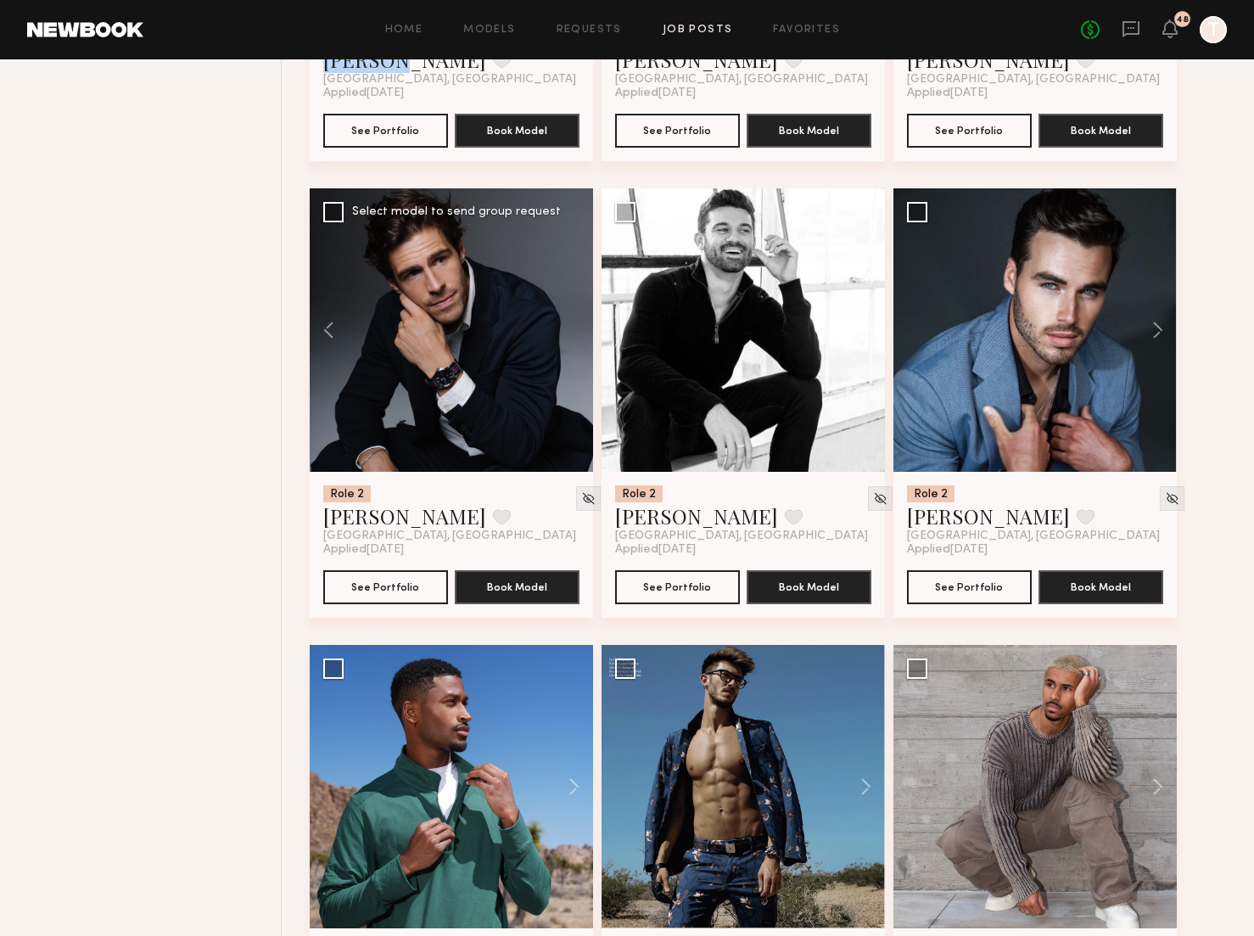
click at [577, 336] on div at bounding box center [451, 329] width 283 height 283
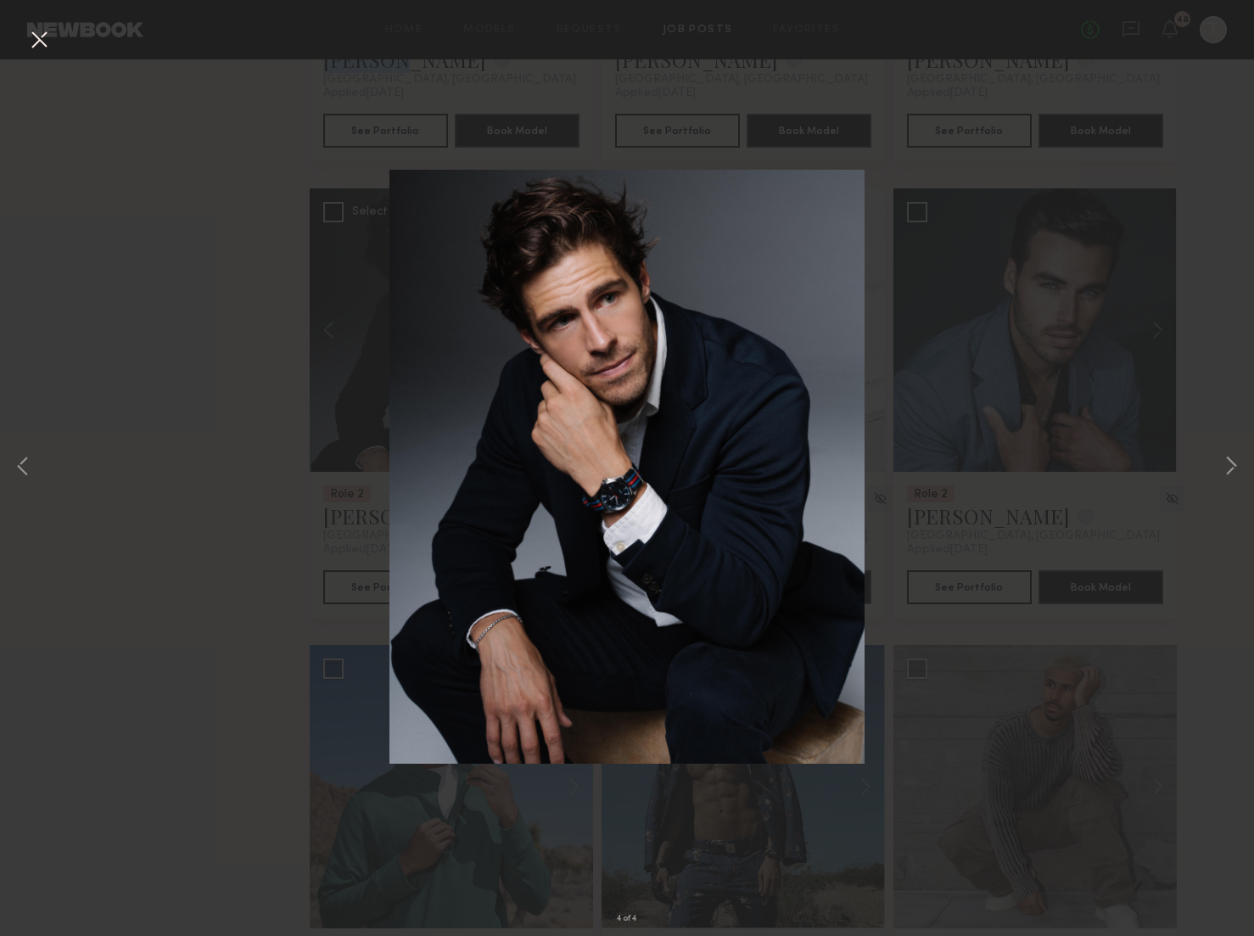
click at [39, 42] on button at bounding box center [38, 40] width 27 height 31
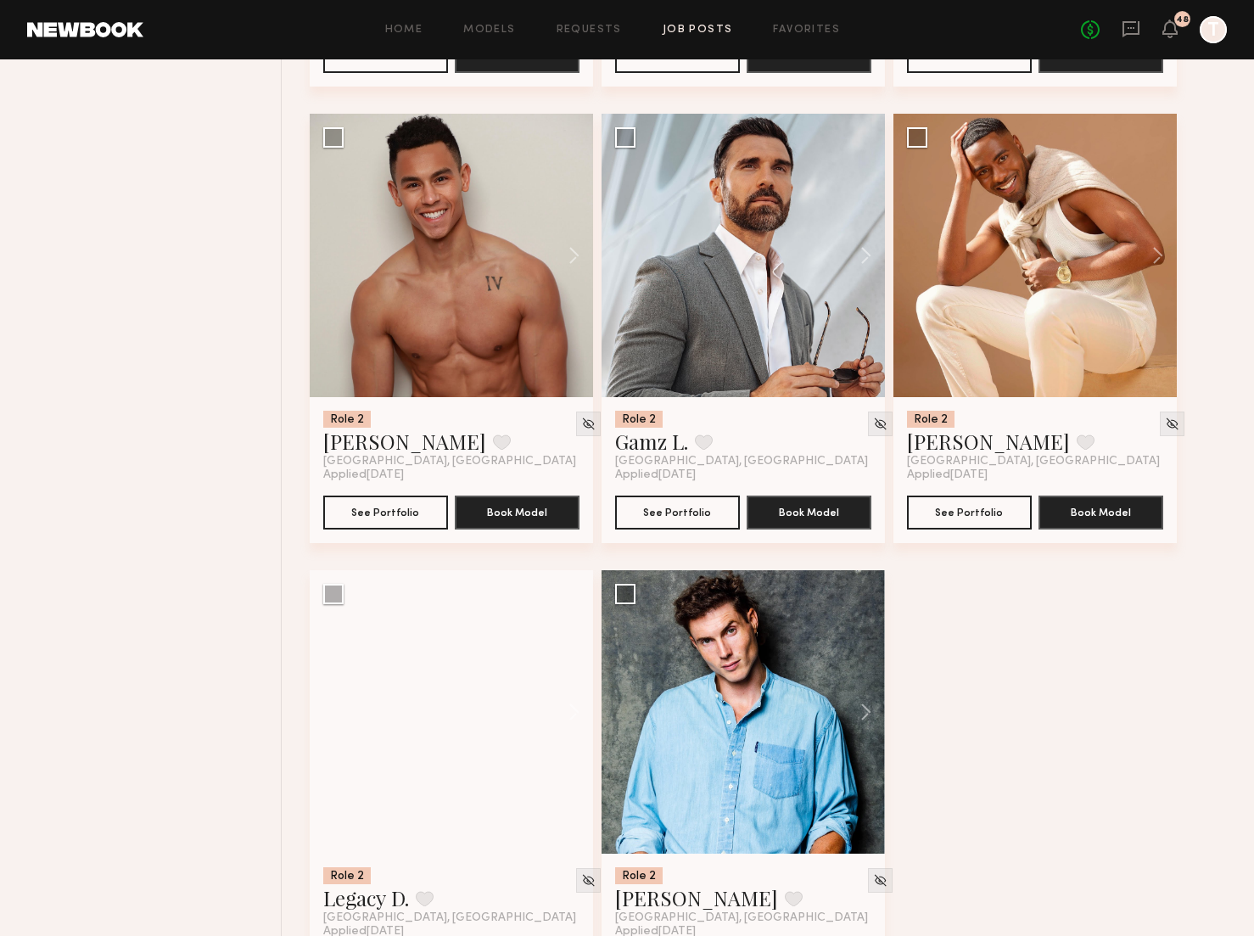
scroll to position [13493, 0]
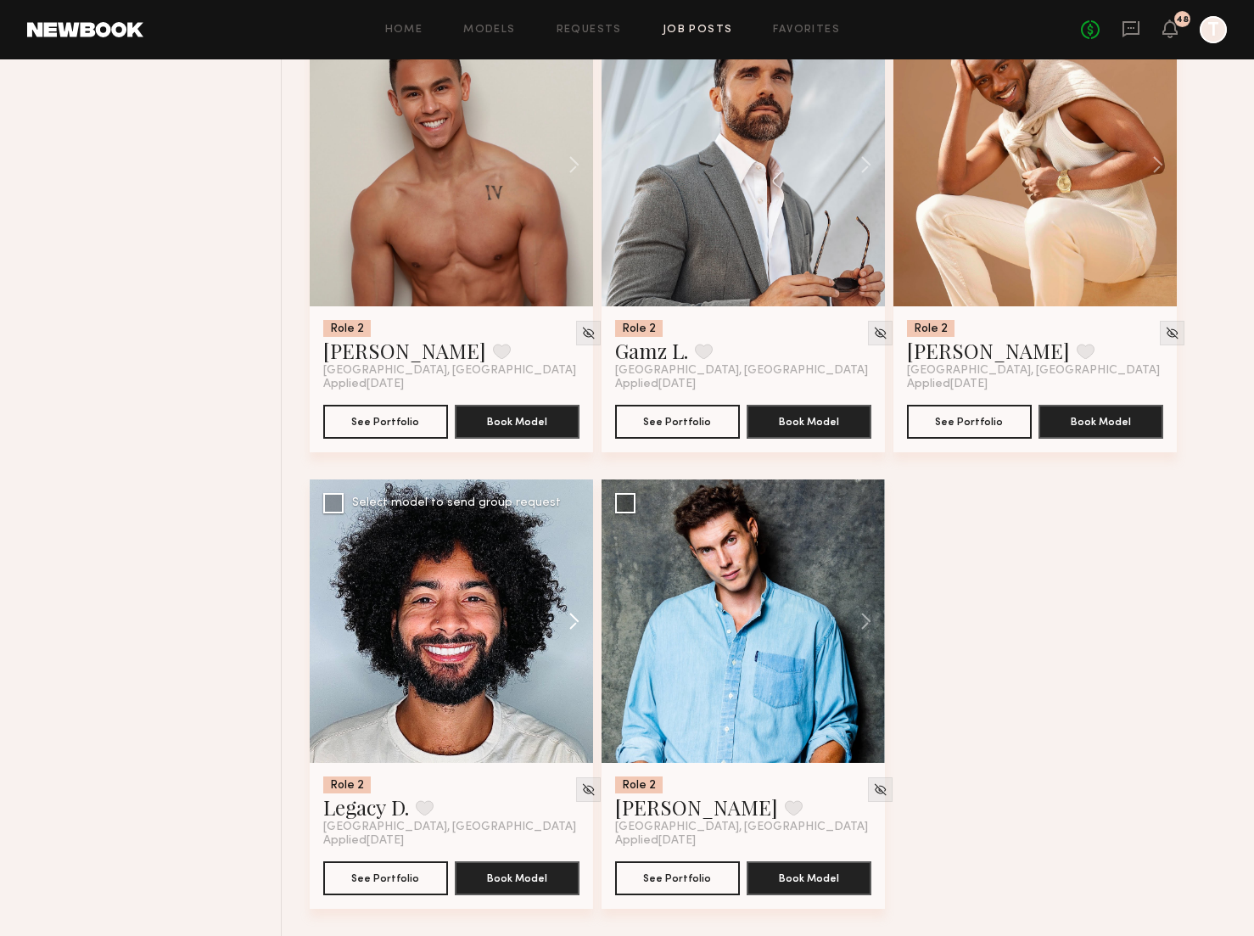
click at [572, 602] on button at bounding box center [566, 620] width 54 height 283
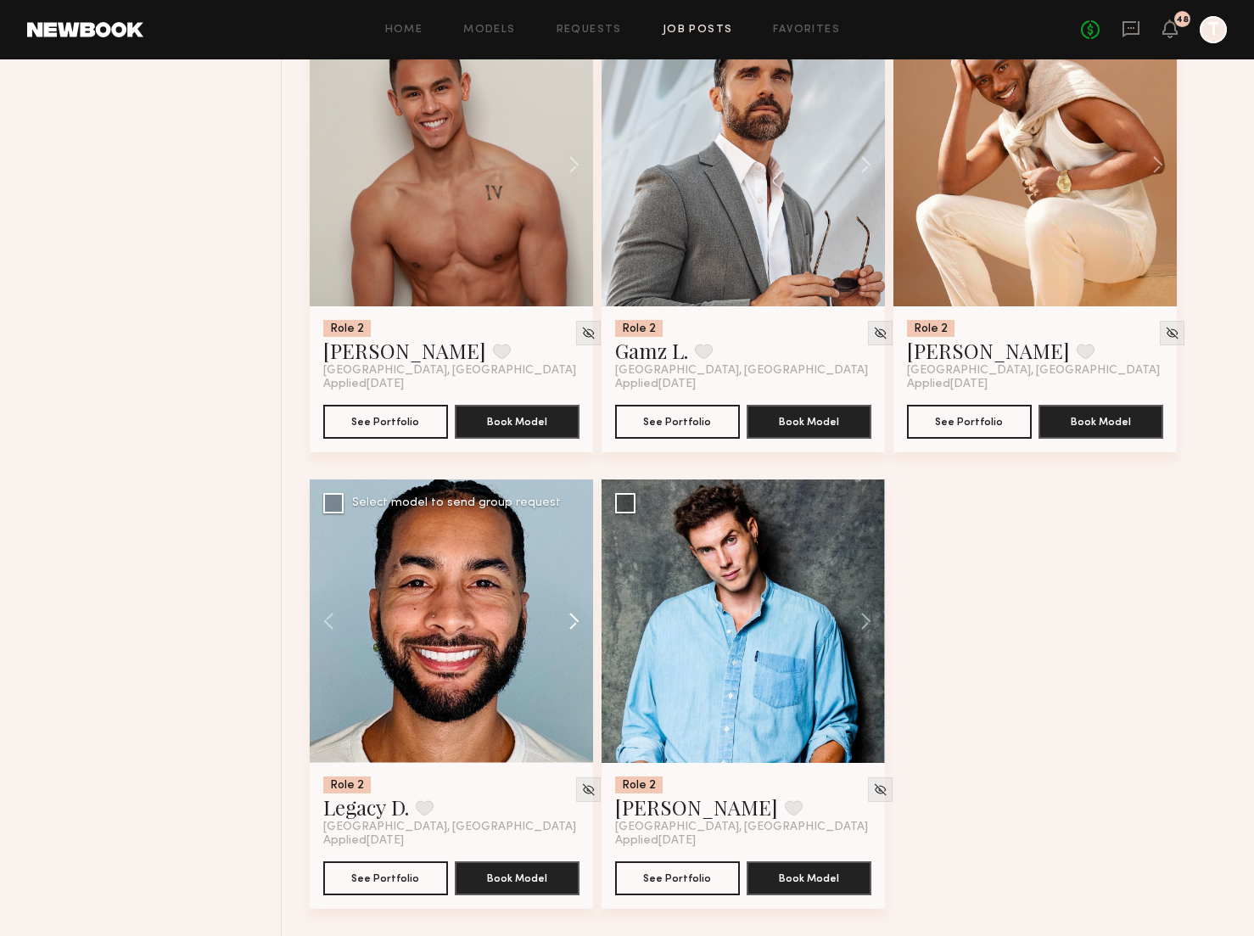
click at [572, 602] on button at bounding box center [566, 620] width 54 height 283
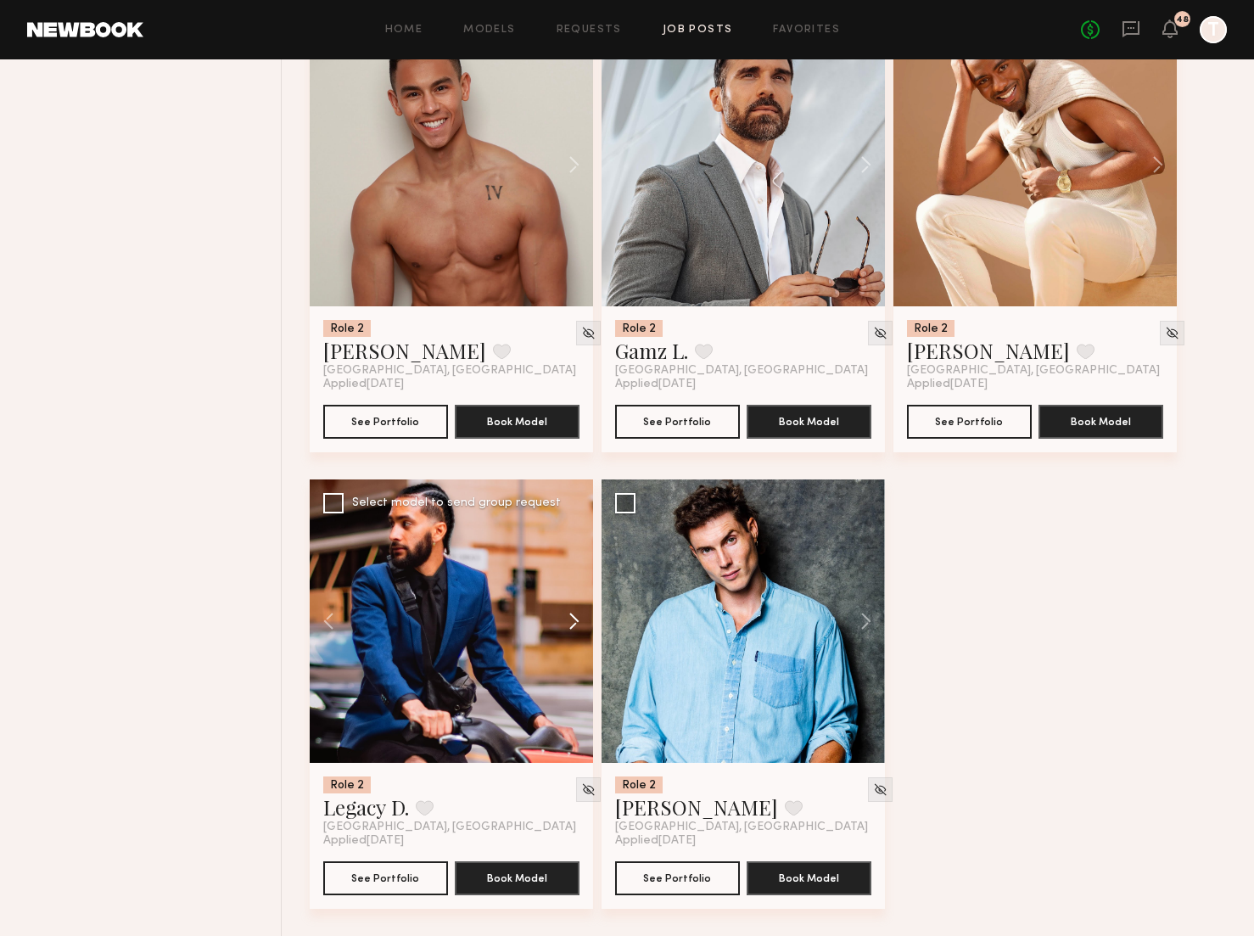
click at [572, 602] on button at bounding box center [566, 620] width 54 height 283
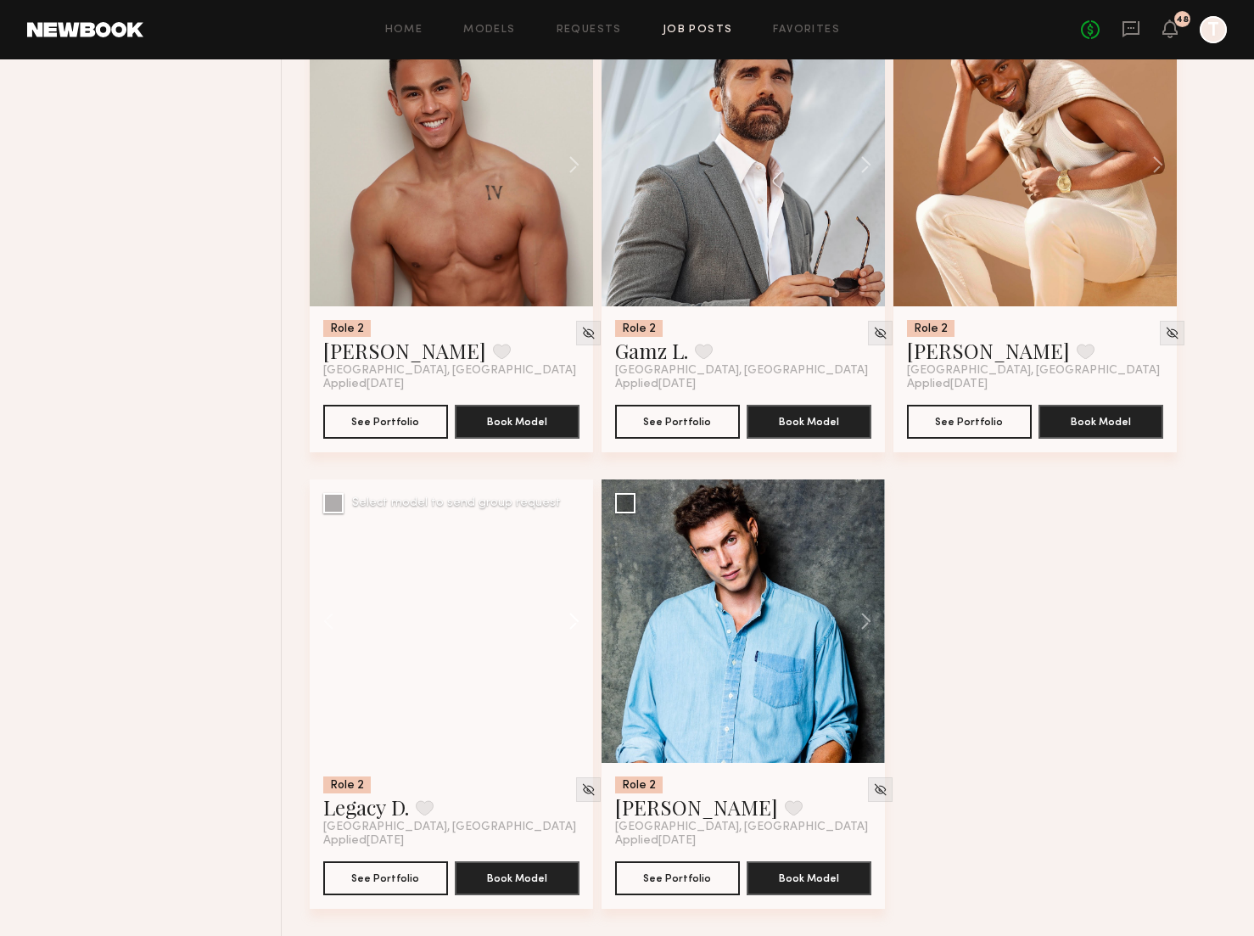
click at [572, 602] on button at bounding box center [566, 620] width 54 height 283
click at [572, 602] on div at bounding box center [451, 620] width 283 height 283
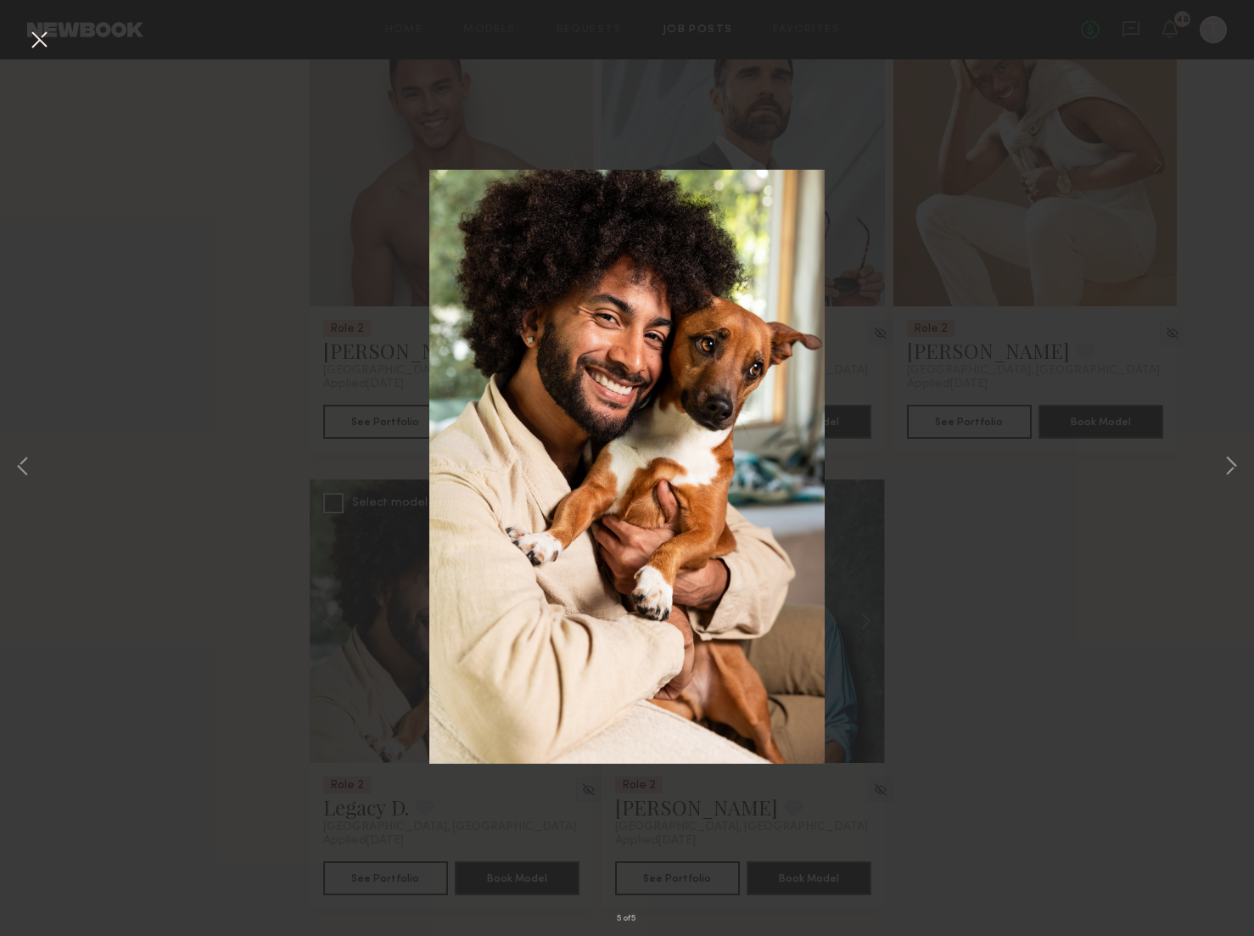
click at [29, 36] on button at bounding box center [38, 40] width 27 height 31
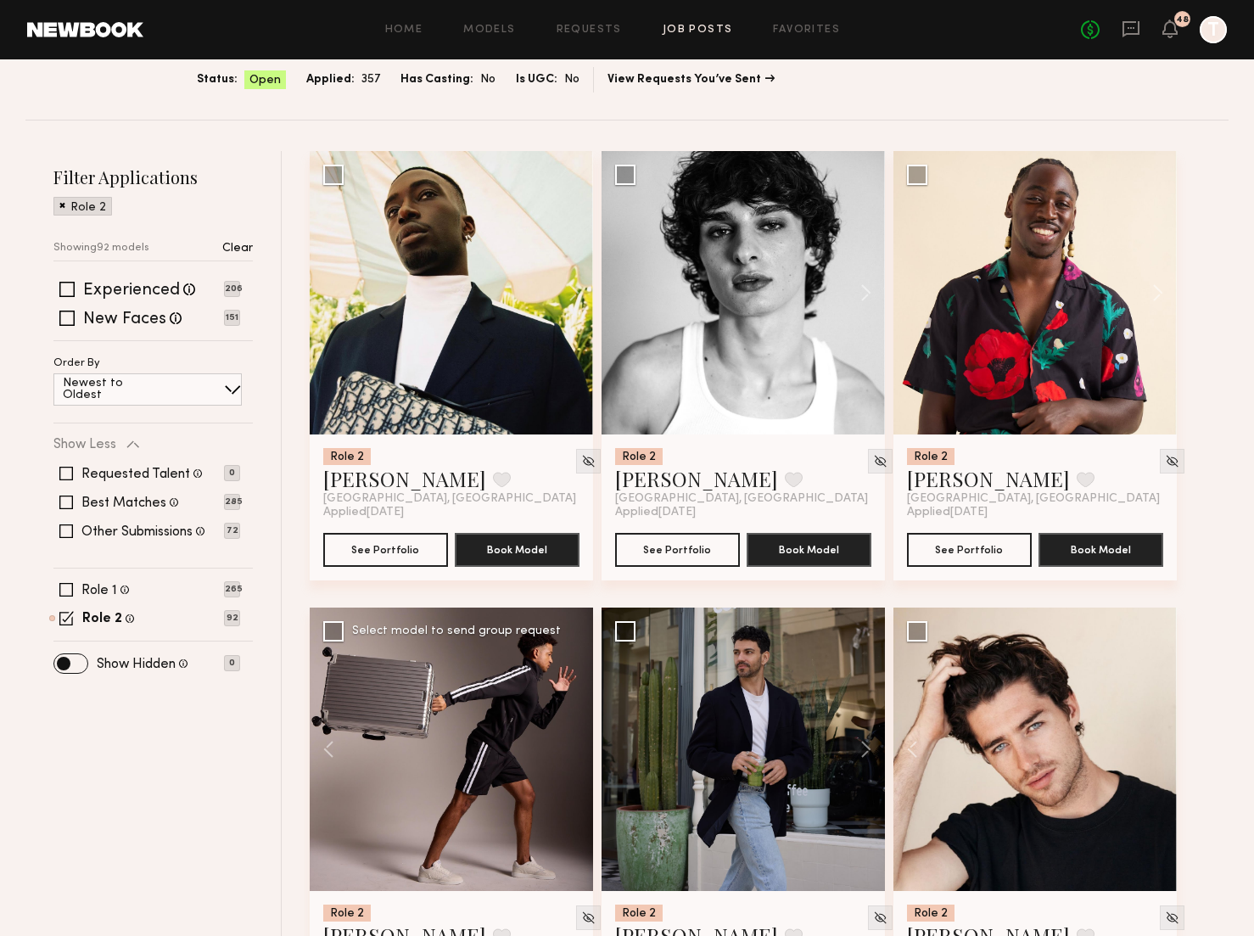
scroll to position [0, 0]
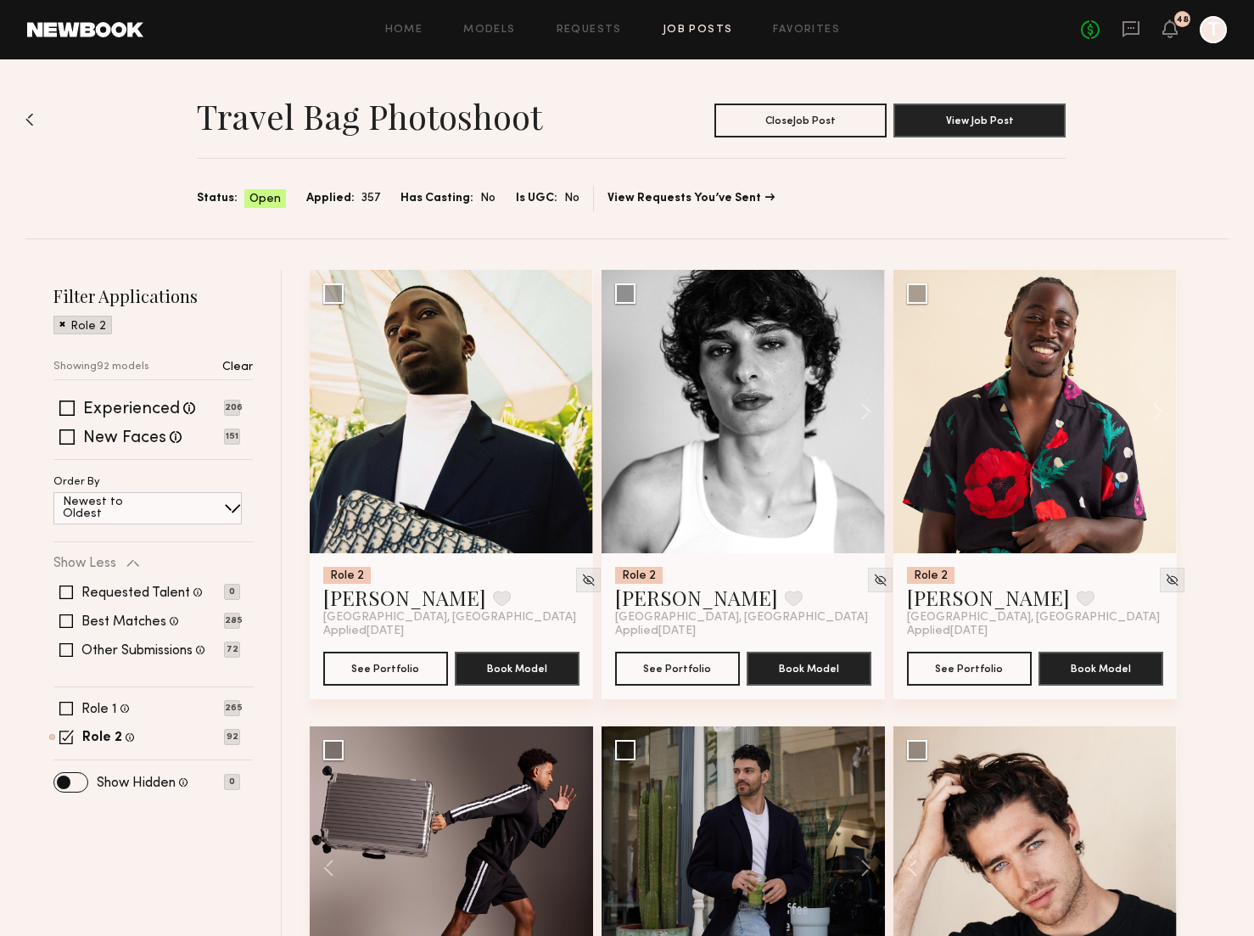
click at [420, 23] on div "Home Models Requests Job Posts Favorites Sign Out No fees up to $5,000 48 T" at bounding box center [684, 29] width 1083 height 27
click at [487, 31] on link "Models" at bounding box center [489, 30] width 52 height 11
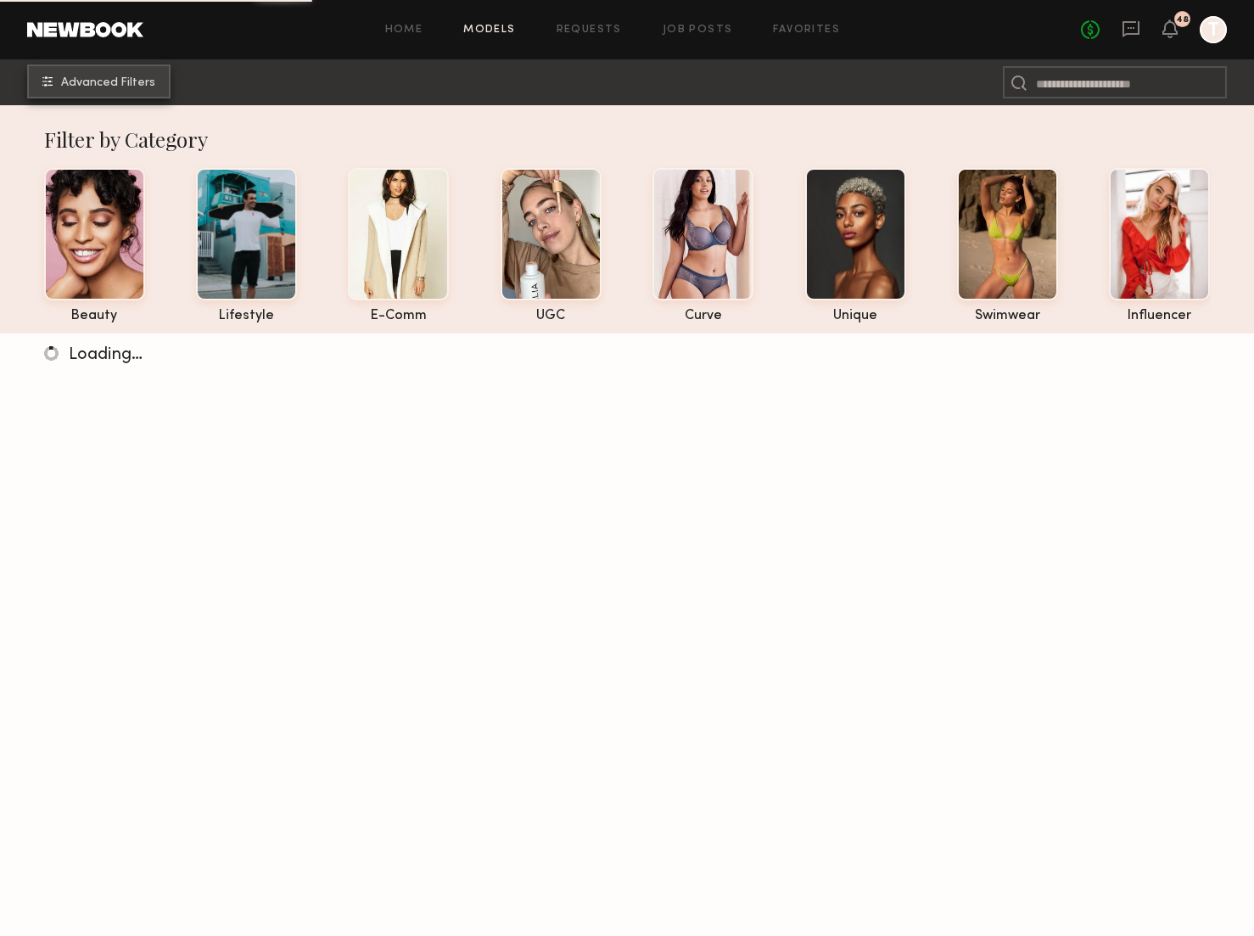
click at [127, 77] on span "Advanced Filters" at bounding box center [108, 83] width 94 height 12
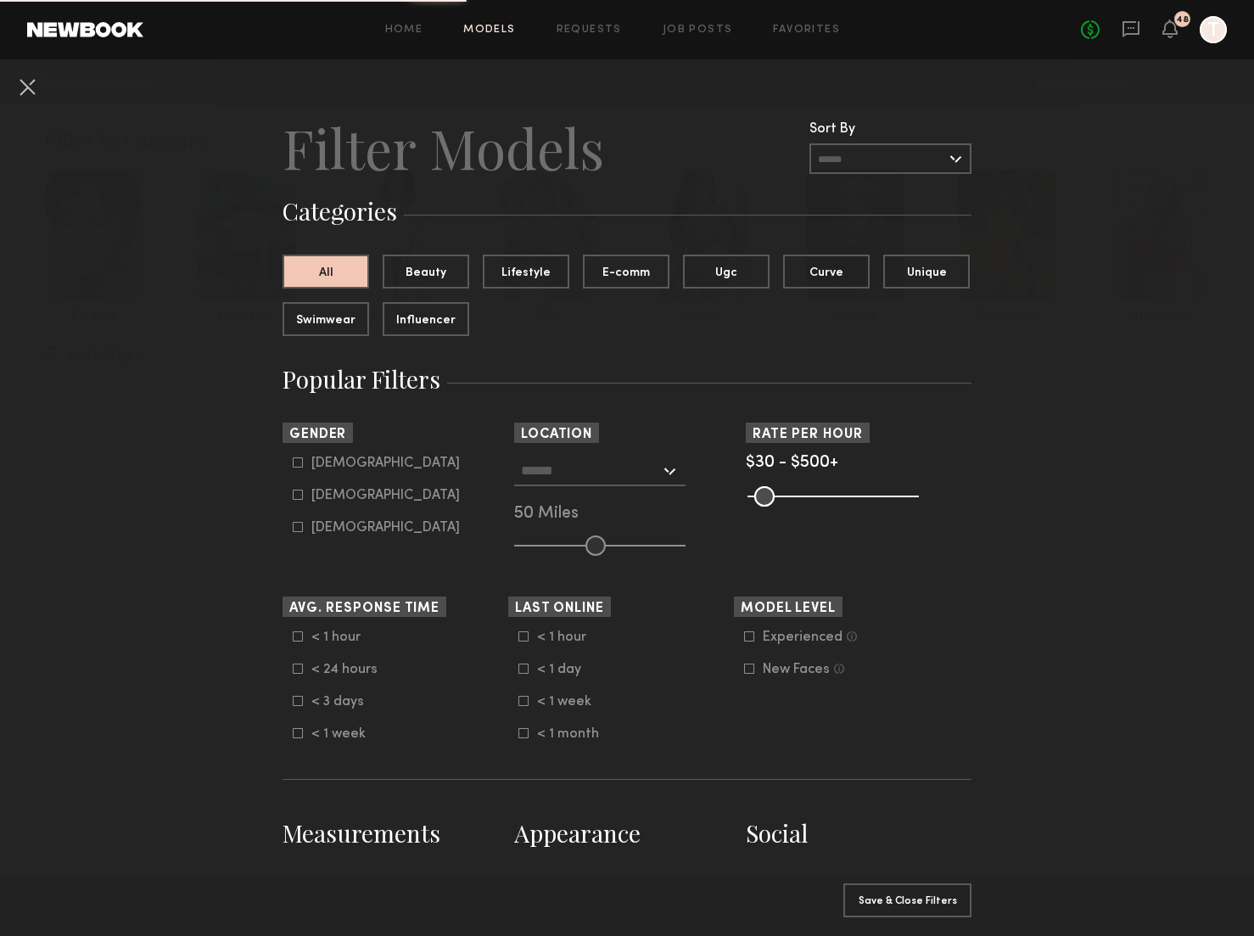
click at [298, 466] on icon at bounding box center [298, 462] width 10 height 10
type input "*"
click at [661, 473] on div at bounding box center [599, 470] width 171 height 31
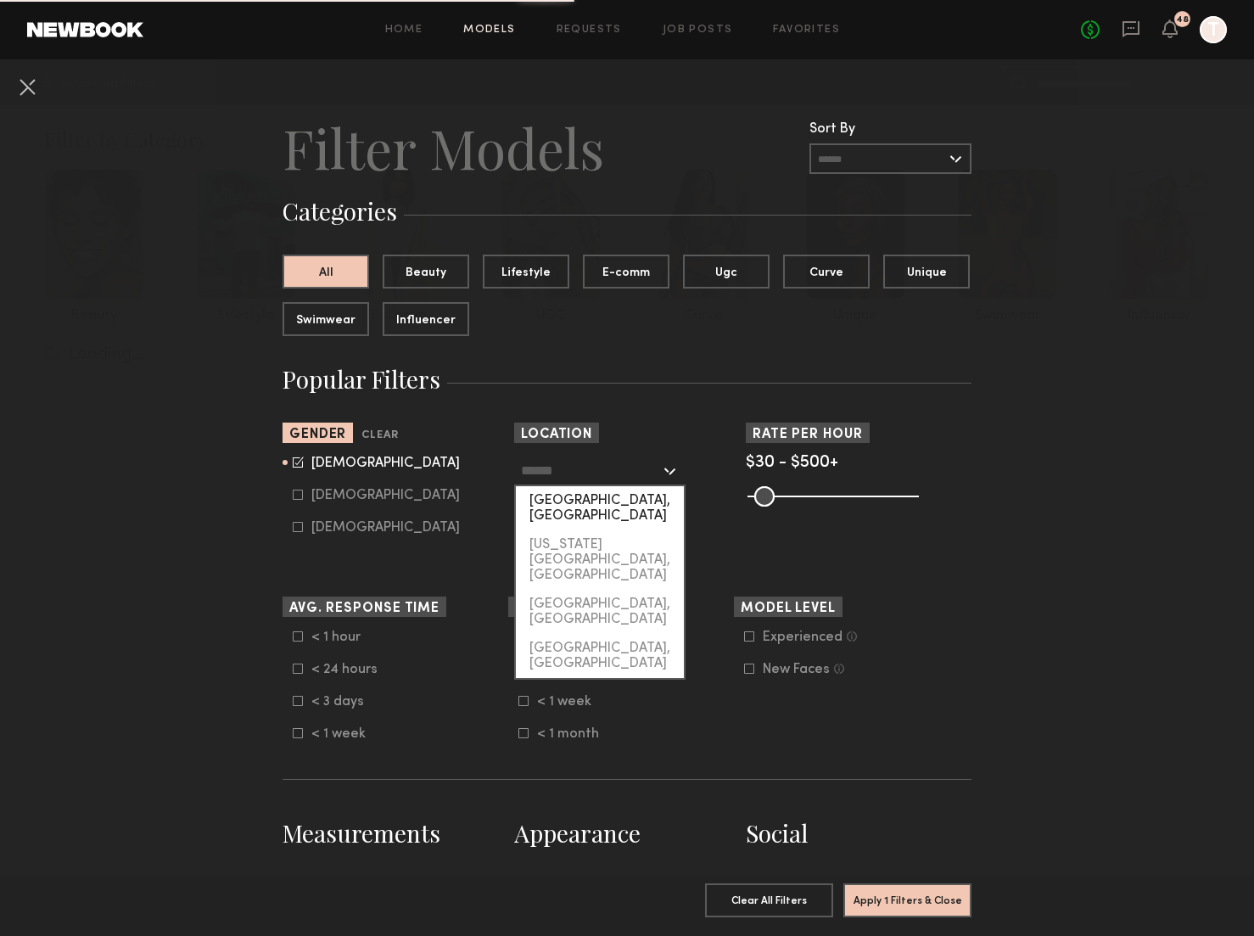
click at [644, 506] on div "Los Angeles, CA" at bounding box center [600, 508] width 168 height 44
type input "**********"
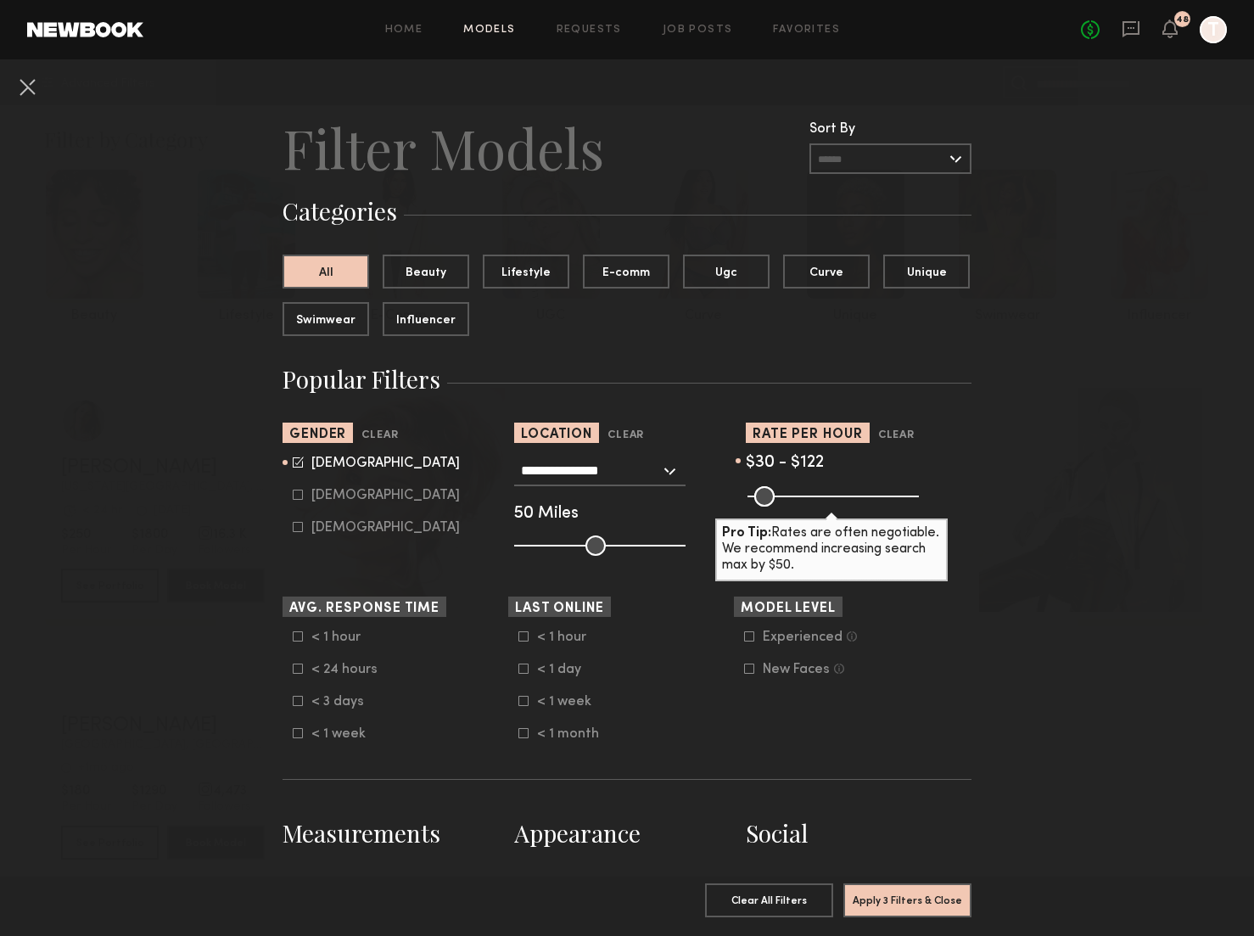
drag, startPoint x: 910, startPoint y: 500, endPoint x: 787, endPoint y: 504, distance: 123.0
type input "***"
click at [787, 503] on input "range" at bounding box center [832, 496] width 171 height 20
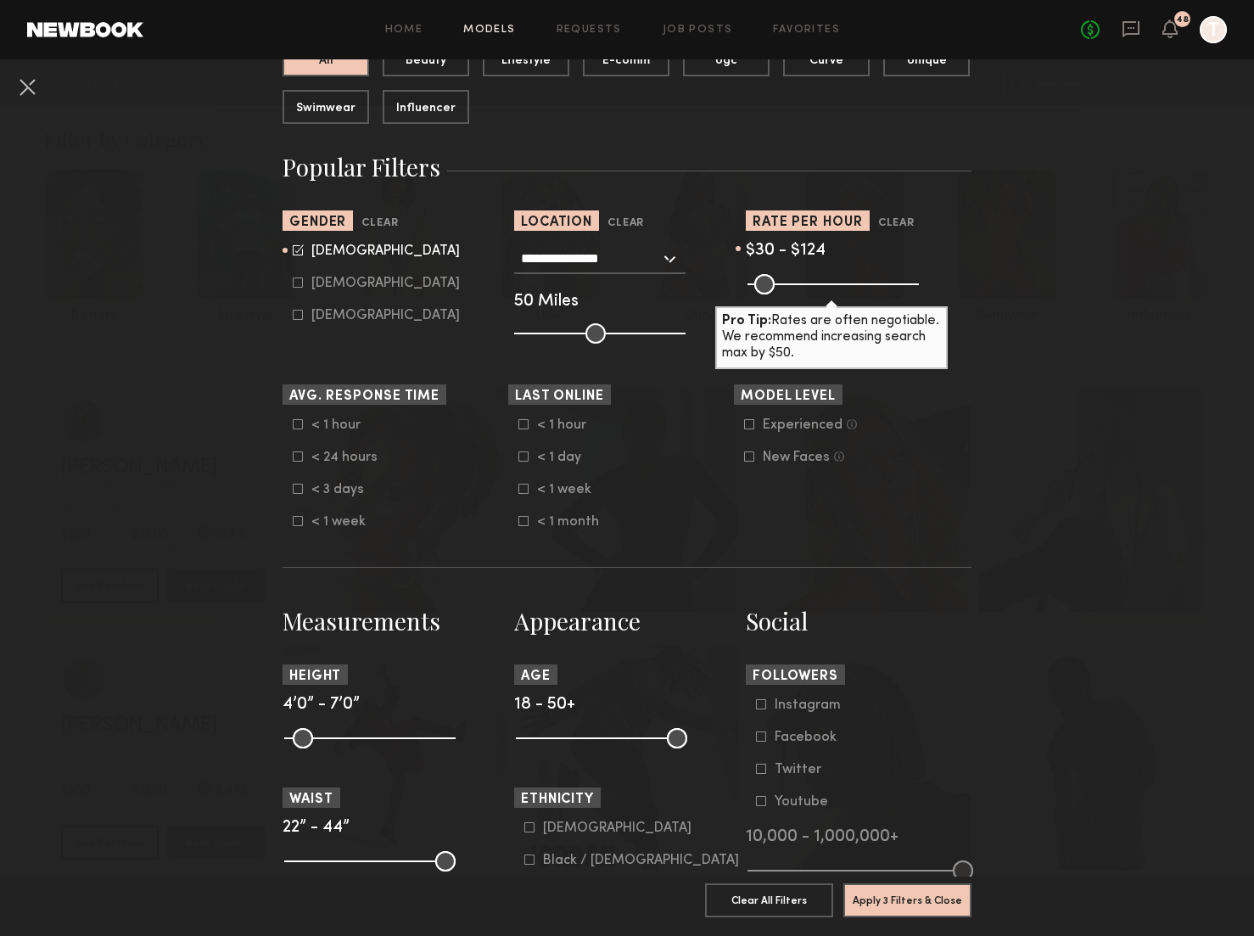
scroll to position [239, 0]
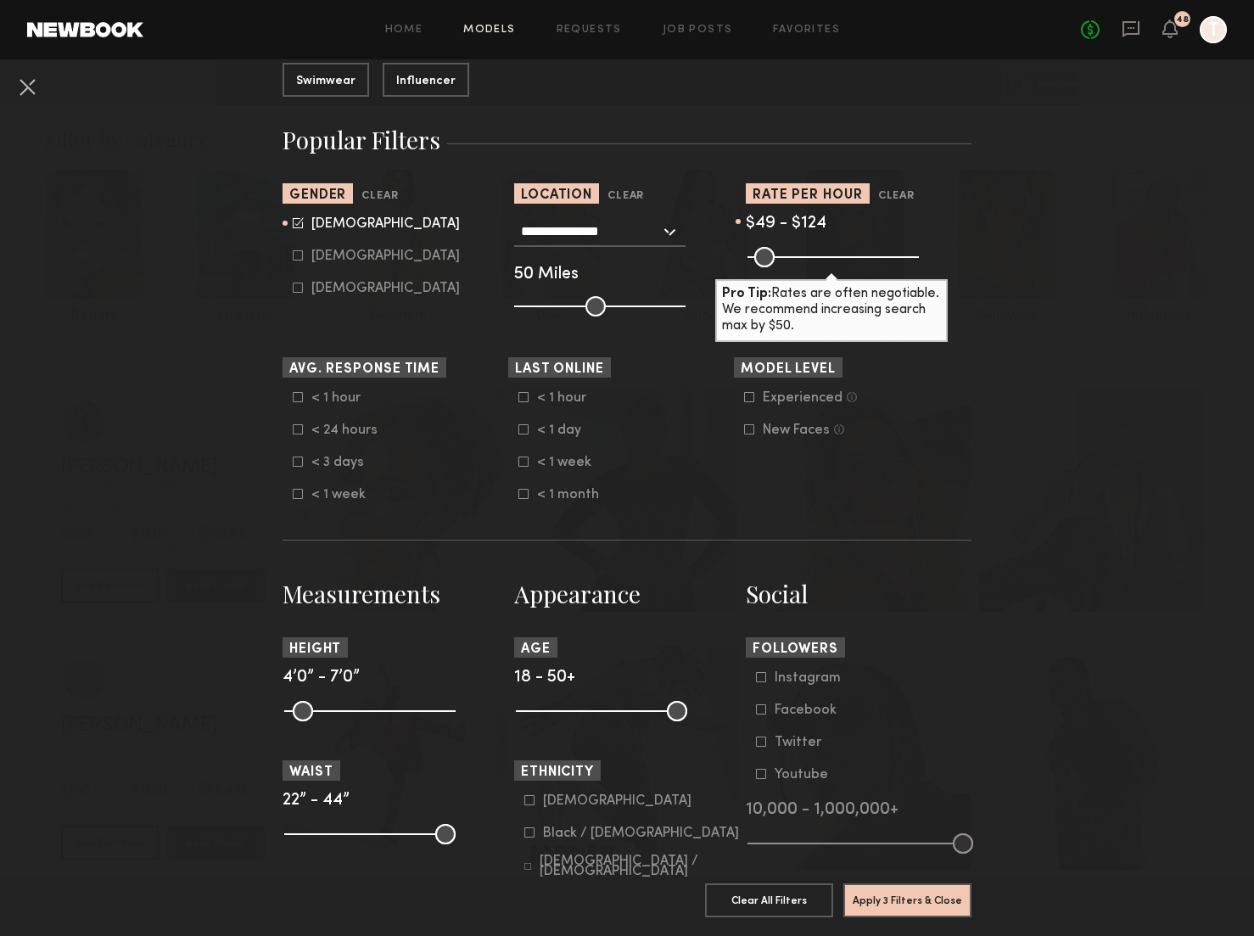
type input "**"
click at [763, 253] on input "range" at bounding box center [832, 257] width 171 height 20
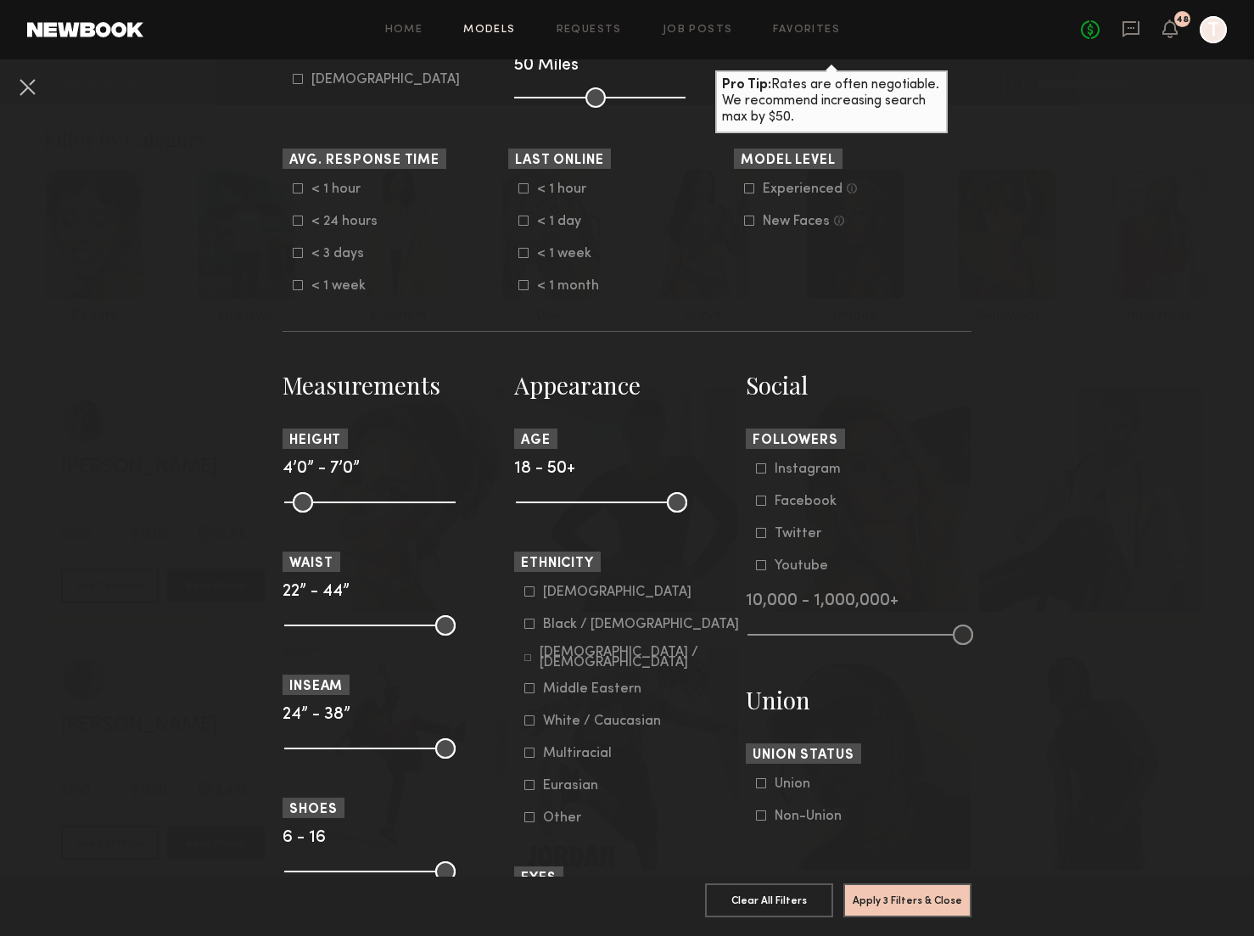
scroll to position [470, 0]
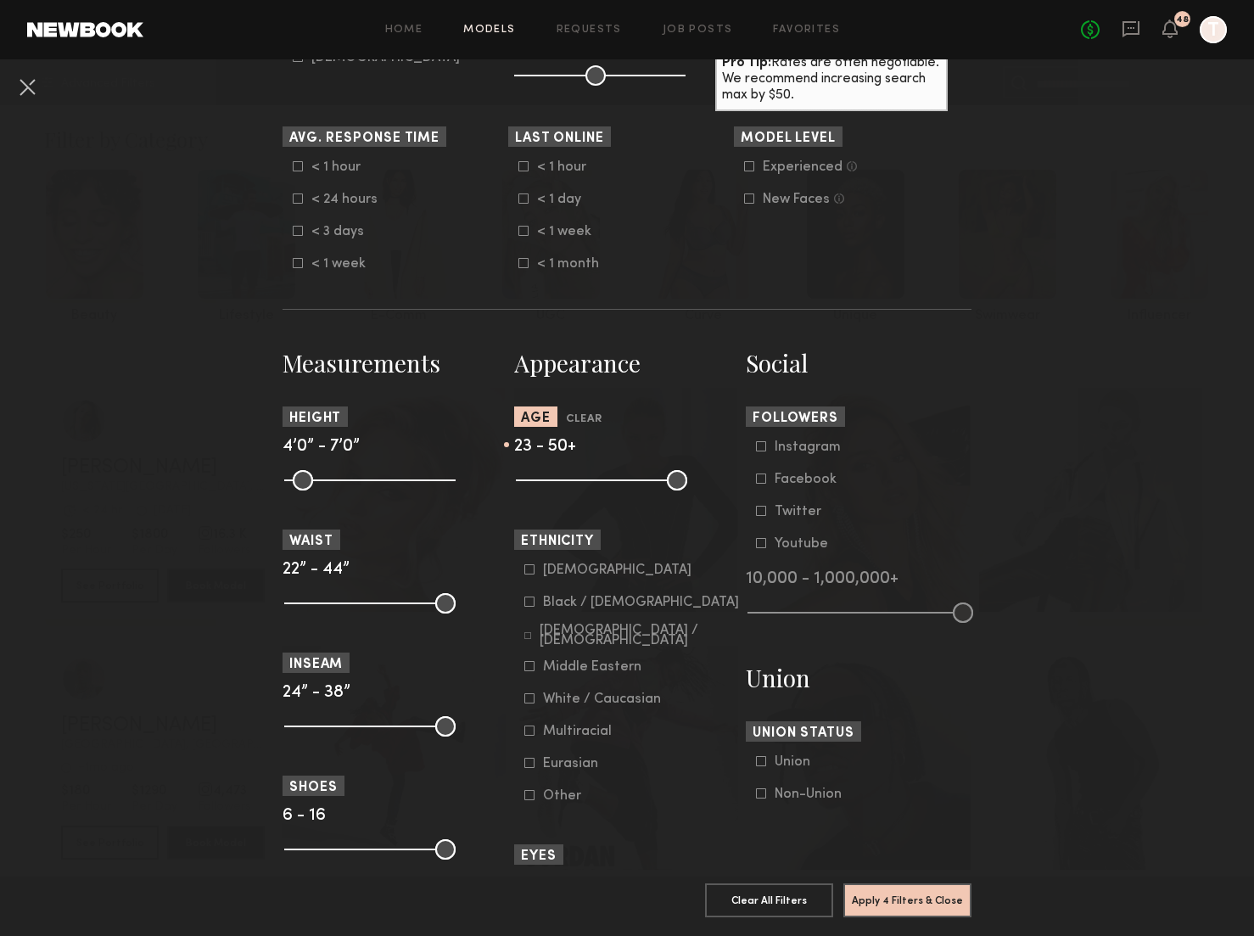
drag, startPoint x: 527, startPoint y: 480, endPoint x: 549, endPoint y: 482, distance: 22.1
type input "**"
click at [549, 482] on input "range" at bounding box center [601, 480] width 171 height 20
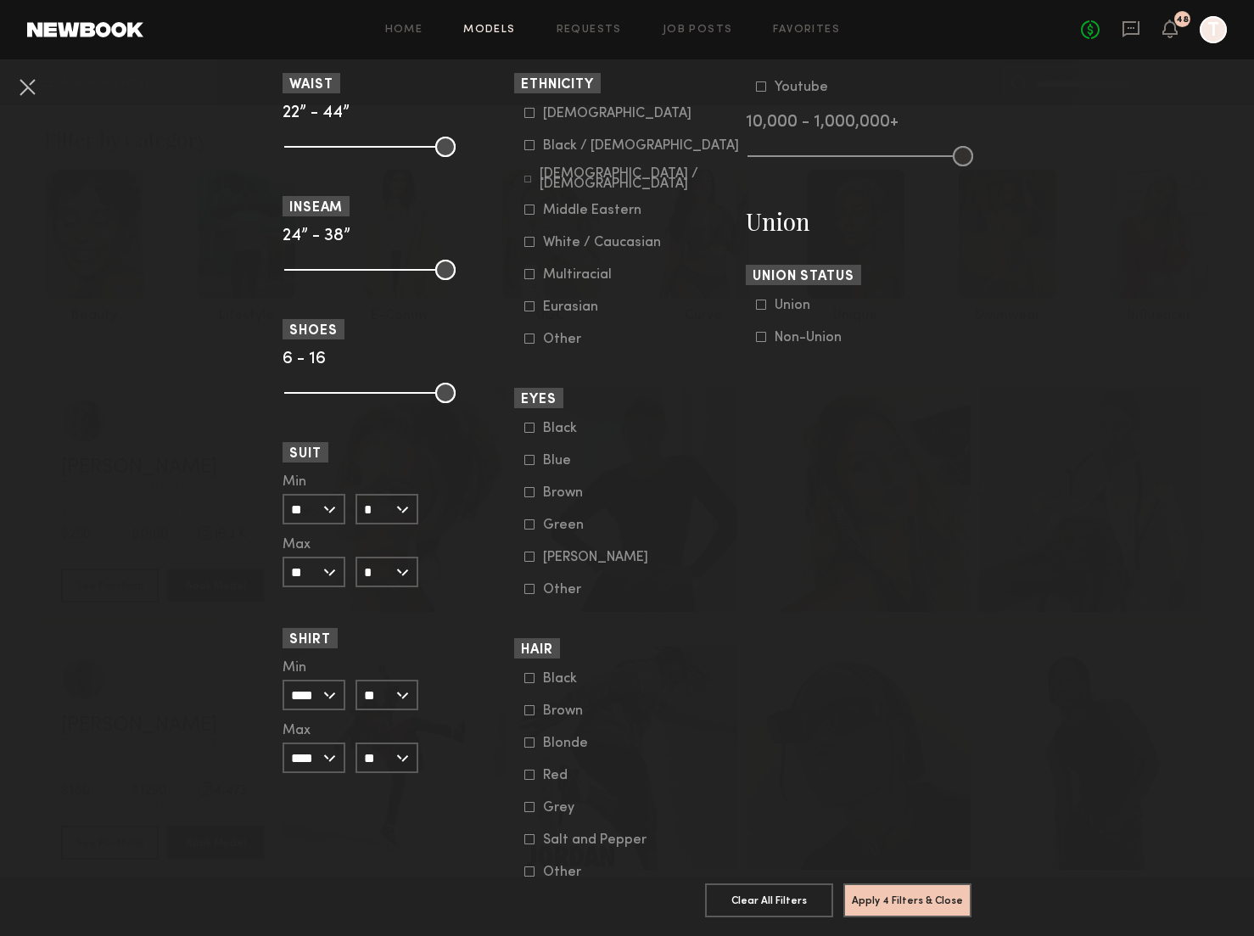
scroll to position [994, 0]
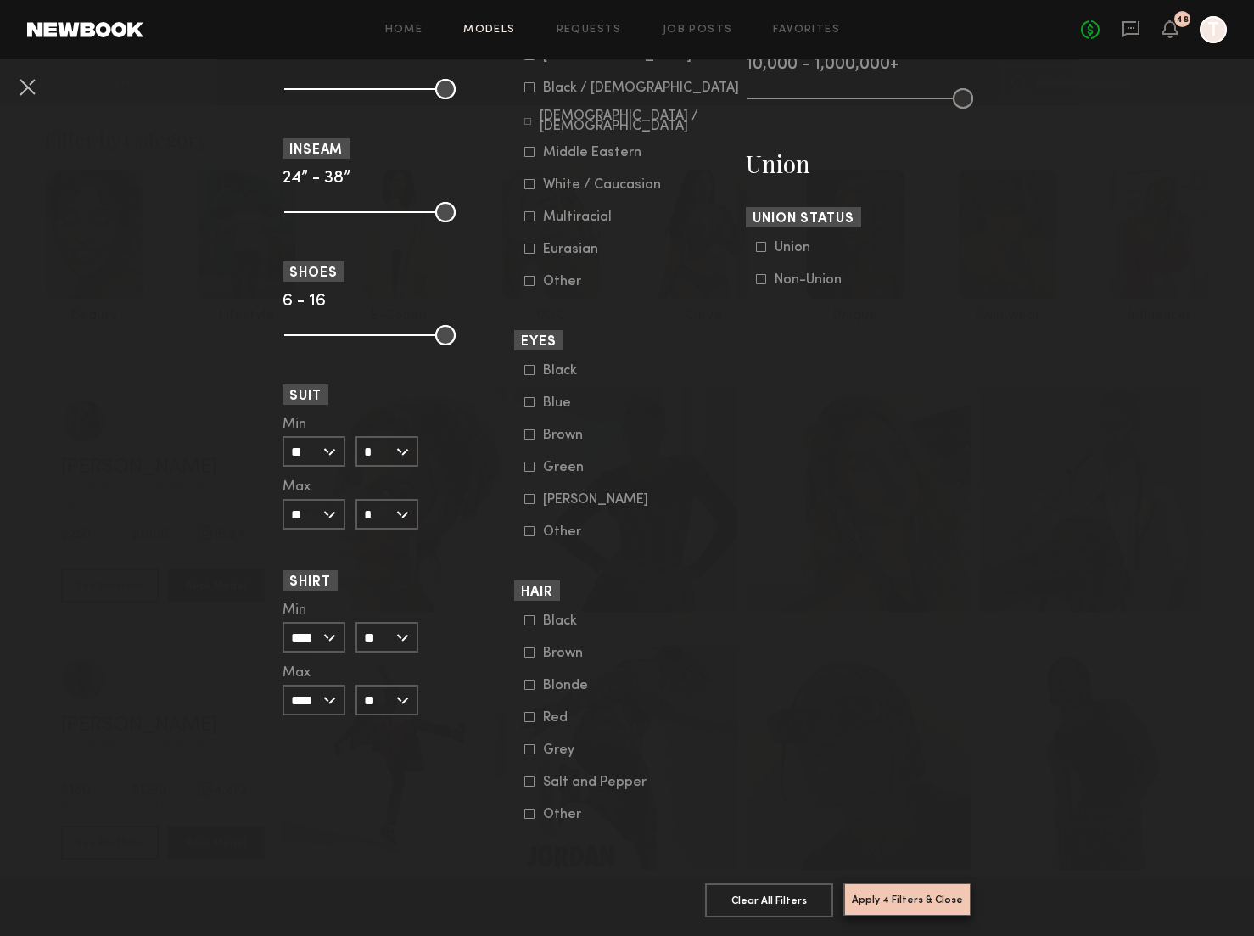
click at [910, 894] on button "Apply 4 Filters & Close" at bounding box center [907, 899] width 128 height 34
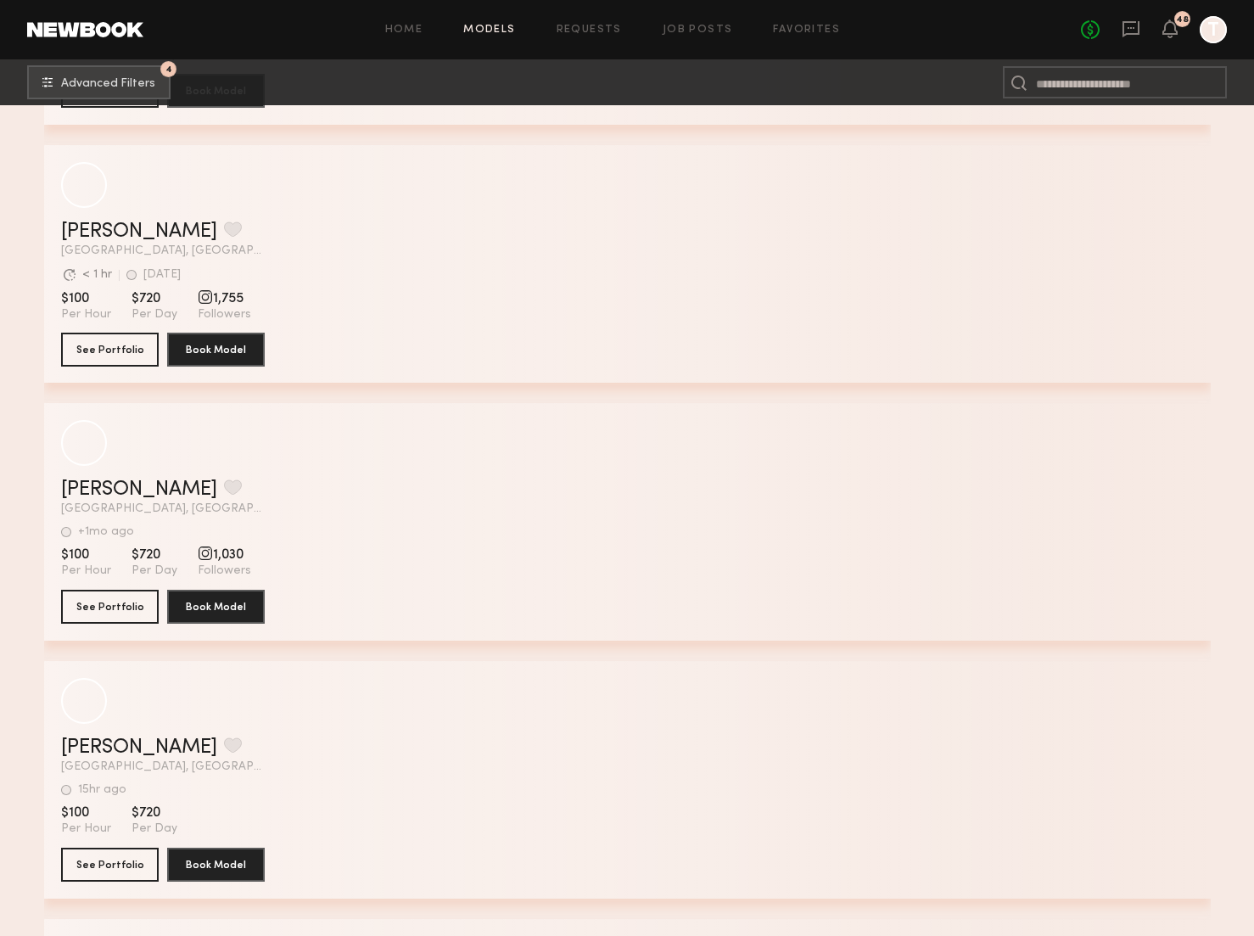
scroll to position [26766, 0]
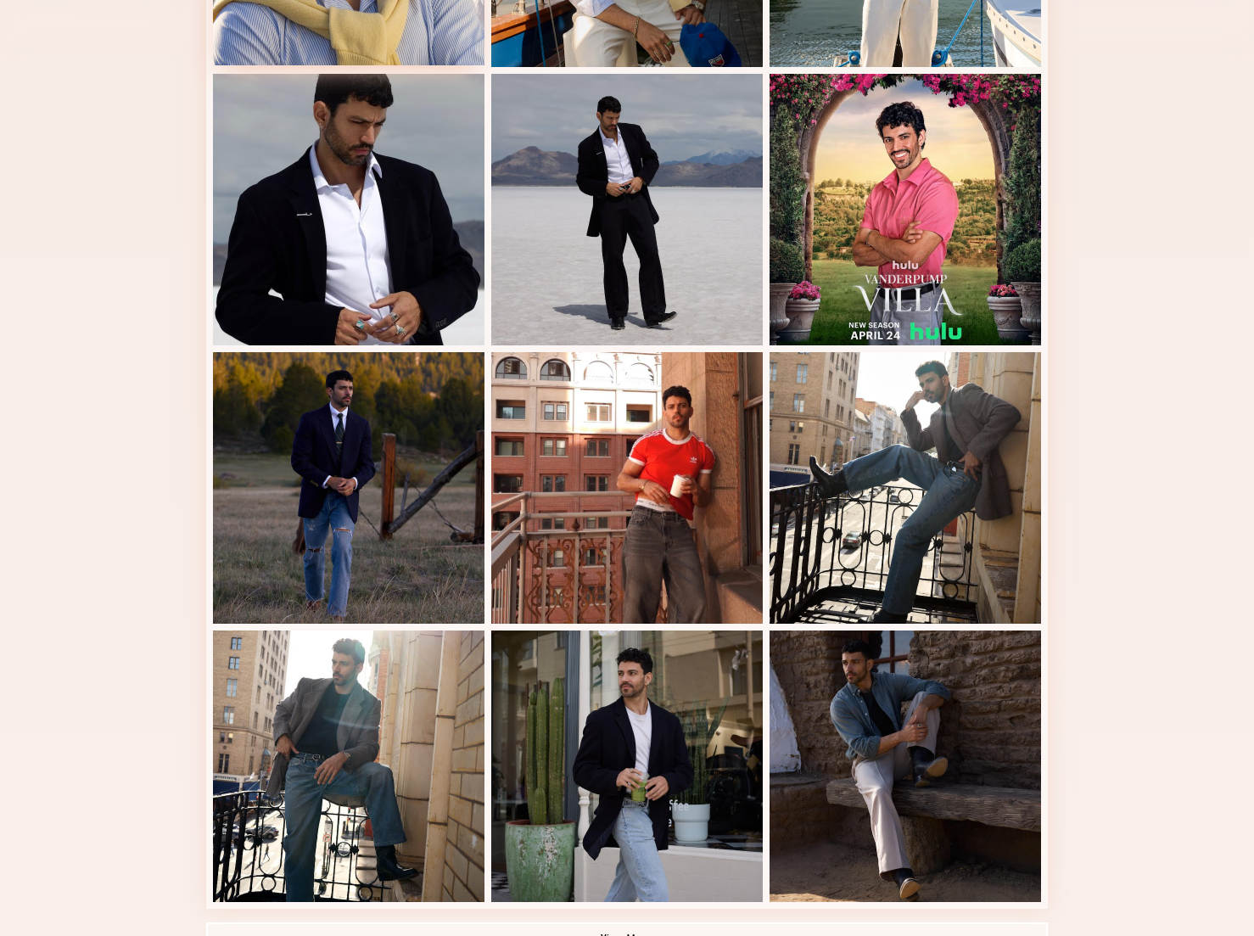
scroll to position [1034, 0]
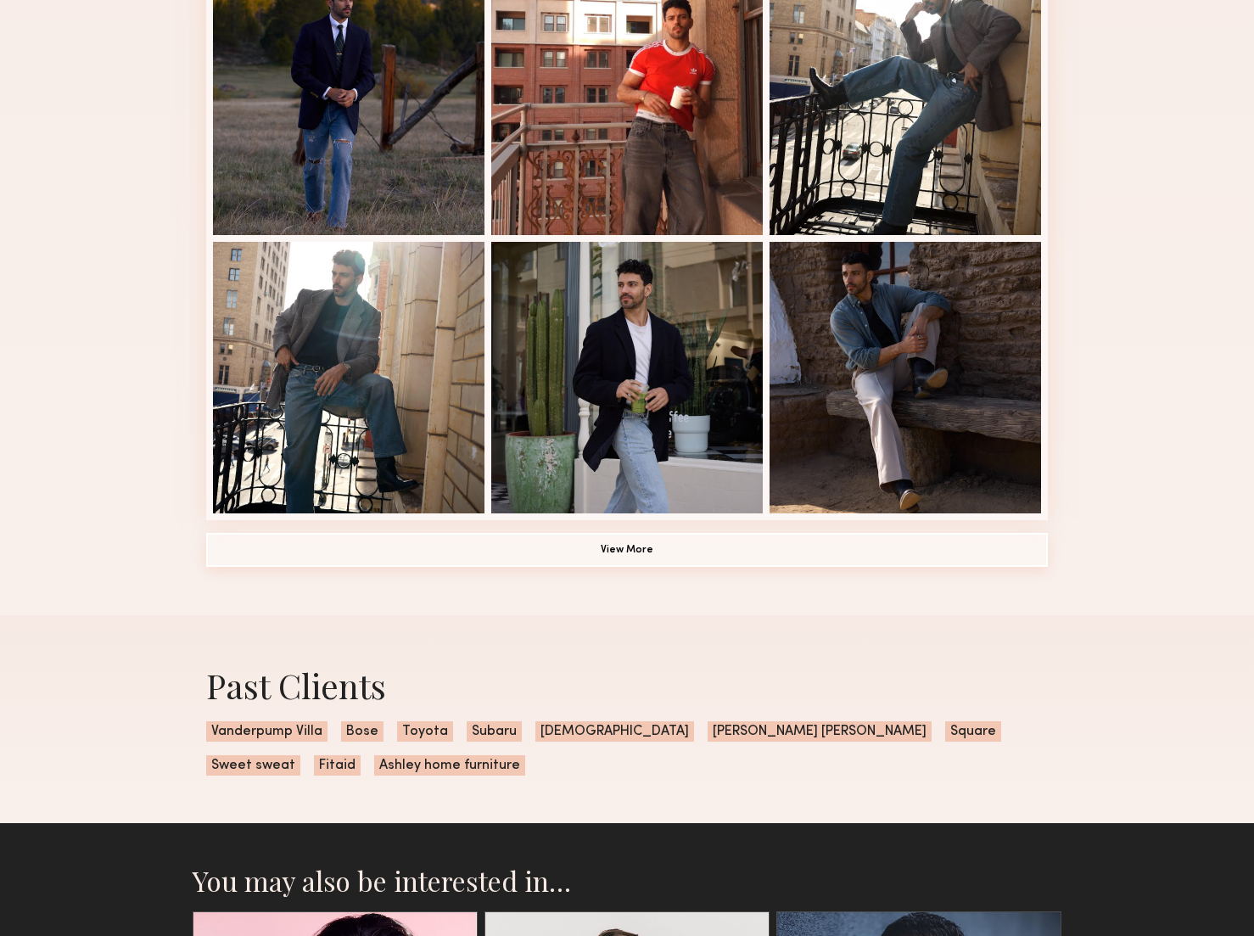
click at [631, 555] on button "View More" at bounding box center [626, 550] width 841 height 34
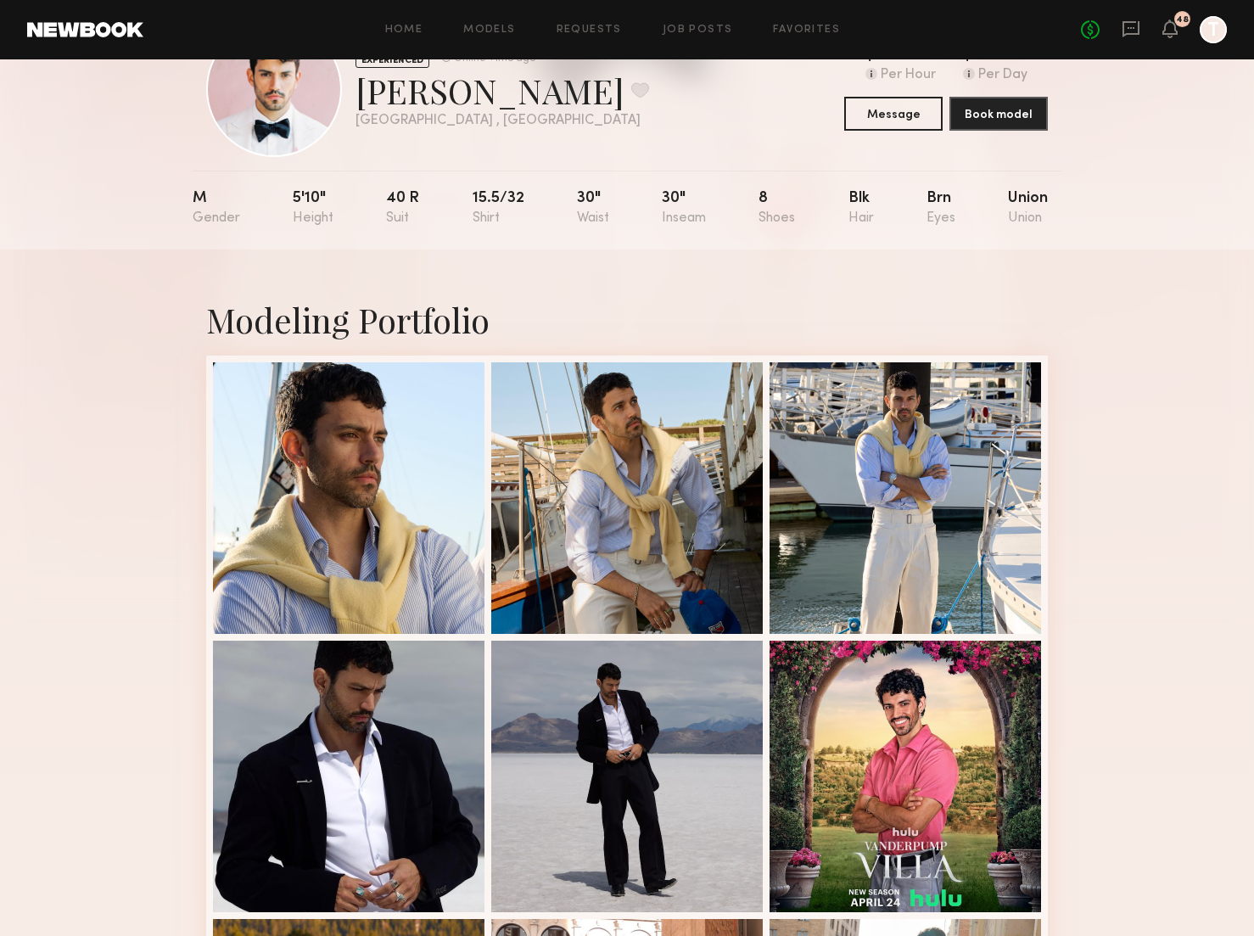
scroll to position [0, 0]
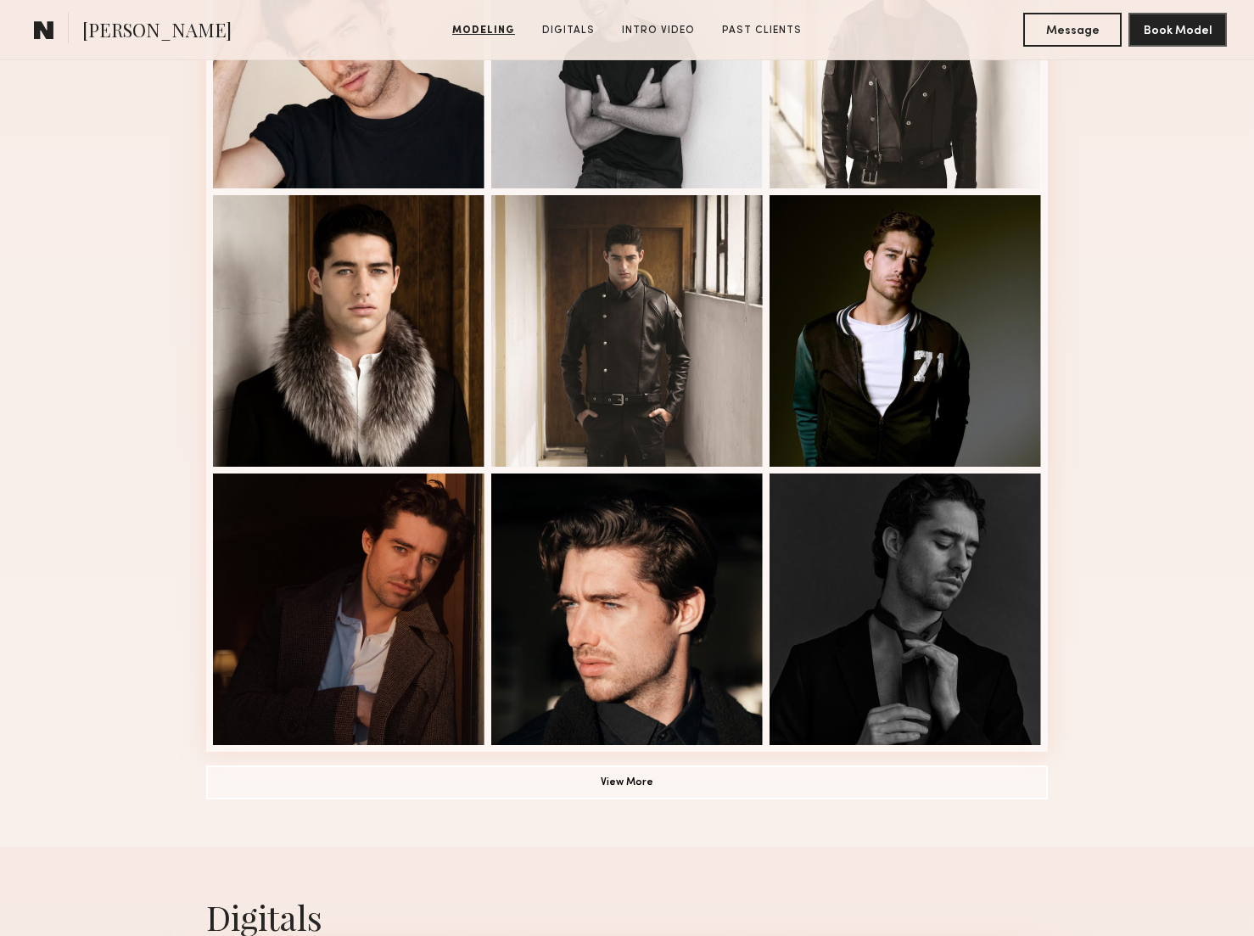
scroll to position [871, 0]
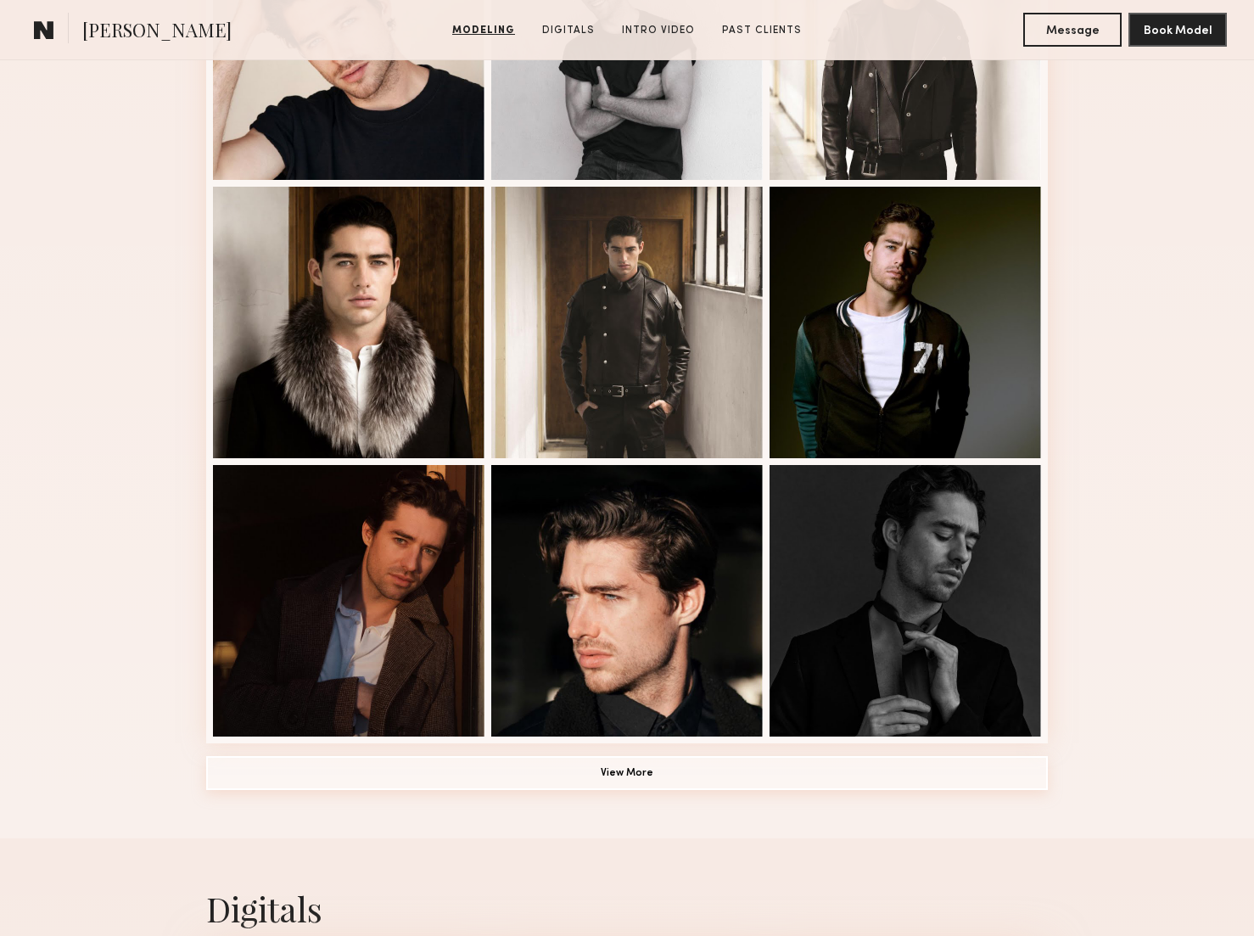
click at [610, 768] on button "View More" at bounding box center [626, 773] width 841 height 34
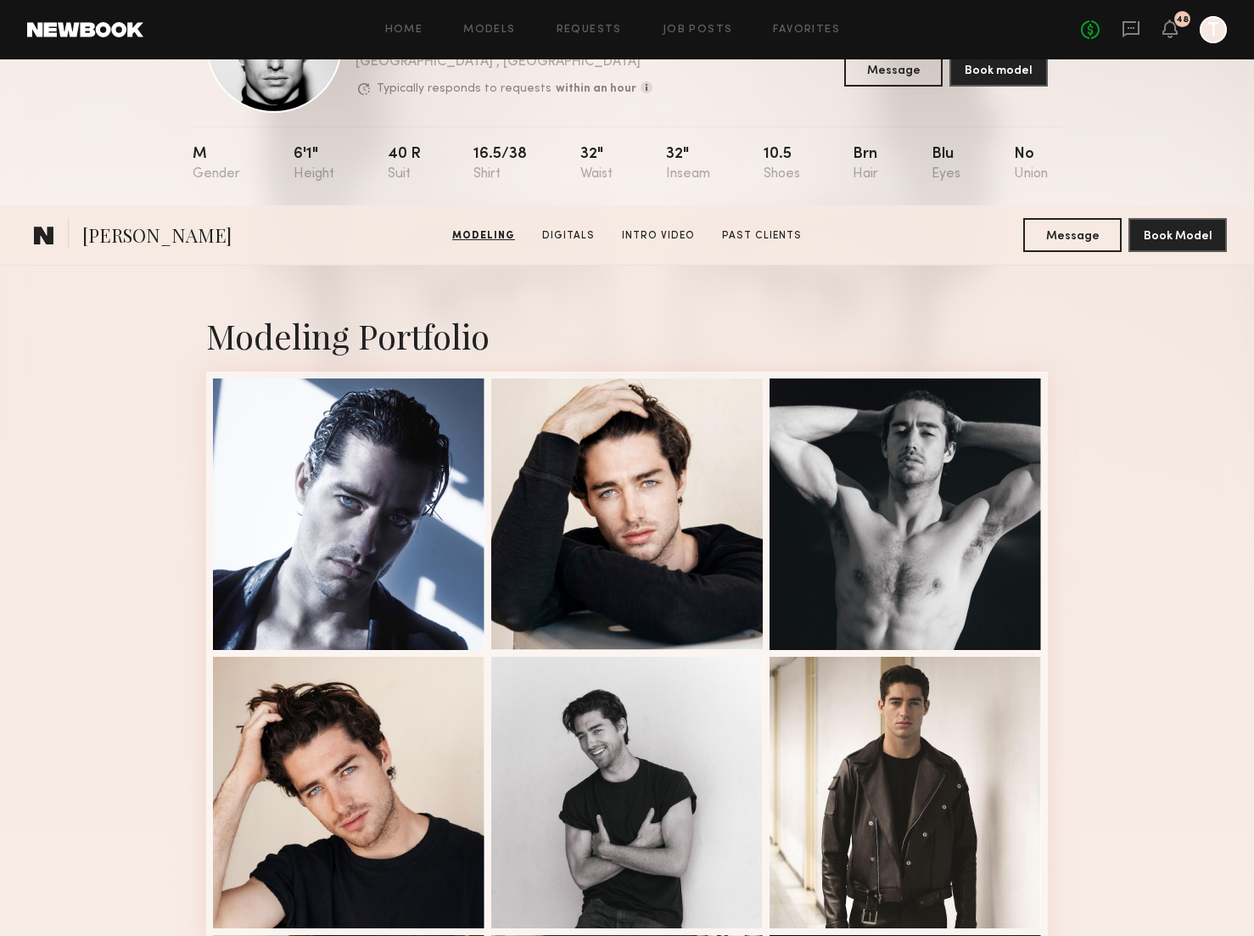
scroll to position [0, 0]
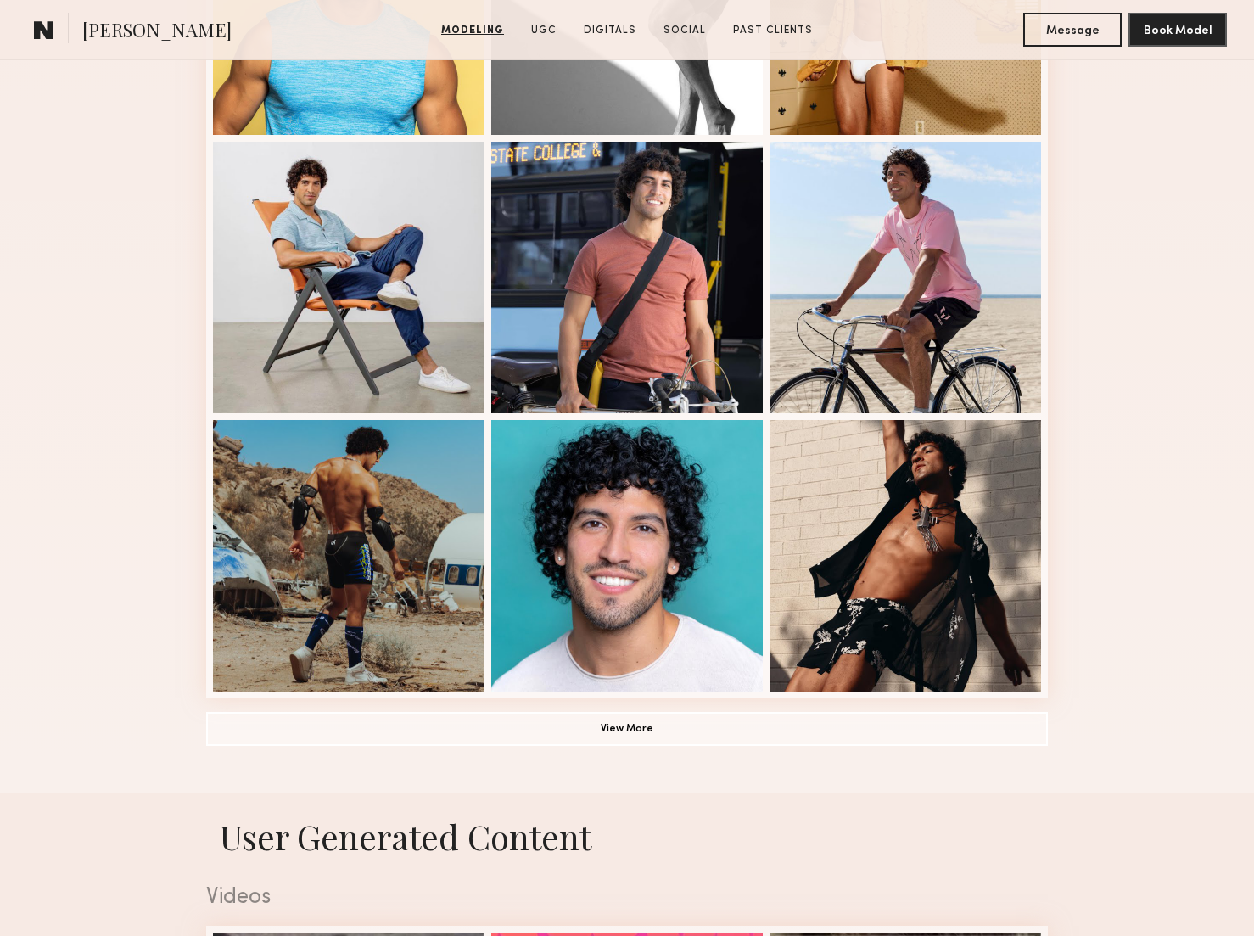
scroll to position [918, 0]
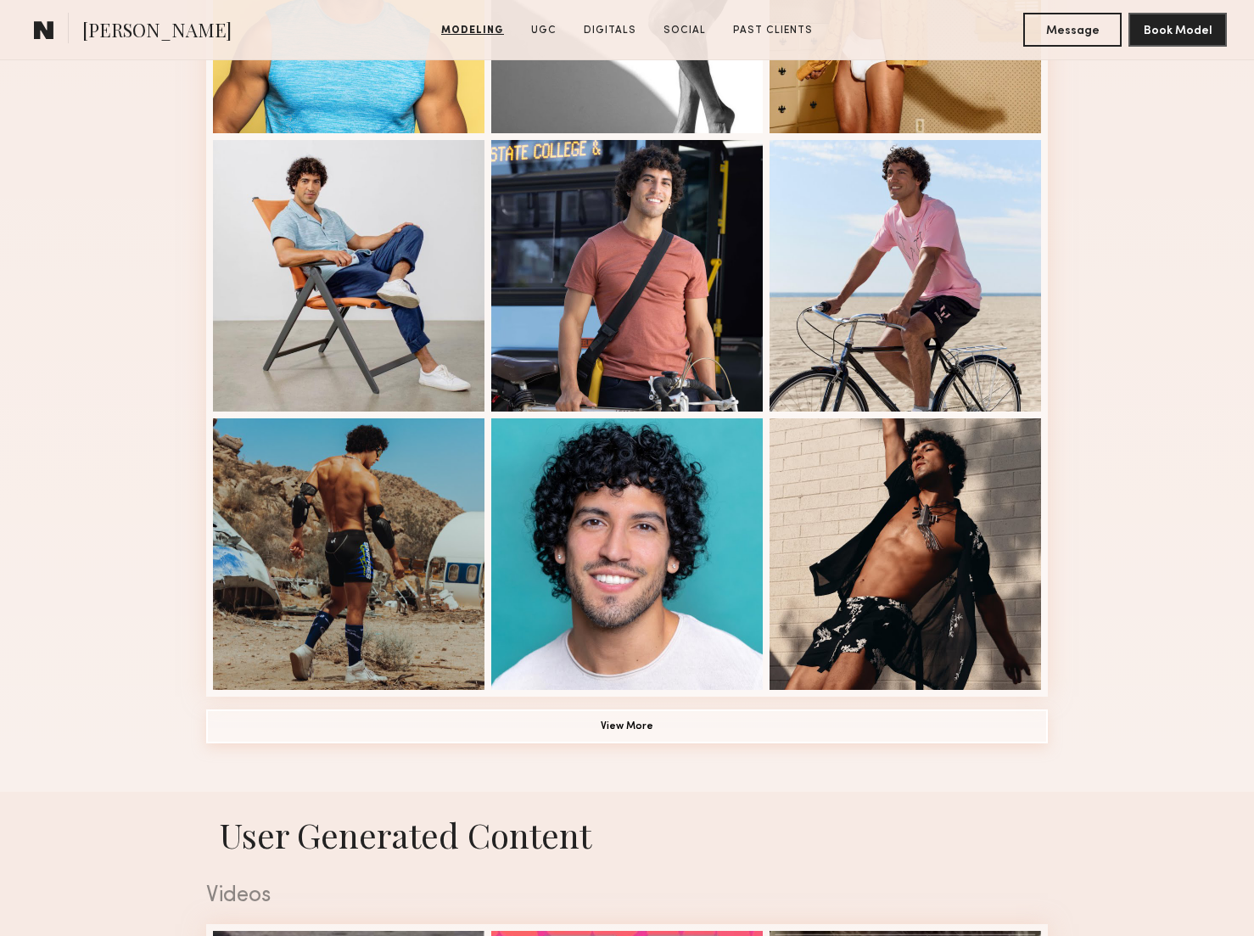
click at [618, 735] on button "View More" at bounding box center [626, 726] width 841 height 34
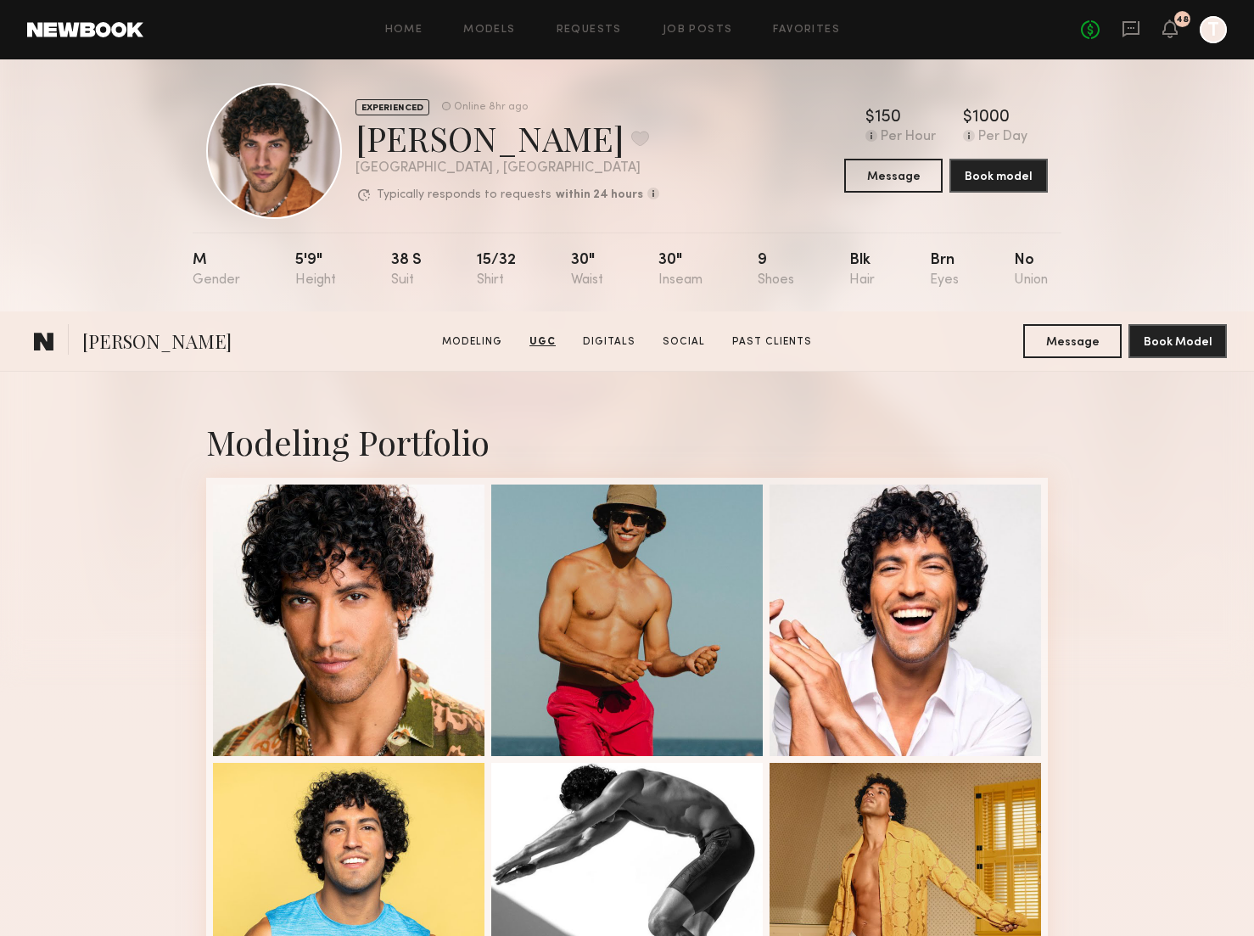
scroll to position [0, 0]
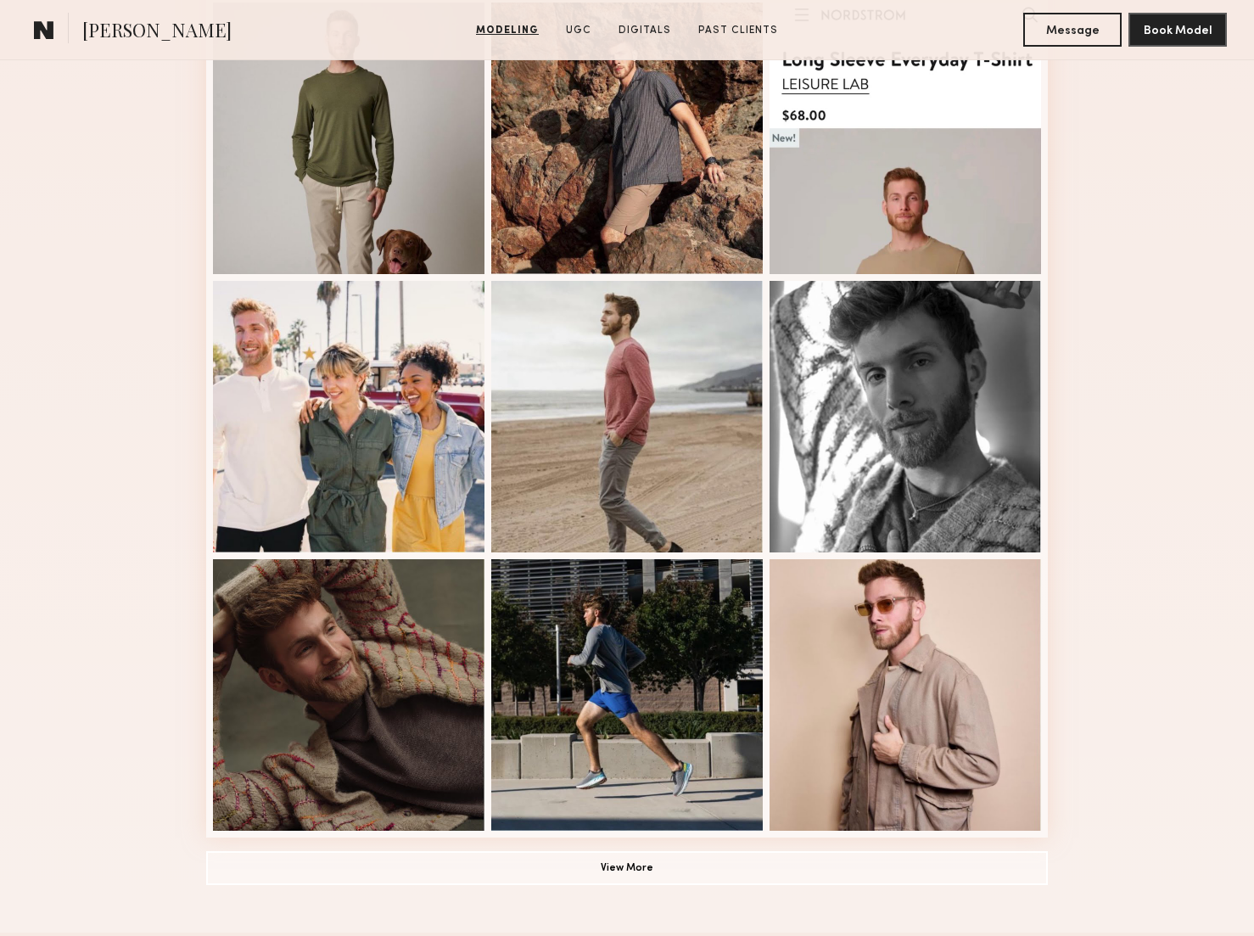
scroll to position [779, 0]
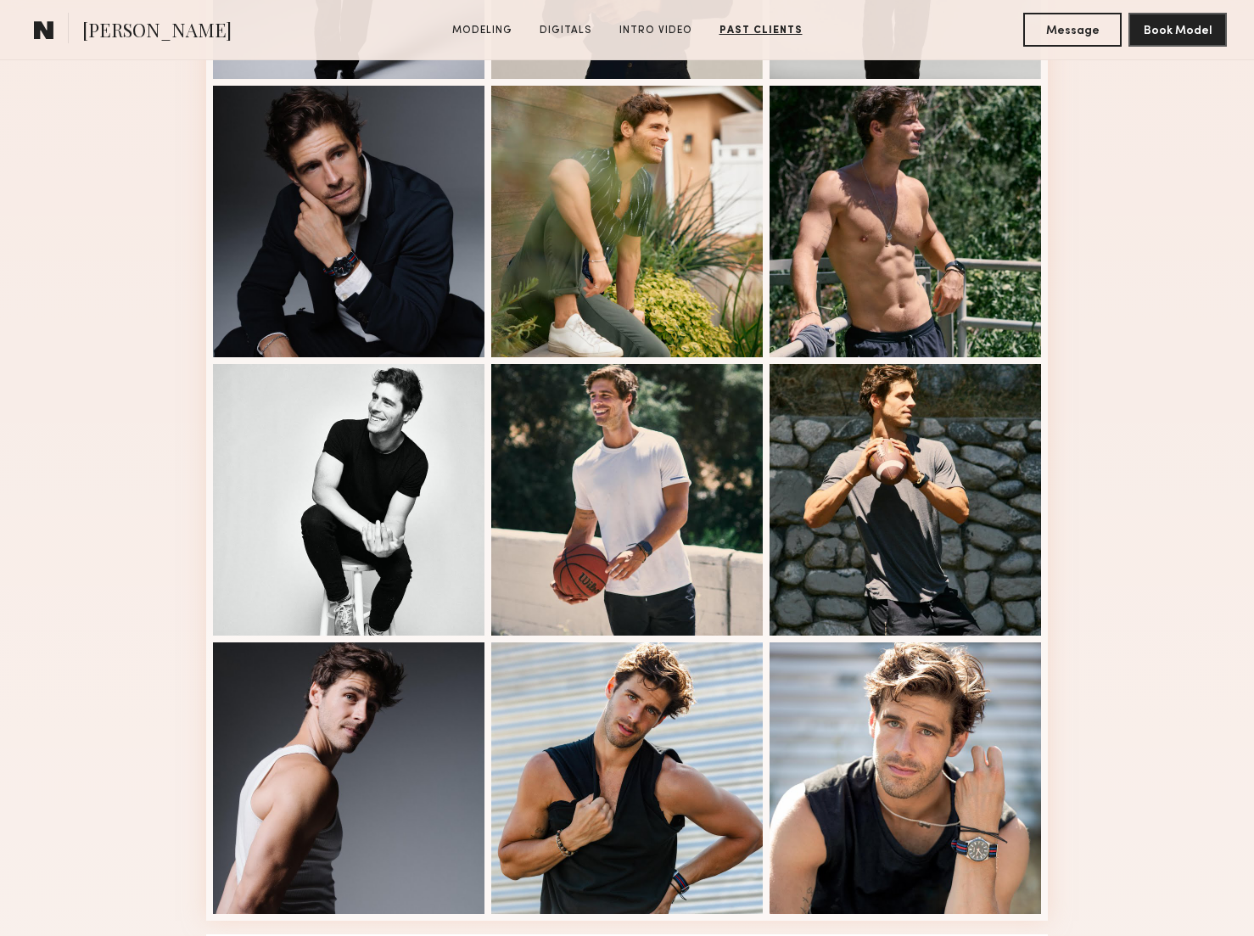
scroll to position [451, 0]
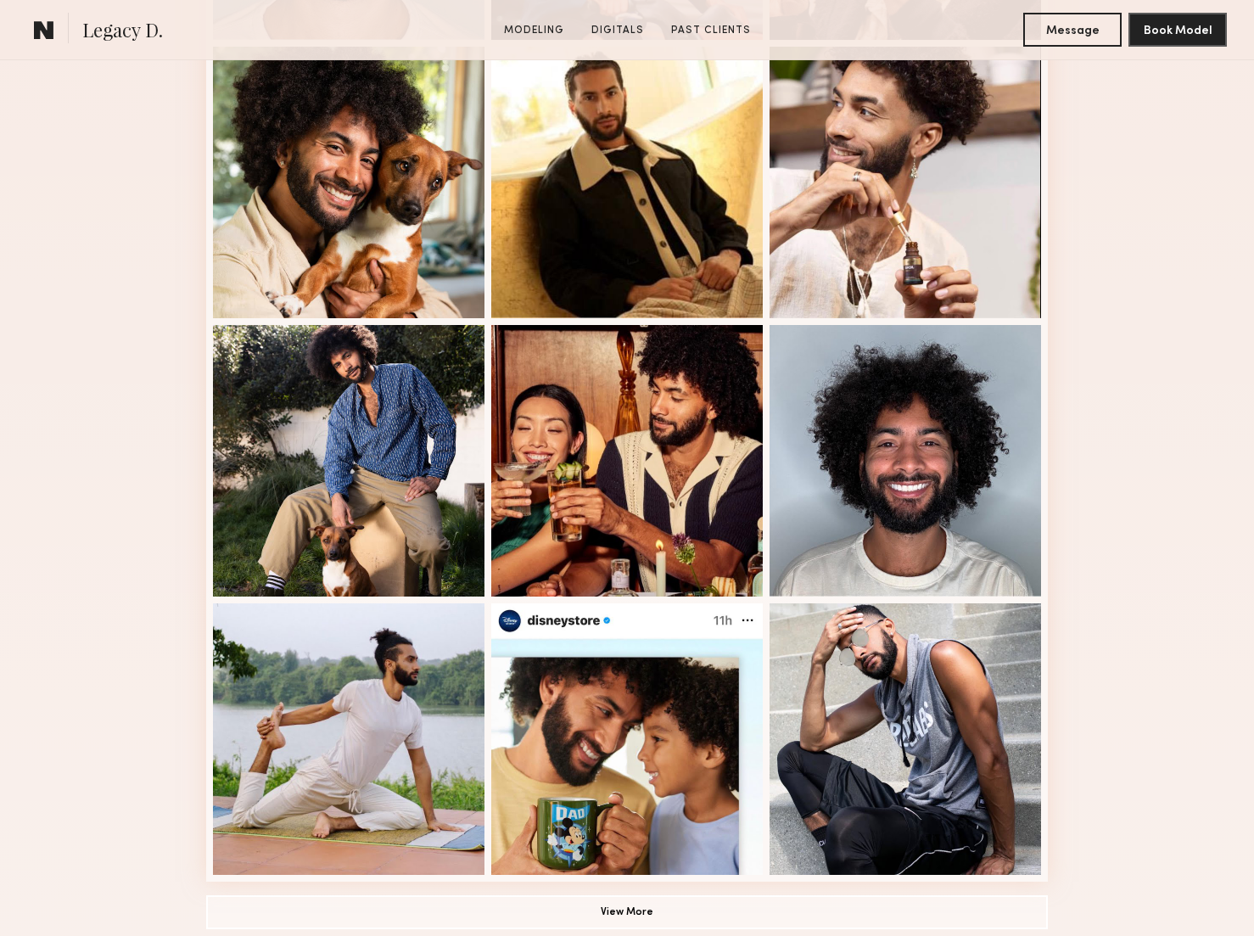
scroll to position [954, 0]
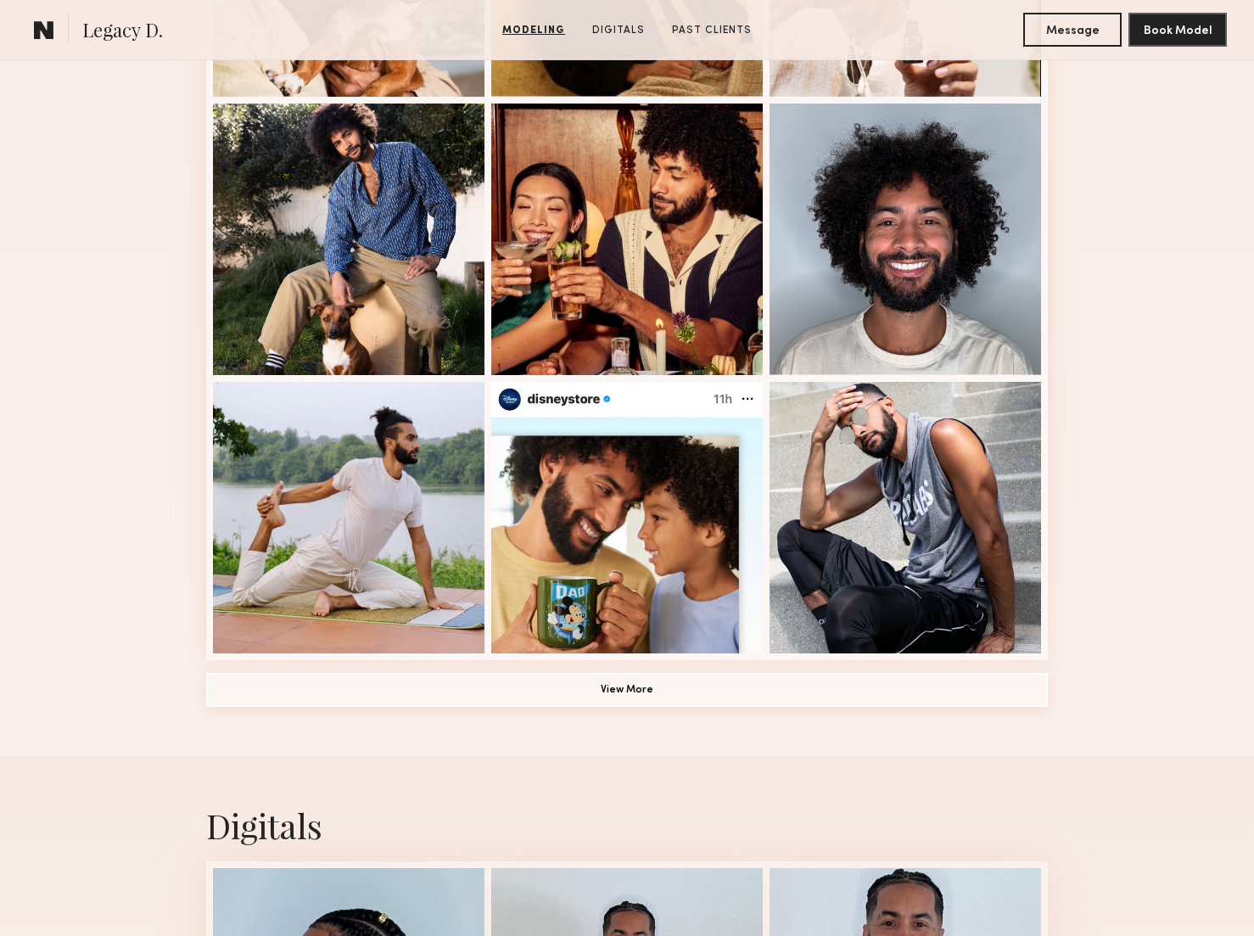
click at [635, 690] on button "View More" at bounding box center [626, 690] width 841 height 34
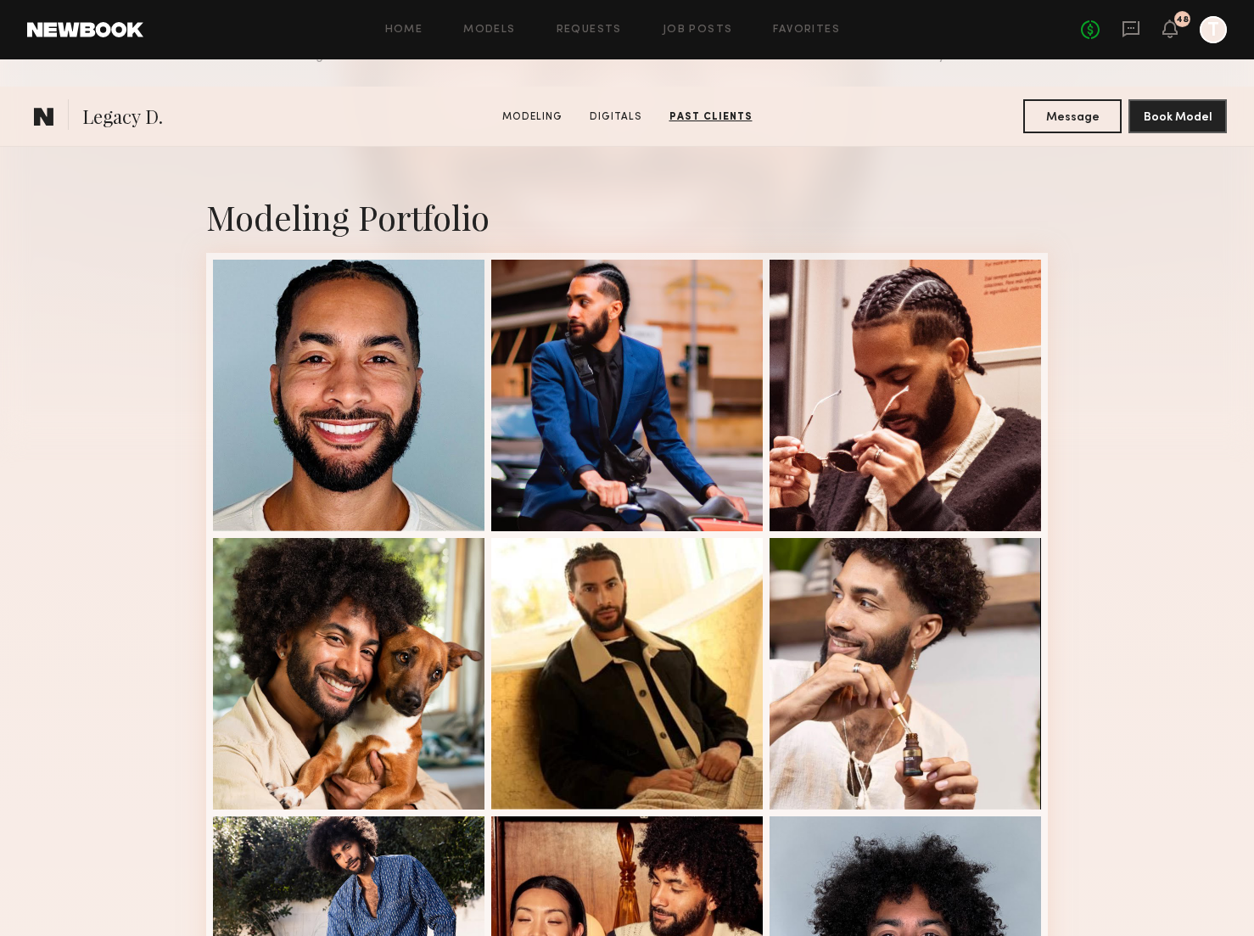
scroll to position [0, 0]
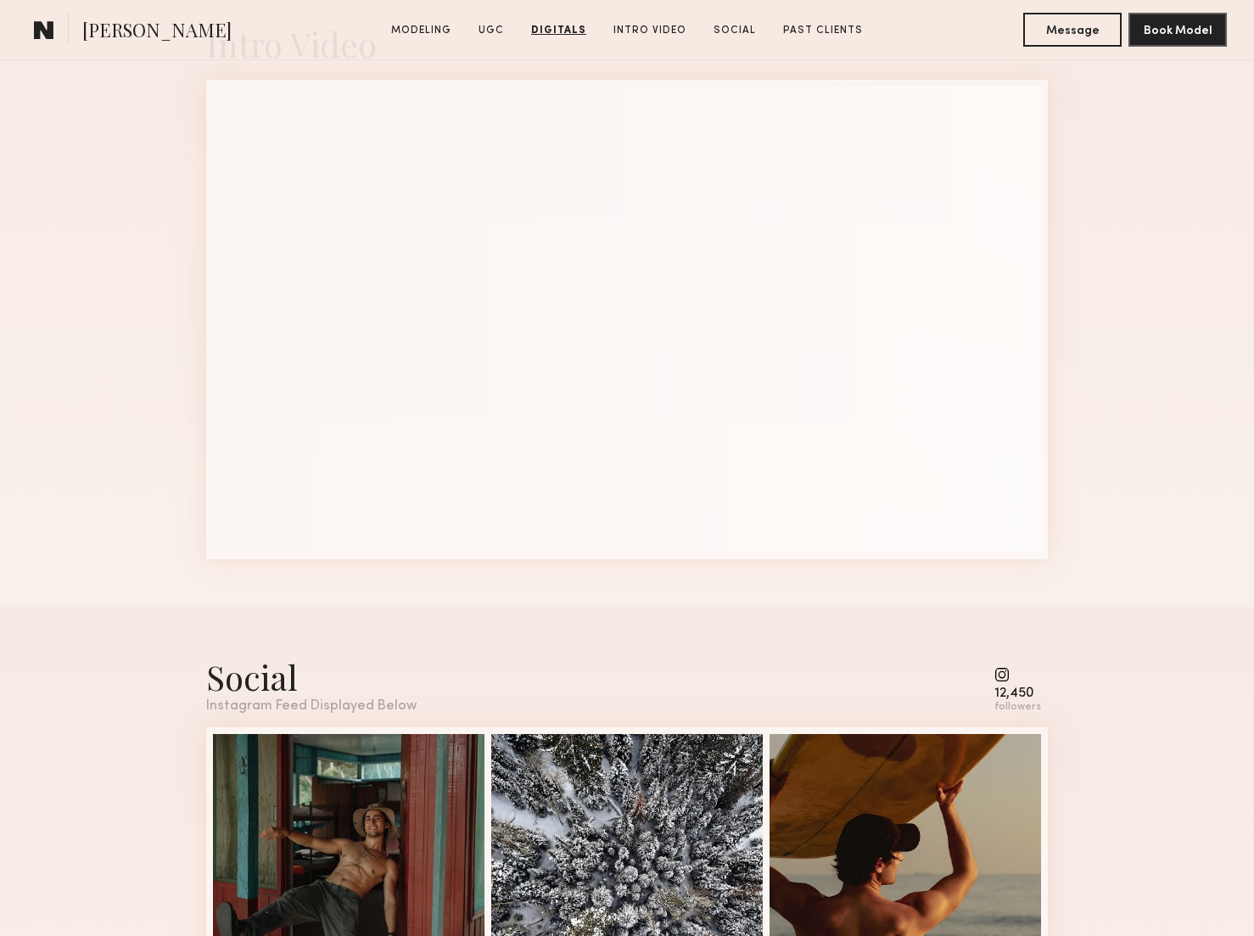
scroll to position [3554, 0]
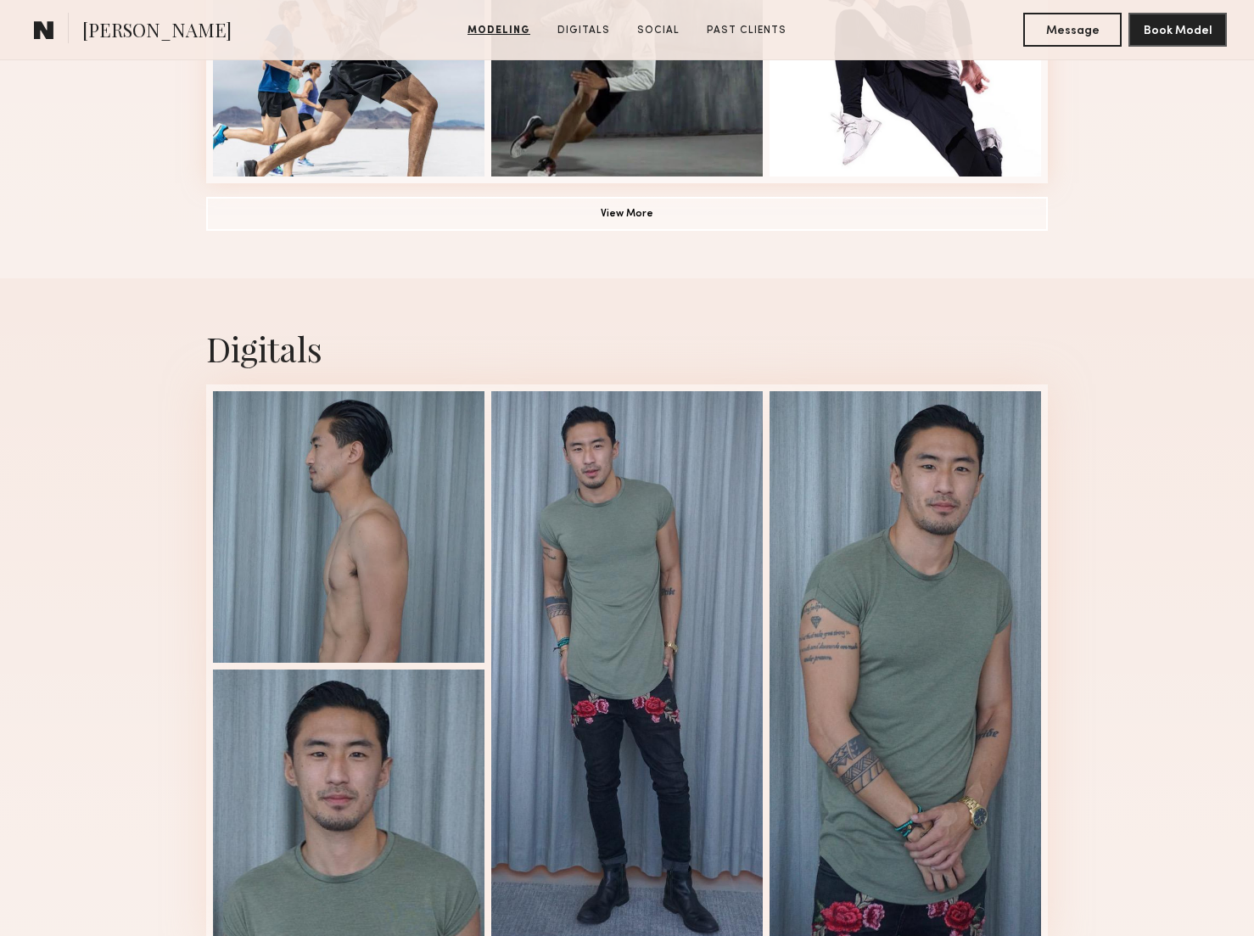
scroll to position [1436, 0]
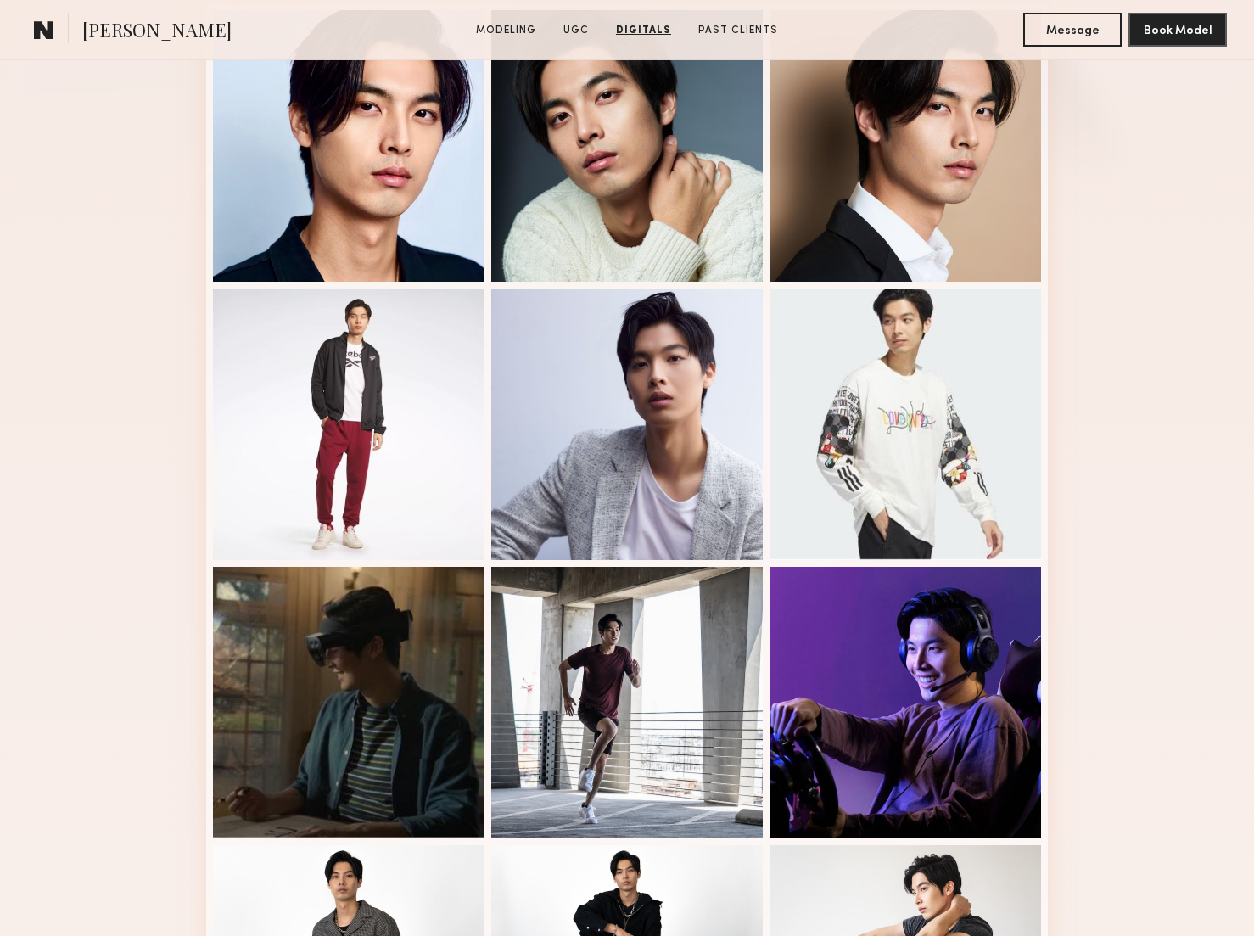
scroll to position [229, 0]
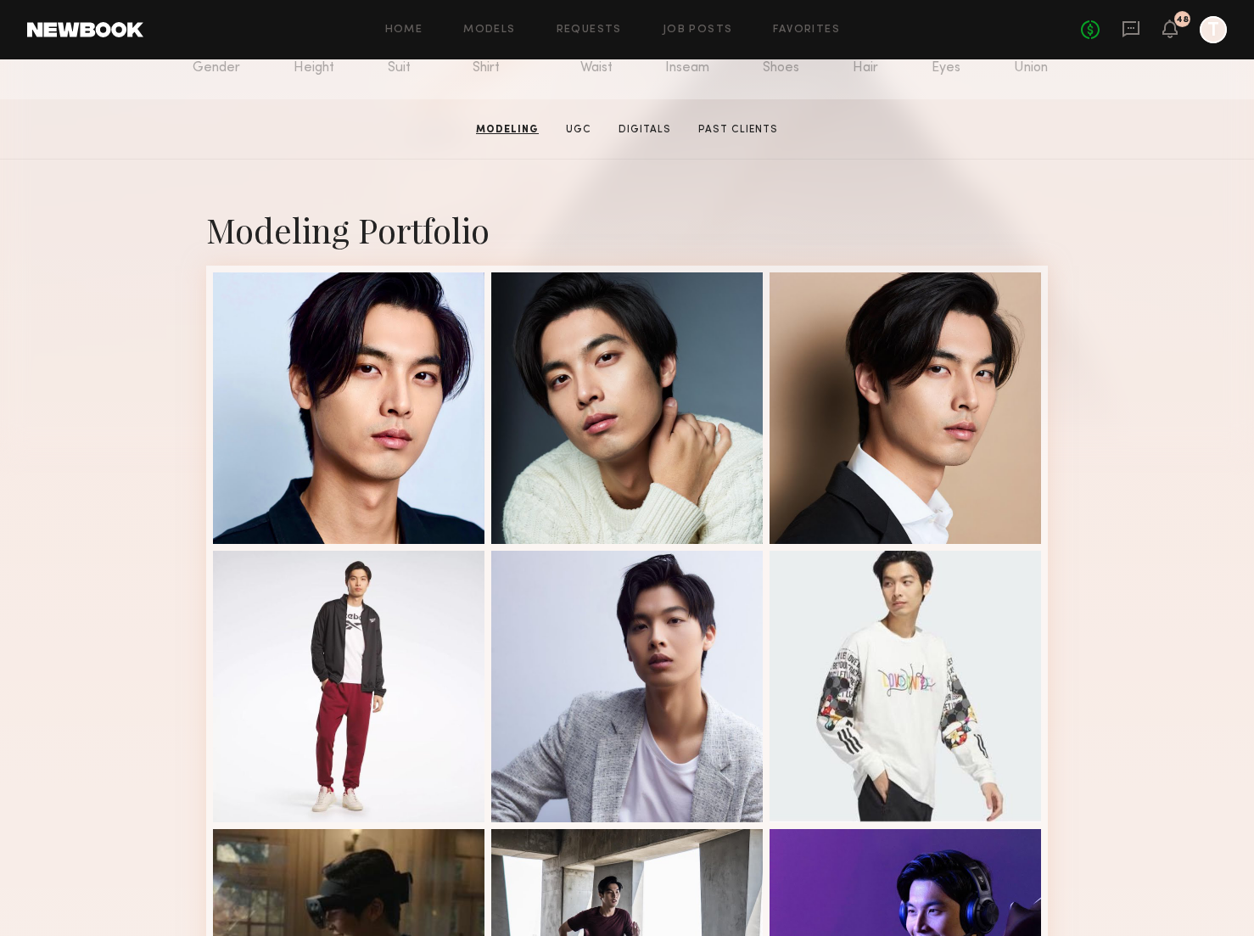
click at [222, 156] on section "Alec W. Modeling UGC Digitals Past Clients Message Book Model" at bounding box center [627, 129] width 1254 height 60
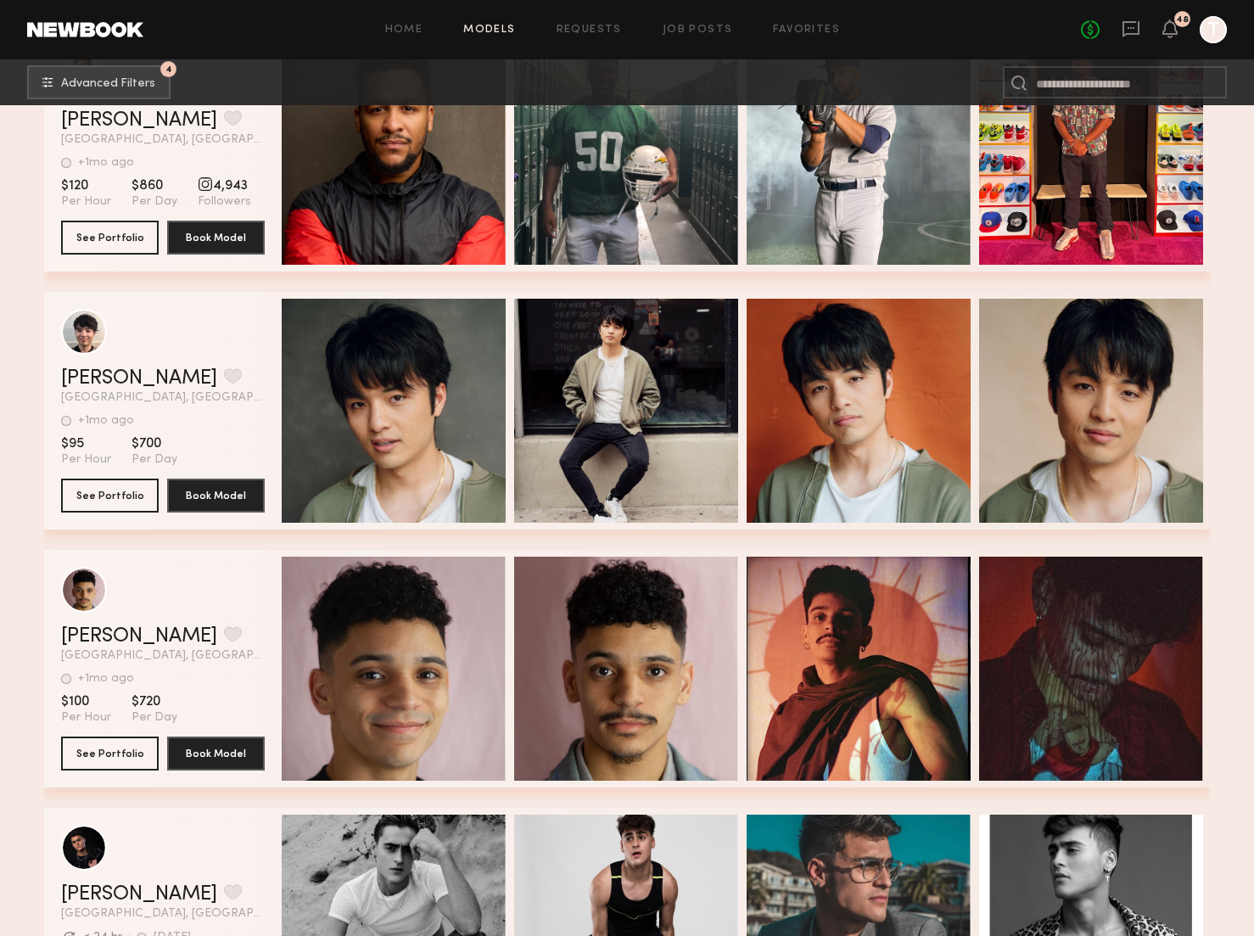
scroll to position [59073, 0]
